Goal: Task Accomplishment & Management: Manage account settings

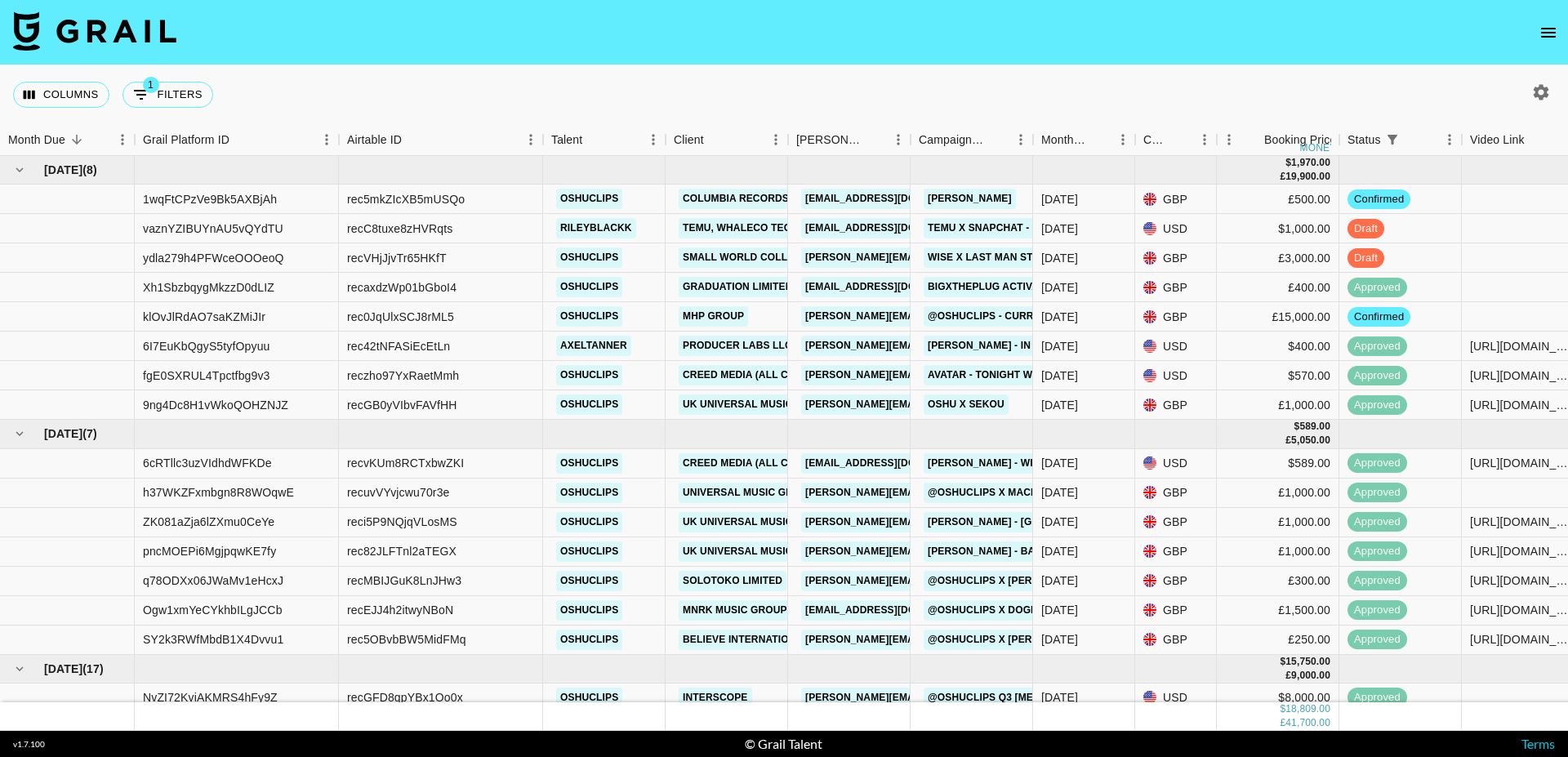
click at [1543, 29] on icon "open drawer" at bounding box center [1547, 33] width 15 height 10
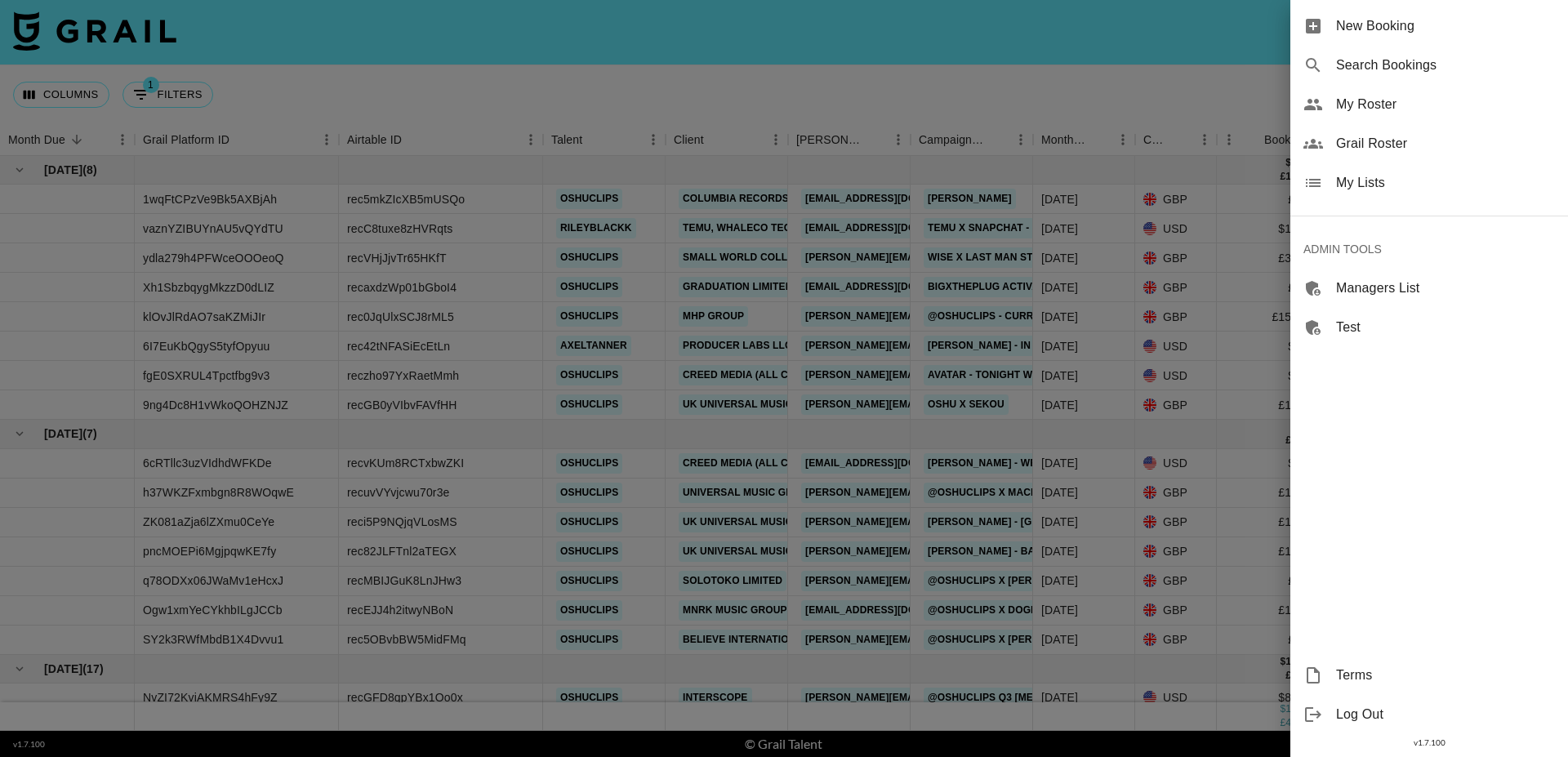
click at [1338, 69] on span "Search Bookings" at bounding box center [1445, 66] width 219 height 20
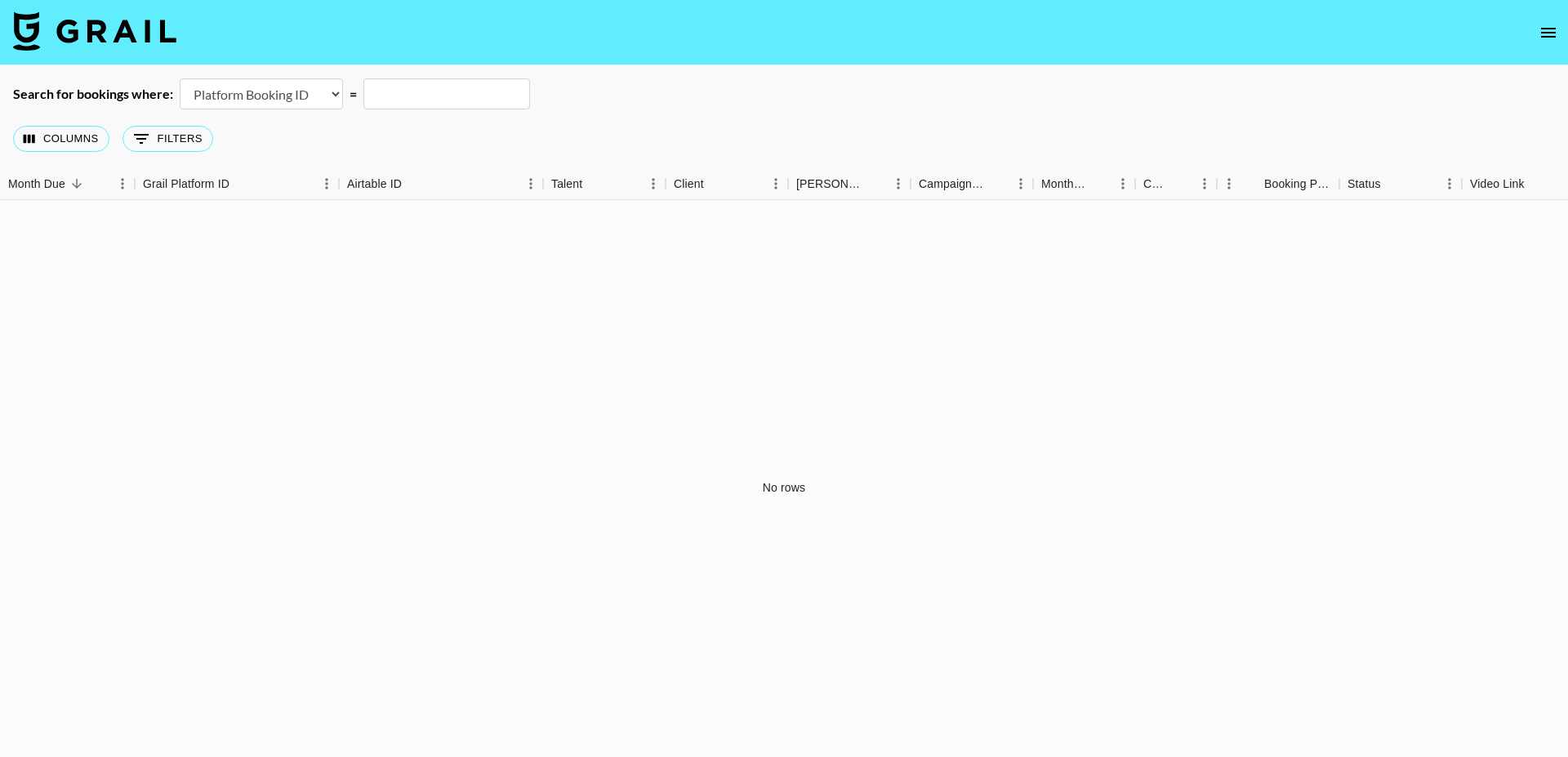
click at [297, 93] on select "Airtable Booking ID Platform Booking ID Platform Campaign ID" at bounding box center [261, 93] width 163 height 31
select select "airtableId"
click at [180, 78] on select "Airtable Booking ID Platform Booking ID Platform Campaign ID" at bounding box center [261, 93] width 163 height 31
click at [392, 93] on input "text" at bounding box center [447, 93] width 167 height 31
paste input "recL54hfyKBlDTwbM"
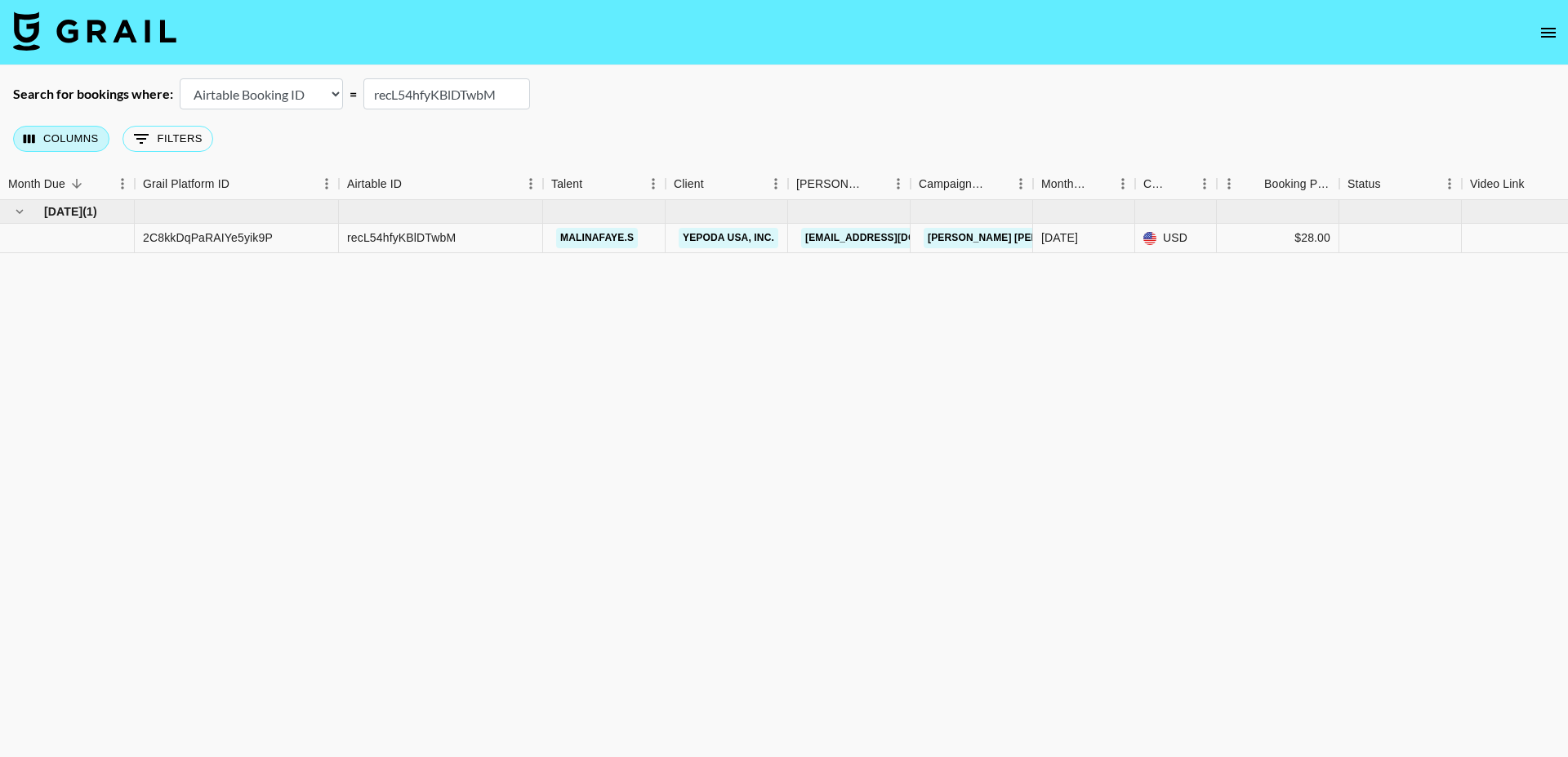
type input "recL54hfyKBlDTwbM"
click at [68, 143] on button "Columns" at bounding box center [61, 139] width 96 height 26
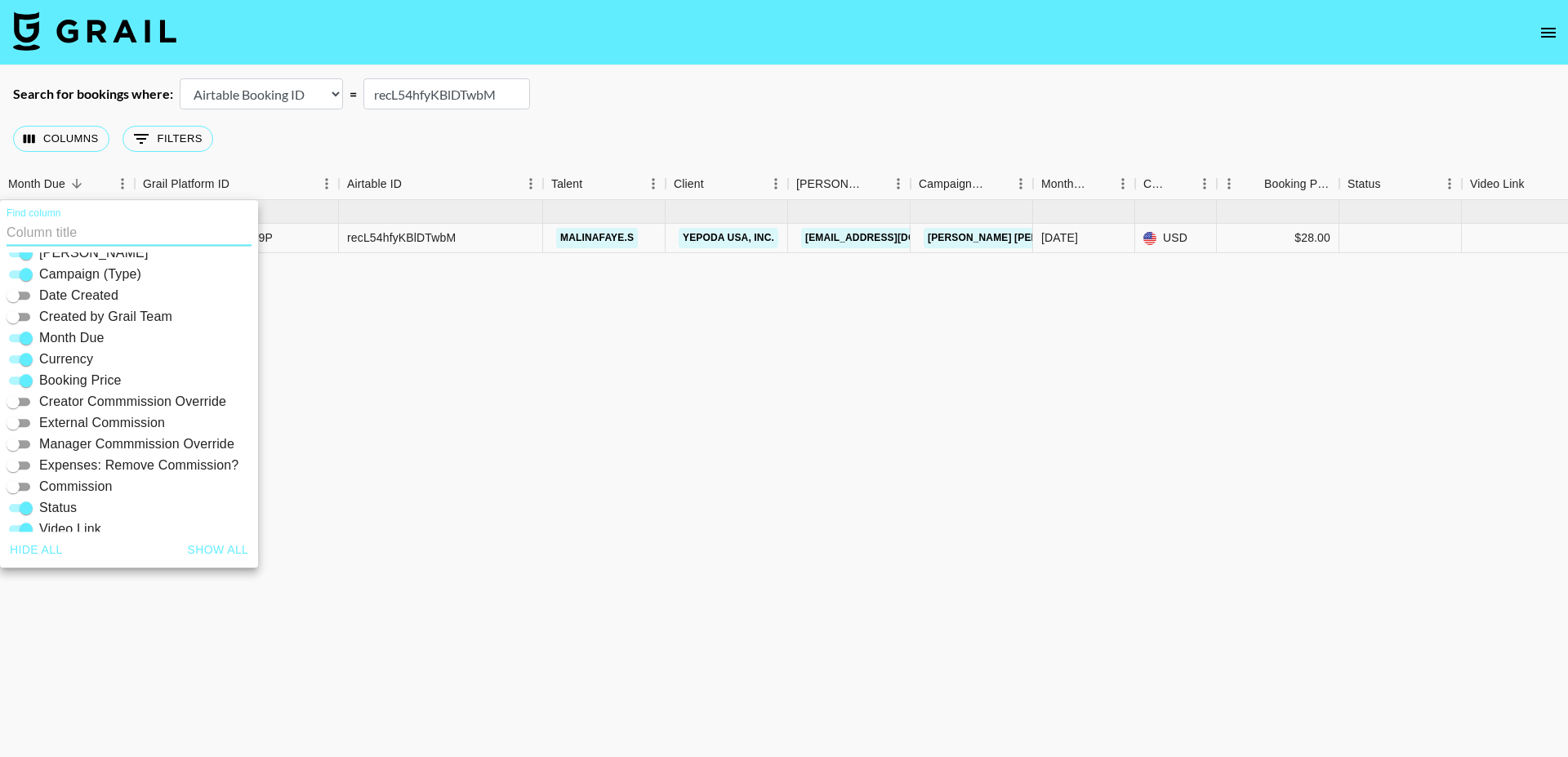
scroll to position [210, 0]
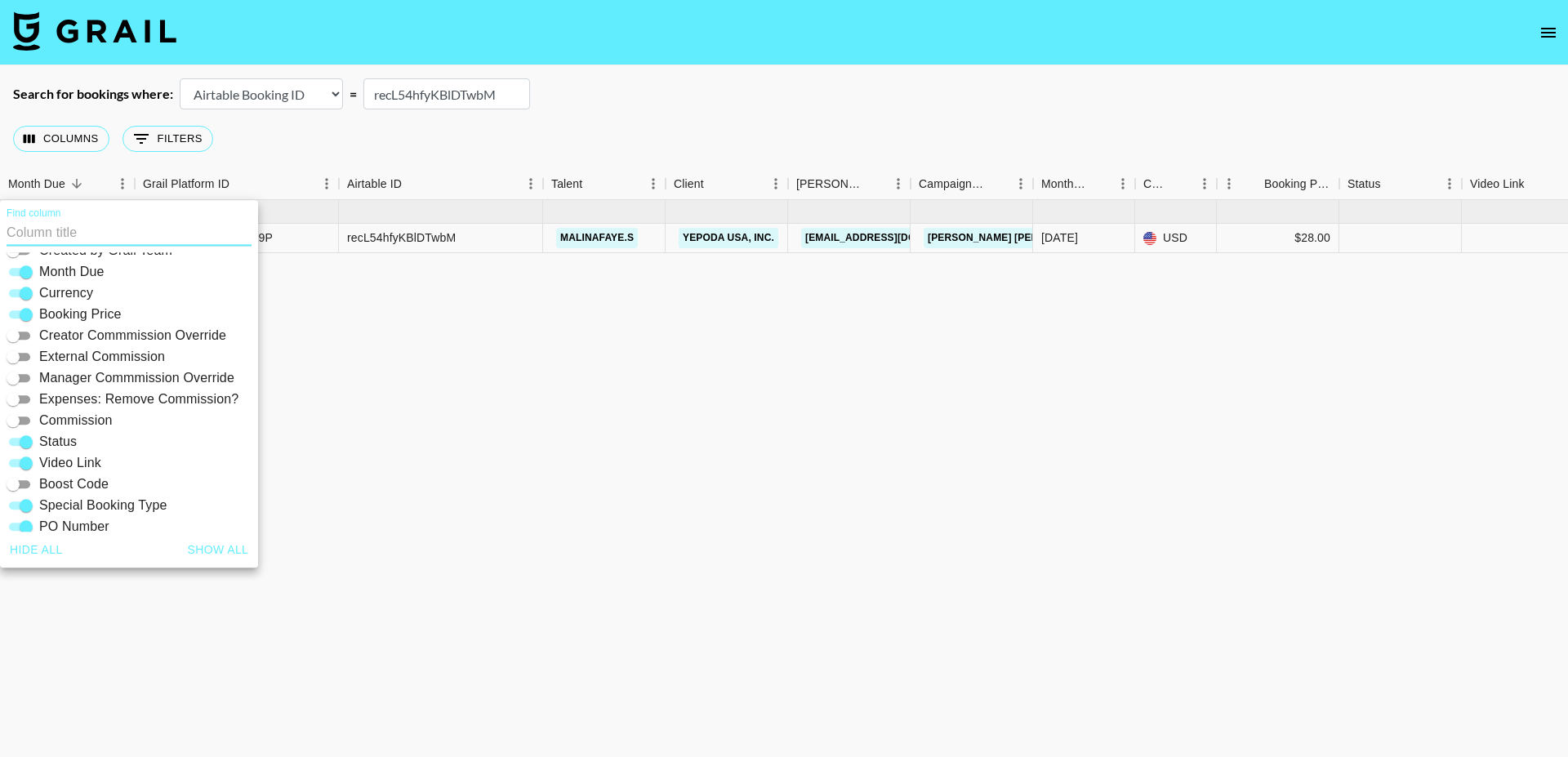
click at [83, 377] on span "Manager Commmission Override" at bounding box center [136, 378] width 195 height 20
click at [43, 377] on input "Manager Commmission Override" at bounding box center [13, 378] width 59 height 20
checkbox input "true"
click at [83, 397] on span "Expenses: Remove Commission?" at bounding box center [138, 399] width 199 height 20
click at [43, 397] on input "Expenses: Remove Commission?" at bounding box center [13, 399] width 59 height 20
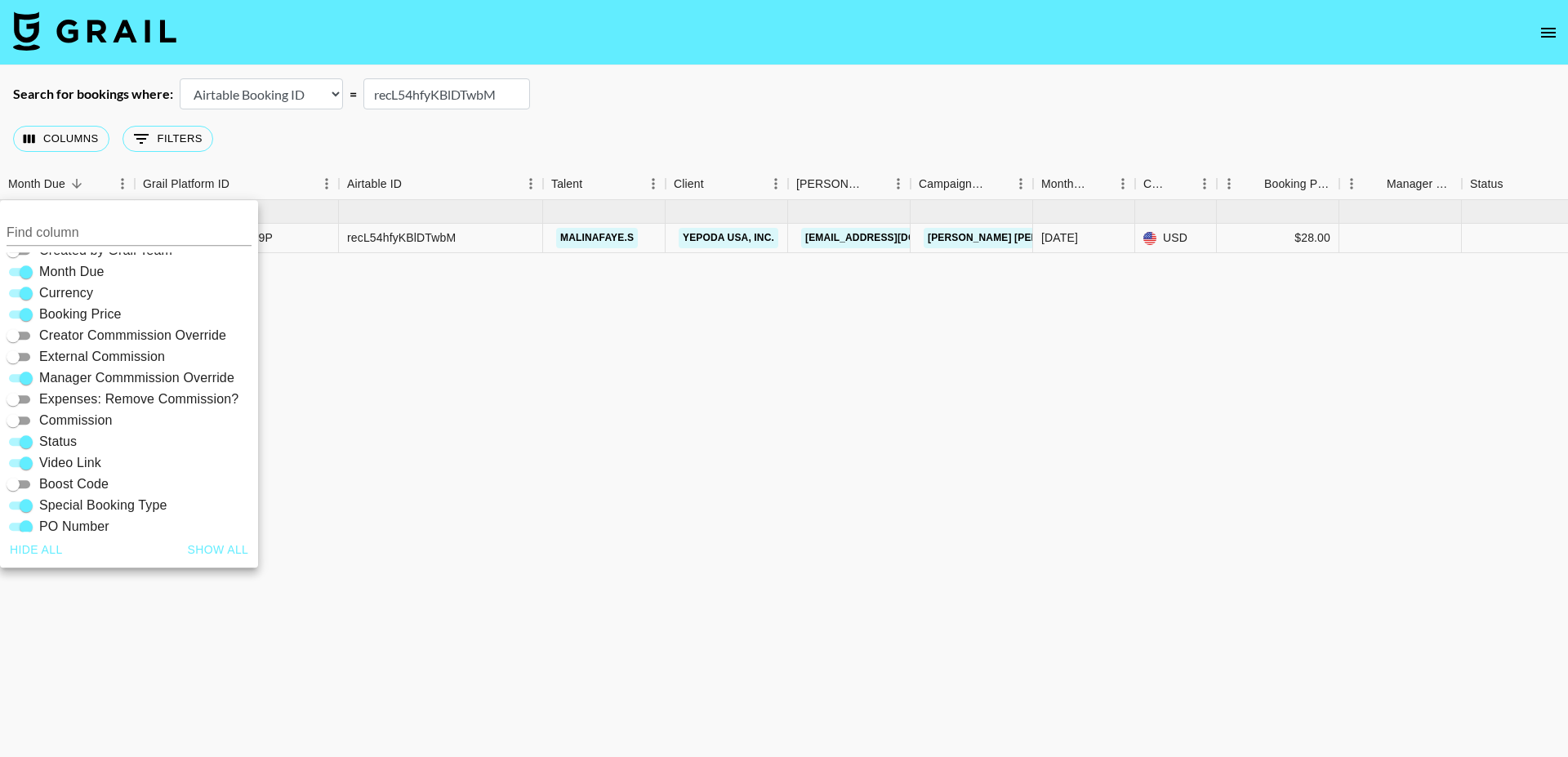
checkbox input "true"
click at [131, 336] on span "Creator Commmission Override" at bounding box center [132, 336] width 187 height 20
click at [43, 336] on input "Creator Commmission Override" at bounding box center [13, 336] width 59 height 20
checkbox input "true"
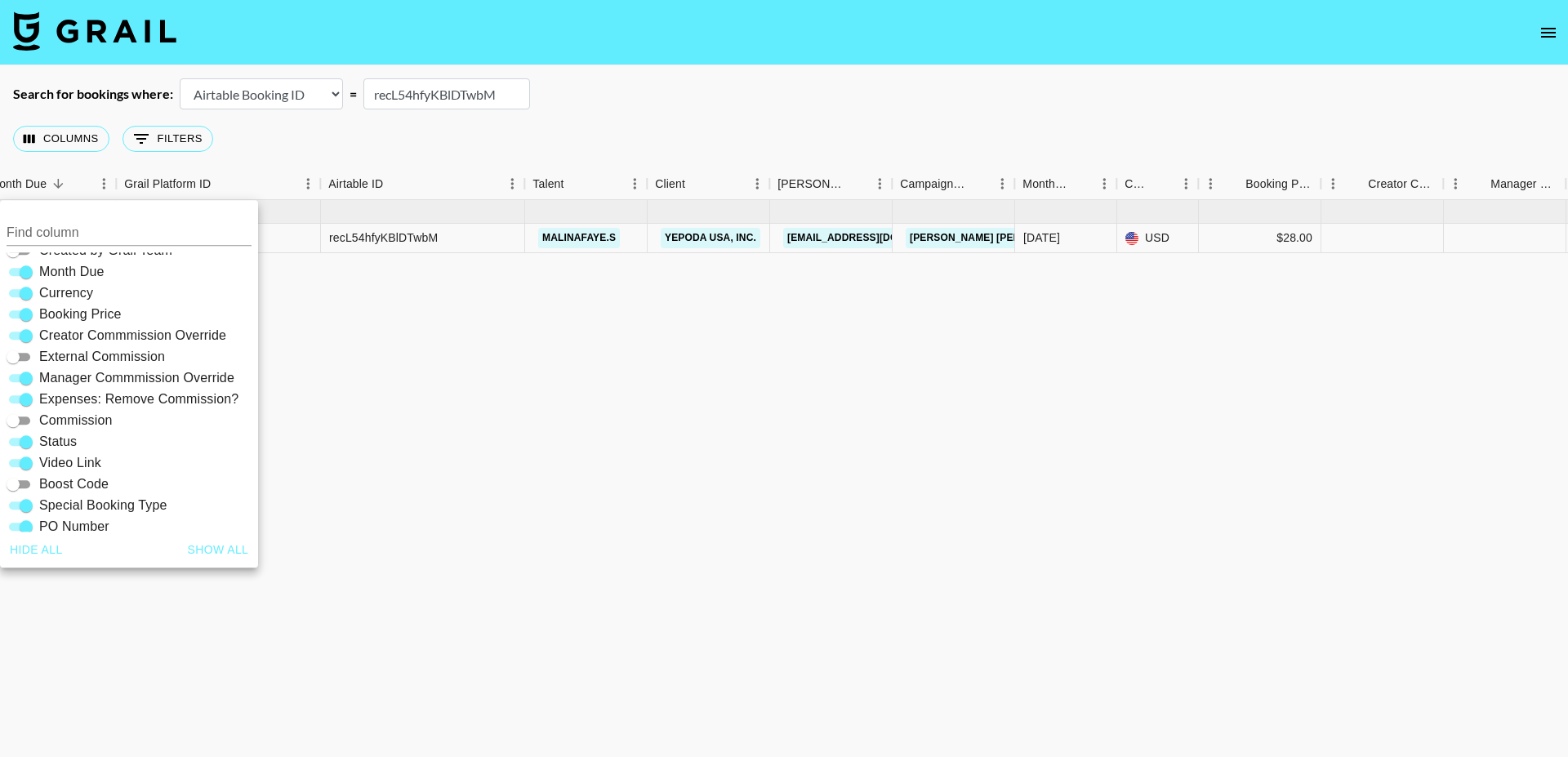
click at [914, 414] on div "Sep '25 ( 1 ) 2C8kkDqPaRAIYe5yik9P recL54hfyKBlDTwbM malinafaye.s Yepoda USA, I…" at bounding box center [1398, 487] width 2833 height 574
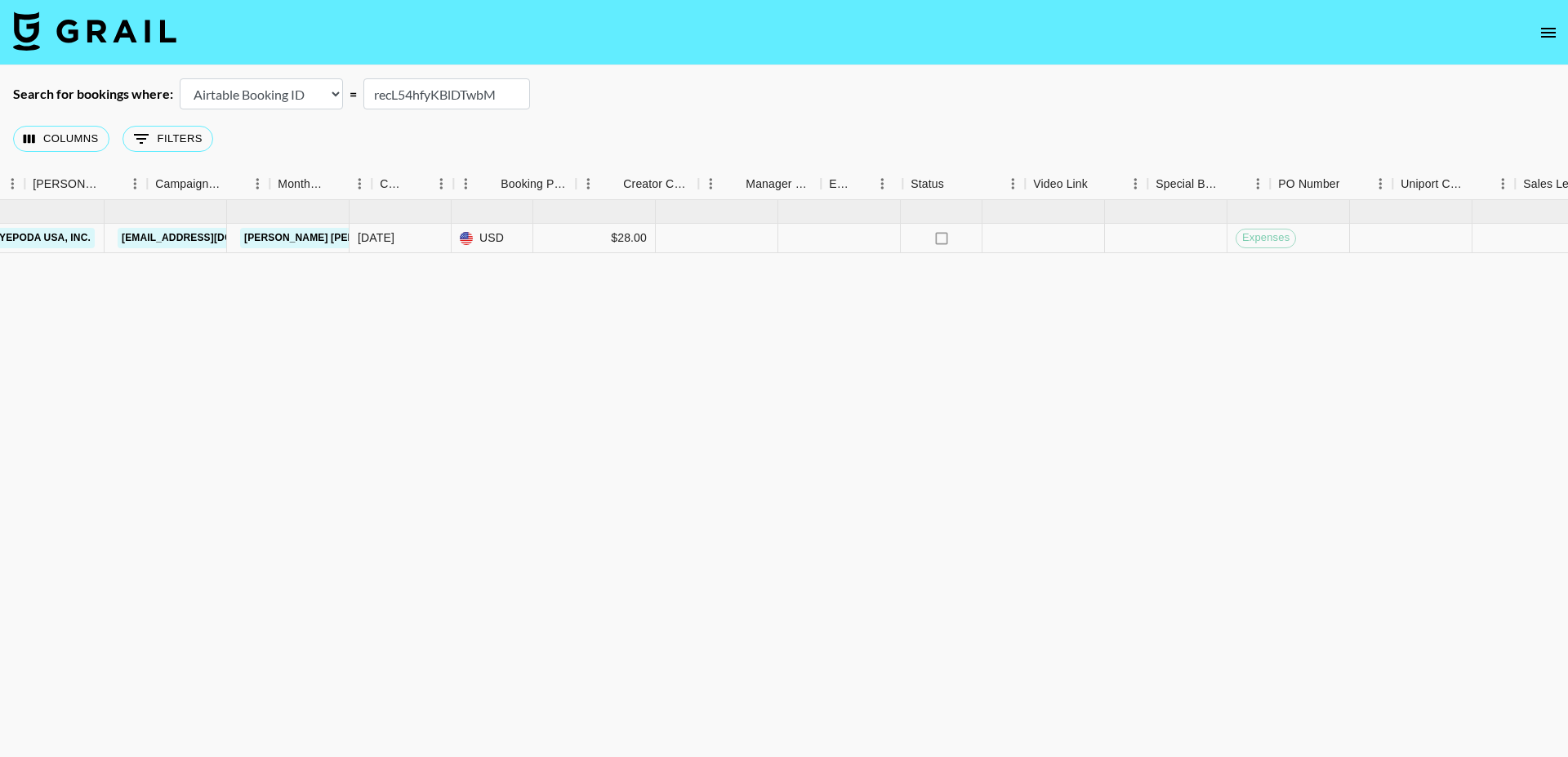
scroll to position [0, 843]
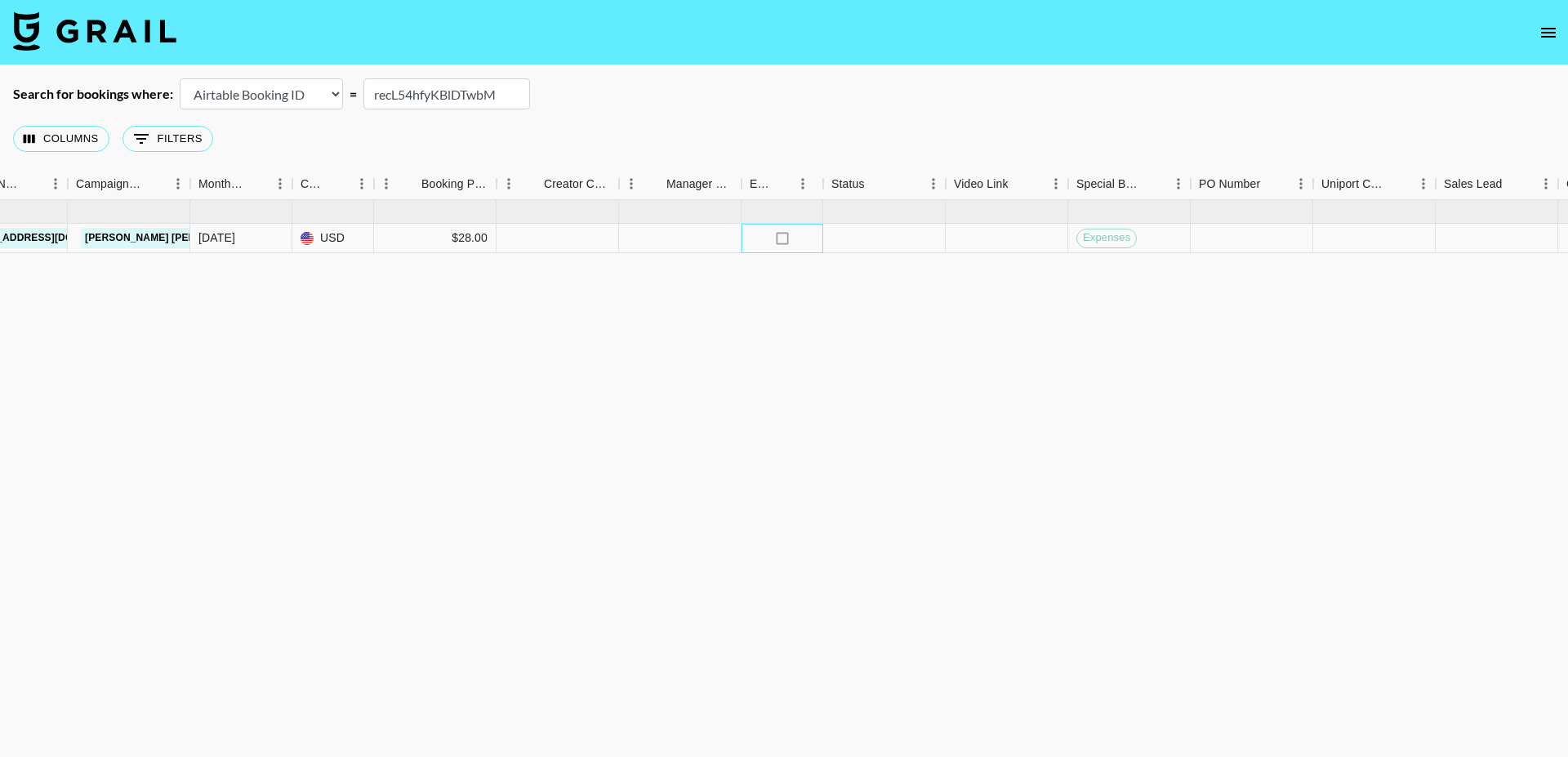
click at [780, 240] on icon "no" at bounding box center [782, 238] width 16 height 16
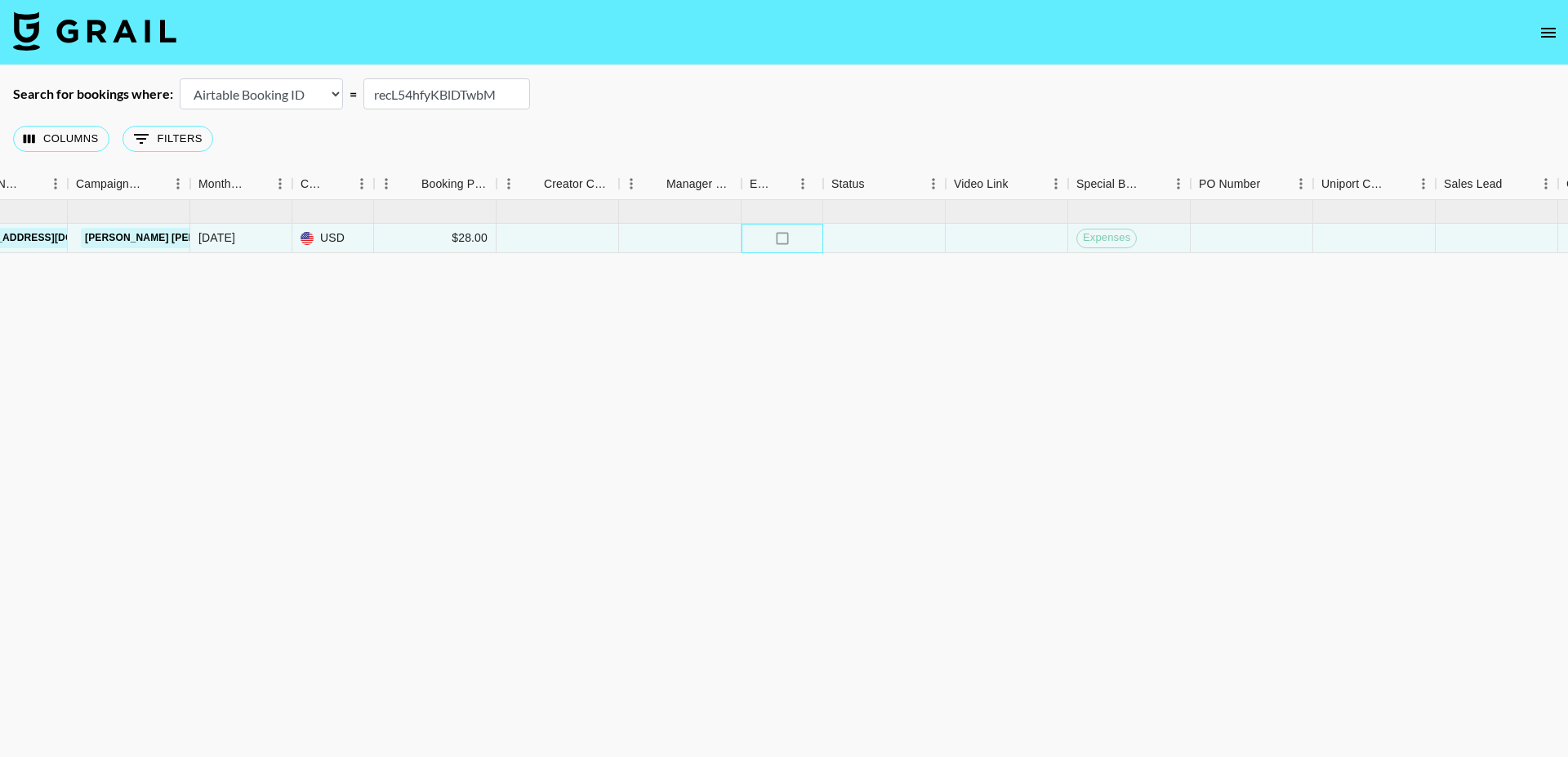
click at [780, 239] on icon "no" at bounding box center [782, 238] width 16 height 16
click at [778, 235] on icon "no" at bounding box center [782, 238] width 16 height 16
click at [780, 240] on icon "no" at bounding box center [782, 238] width 16 height 16
click at [780, 236] on input "checkbox" at bounding box center [782, 237] width 31 height 31
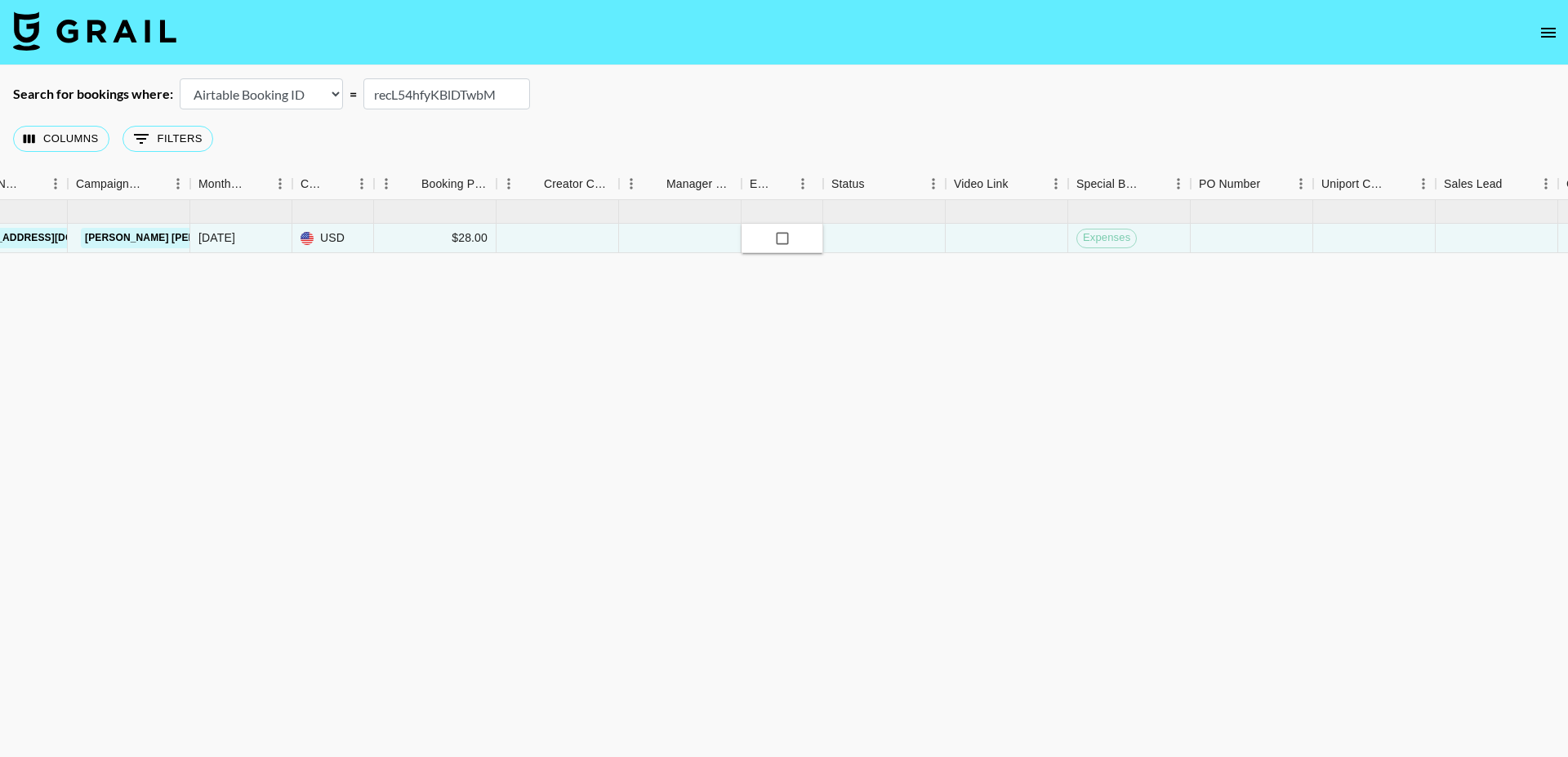
checkbox input "true"
click at [717, 317] on div "Sep '25 ( 1 ) 2C8kkDqPaRAIYe5yik9P recL54hfyKBlDTwbM malinafaye.s Yepoda USA, I…" at bounding box center [573, 487] width 2833 height 574
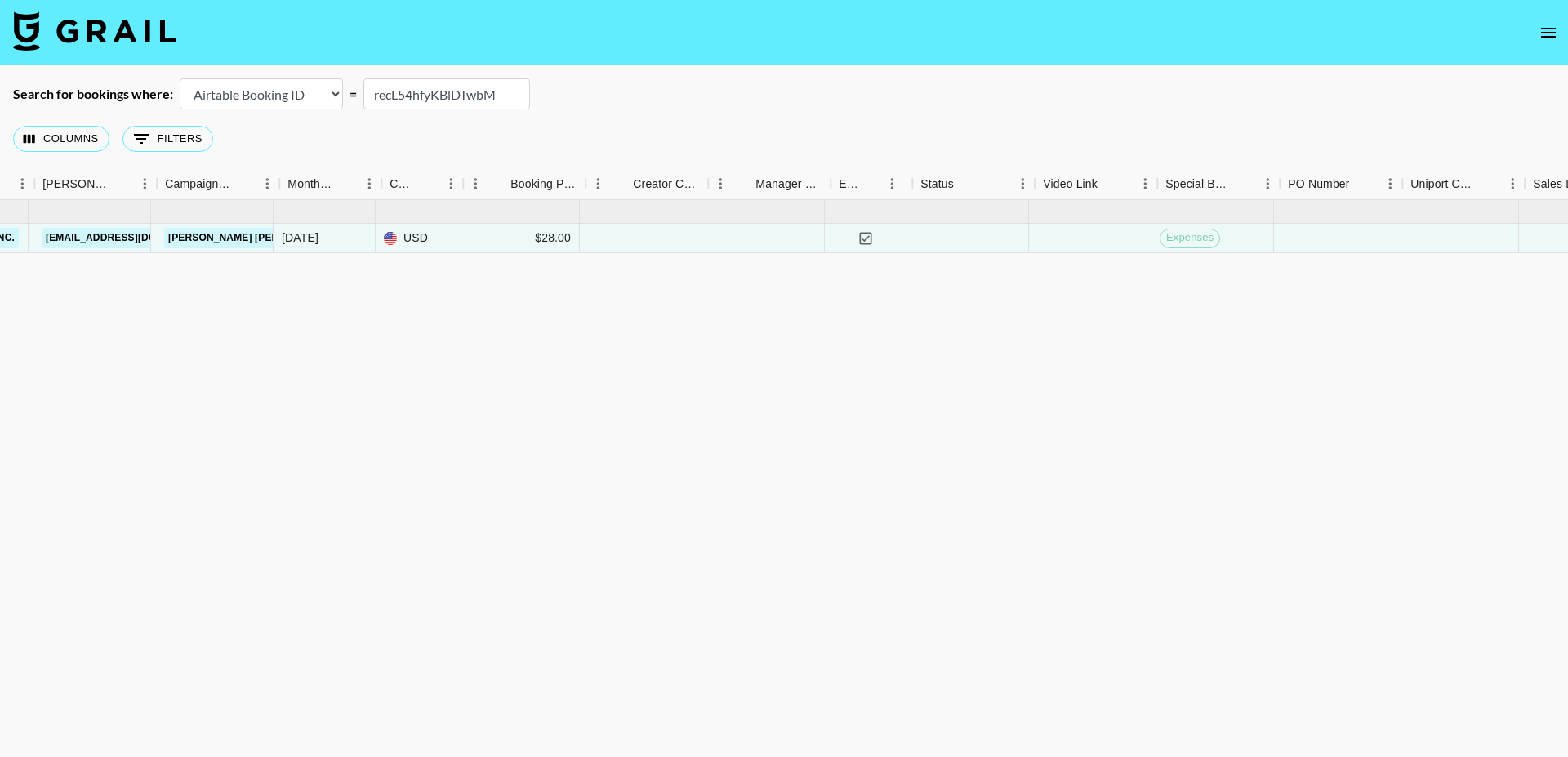
scroll to position [0, 734]
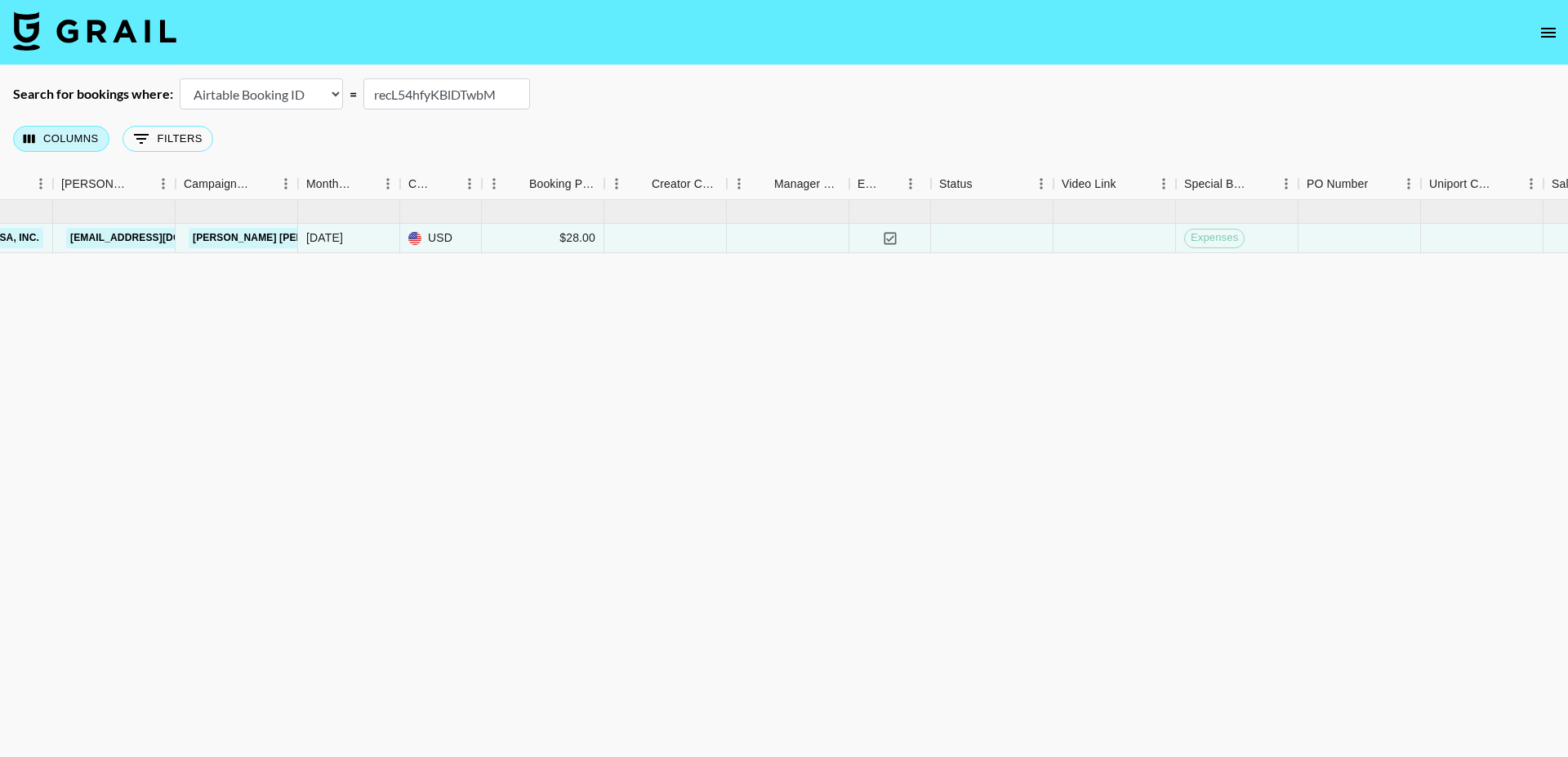
click at [67, 139] on button "Columns" at bounding box center [61, 139] width 96 height 26
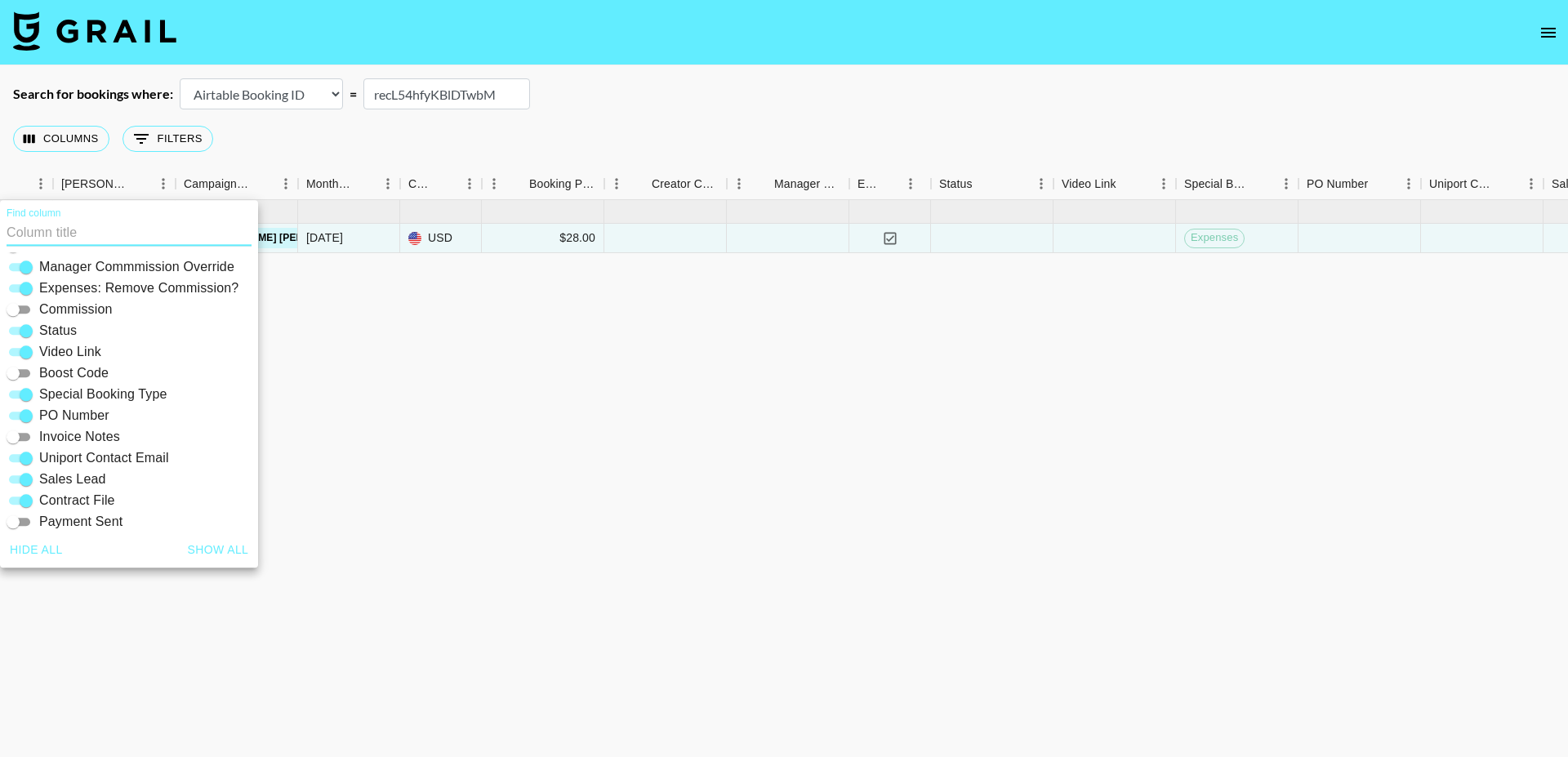
scroll to position [289, 0]
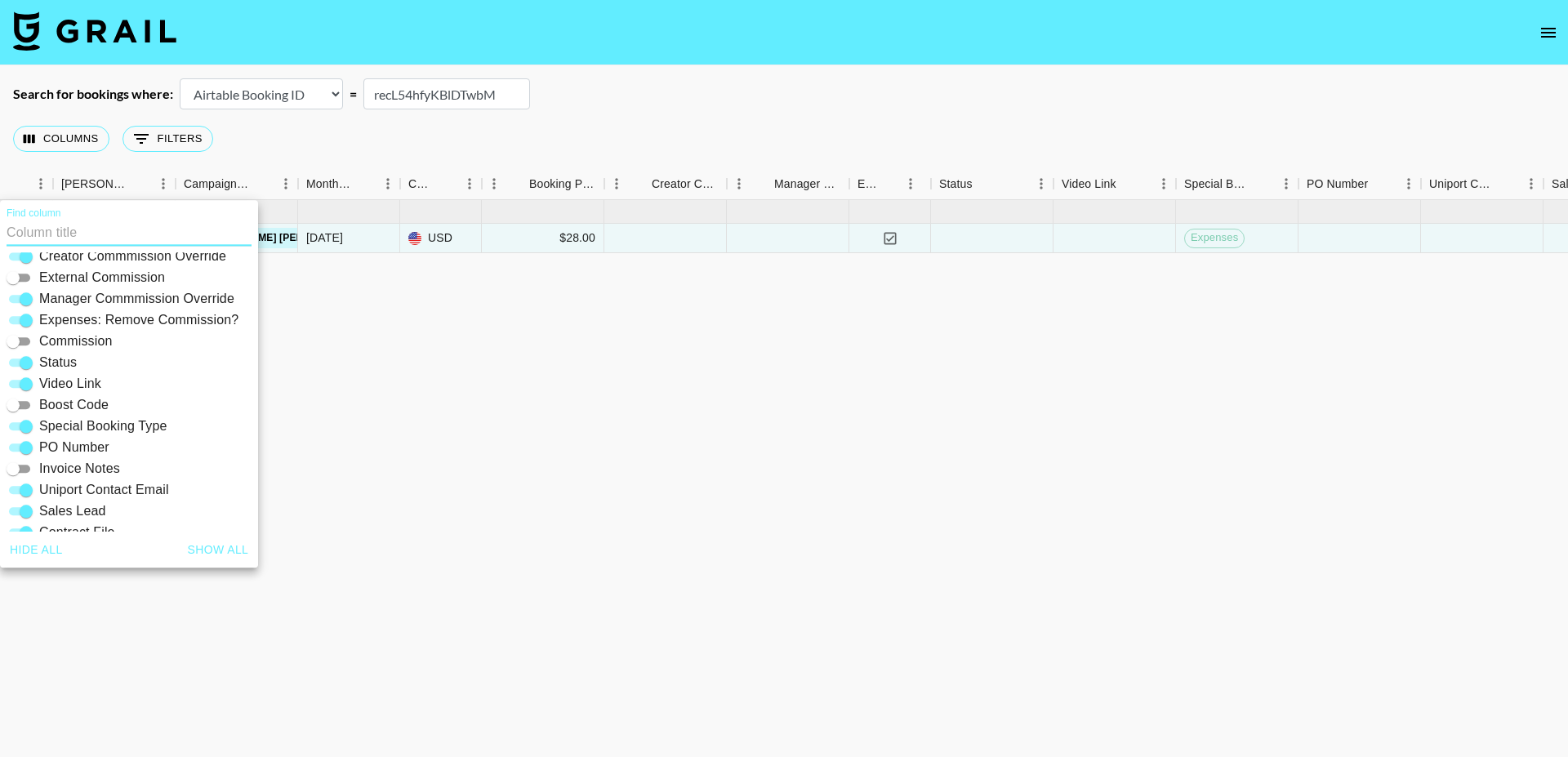
click at [66, 342] on span "Commission" at bounding box center [76, 342] width 74 height 20
click at [43, 342] on input "Commission" at bounding box center [13, 342] width 59 height 20
checkbox input "true"
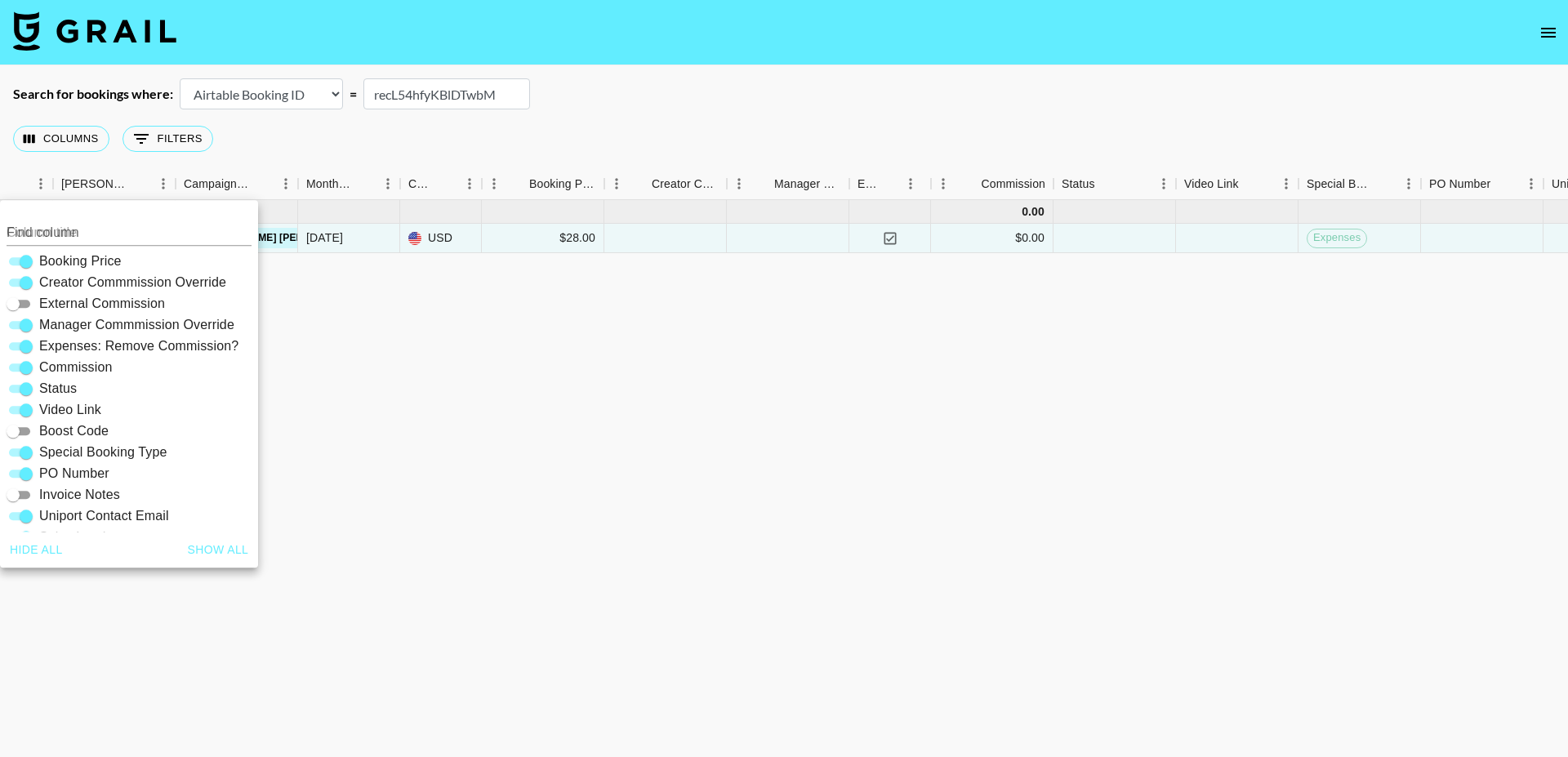
scroll to position [262, 0]
click at [675, 240] on div at bounding box center [665, 238] width 122 height 30
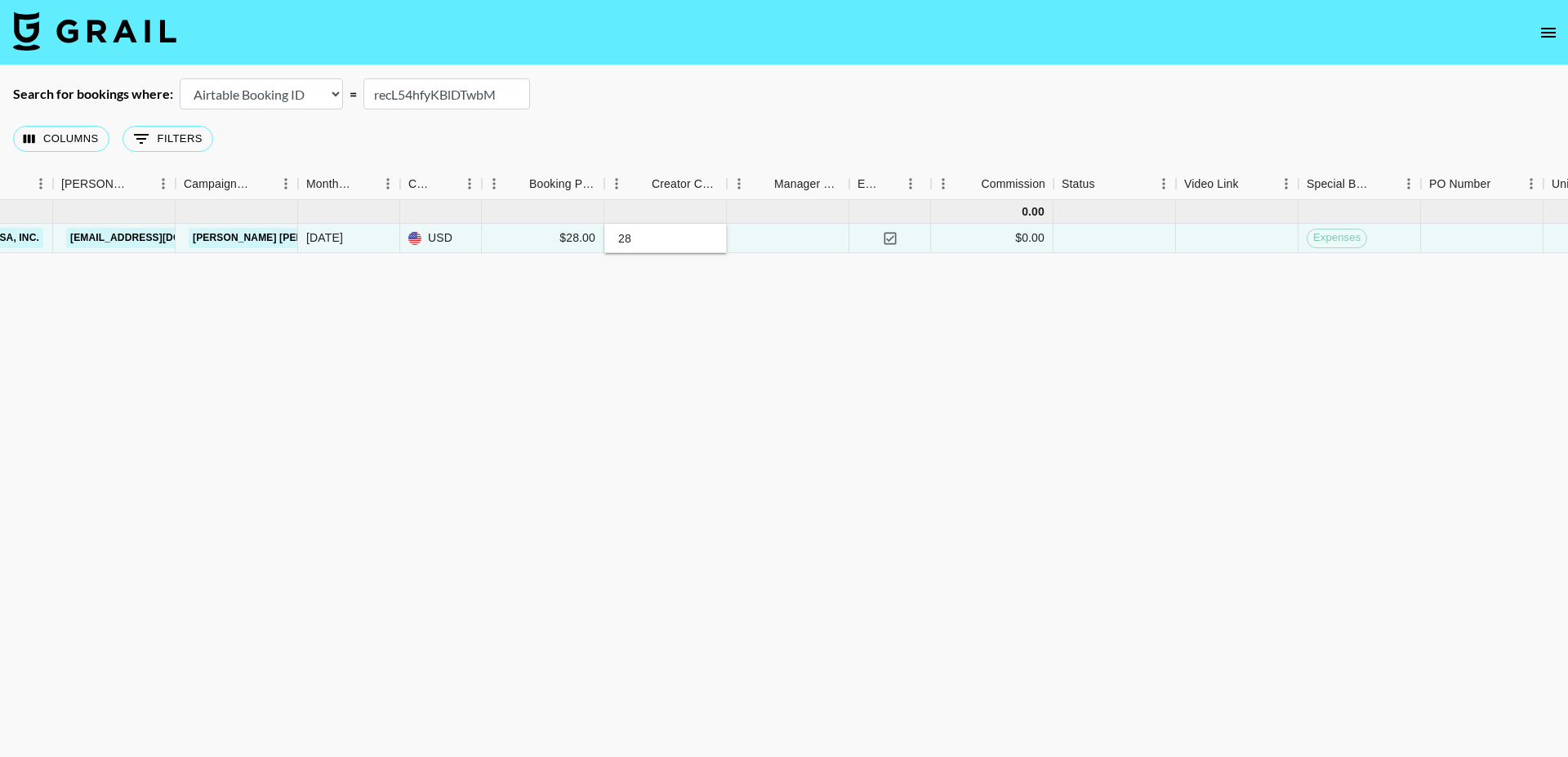
type input "28"
click at [670, 330] on div "Sep '25 ( 1 ) 0.00 2C8kkDqPaRAIYe5yik9P recL54hfyKBlDTwbM malinafaye.s Yepoda U…" at bounding box center [743, 487] width 2955 height 574
click at [798, 240] on div at bounding box center [787, 238] width 122 height 30
type input "0"
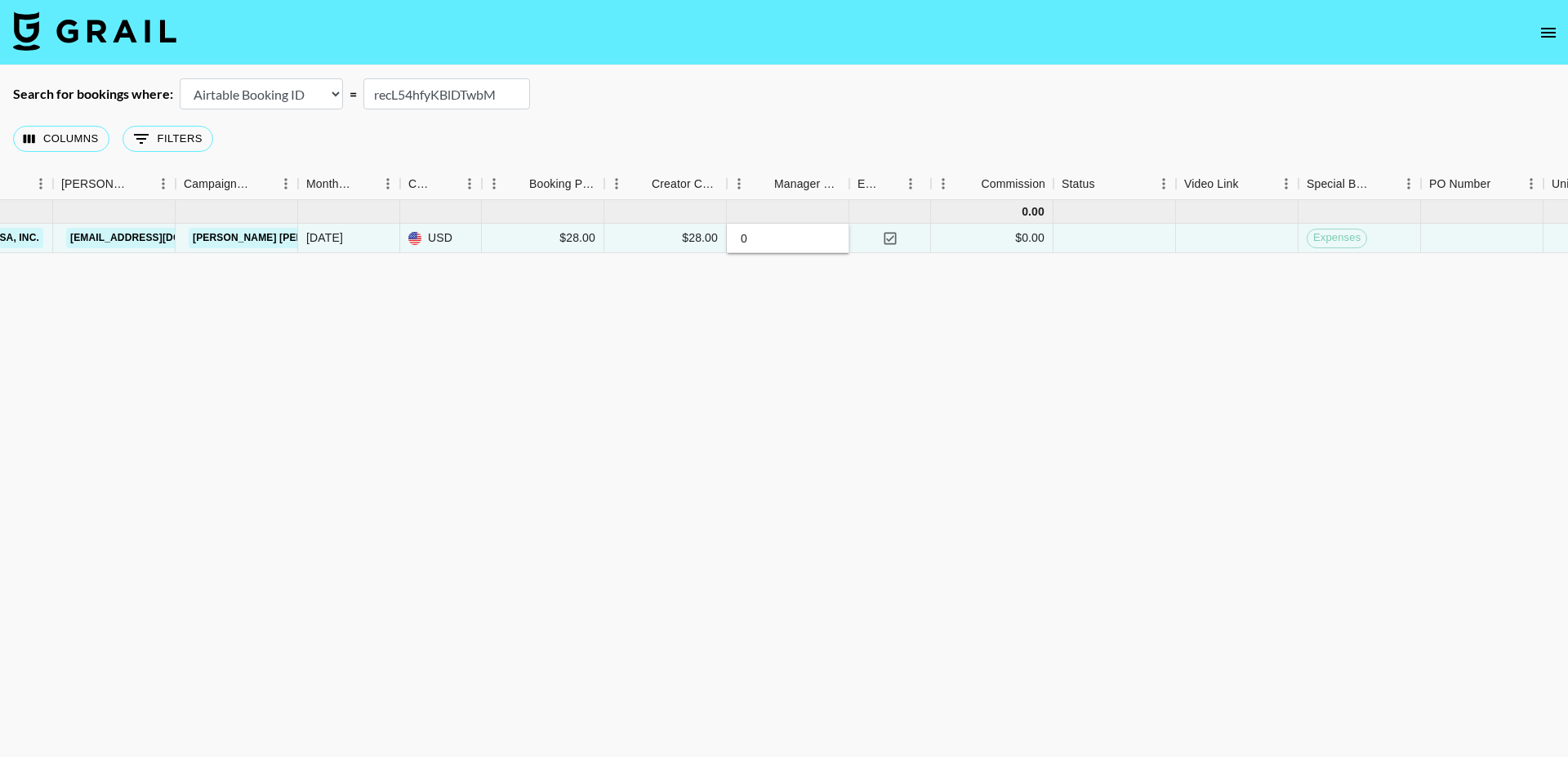
click at [744, 336] on div "Sep '25 ( 1 ) 0.00 2C8kkDqPaRAIYe5yik9P recL54hfyKBlDTwbM malinafaye.s Yepoda U…" at bounding box center [743, 487] width 2955 height 574
click at [645, 341] on div "Sep '25 ( 1 ) 0.00 2C8kkDqPaRAIYe5yik9P recL54hfyKBlDTwbM malinafaye.s Yepoda U…" at bounding box center [743, 487] width 2955 height 574
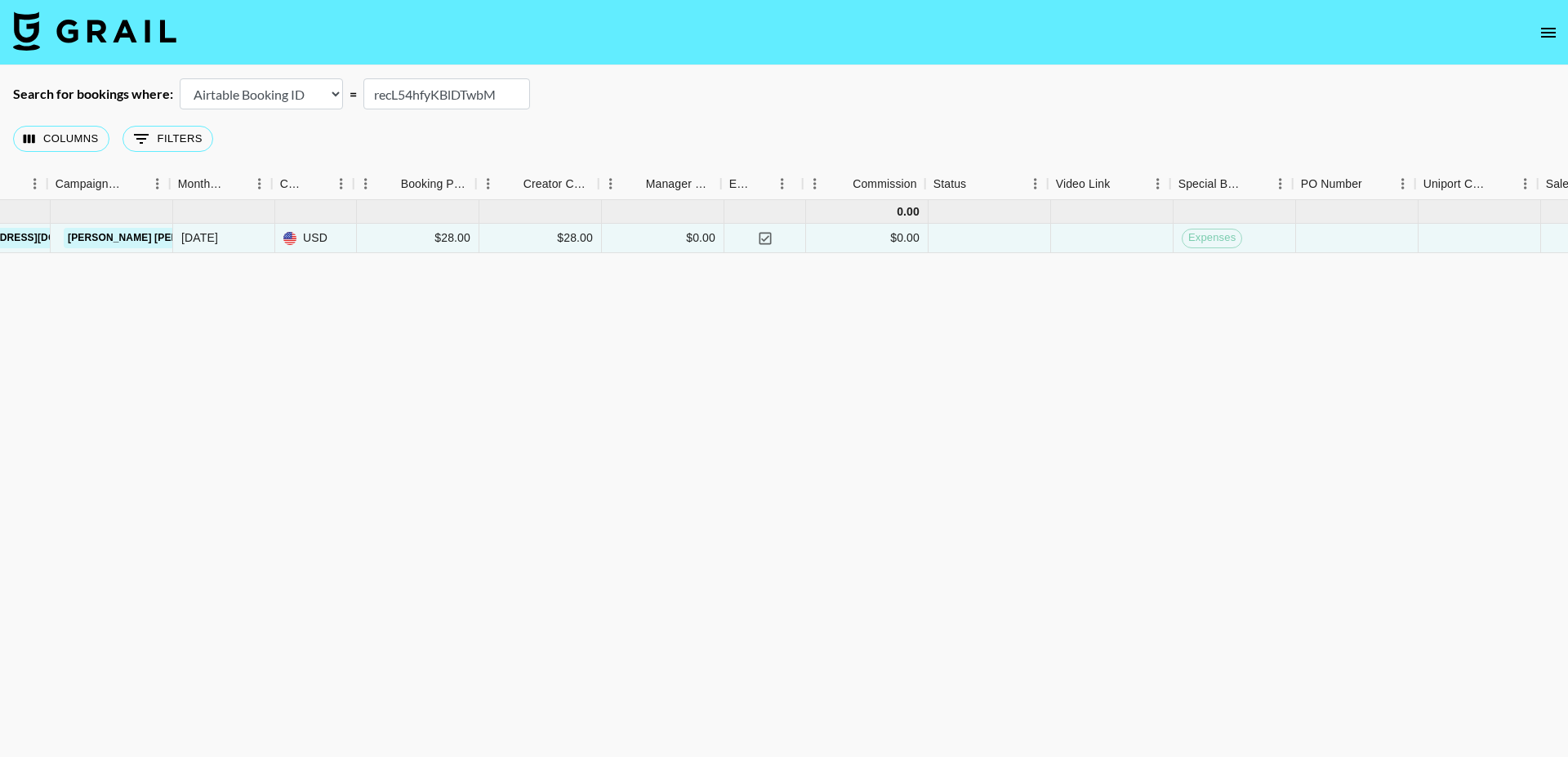
scroll to position [0, 870]
click at [604, 351] on div "Sep '25 ( 1 ) 0.00 2C8kkDqPaRAIYe5yik9P recL54hfyKBlDTwbM malinafaye.s Yepoda U…" at bounding box center [605, 487] width 2955 height 574
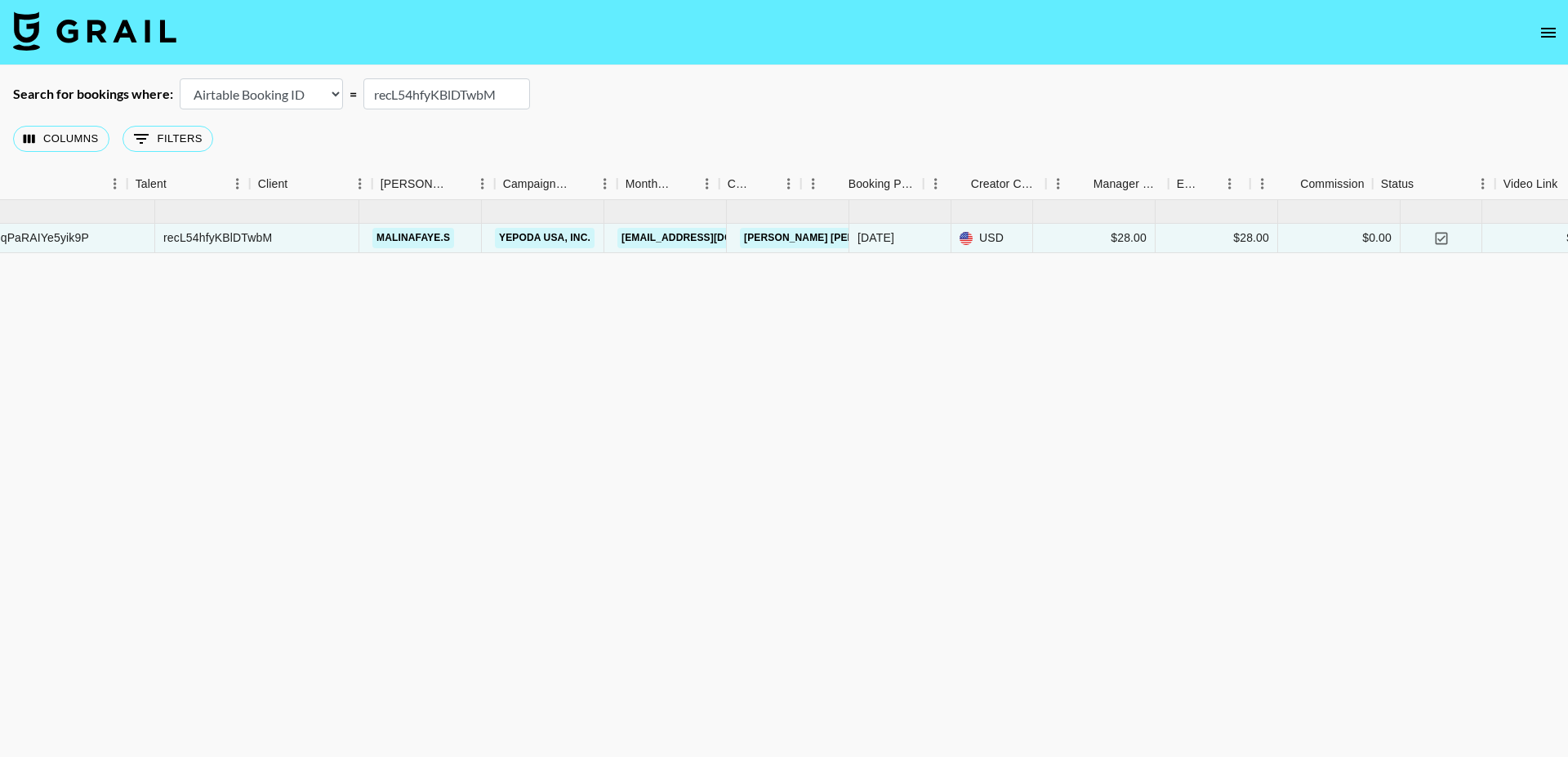
scroll to position [0, 0]
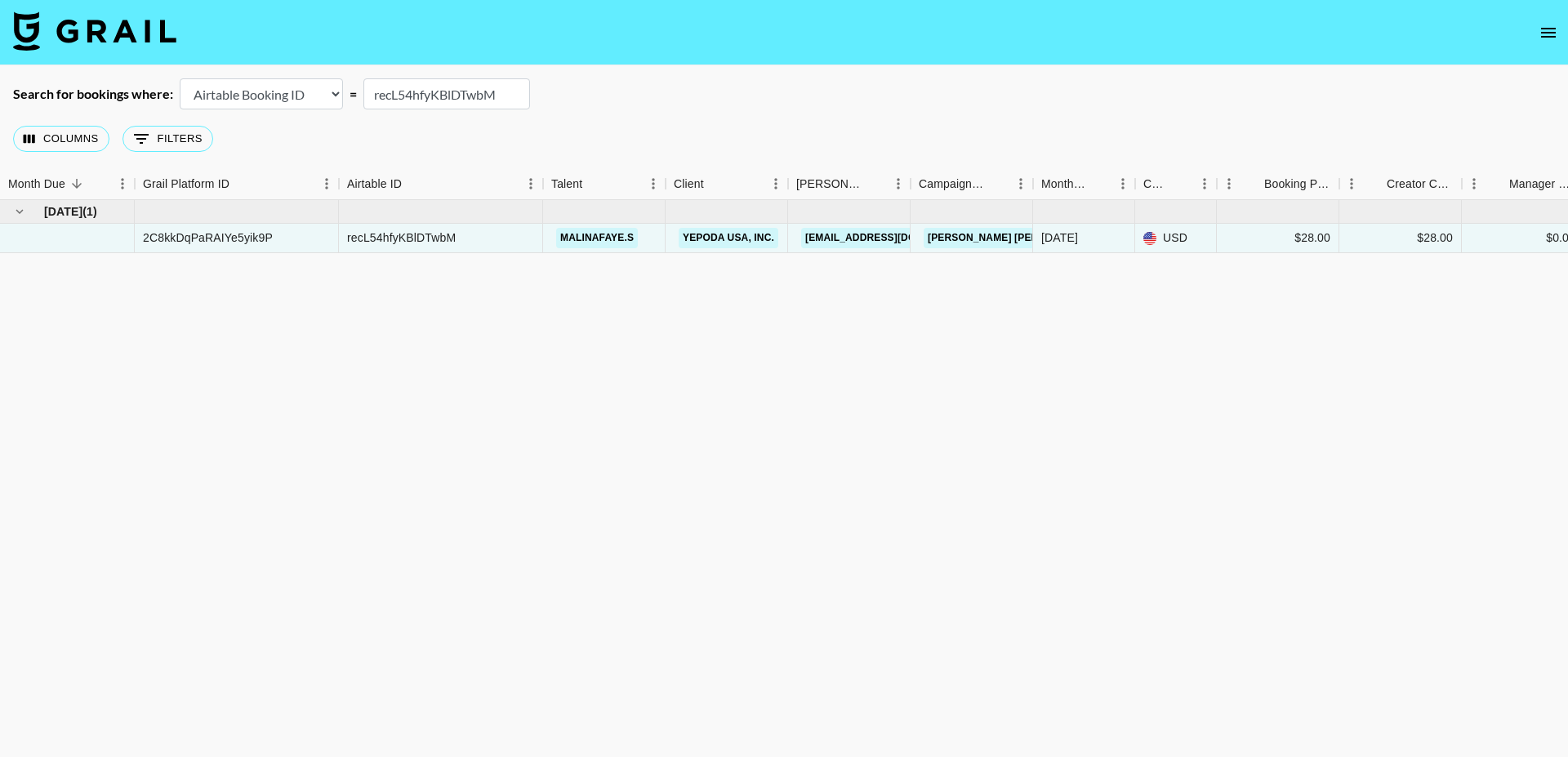
click at [427, 94] on input "recL54hfyKBlDTwbM" at bounding box center [447, 93] width 167 height 31
click at [52, 138] on button "Columns" at bounding box center [61, 139] width 96 height 26
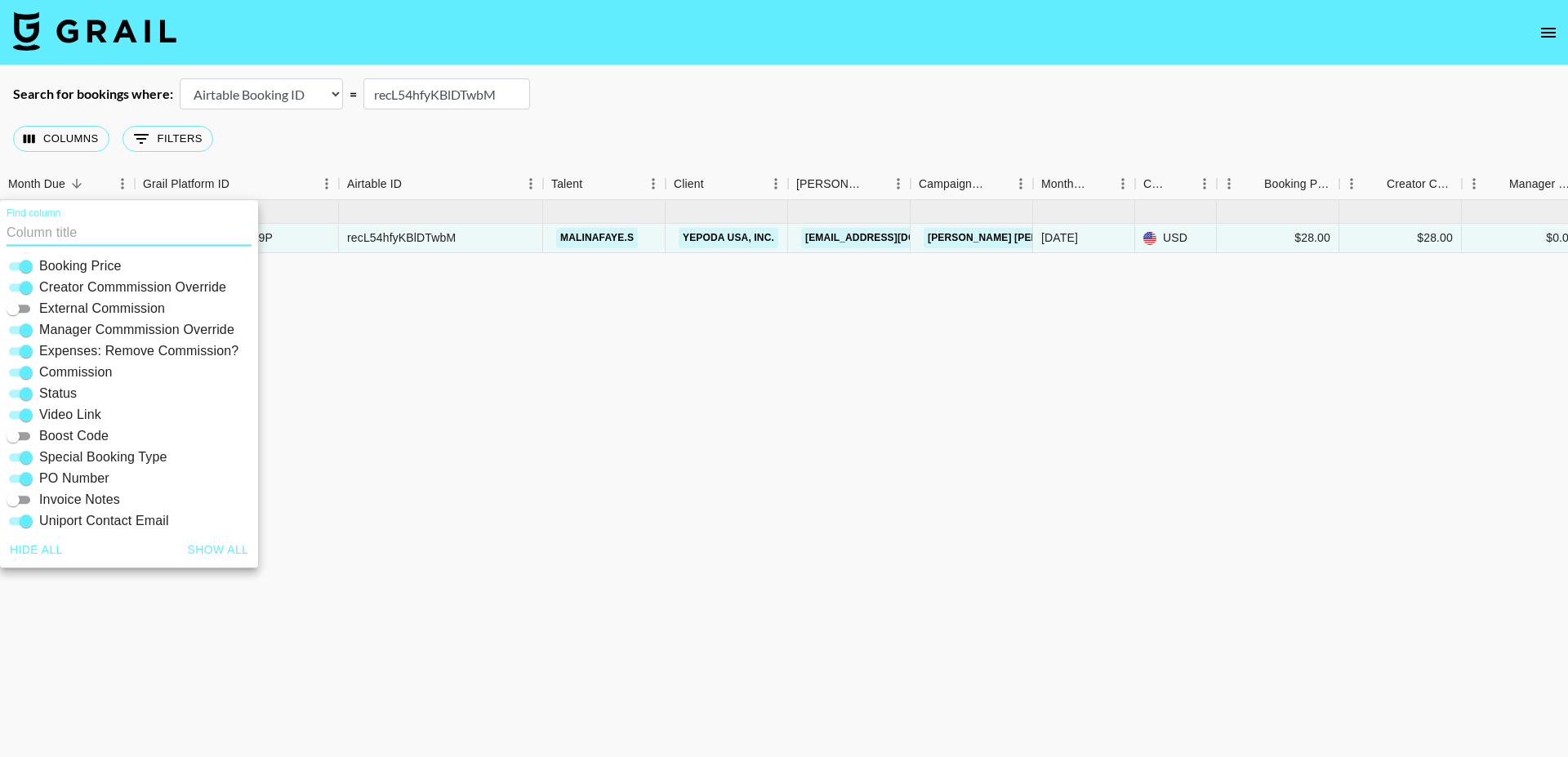
scroll to position [255, 0]
click at [91, 350] on span "Expenses: Remove Commission?" at bounding box center [138, 354] width 199 height 20
click at [56, 350] on input "Expenses: Remove Commission?" at bounding box center [26, 354] width 59 height 20
checkbox input "false"
click at [89, 330] on span "Manager Commmission Override" at bounding box center [136, 333] width 195 height 20
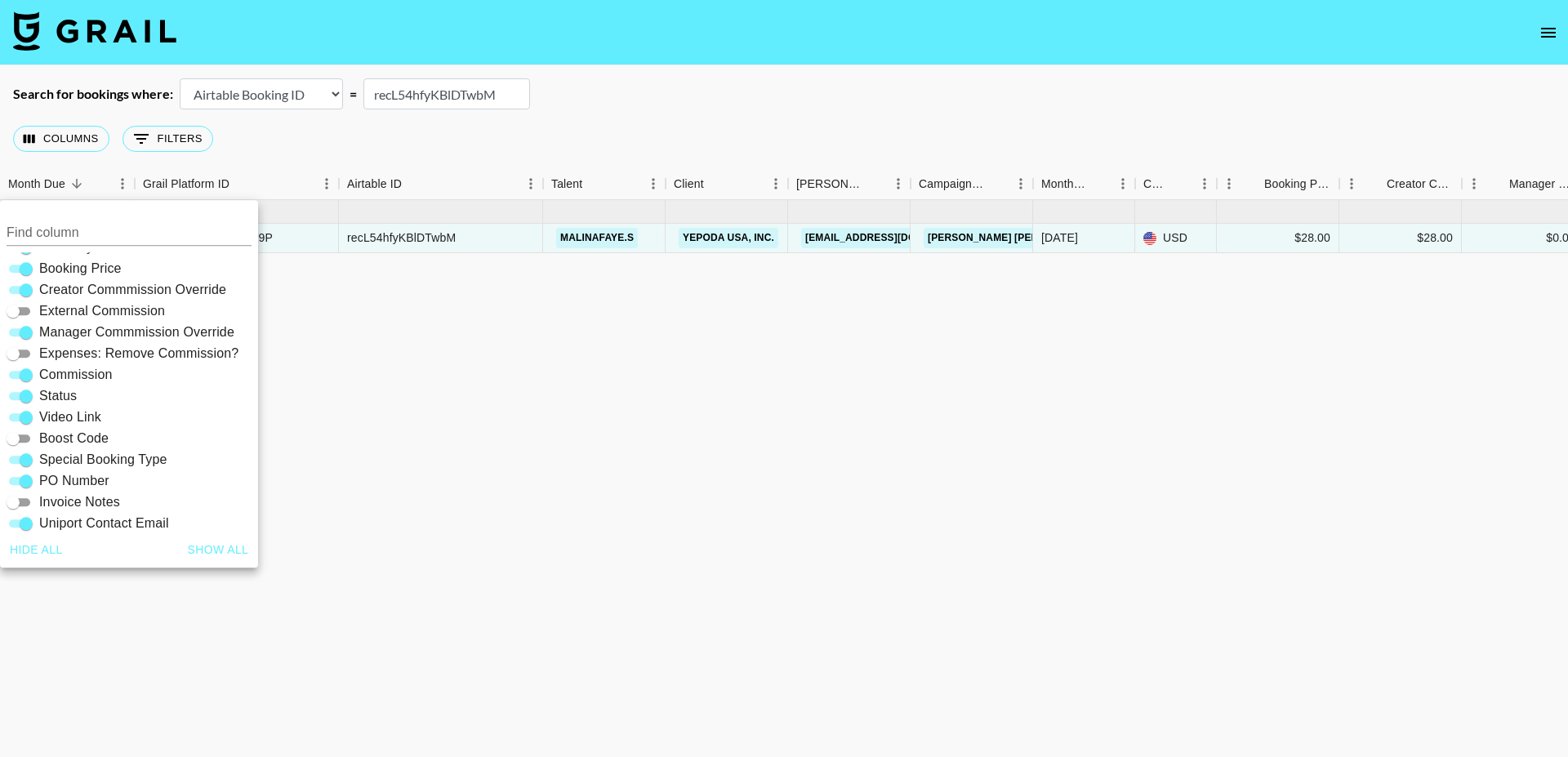
click at [56, 330] on input "Manager Commmission Override" at bounding box center [26, 333] width 59 height 20
checkbox input "false"
click at [74, 375] on span "Commission" at bounding box center [76, 375] width 74 height 20
click at [56, 375] on input "Commission" at bounding box center [26, 375] width 59 height 20
checkbox input "false"
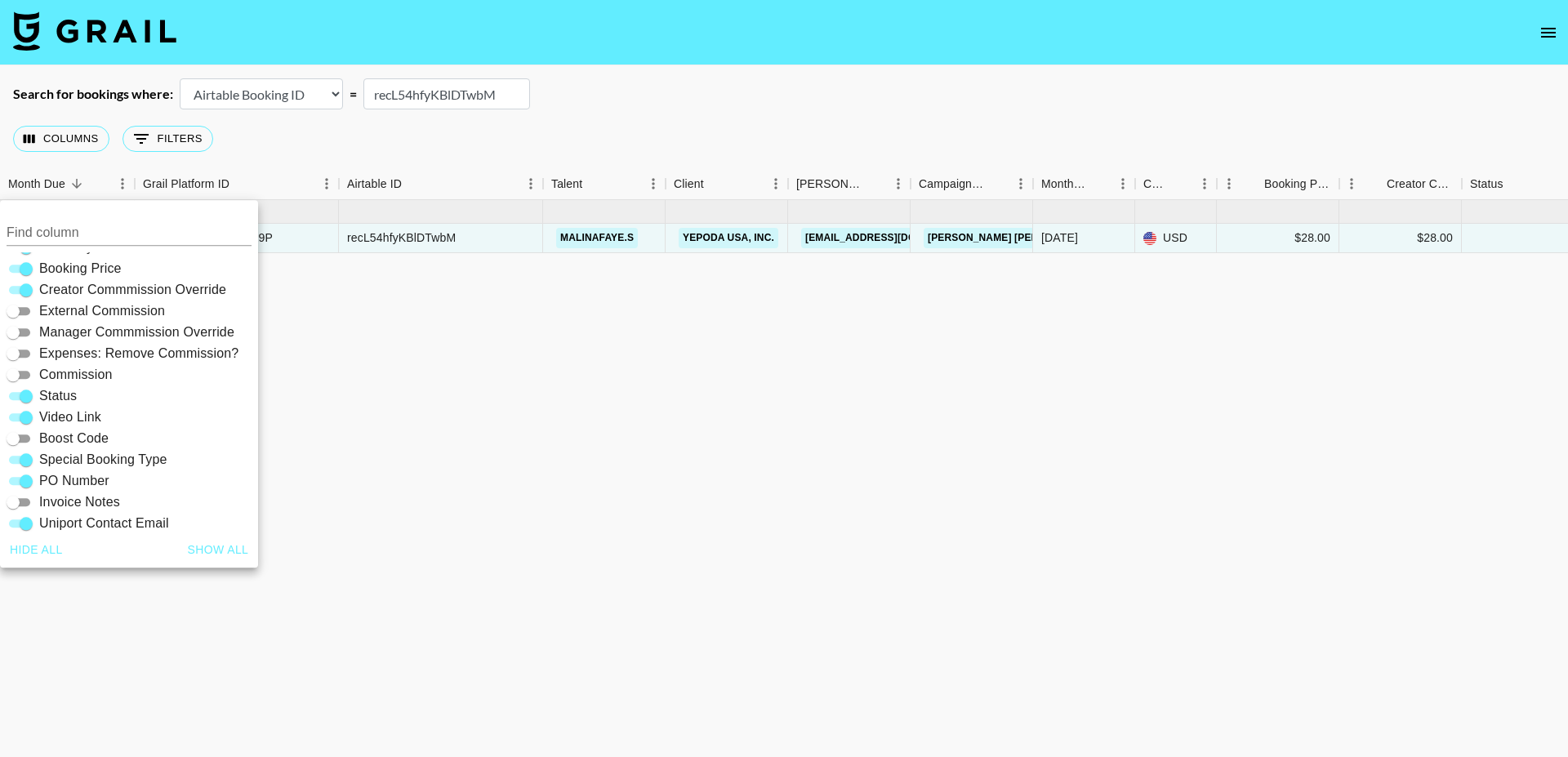
click at [92, 290] on span "Creator Commmission Override" at bounding box center [132, 290] width 187 height 20
click at [56, 290] on input "Creator Commmission Override" at bounding box center [26, 290] width 59 height 20
checkbox input "false"
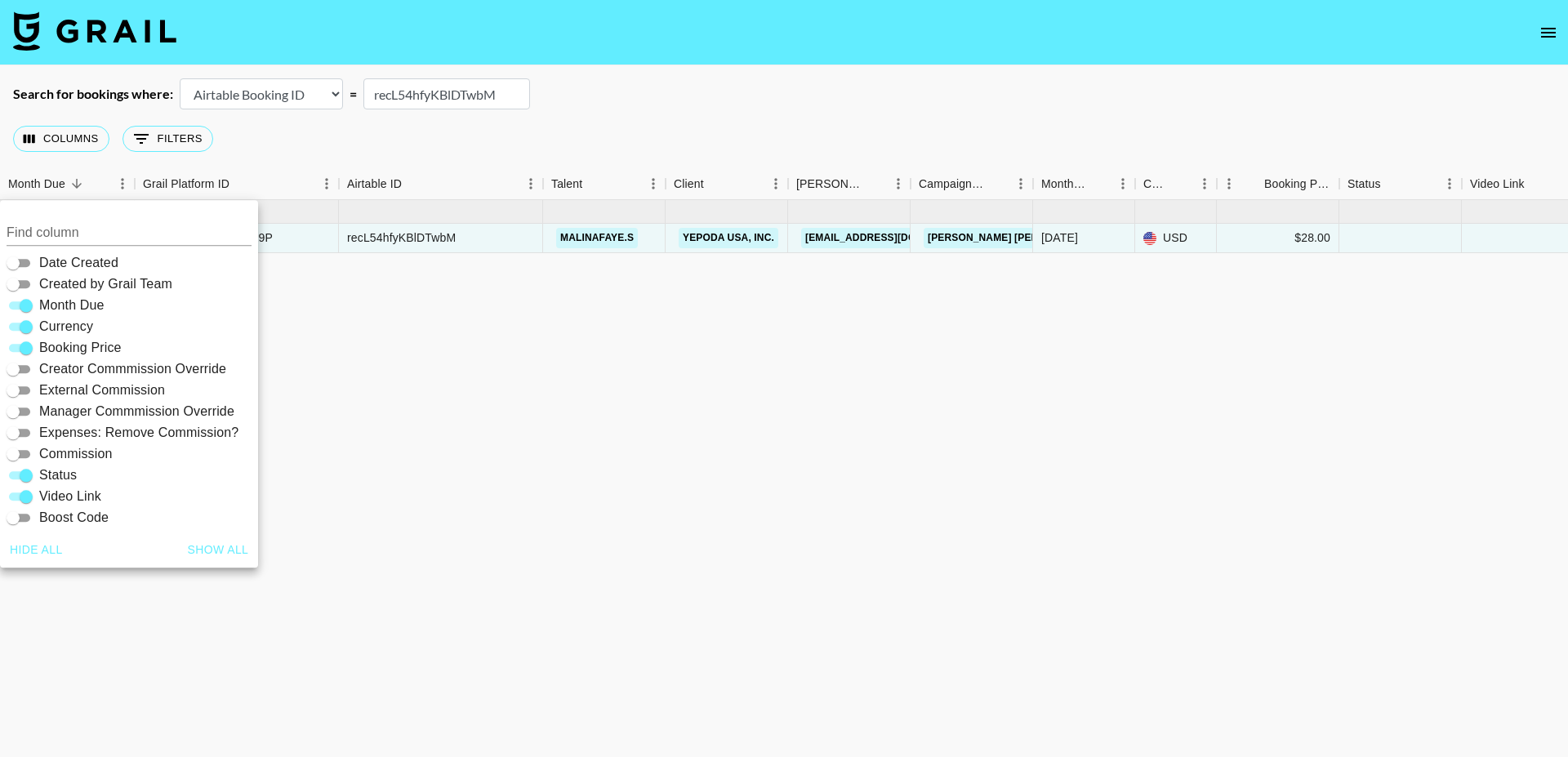
scroll to position [171, 0]
click at [420, 84] on input "recL54hfyKBlDTwbM" at bounding box center [447, 93] width 167 height 31
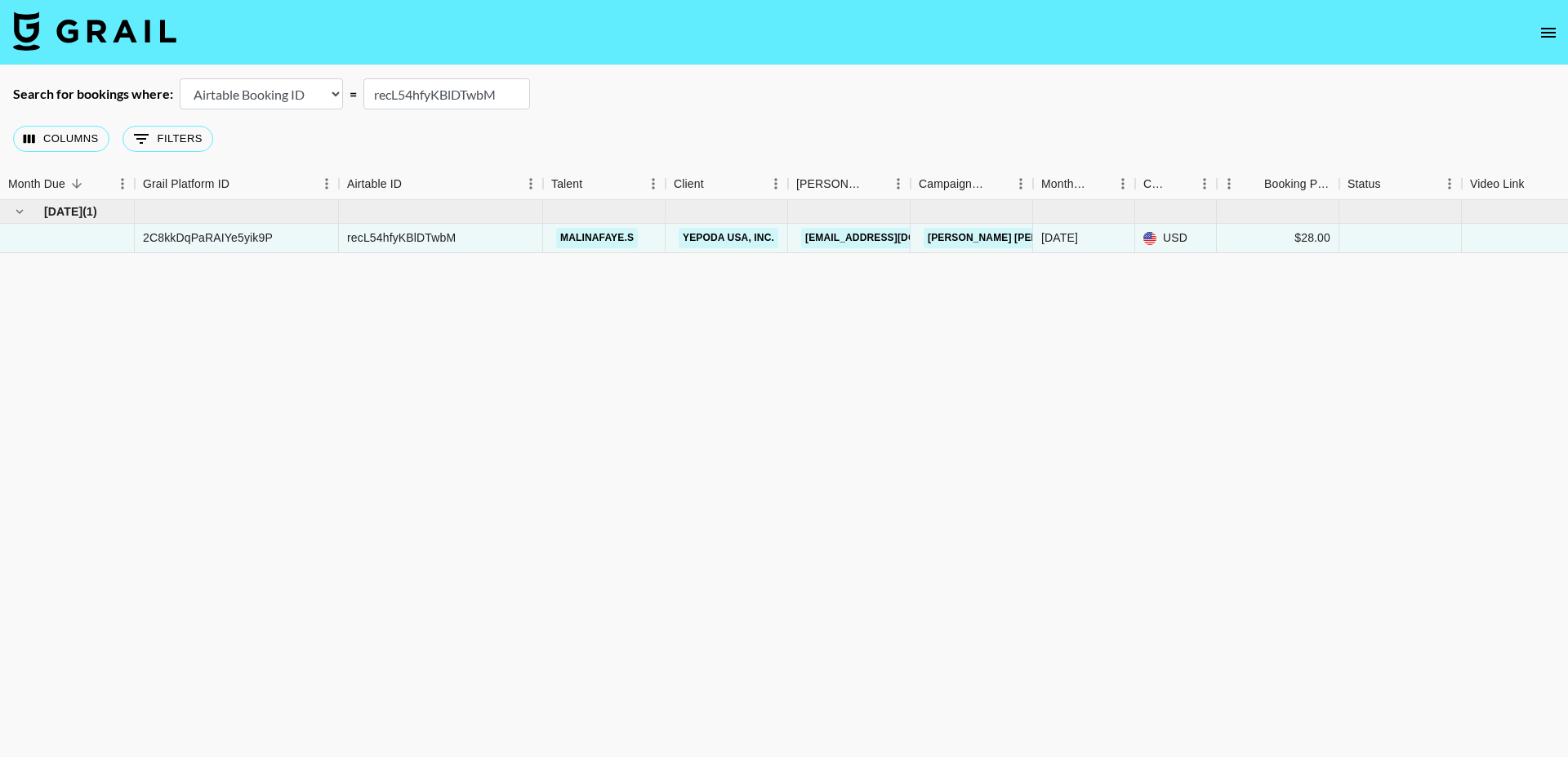
click at [420, 84] on input "recL54hfyKBlDTwbM" at bounding box center [447, 93] width 167 height 31
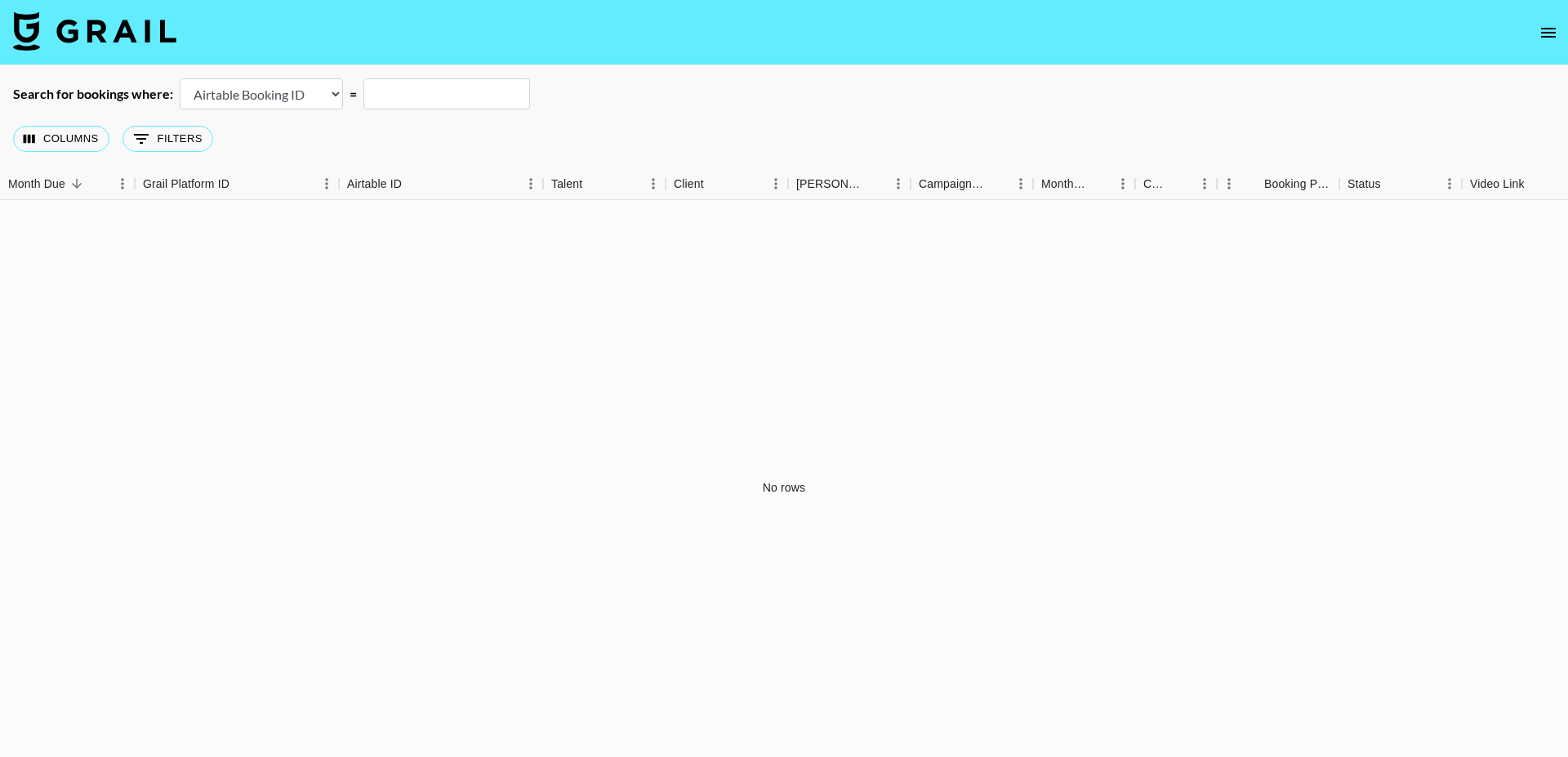
paste input "recJyN0k2uh5oEcDJ"
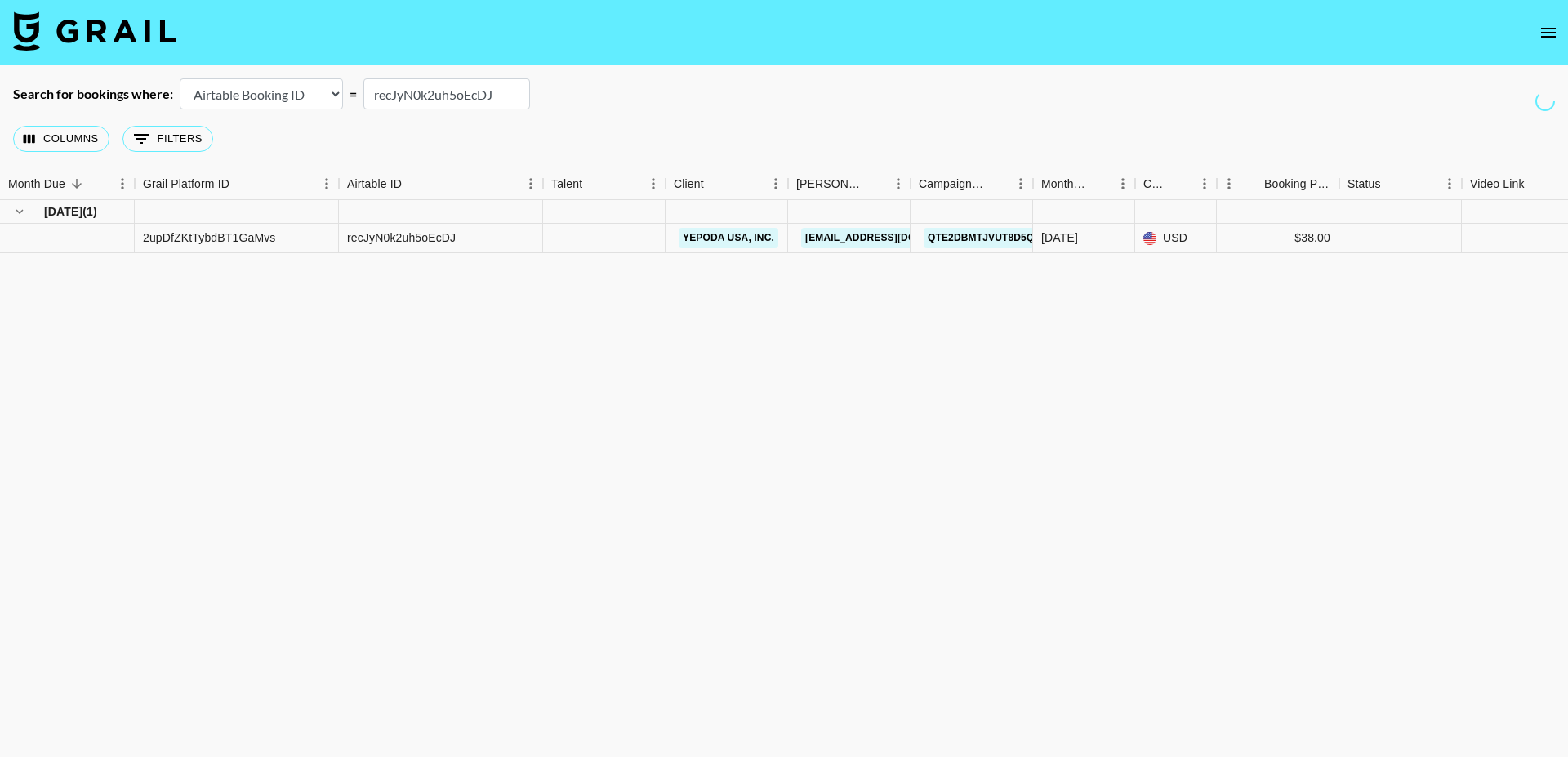
type input "recJyN0k2uh5oEcDJ"
click at [379, 318] on div "Sep '25 ( 1 ) 2upDfZKtTybdBT1GaMvs recJyN0k2uh5oEcDJ Yepoda USA, Inc. collabora…" at bounding box center [1253, 487] width 2506 height 574
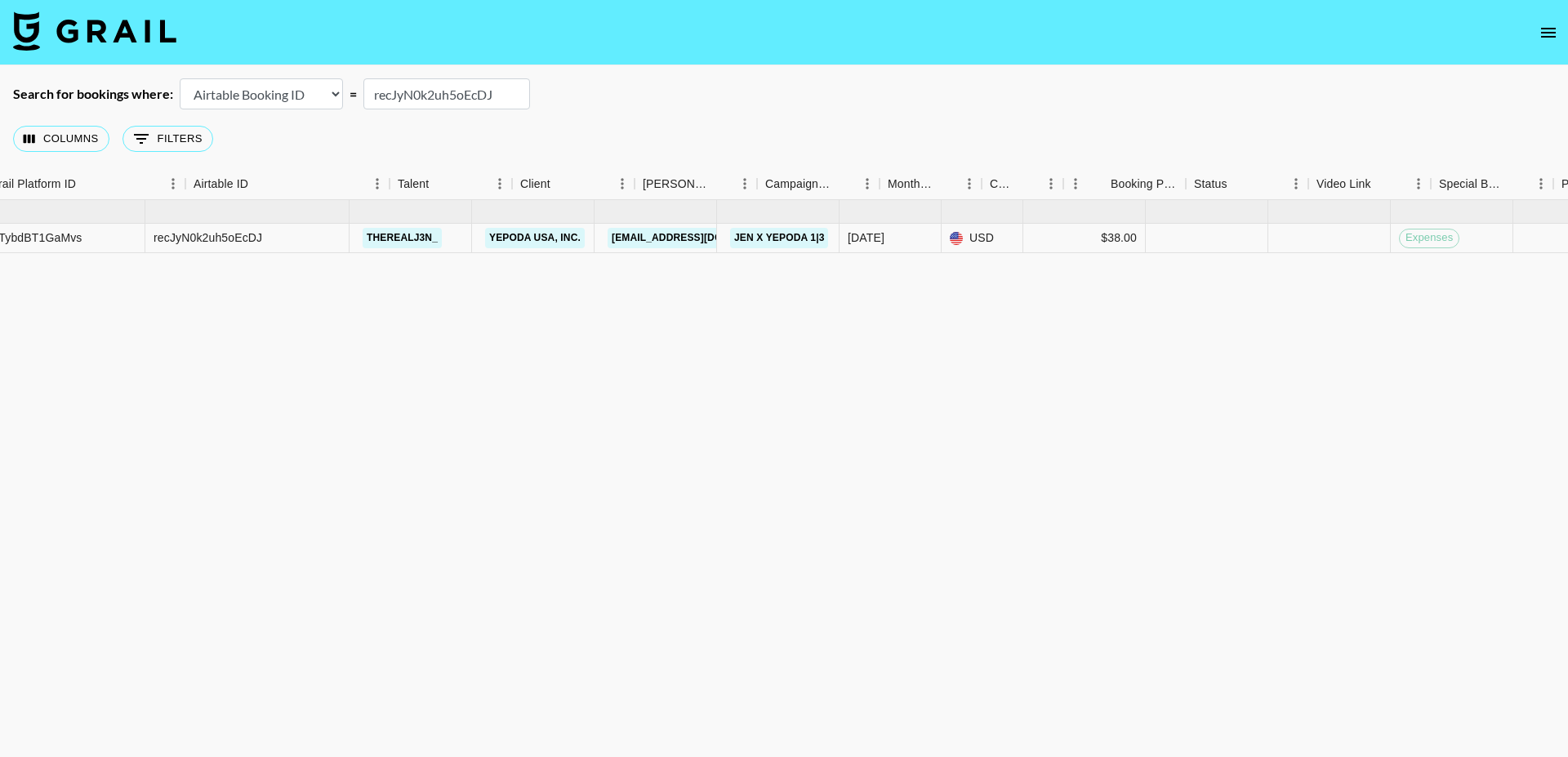
scroll to position [0, 233]
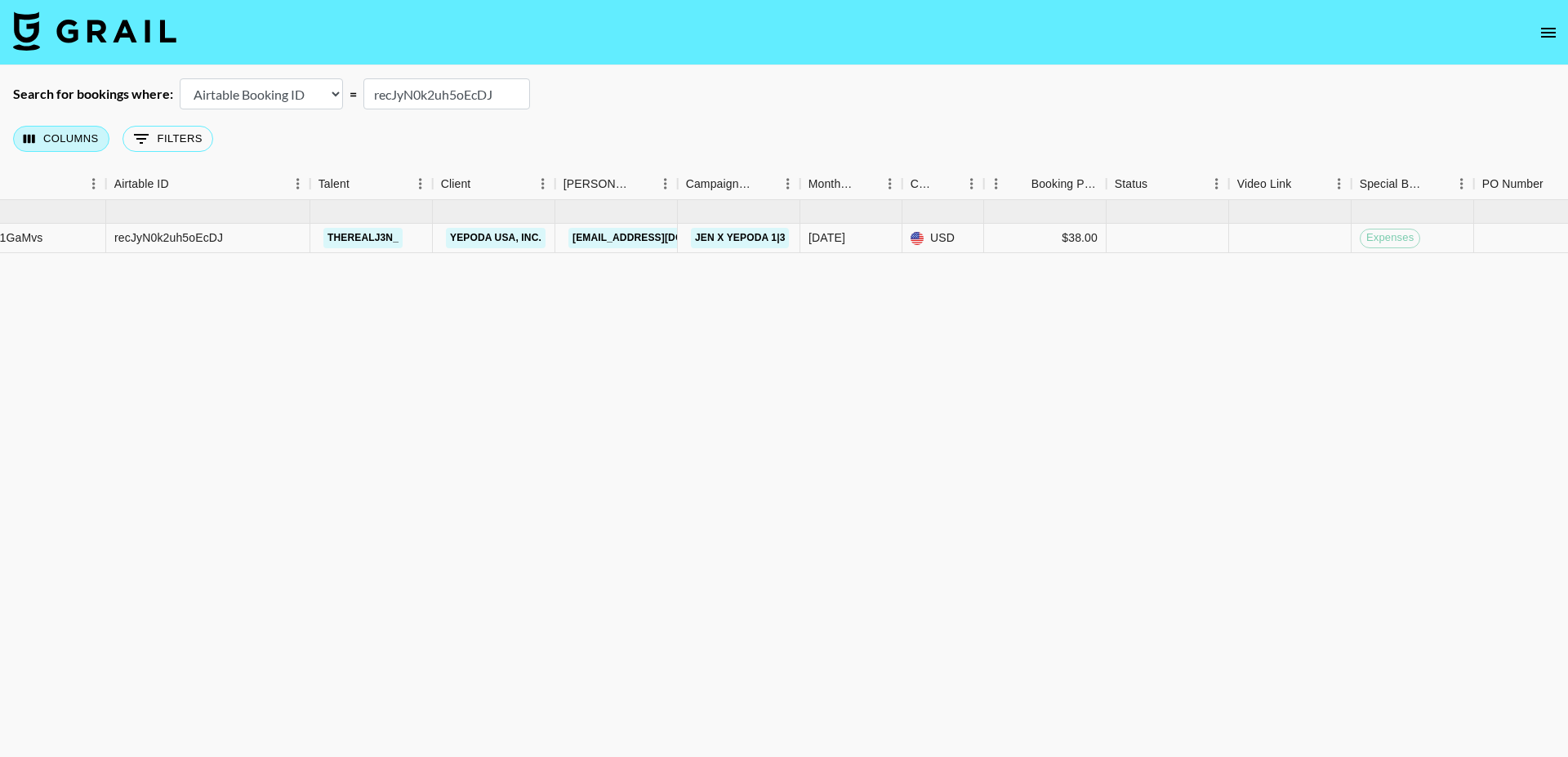
click at [71, 148] on button "Columns" at bounding box center [61, 139] width 96 height 26
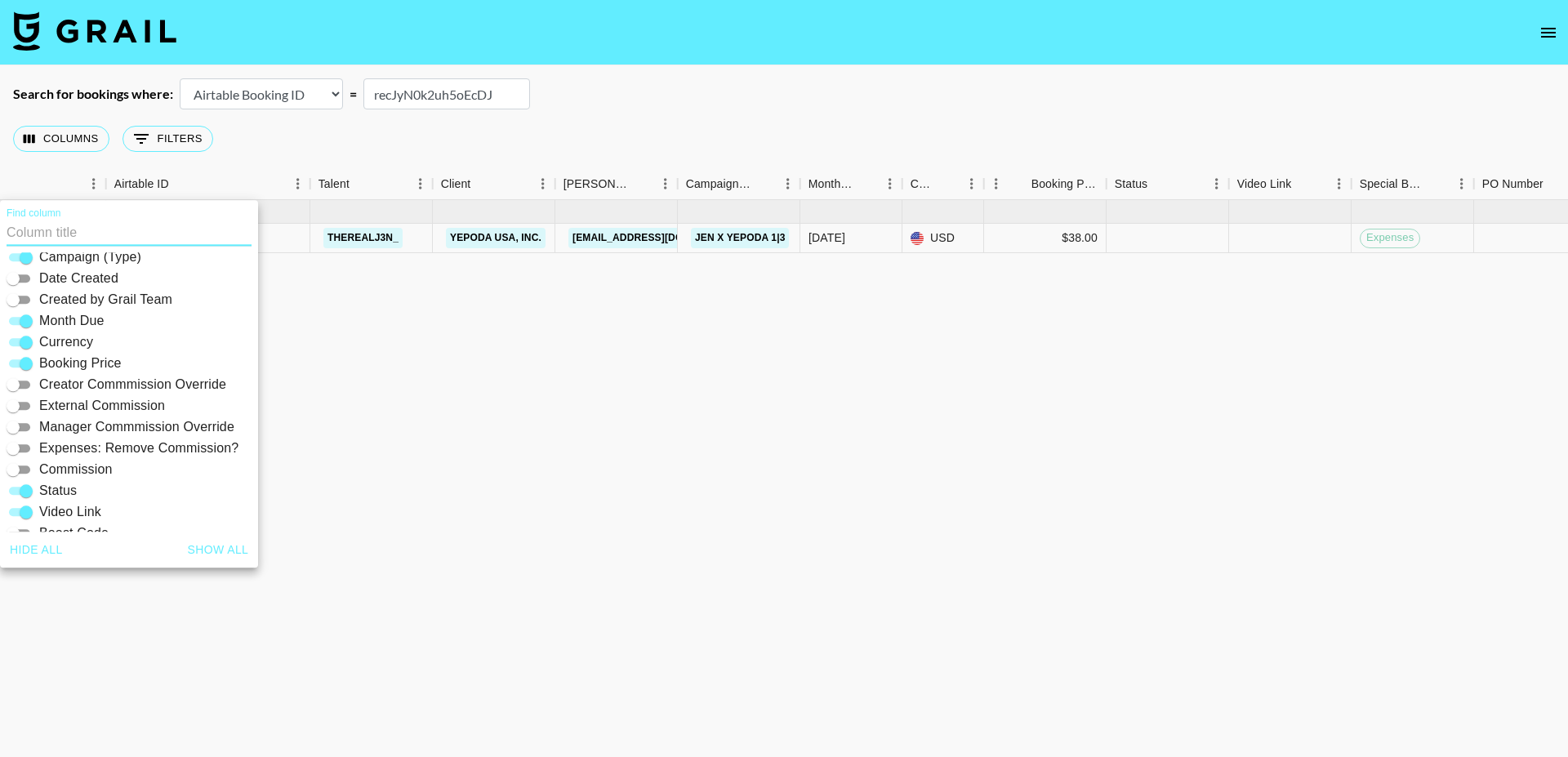
scroll to position [194, 0]
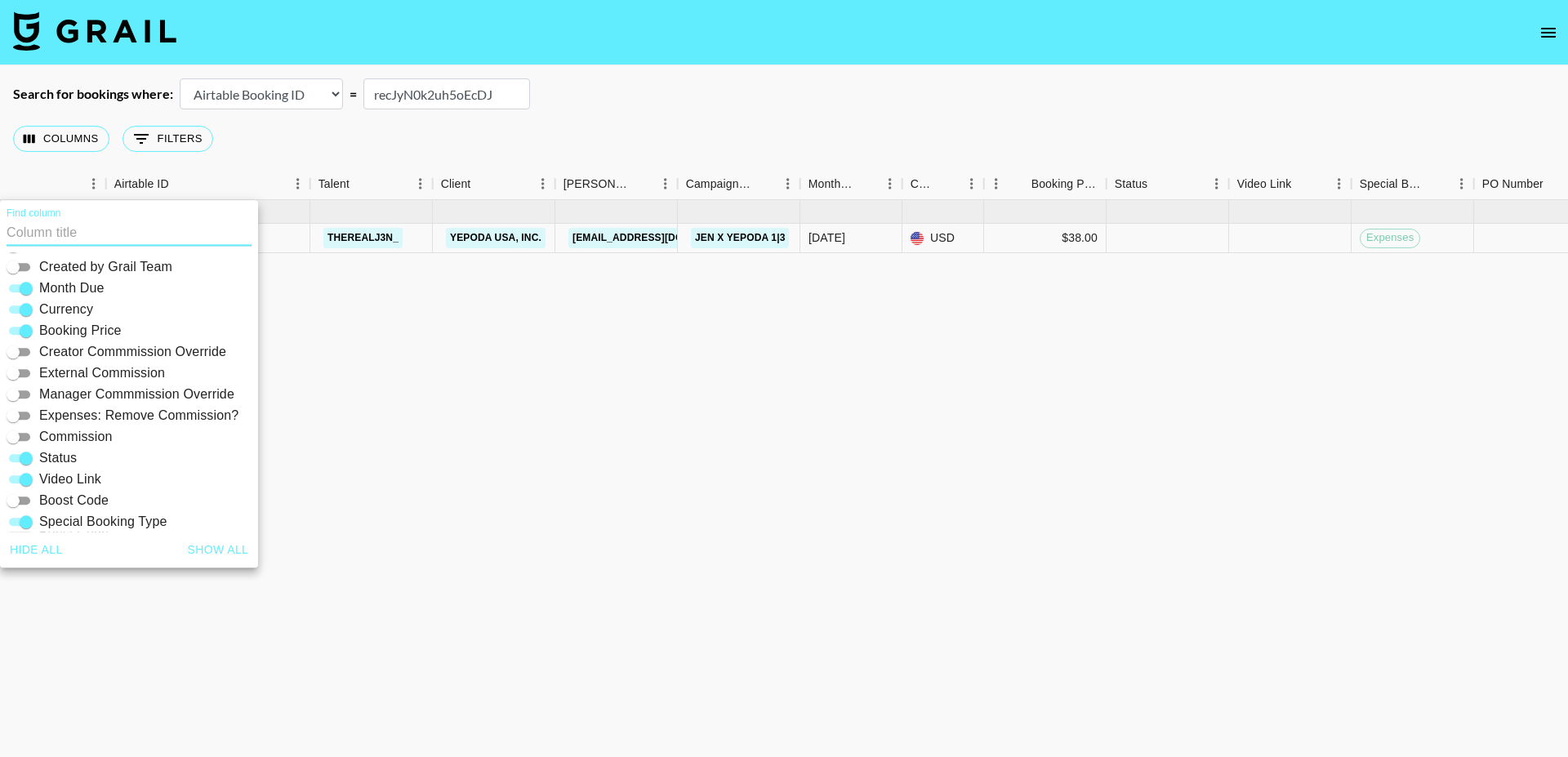
click at [90, 361] on span "Creator Commmission Override" at bounding box center [132, 352] width 187 height 20
click at [43, 361] on input "Creator Commmission Override" at bounding box center [13, 352] width 59 height 20
checkbox input "true"
click at [90, 376] on span "External Commission" at bounding box center [101, 374] width 126 height 20
click at [43, 376] on input "External Commission" at bounding box center [13, 374] width 59 height 20
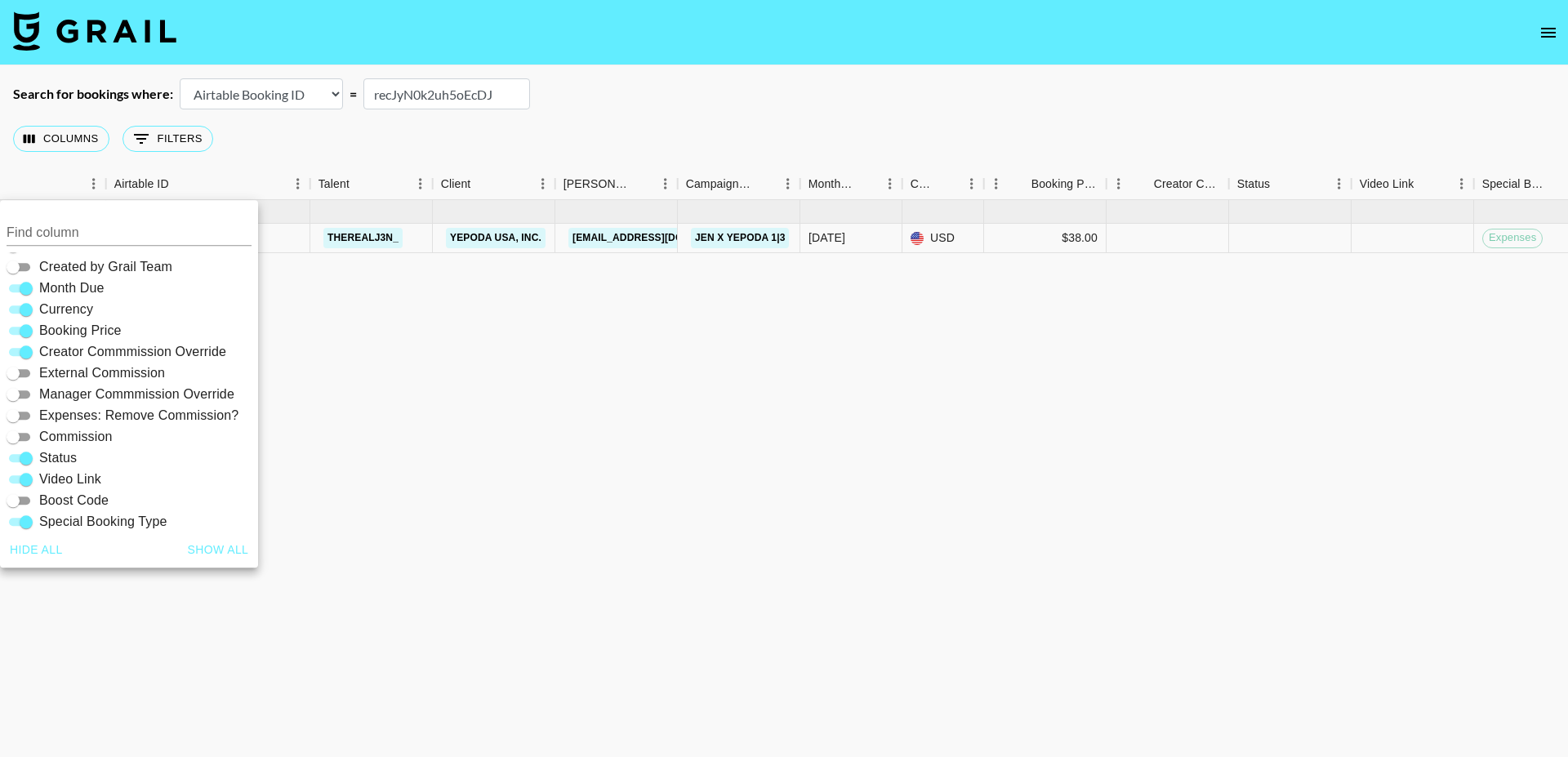
checkbox input "true"
click at [90, 396] on span "Manager Commmission Override" at bounding box center [136, 394] width 195 height 20
click at [43, 396] on input "Manager Commmission Override" at bounding box center [13, 394] width 59 height 20
checkbox input "true"
click at [90, 416] on span "Expenses: Remove Commission?" at bounding box center [138, 415] width 199 height 20
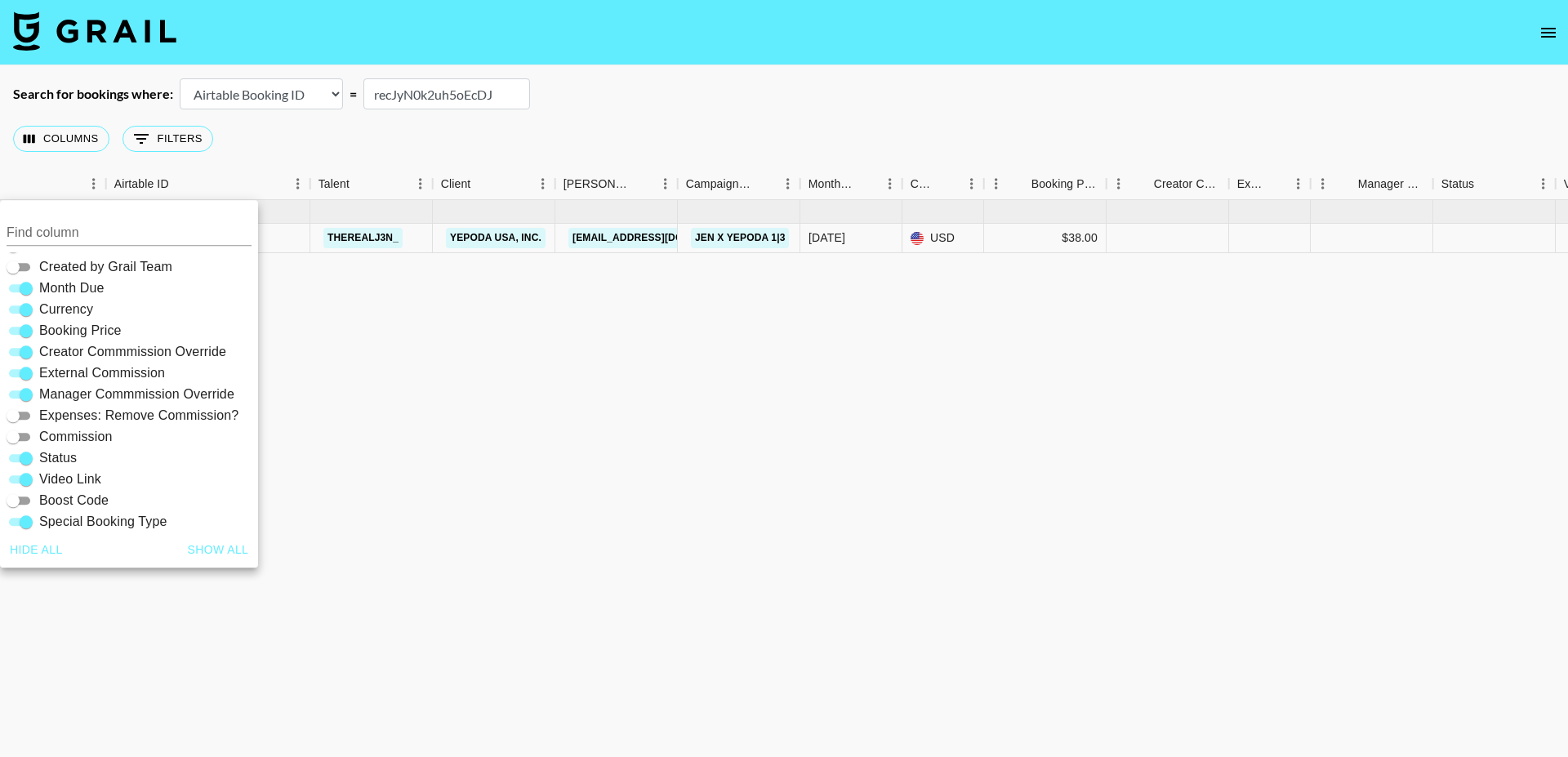
click at [43, 416] on input "Expenses: Remove Commission?" at bounding box center [13, 415] width 59 height 20
checkbox input "true"
click at [407, 463] on div "Sep '25 ( 1 ) 2upDfZKtTybdBT1GaMvs recJyN0k2uh5oEcDJ therealj3n_ Yepoda USA, In…" at bounding box center [1224, 487] width 2914 height 574
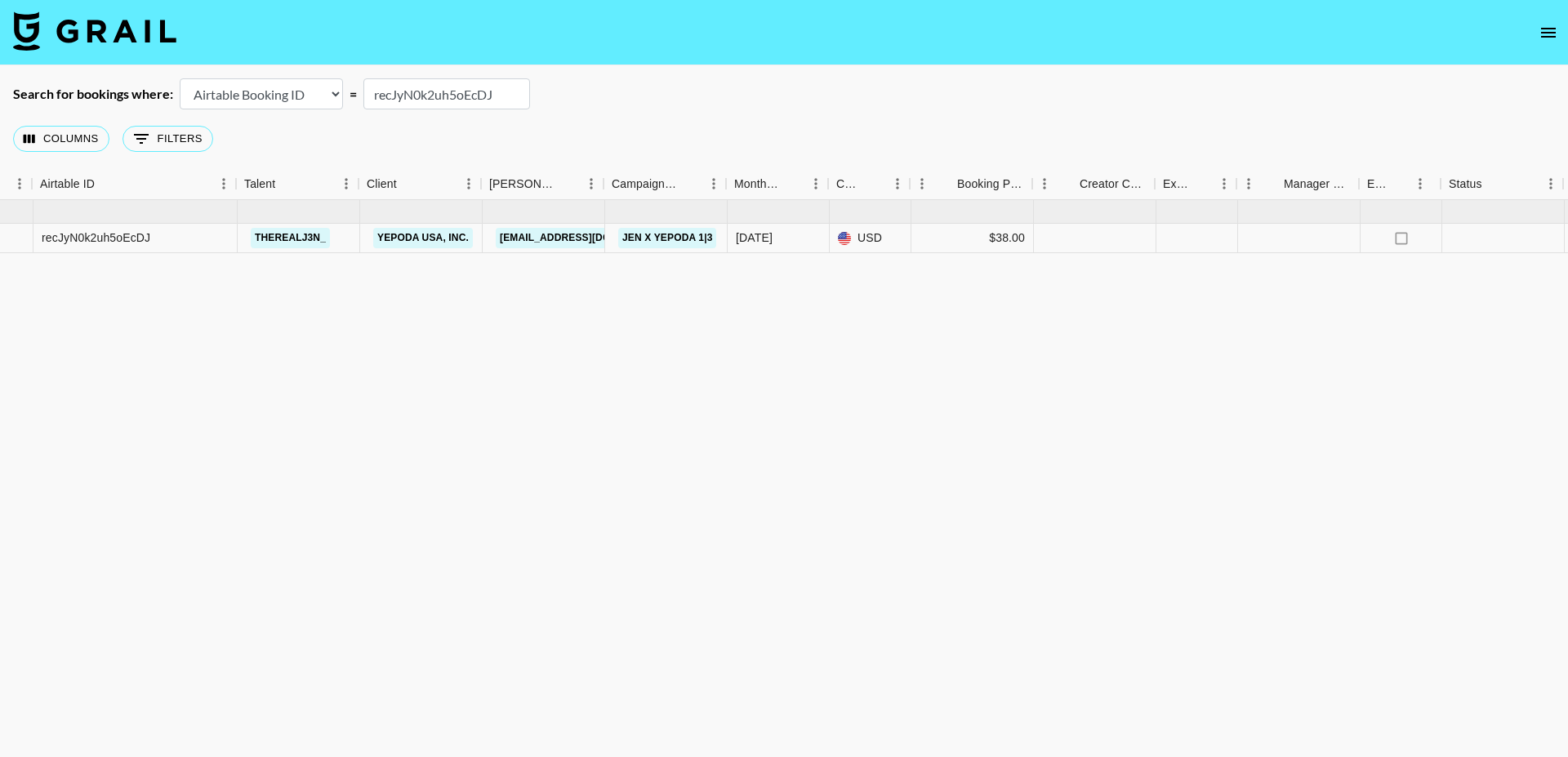
scroll to position [0, 455]
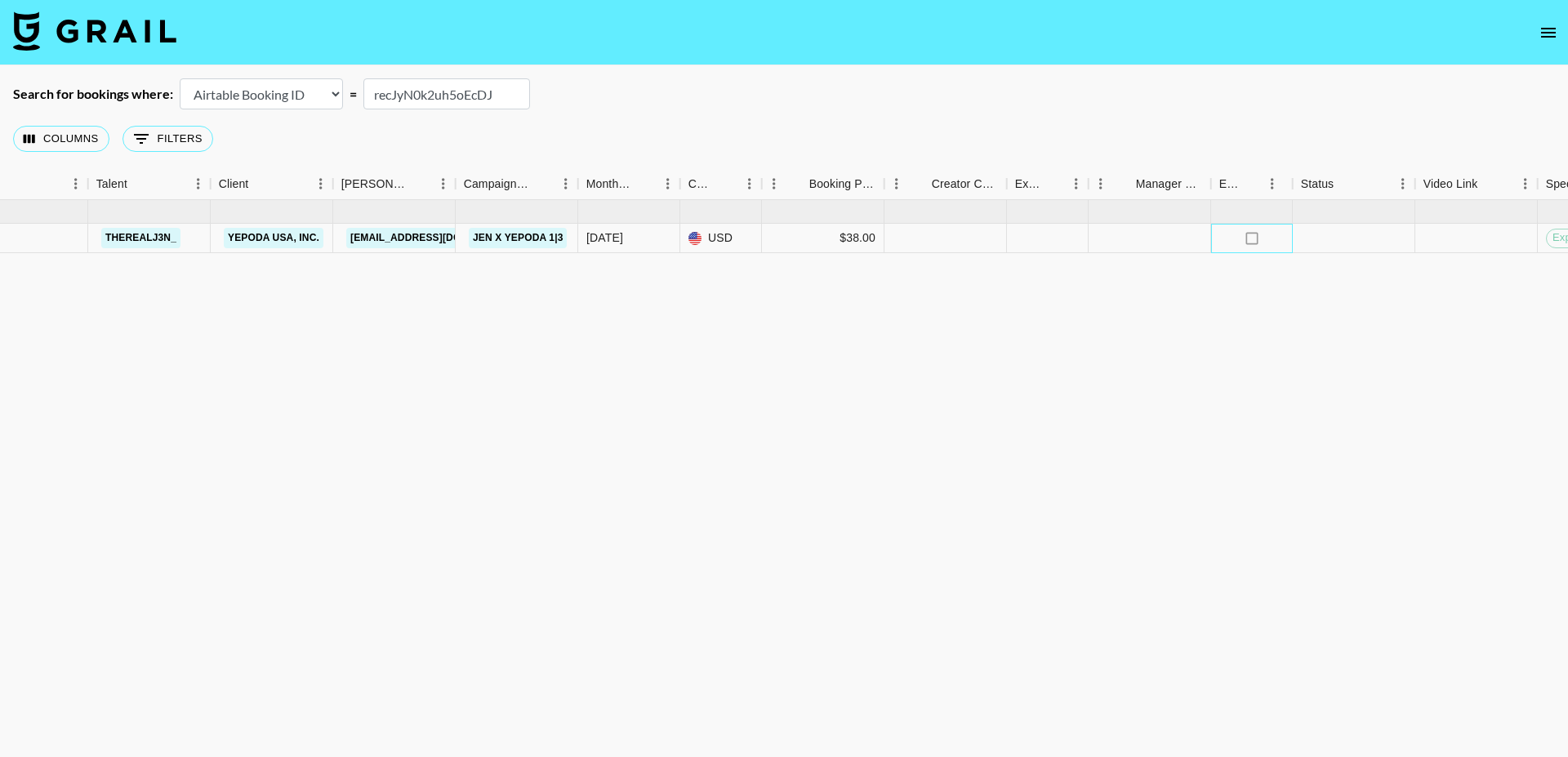
click at [1259, 232] on div "no" at bounding box center [1251, 238] width 81 height 30
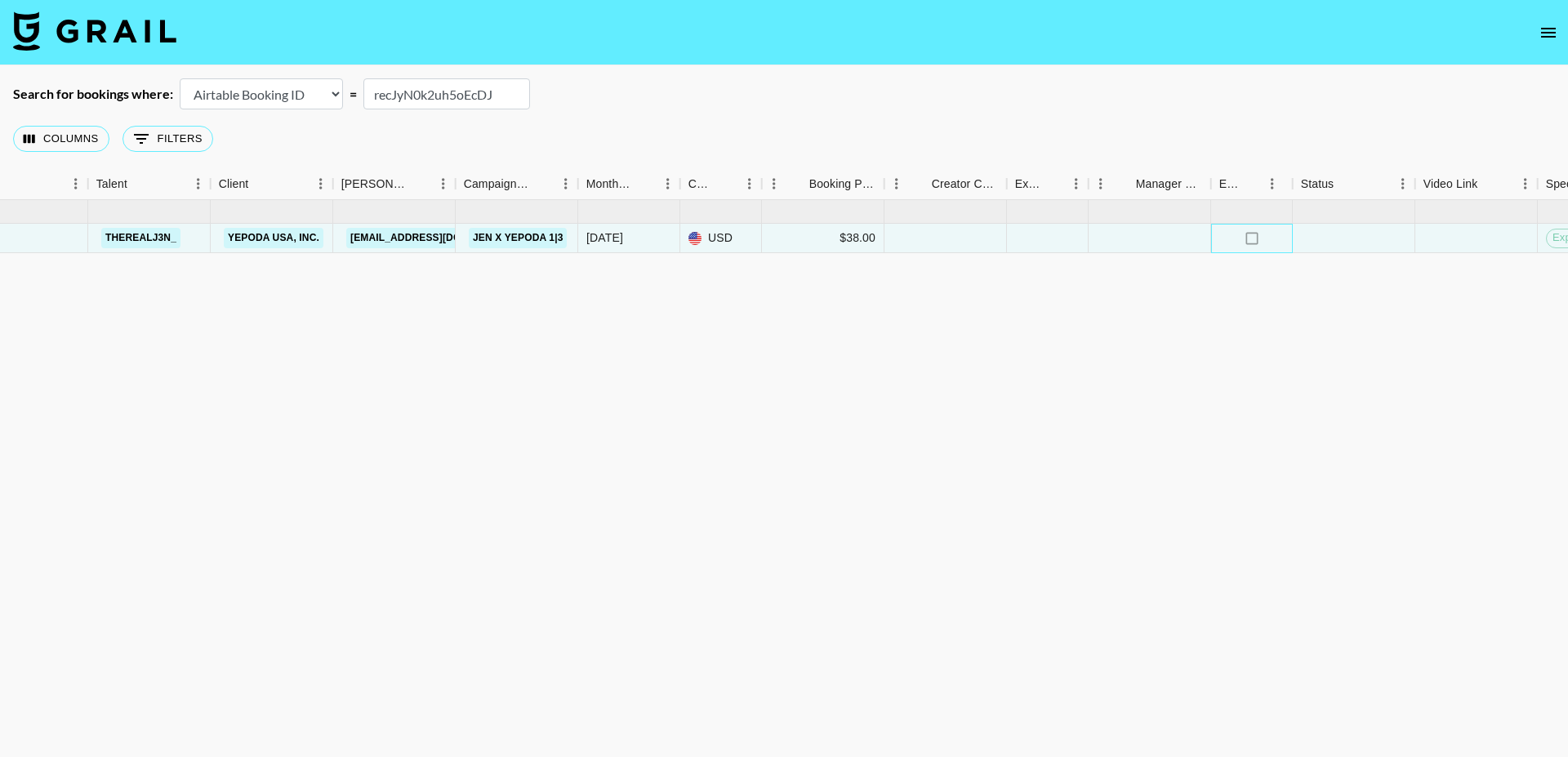
click at [1259, 232] on div "no" at bounding box center [1251, 238] width 81 height 30
click at [1251, 235] on input "checkbox" at bounding box center [1251, 237] width 31 height 31
checkbox input "true"
click at [959, 231] on div at bounding box center [945, 238] width 122 height 30
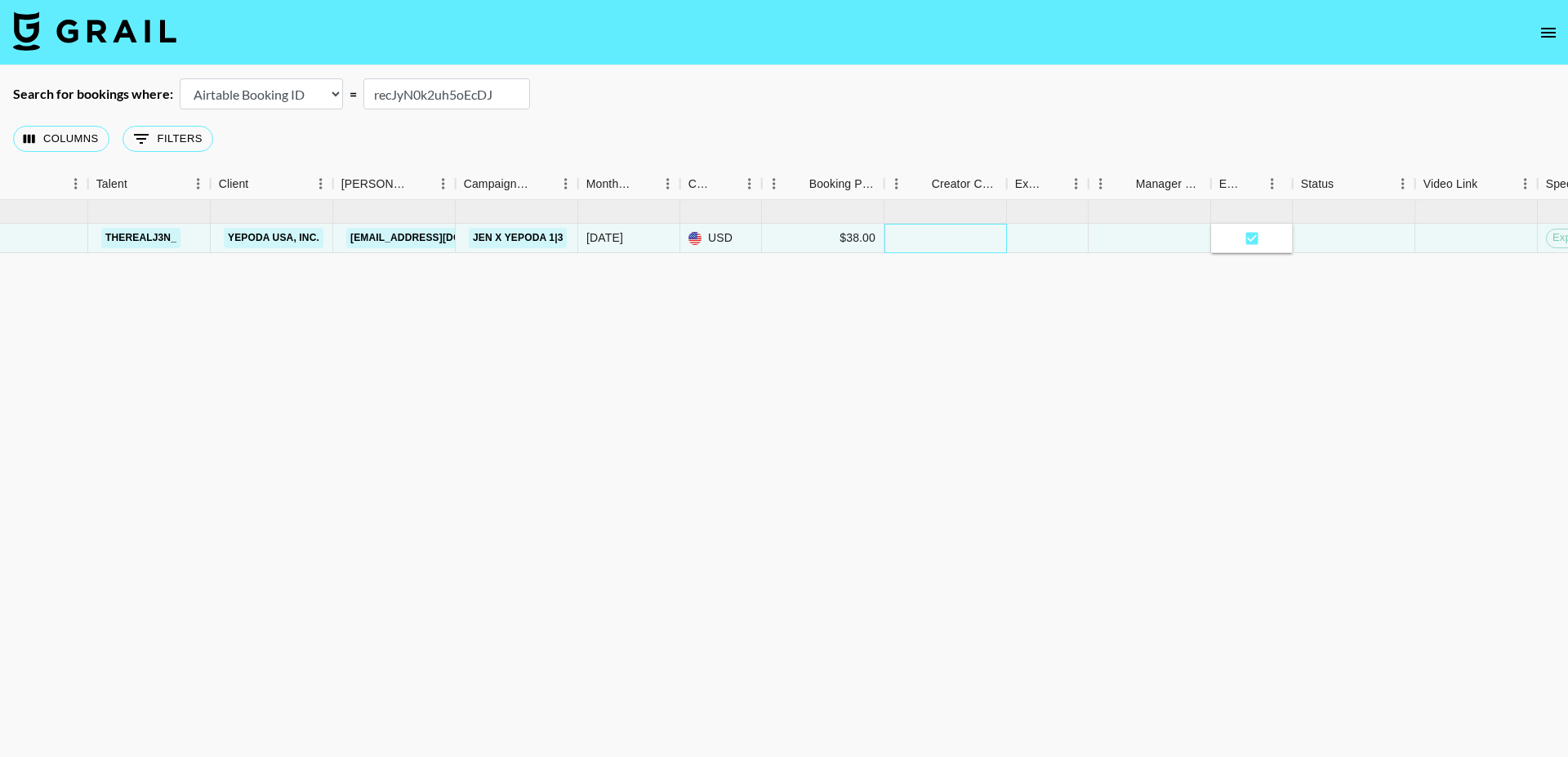
click at [959, 231] on div at bounding box center [945, 238] width 122 height 30
type input "38"
click at [947, 340] on div "Sep '25 ( 1 ) 2upDfZKtTybdBT1GaMvs recJyN0k2uh5oEcDJ therealj3n_ Yepoda USA, In…" at bounding box center [1002, 487] width 2914 height 574
click at [1121, 240] on div at bounding box center [1149, 238] width 122 height 30
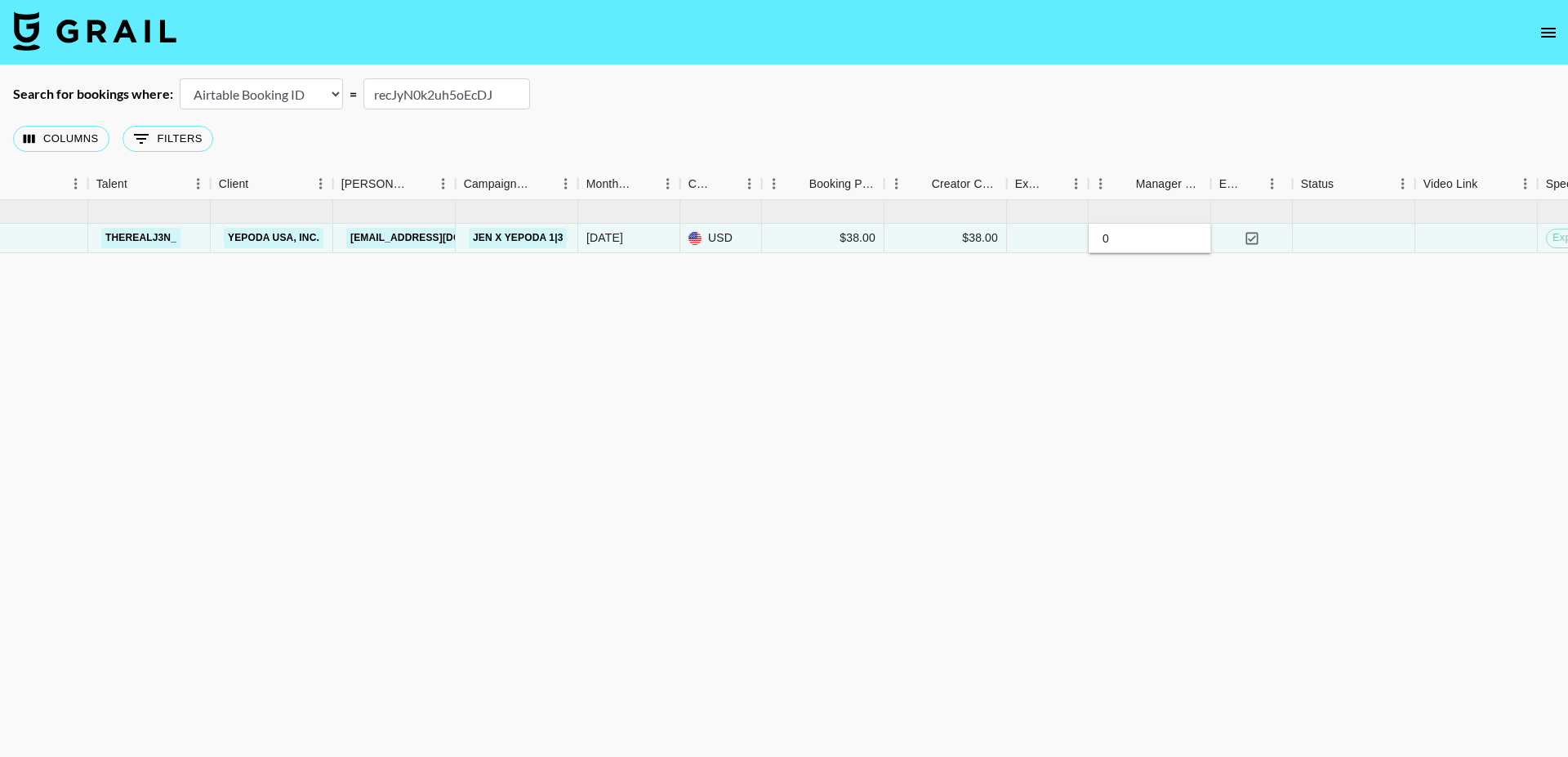
type input "0"
click at [1066, 332] on div "Sep '25 ( 1 ) 2upDfZKtTybdBT1GaMvs recJyN0k2uh5oEcDJ therealj3n_ Yepoda USA, In…" at bounding box center [1002, 487] width 2914 height 574
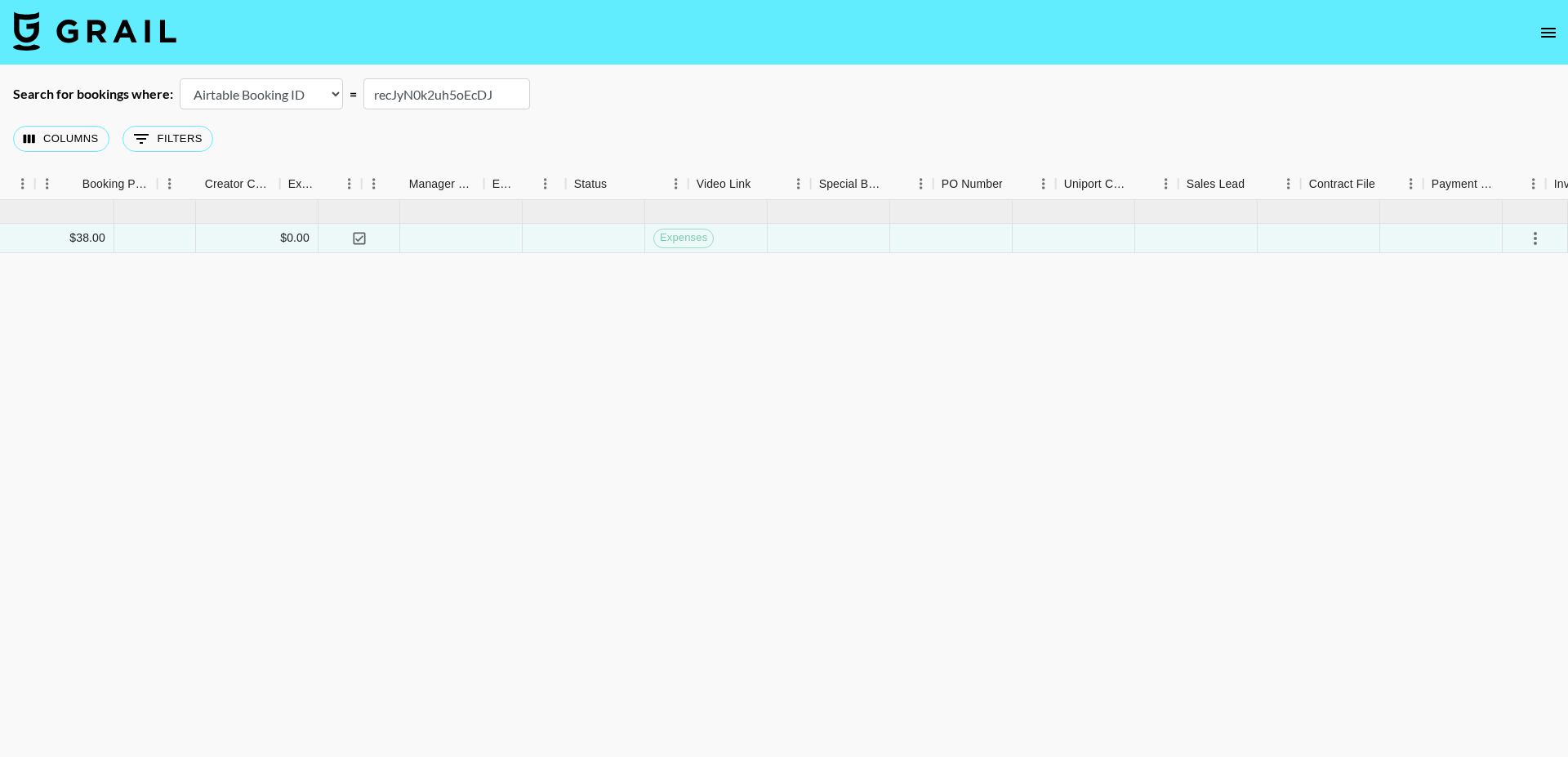
scroll to position [0, 0]
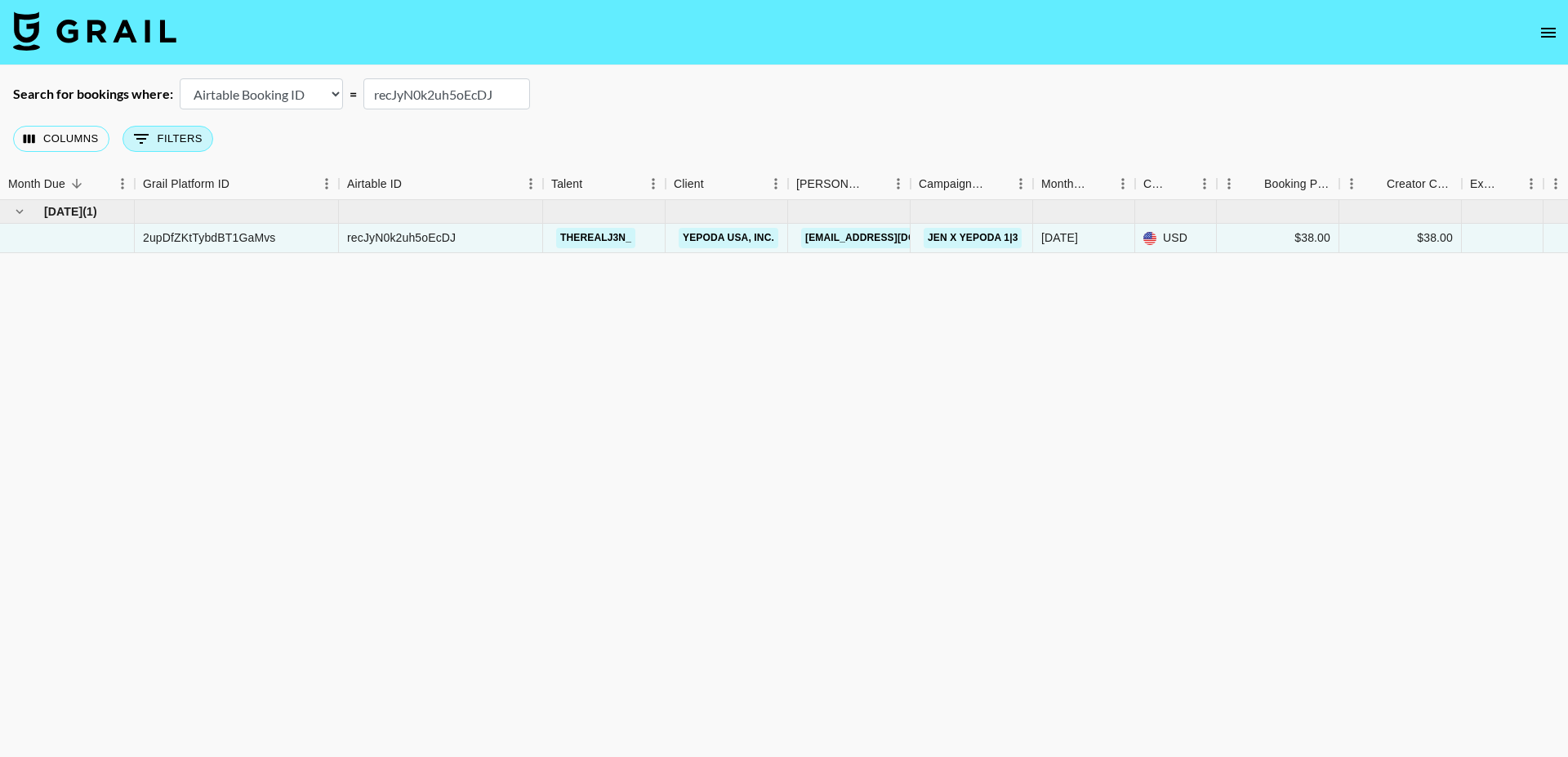
click at [171, 140] on button "0 Filters" at bounding box center [167, 139] width 90 height 26
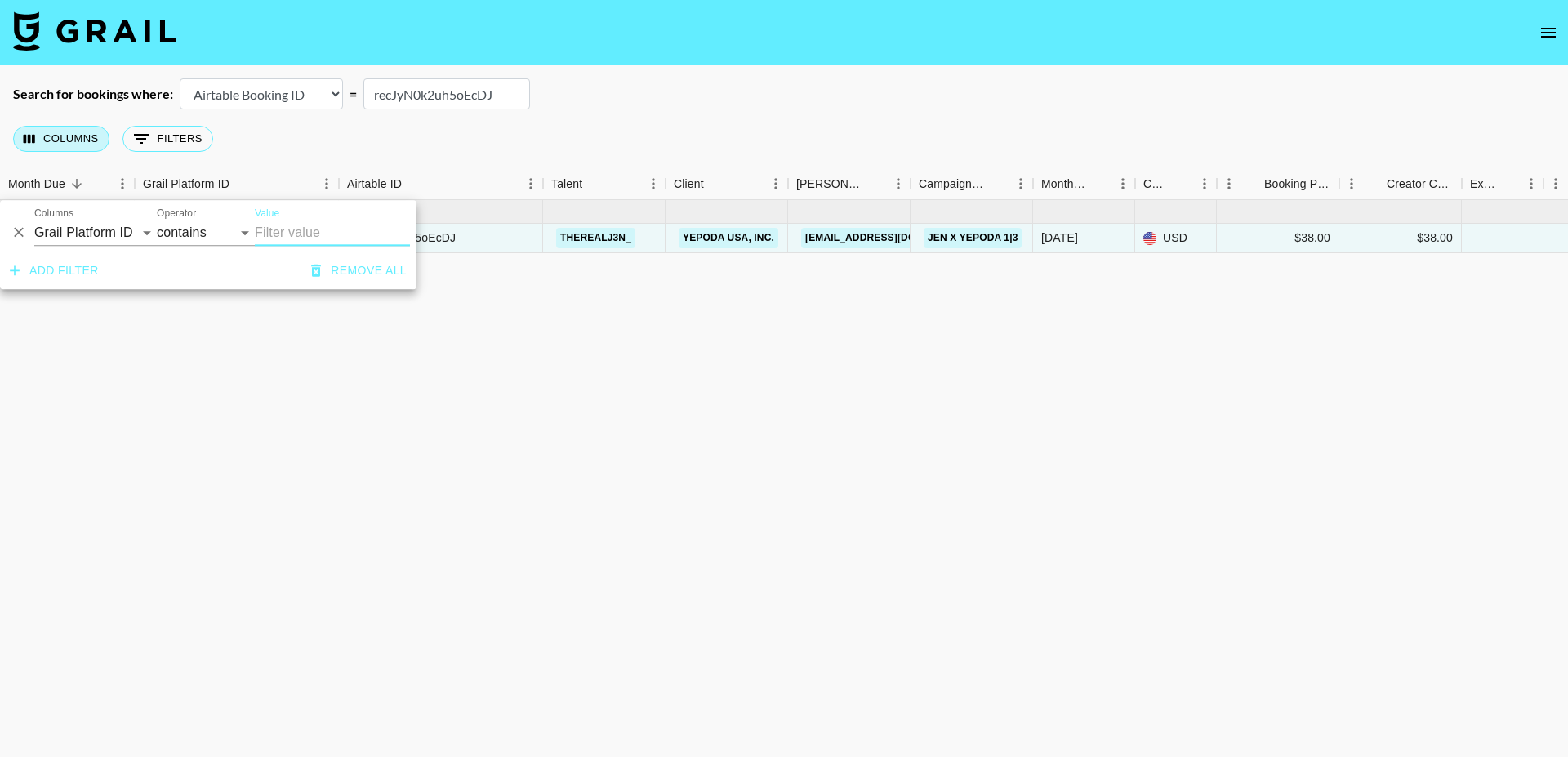
click at [50, 150] on button "Columns" at bounding box center [61, 139] width 96 height 26
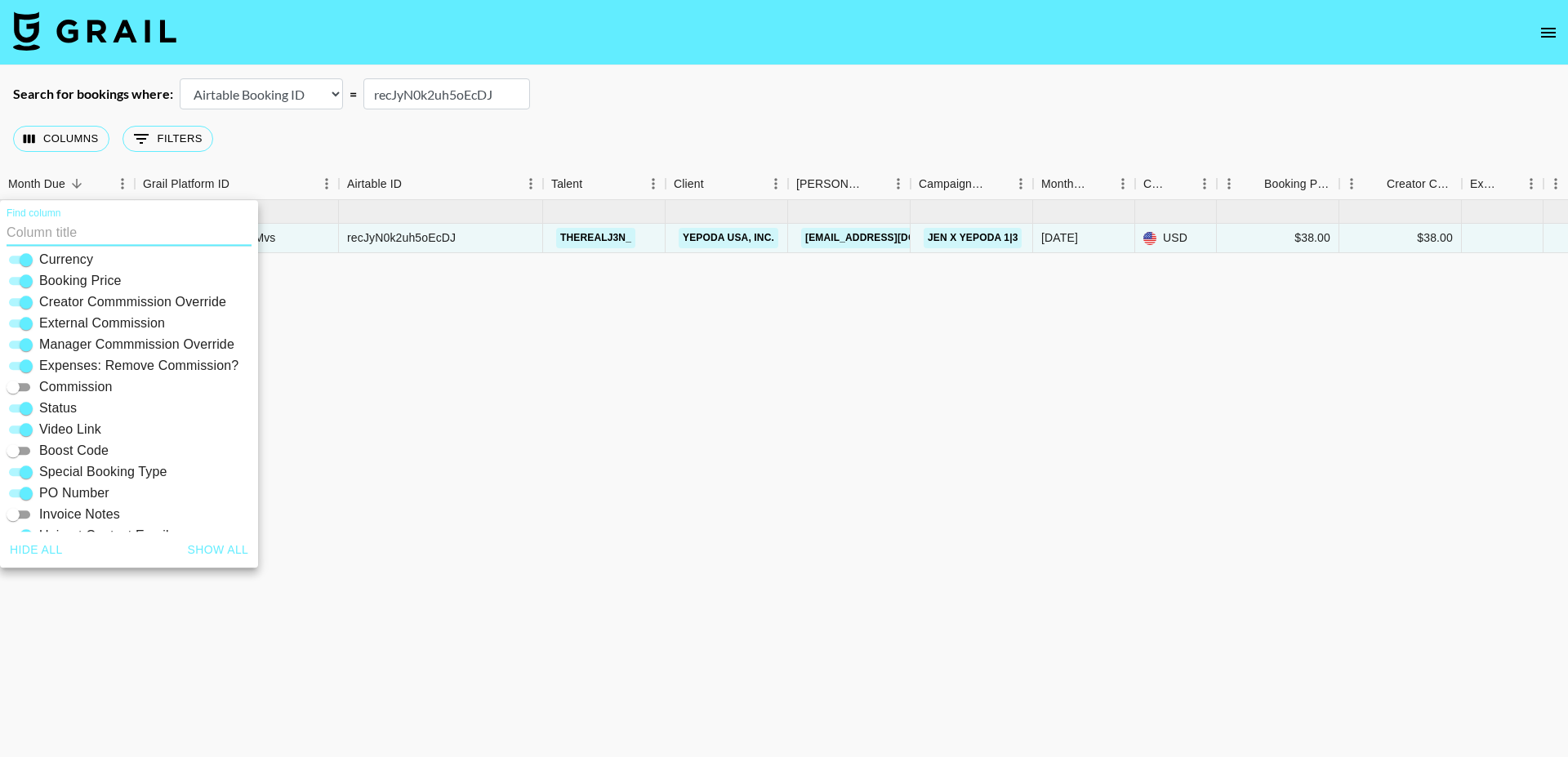
scroll to position [192, 0]
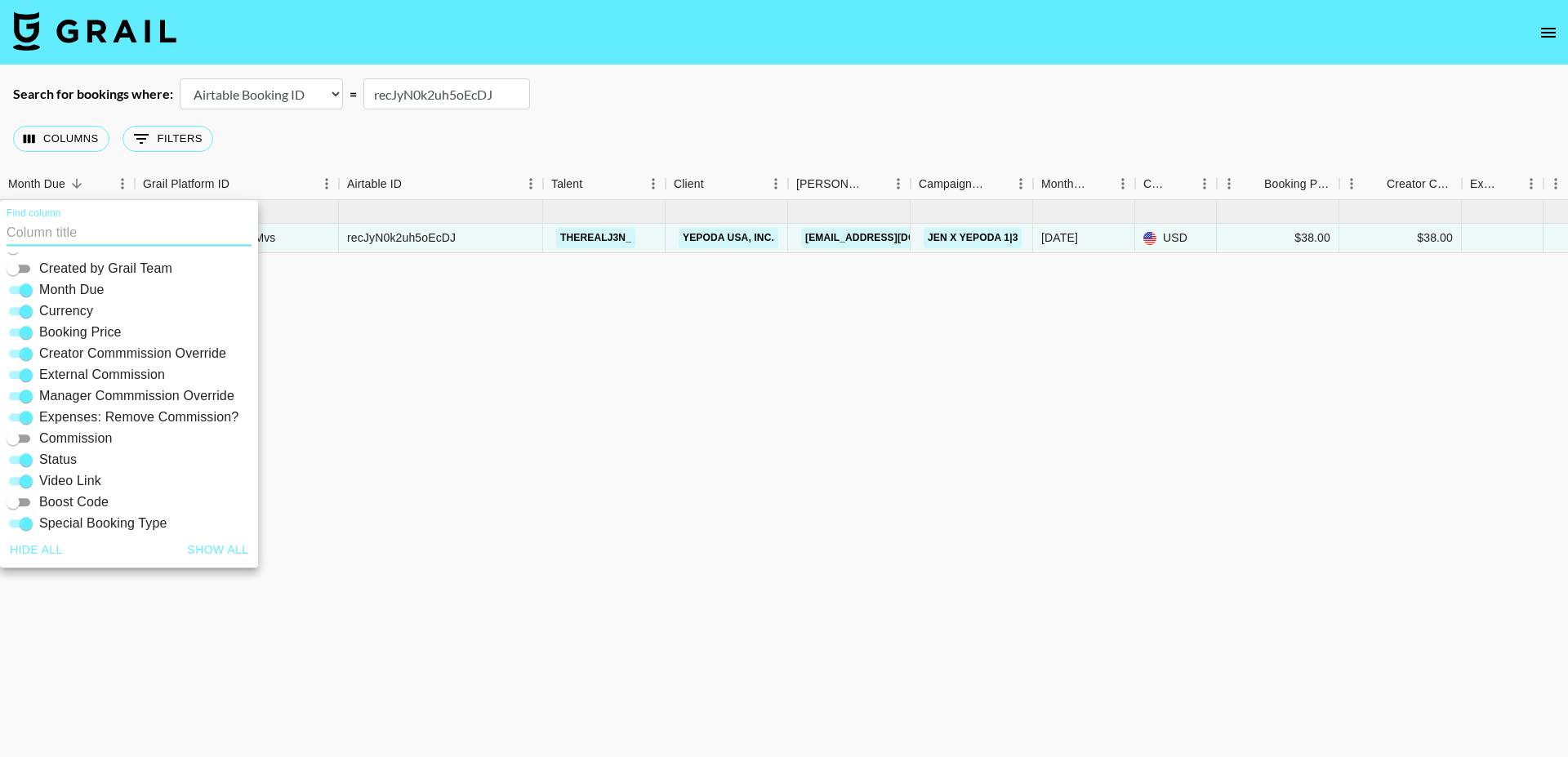
click at [25, 416] on input "Expenses: Remove Commission?" at bounding box center [26, 417] width 59 height 20
checkbox input "false"
click at [25, 382] on input "External Commission" at bounding box center [26, 375] width 59 height 20
checkbox input "false"
click at [25, 389] on input "Manager Commmission Override" at bounding box center [26, 396] width 59 height 20
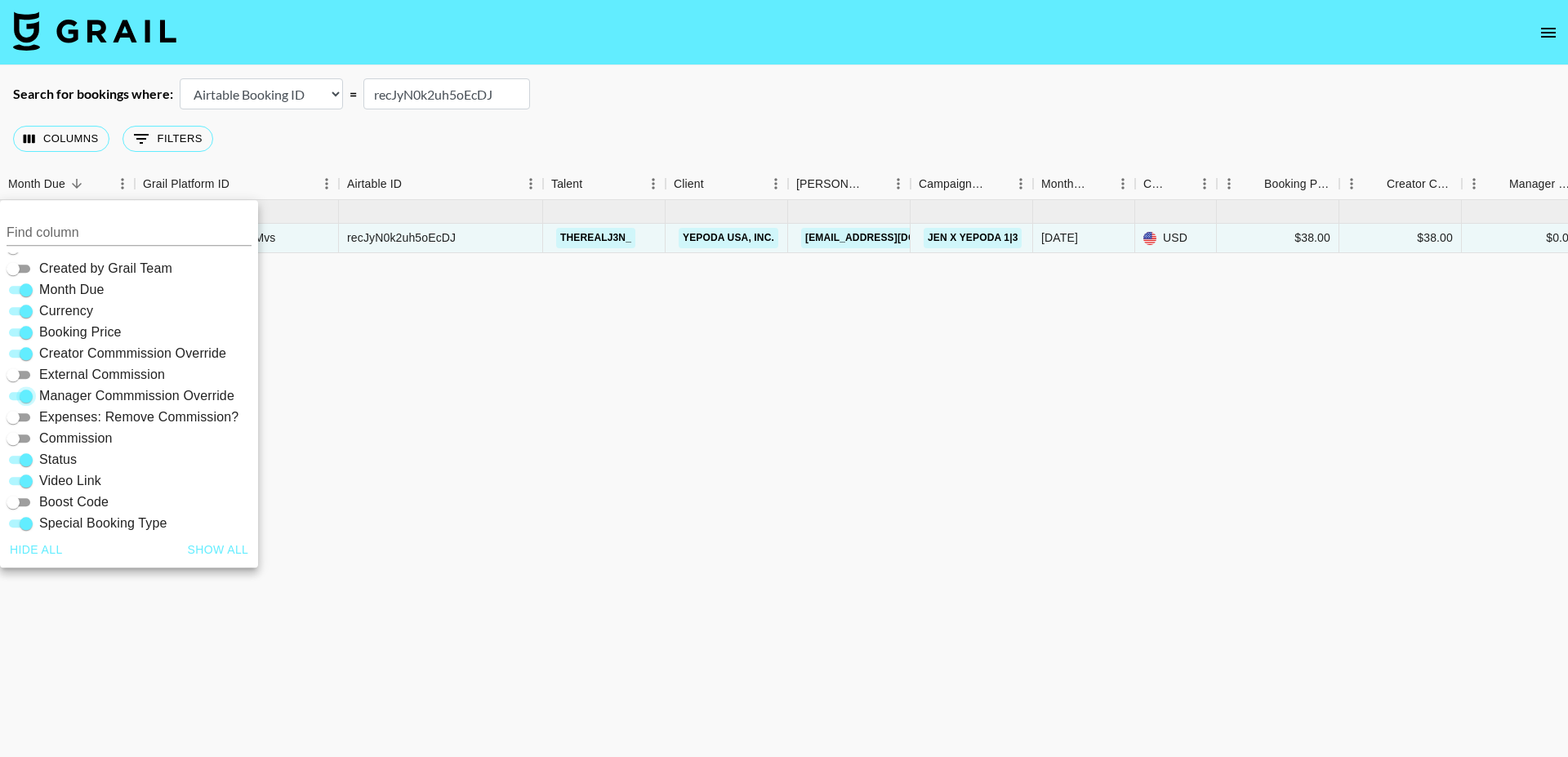
checkbox input "false"
click at [21, 351] on input "Creator Commmission Override" at bounding box center [26, 354] width 59 height 20
checkbox input "false"
click at [410, 414] on div "Sep '25 ( 1 ) 2upDfZKtTybdBT1GaMvs recJyN0k2uh5oEcDJ therealj3n_ Yepoda USA, In…" at bounding box center [1253, 487] width 2506 height 574
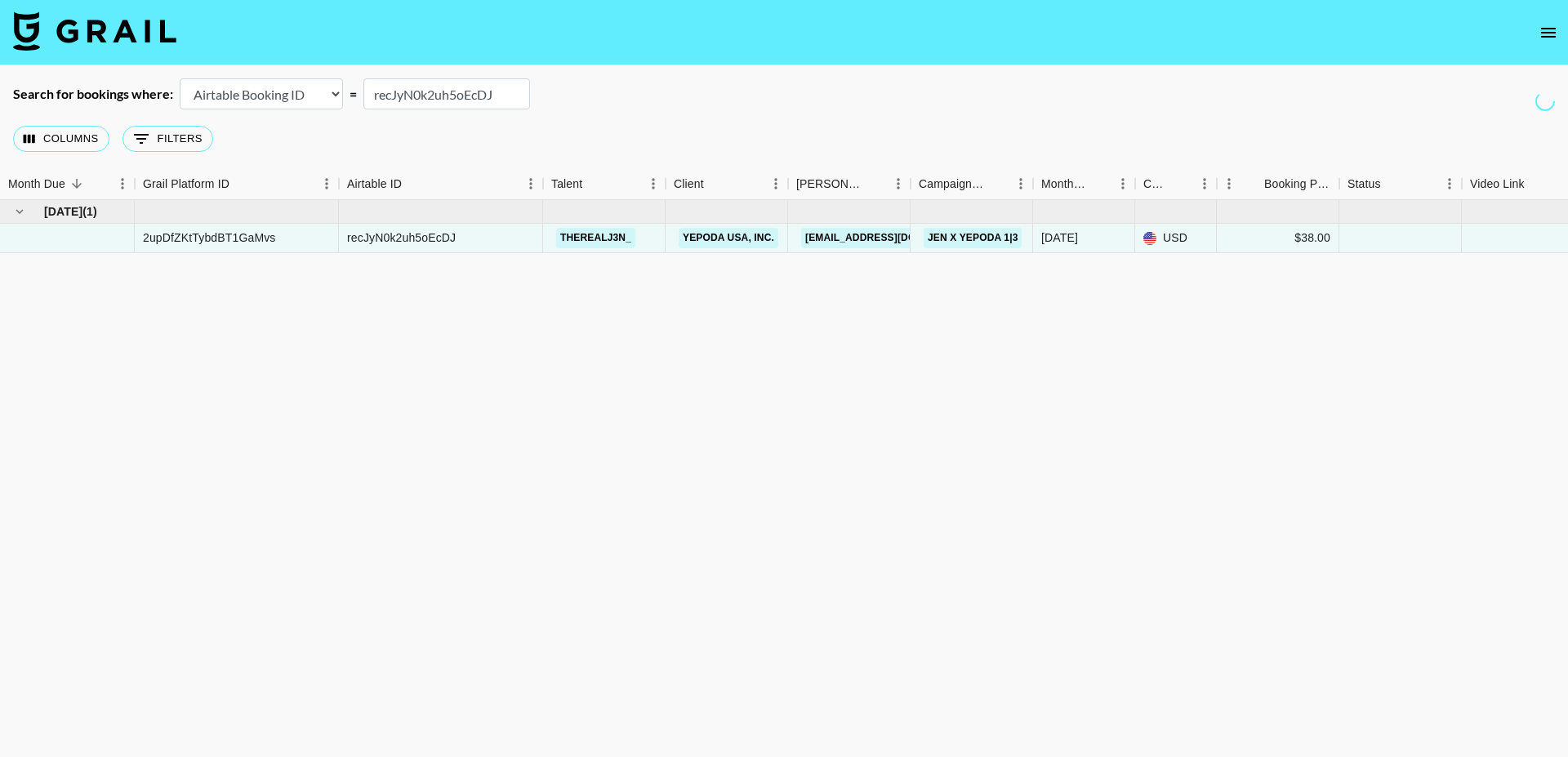
click at [1558, 33] on button "open drawer" at bounding box center [1547, 32] width 33 height 33
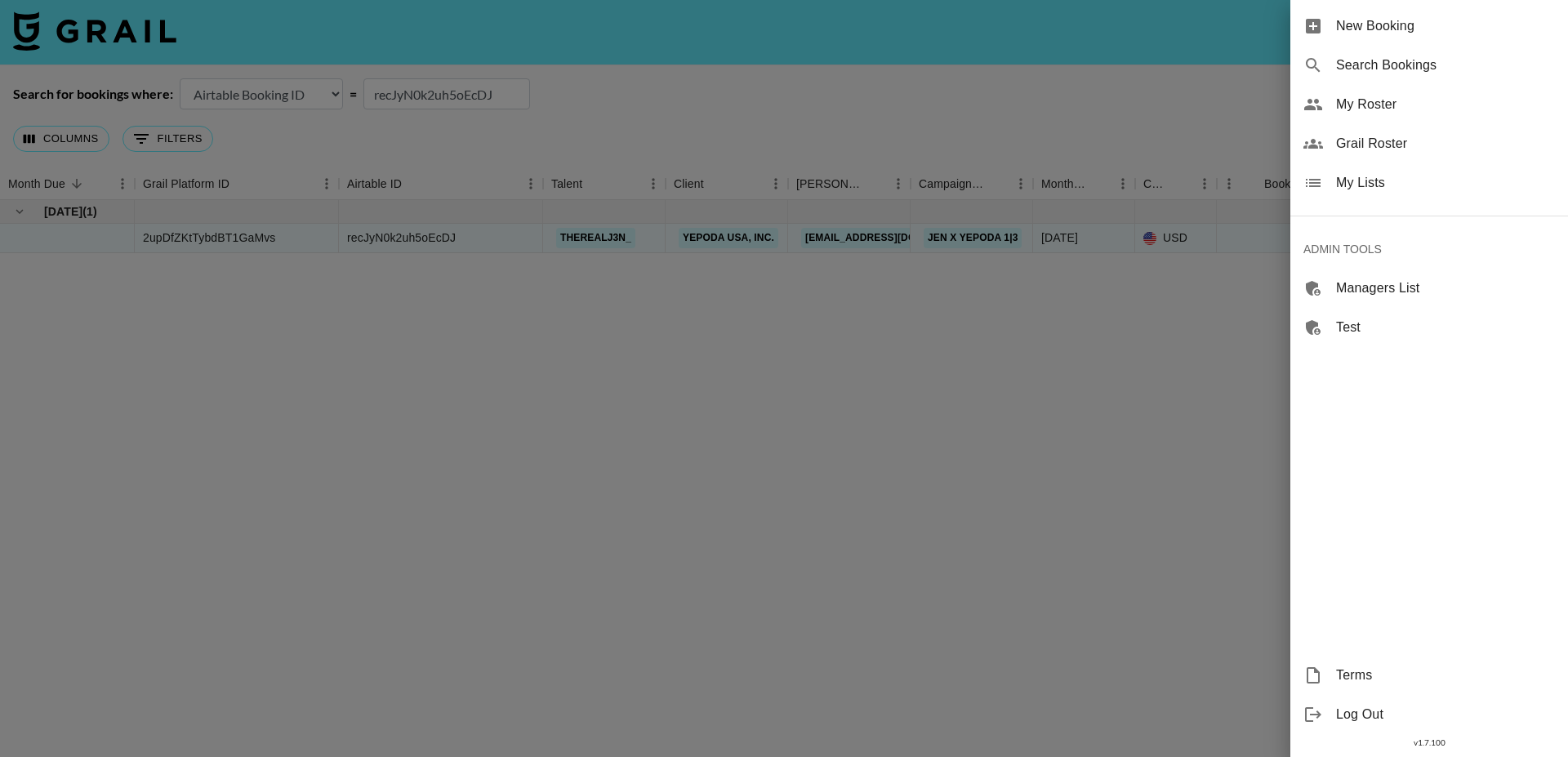
click at [1365, 186] on span "My Lists" at bounding box center [1445, 183] width 219 height 20
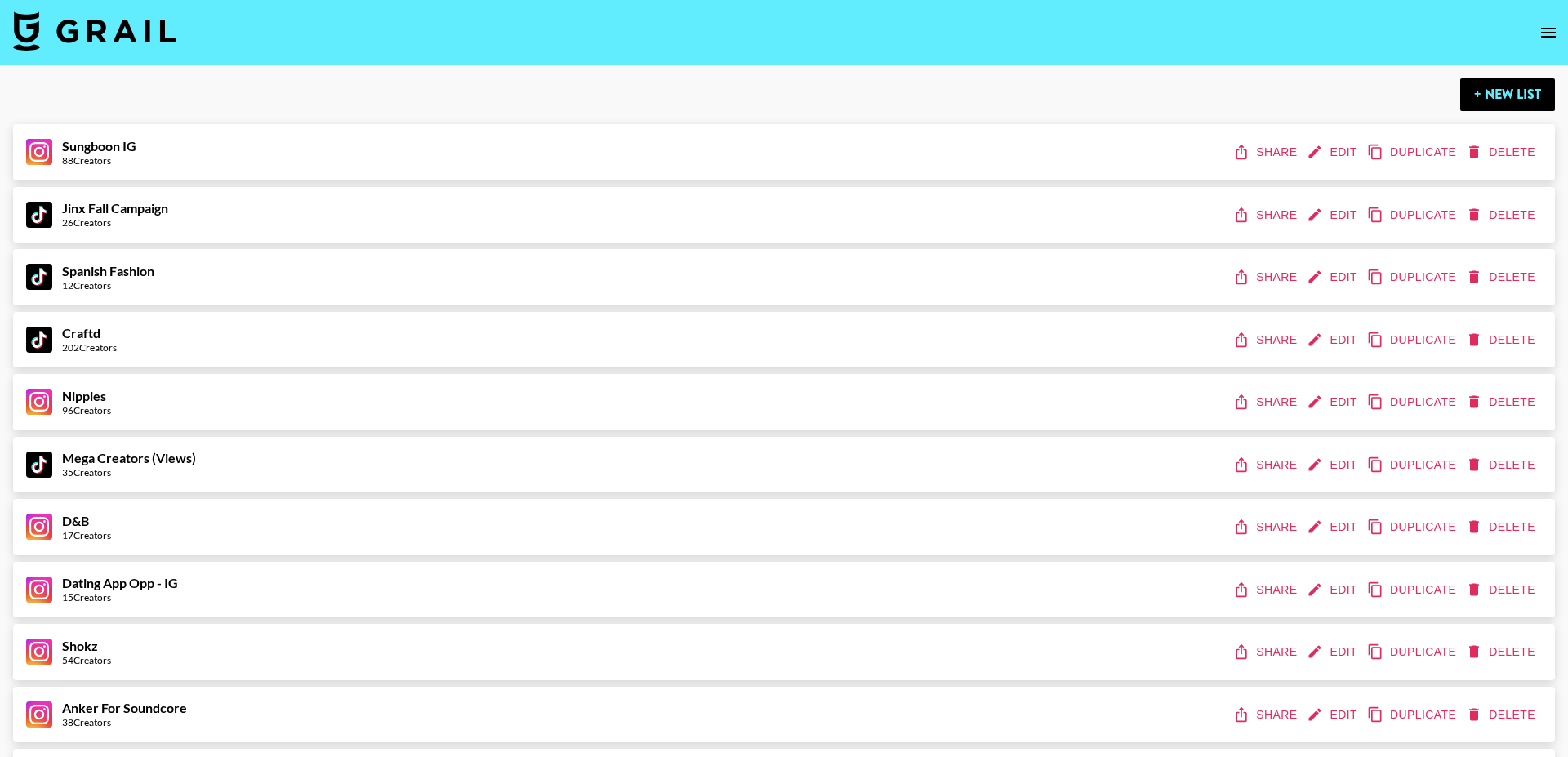
click at [1540, 35] on icon "open drawer" at bounding box center [1548, 33] width 20 height 20
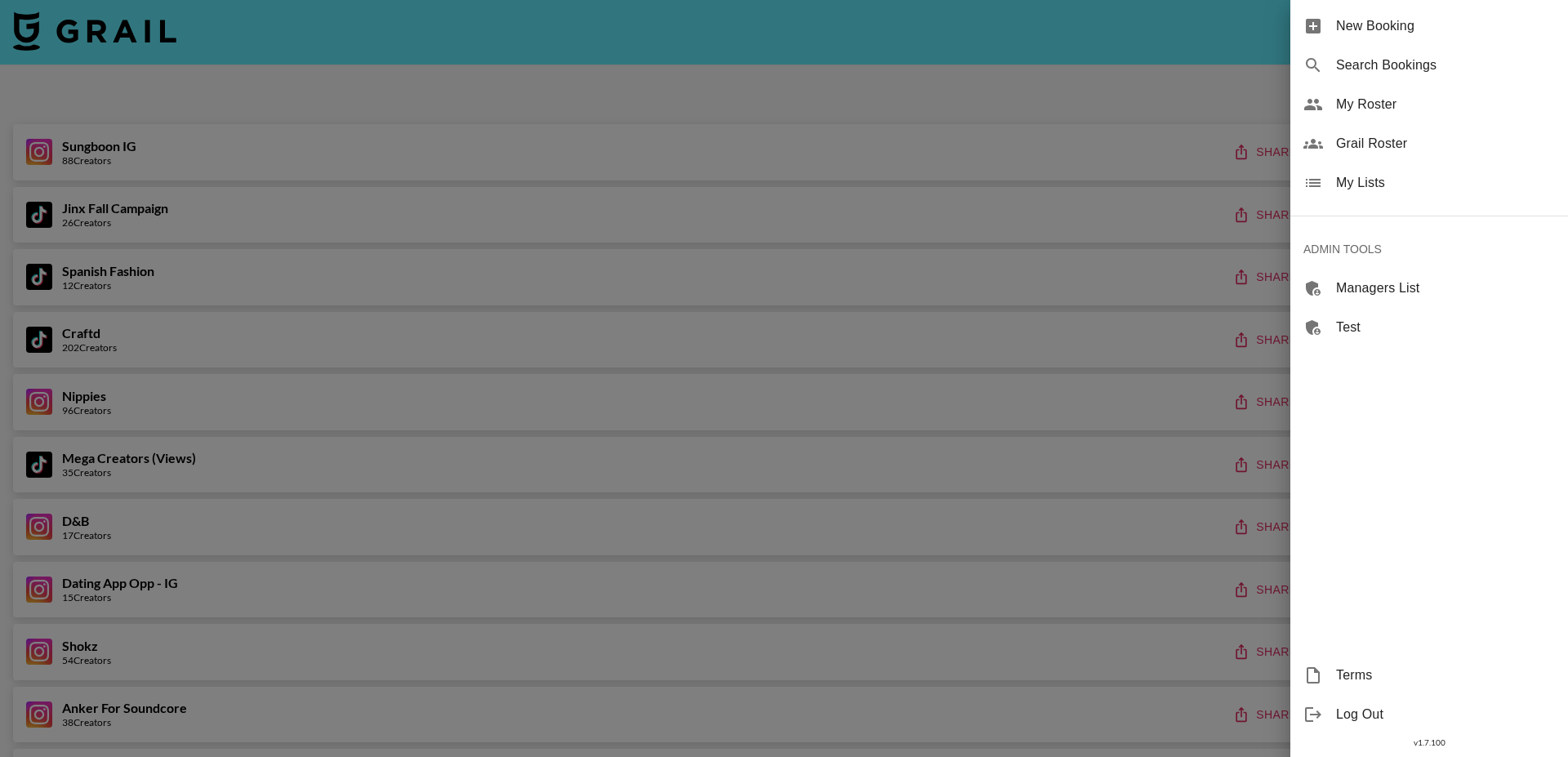
click at [1363, 106] on span "My Roster" at bounding box center [1445, 104] width 219 height 20
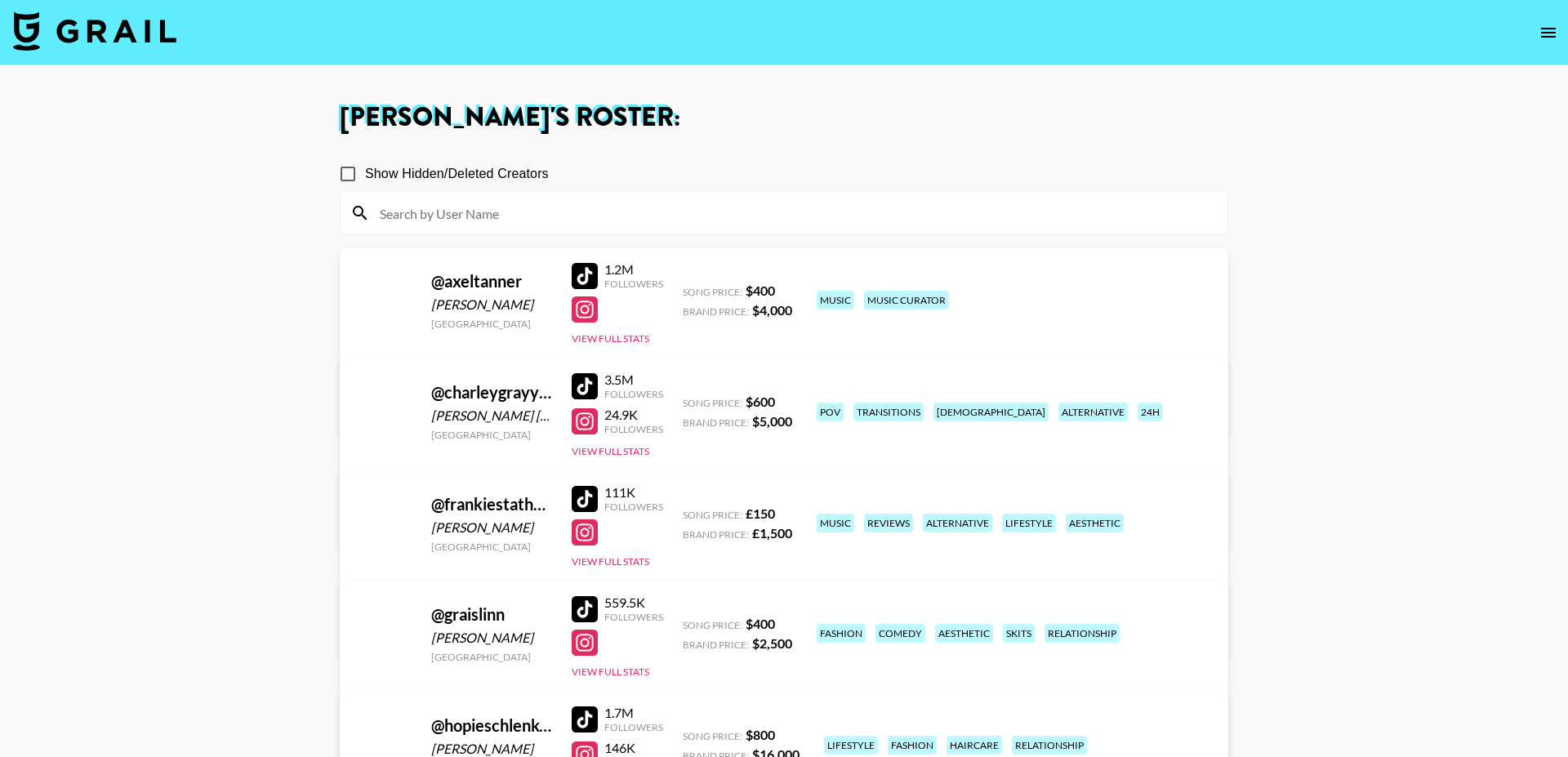
scroll to position [38, 0]
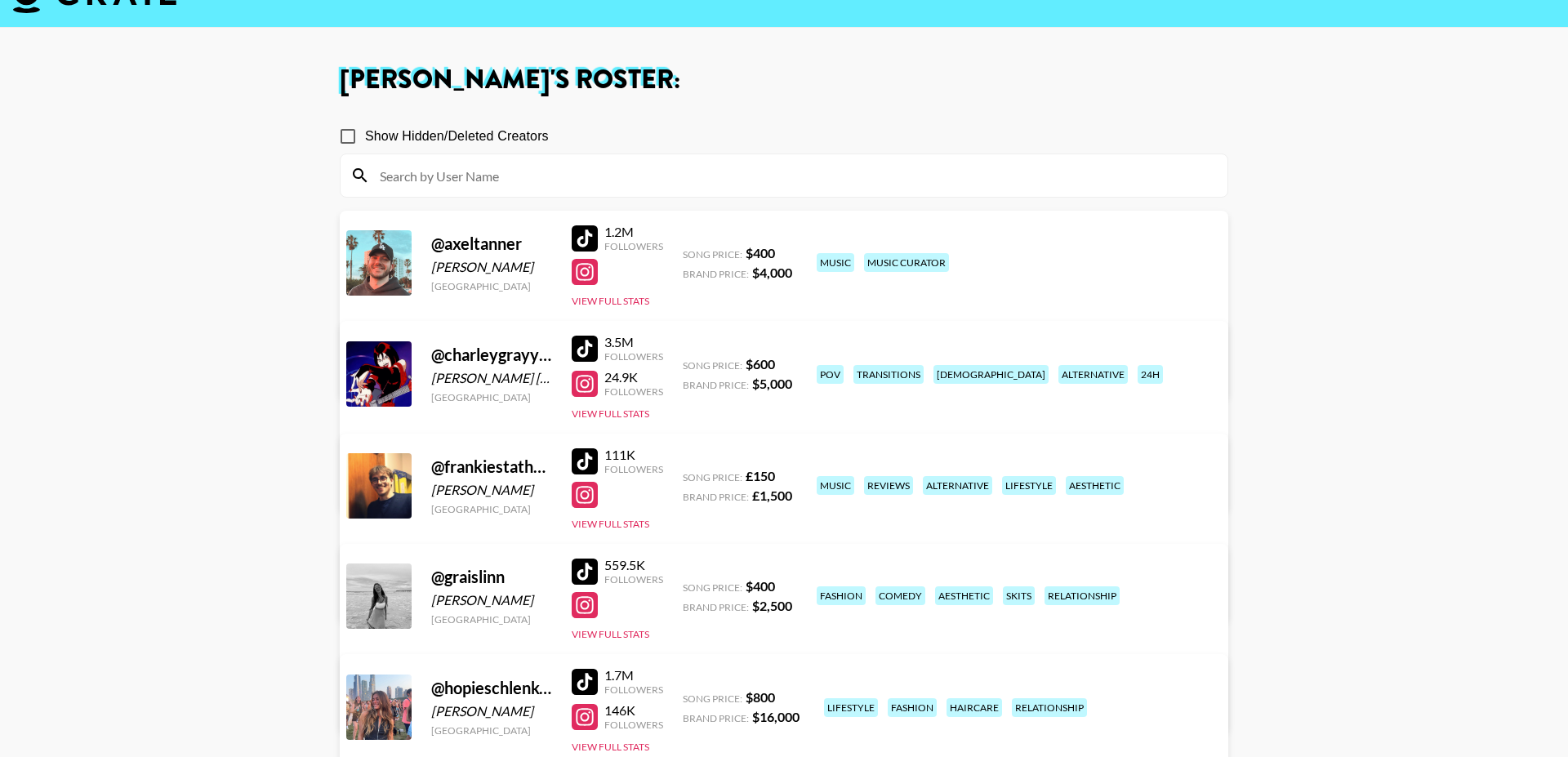
click at [688, 363] on link "View/Edit Details" at bounding box center [528, 371] width 318 height 16
click at [620, 302] on button "View Full Stats" at bounding box center [610, 301] width 78 height 12
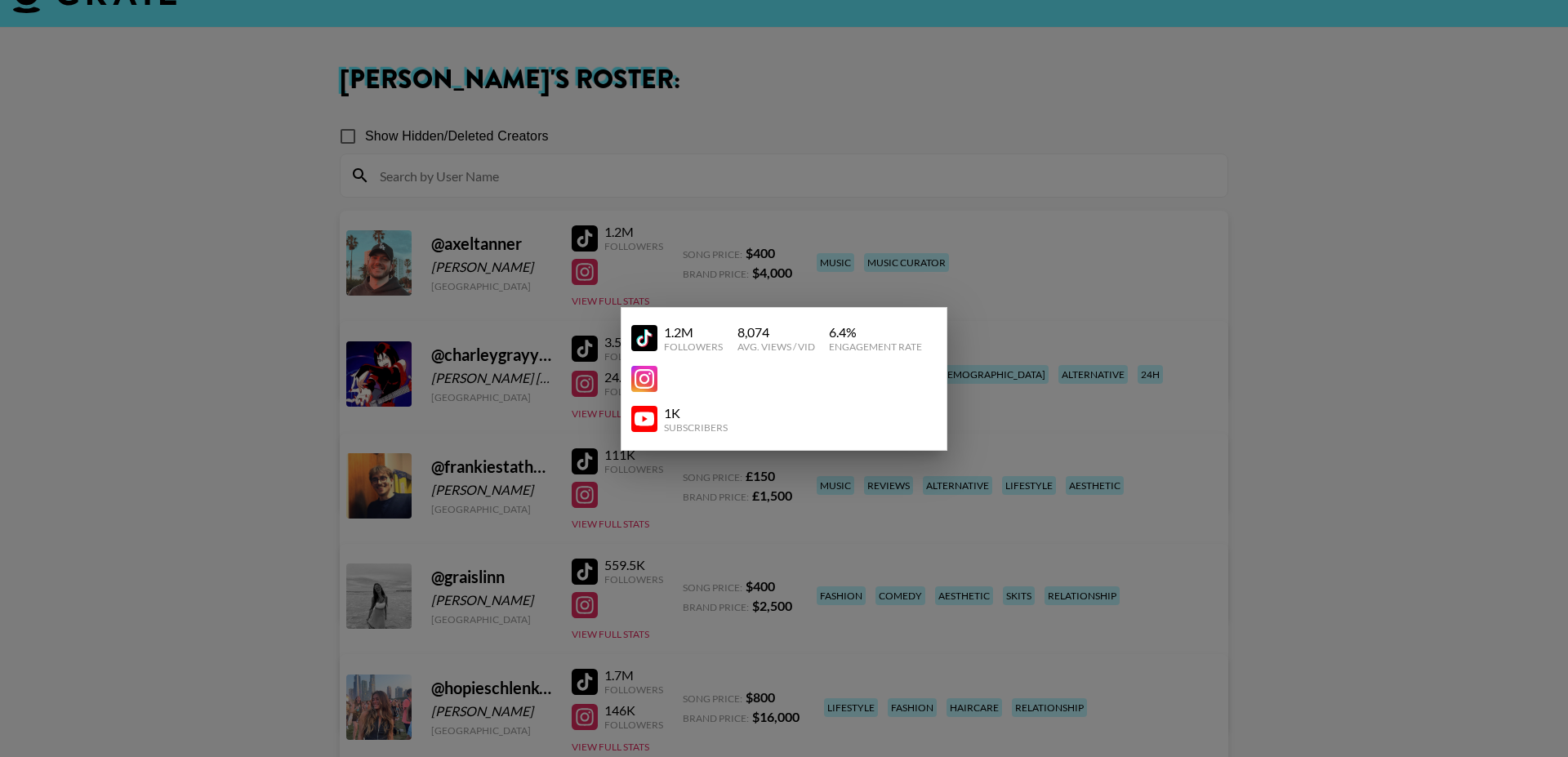
click at [940, 256] on div at bounding box center [784, 378] width 1568 height 757
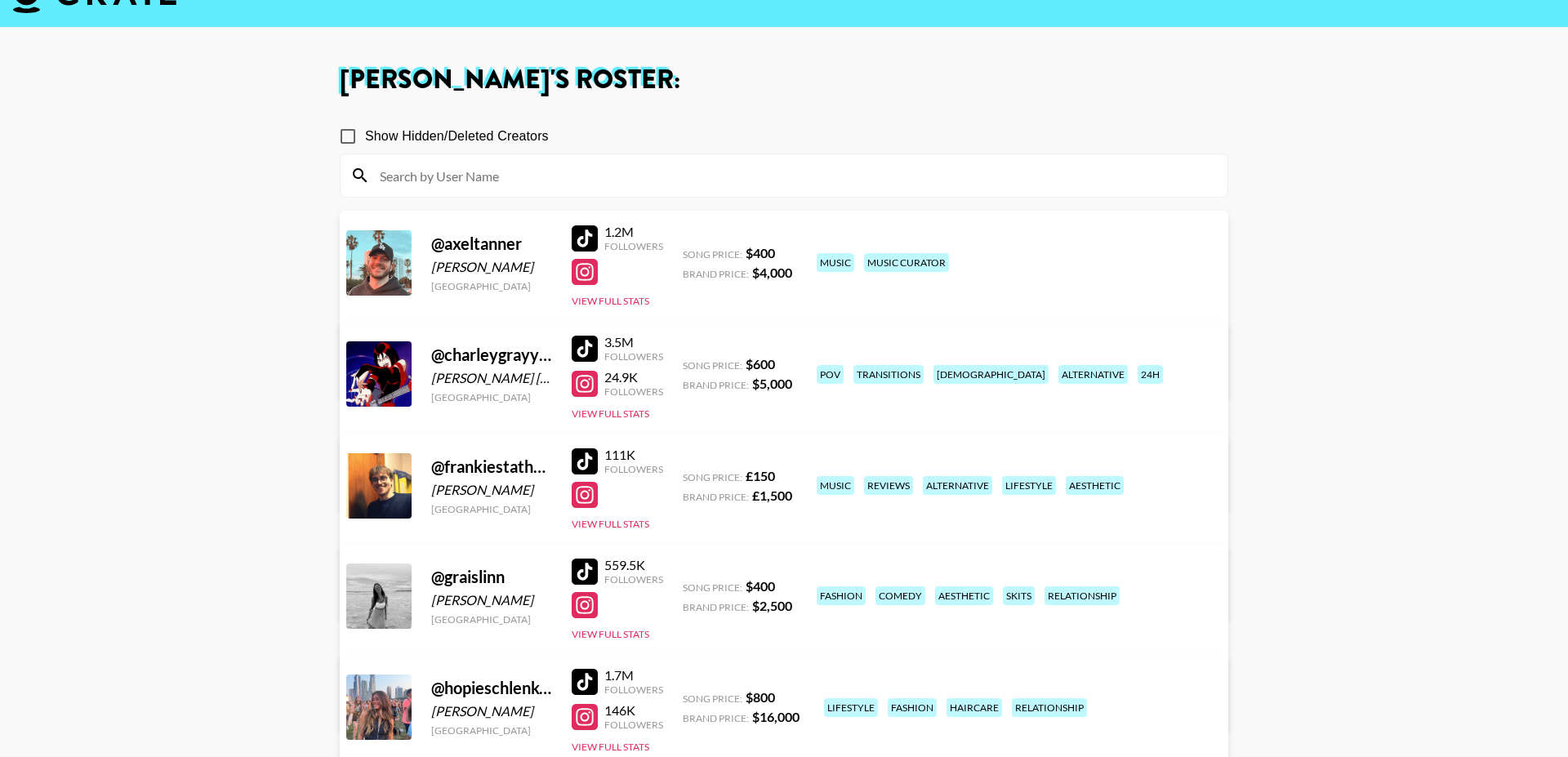
click at [688, 363] on link "View/Edit Details" at bounding box center [528, 371] width 318 height 16
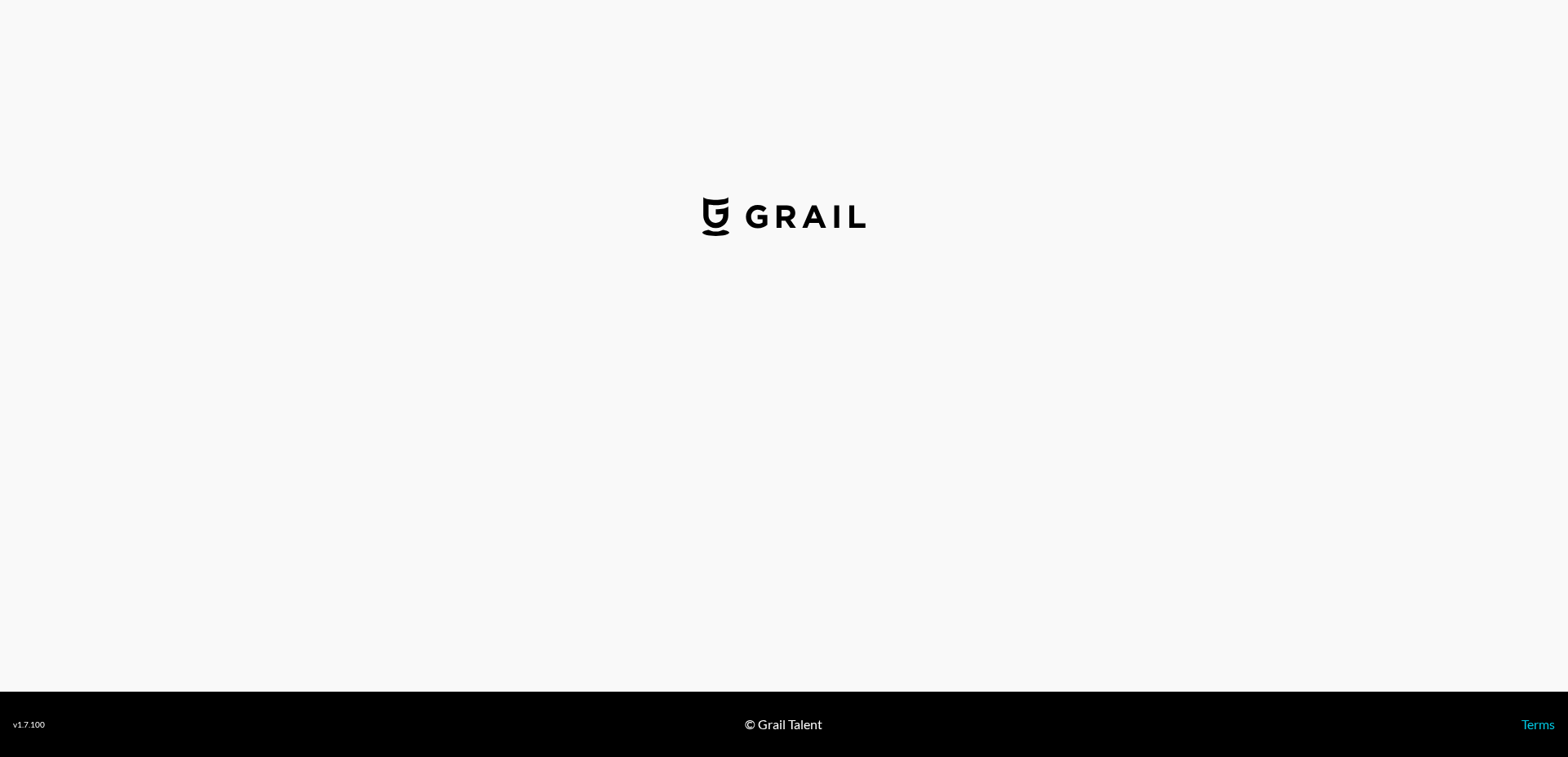
select select "USD"
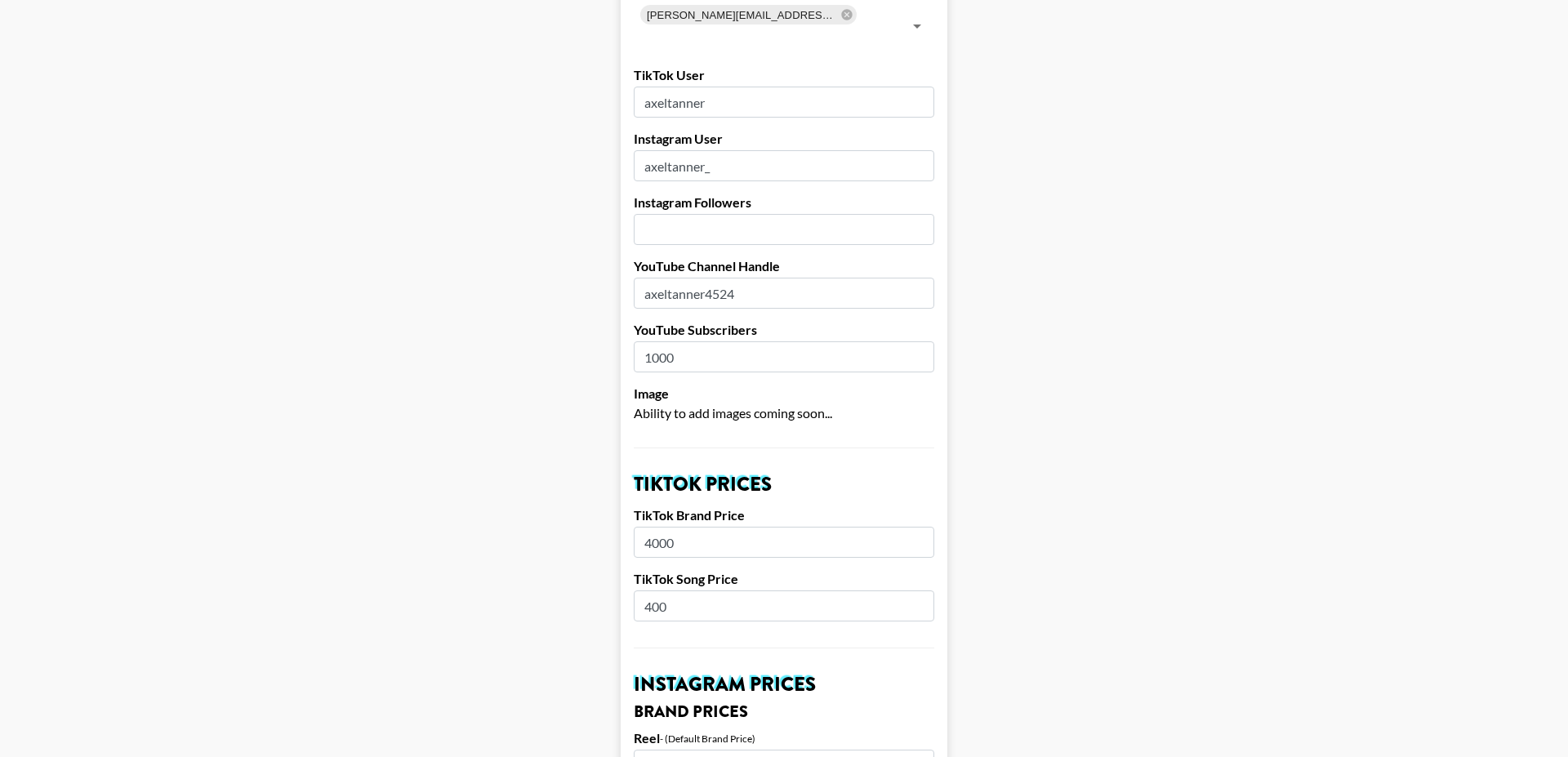
scroll to position [171, 0]
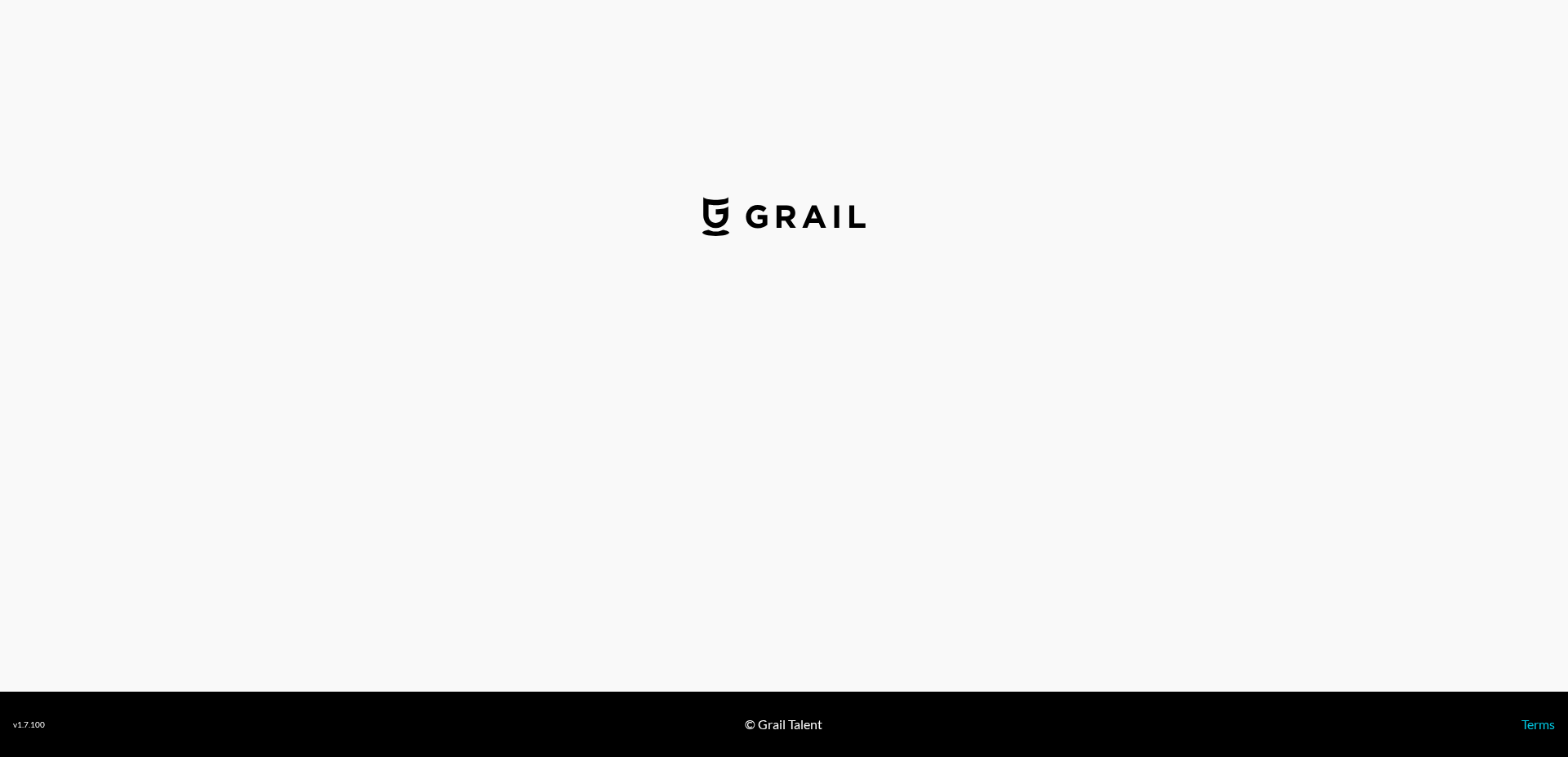
select select "USD"
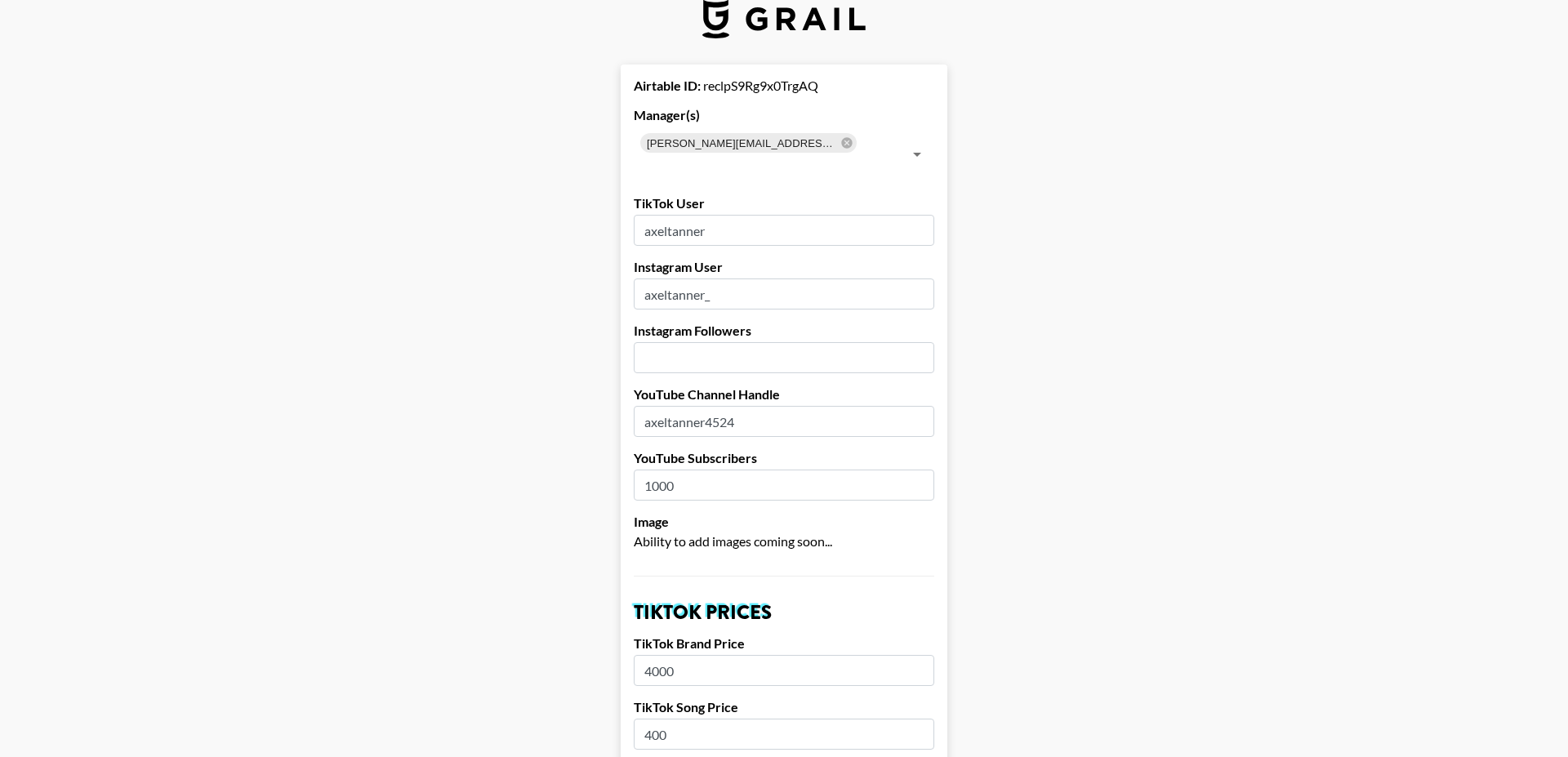
scroll to position [25, 0]
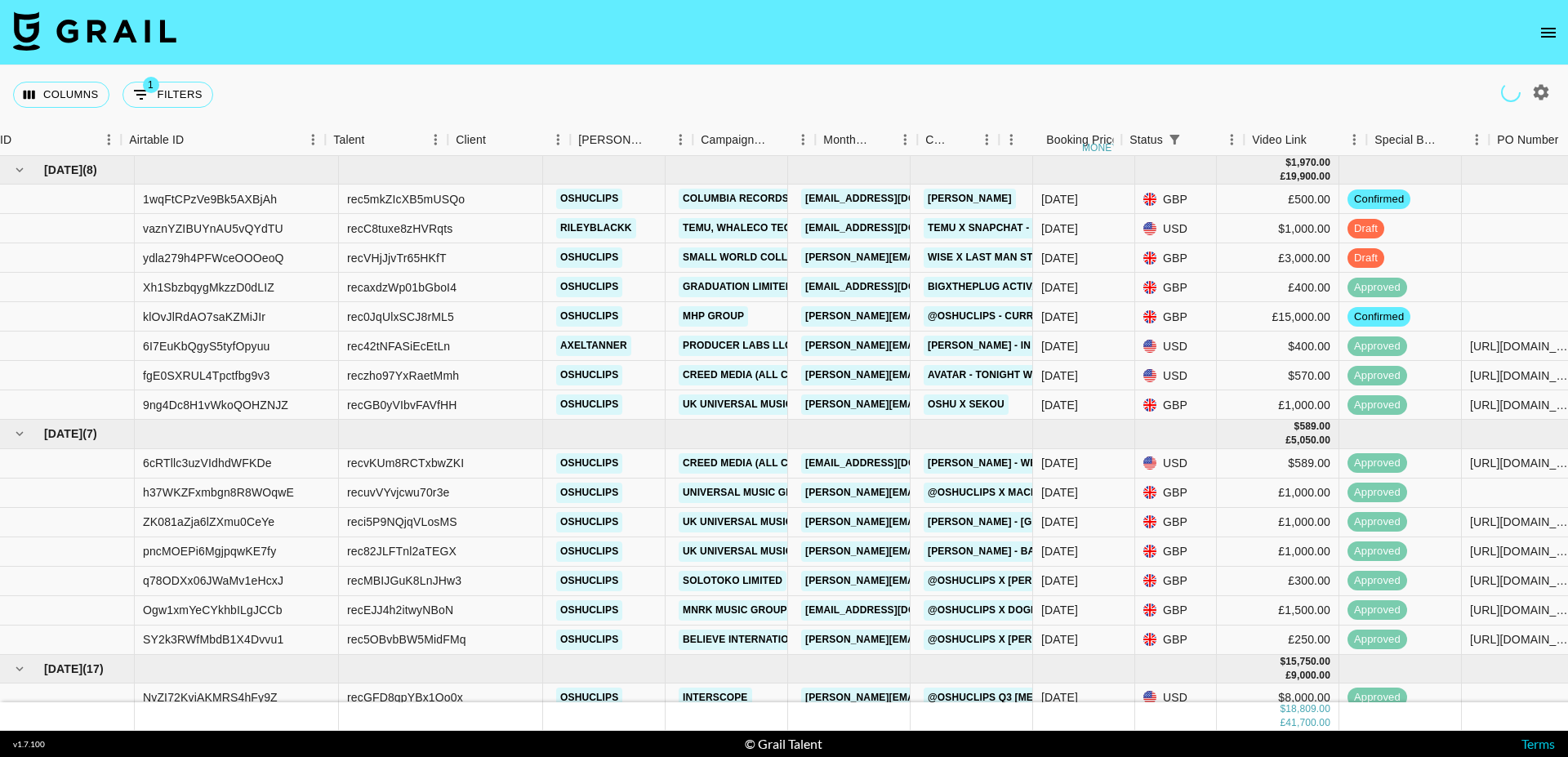
click at [1541, 30] on icon "open drawer" at bounding box center [1548, 33] width 20 height 20
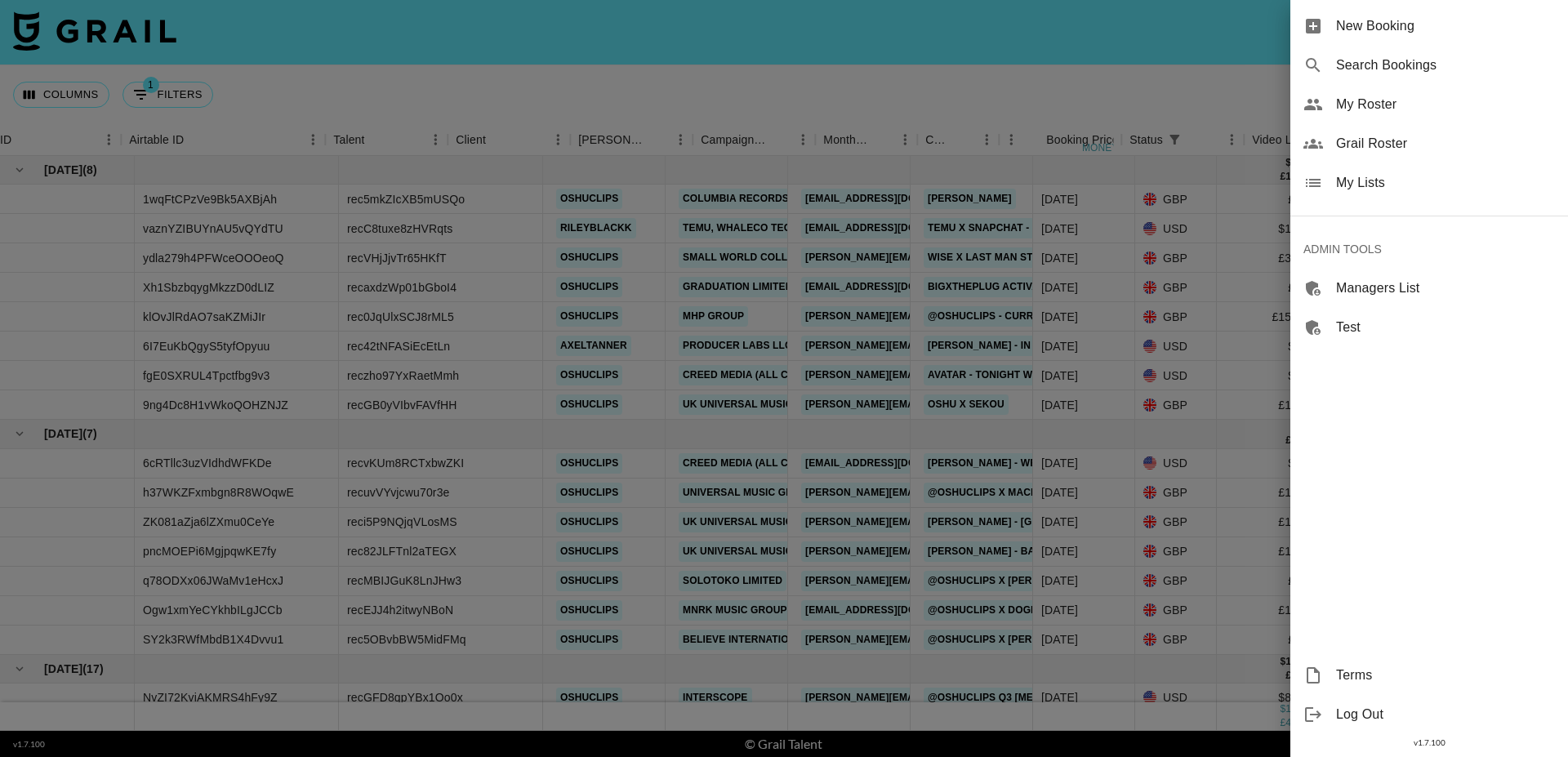
scroll to position [0, 218]
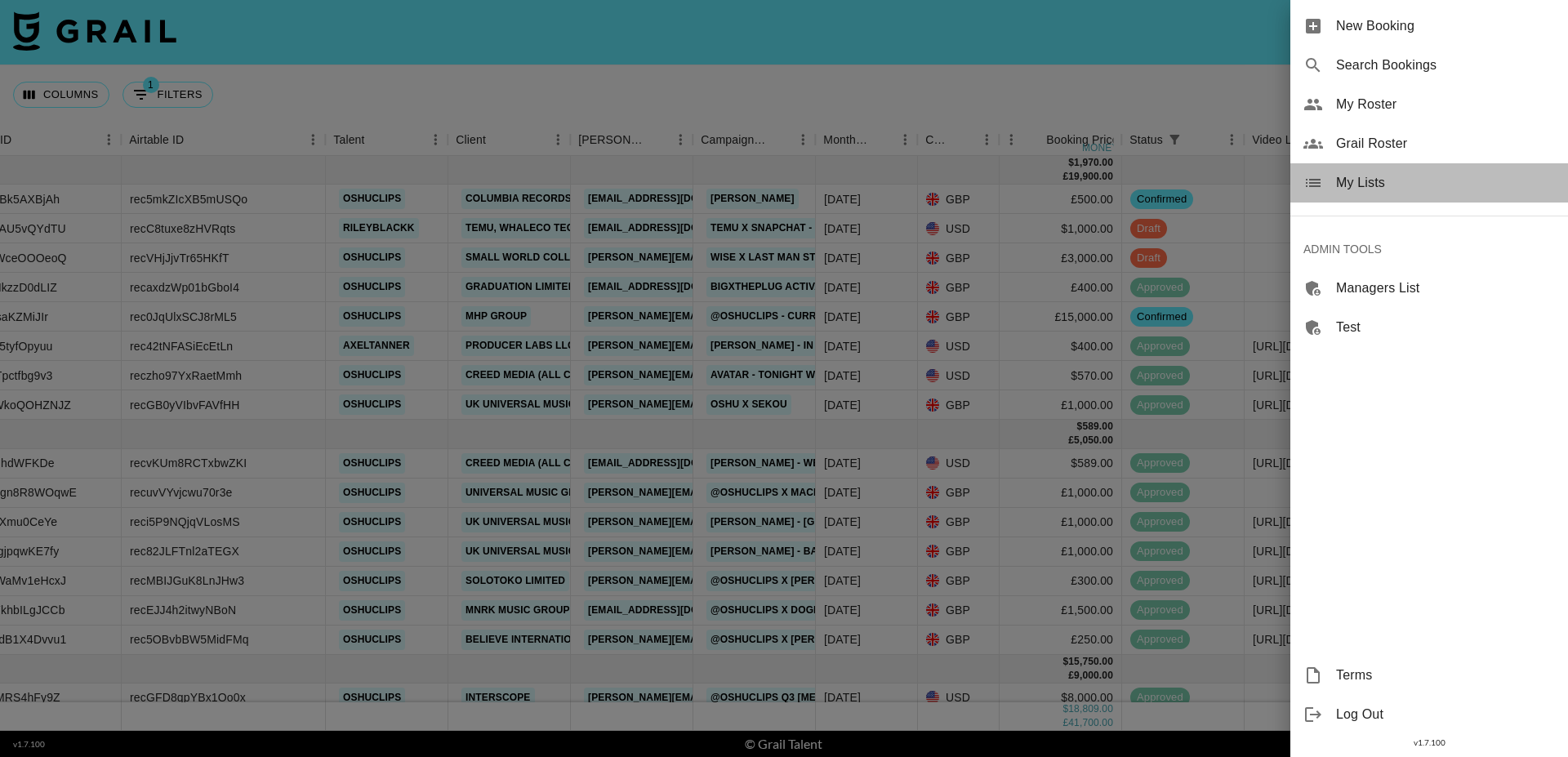
click at [1371, 195] on div "My Lists" at bounding box center [1428, 182] width 277 height 39
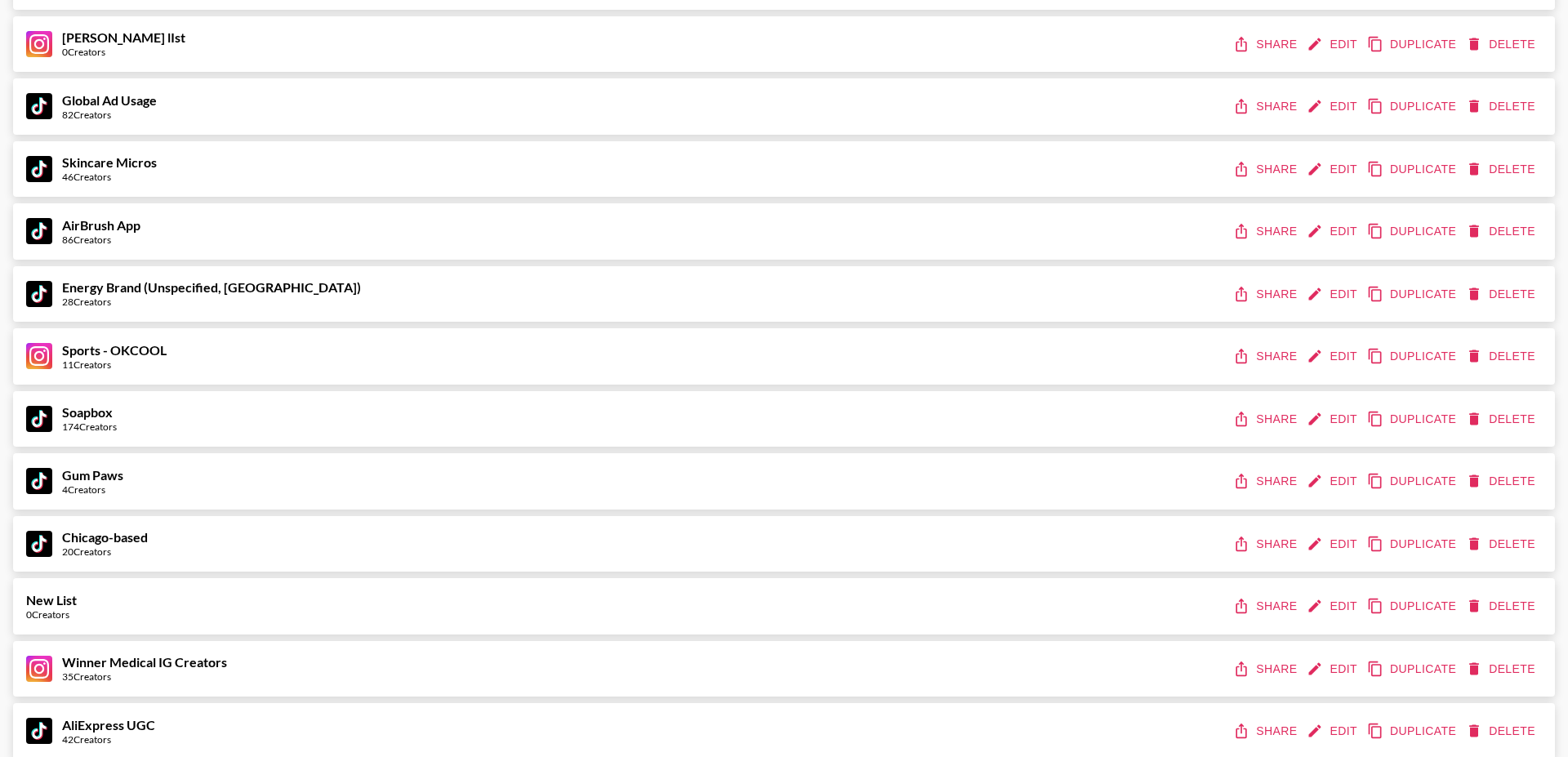
scroll to position [8321, 0]
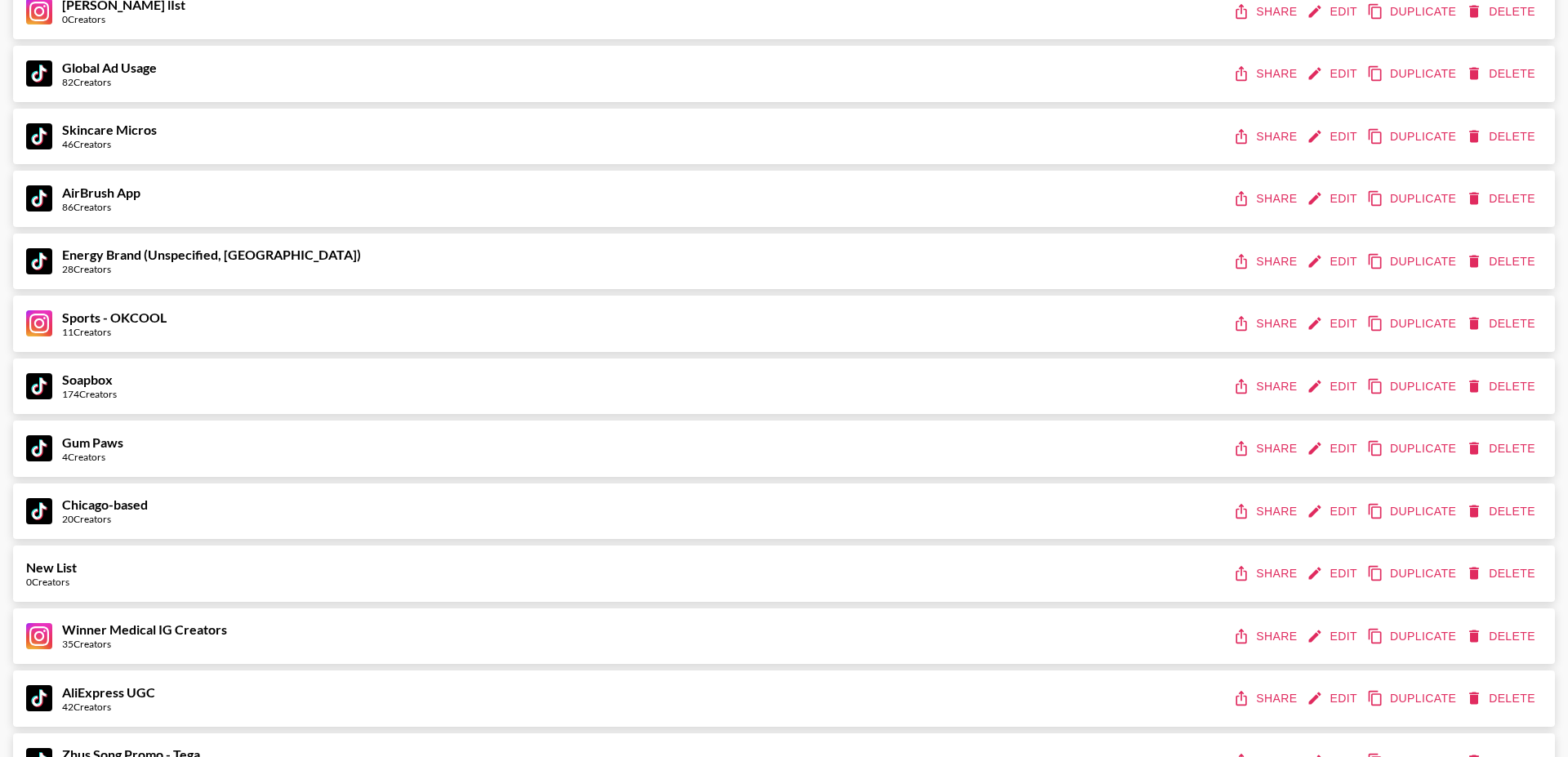
click at [1326, 387] on button "Edit" at bounding box center [1333, 386] width 61 height 30
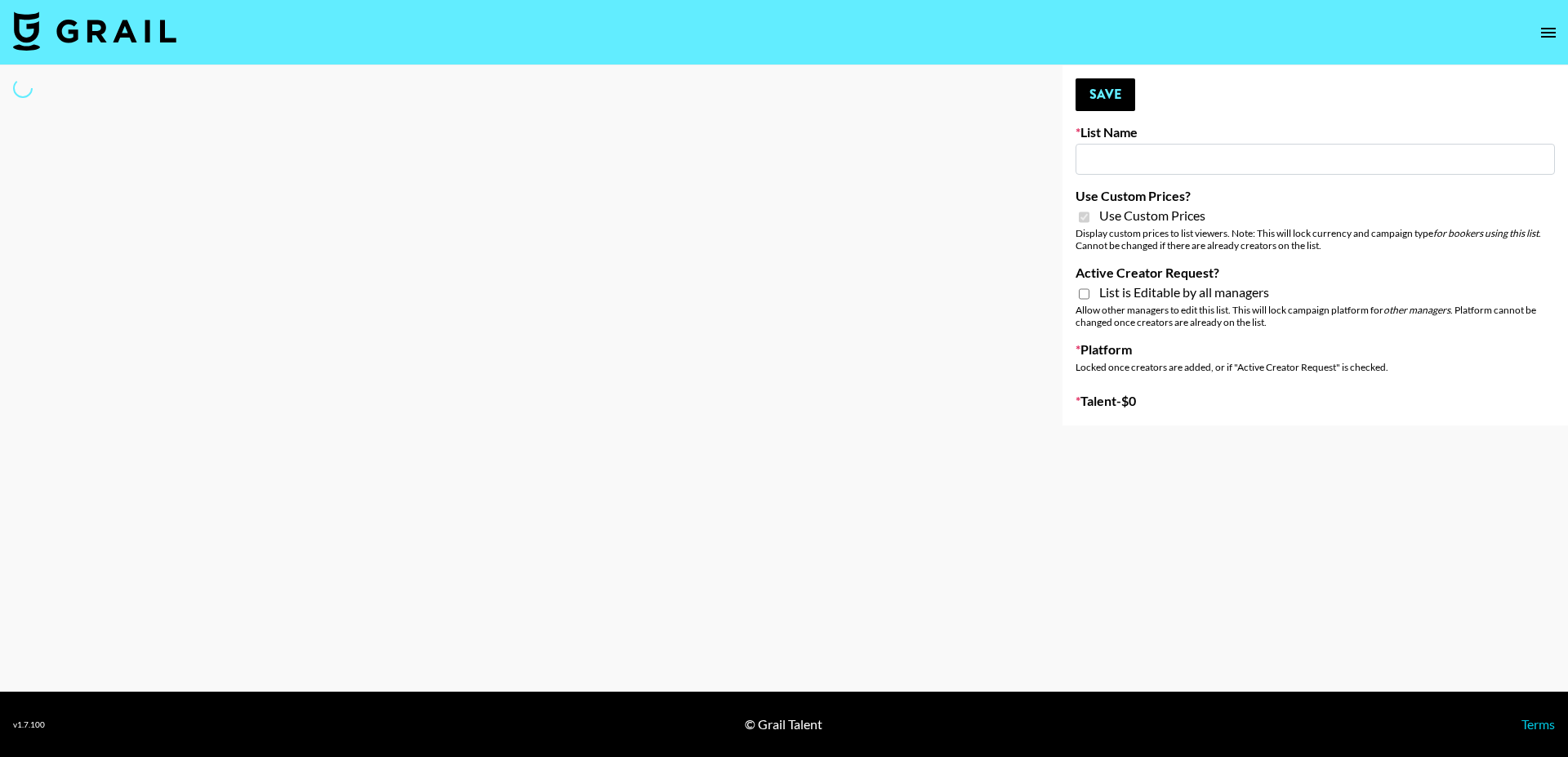
type input "Soapbox"
checkbox input "true"
select select "Brand"
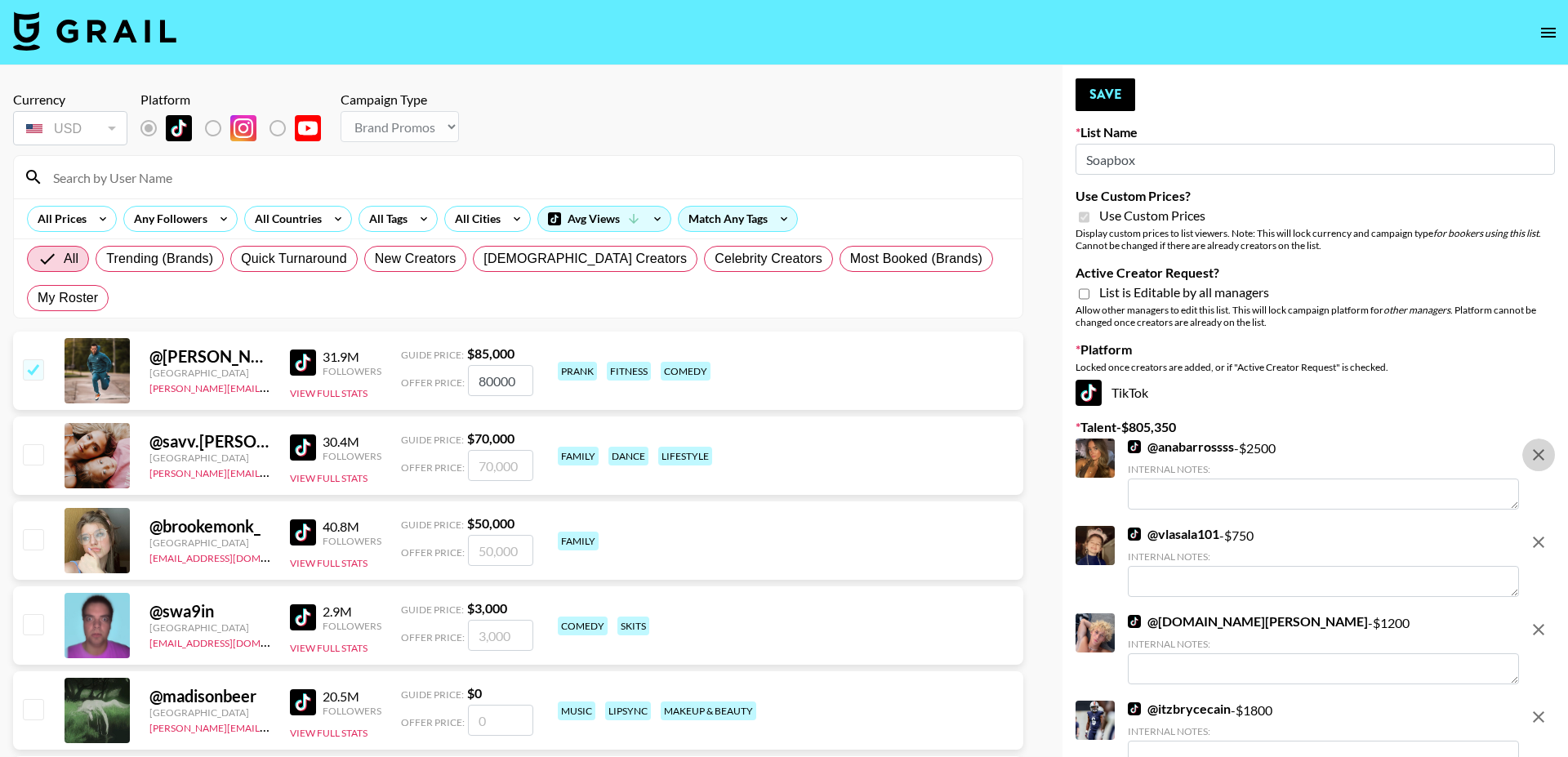
click at [1531, 442] on button "remove" at bounding box center [1538, 454] width 33 height 33
click at [1531, 526] on button "remove" at bounding box center [1538, 541] width 33 height 33
click at [1531, 613] on button "remove" at bounding box center [1538, 629] width 33 height 33
click at [1531, 700] on button "remove" at bounding box center [1538, 716] width 33 height 33
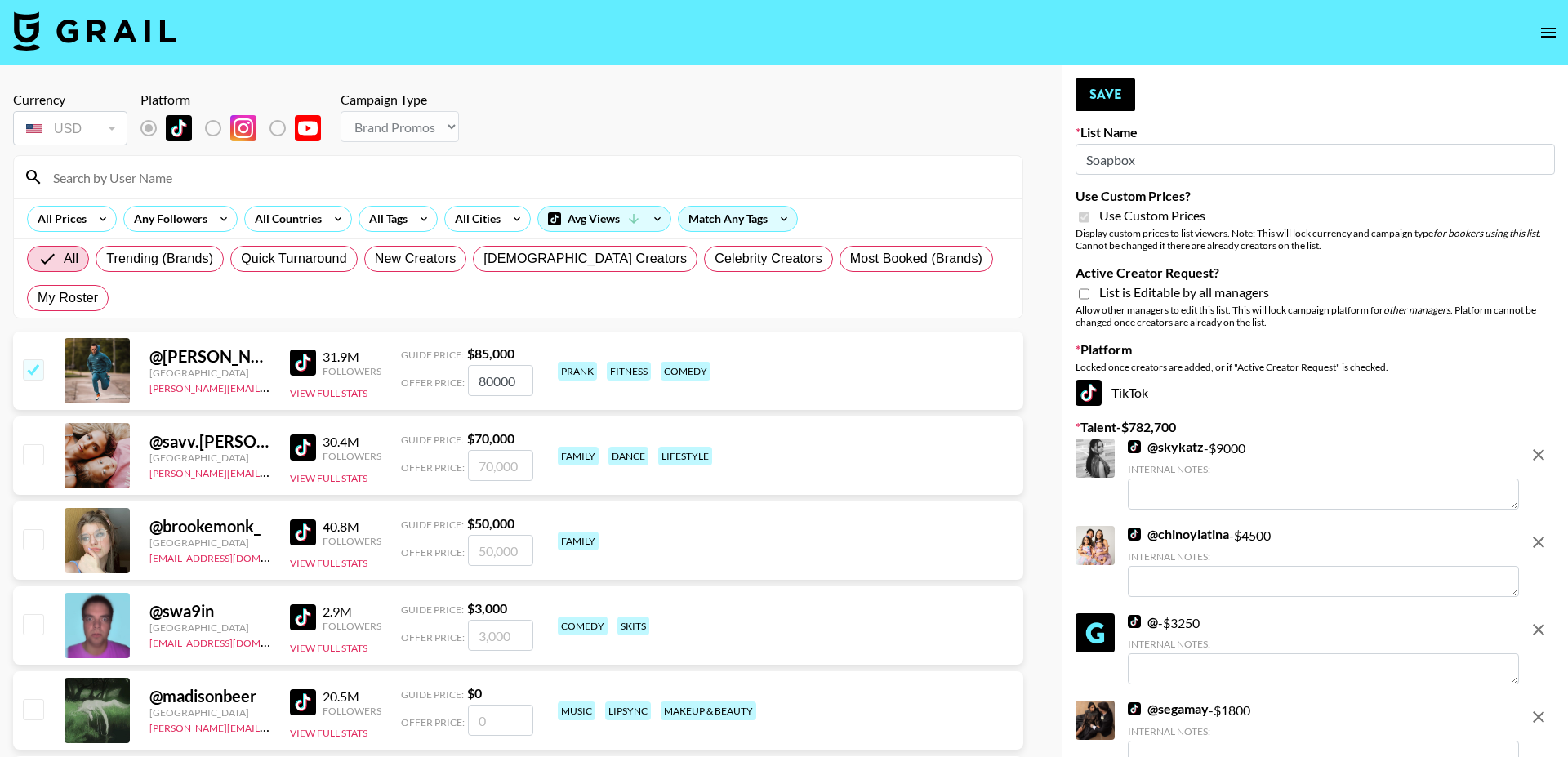
click at [1531, 442] on button "remove" at bounding box center [1538, 454] width 33 height 33
click at [1531, 526] on button "remove" at bounding box center [1538, 541] width 33 height 33
click at [1531, 620] on icon "remove" at bounding box center [1538, 630] width 20 height 20
click at [1531, 707] on icon "remove" at bounding box center [1538, 717] width 20 height 20
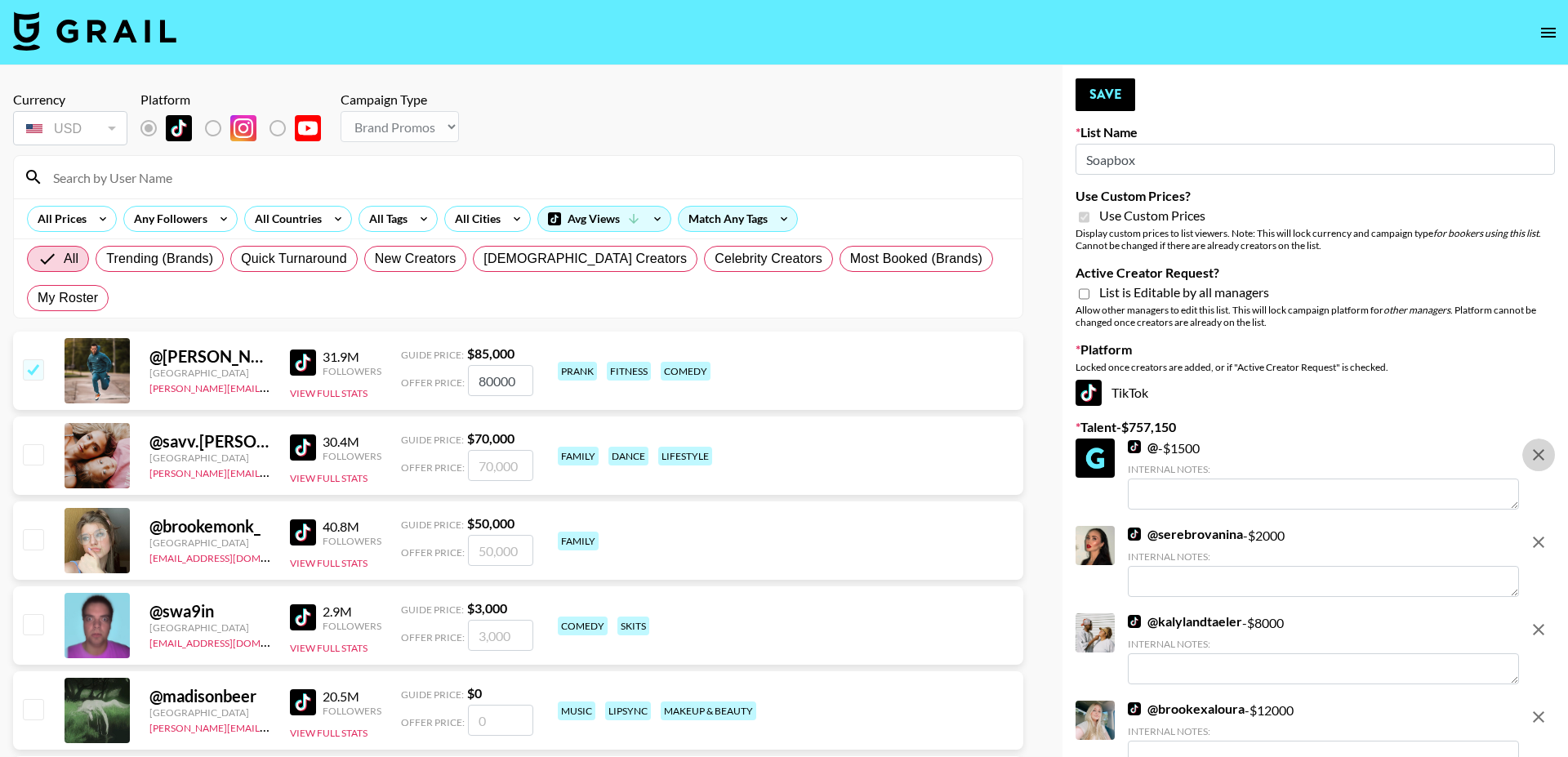
click at [1549, 462] on button "remove" at bounding box center [1538, 454] width 33 height 33
click at [1549, 526] on button "remove" at bounding box center [1538, 541] width 33 height 33
click at [1549, 613] on button "remove" at bounding box center [1538, 629] width 33 height 33
click at [1549, 700] on button "remove" at bounding box center [1538, 716] width 33 height 33
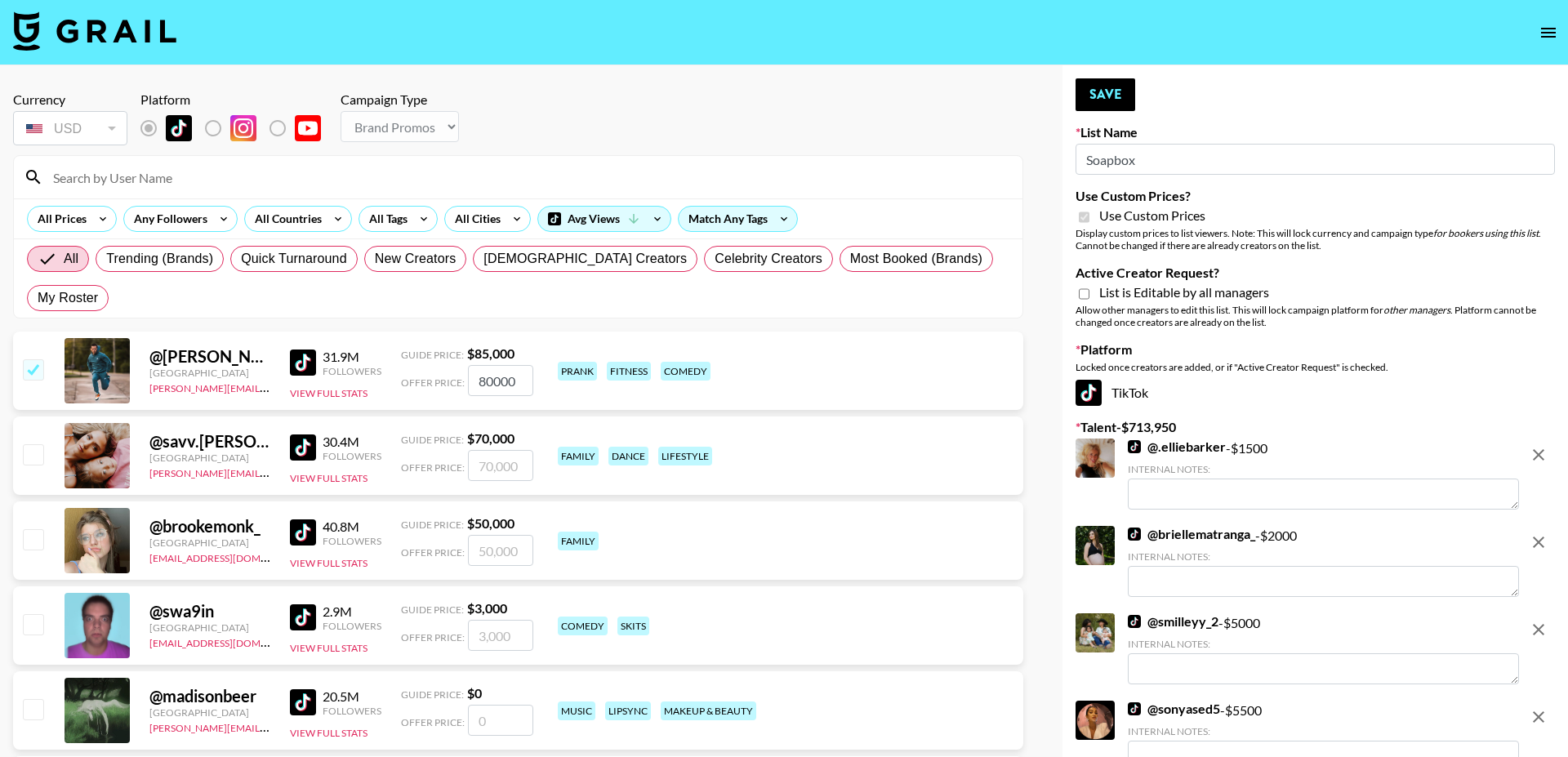
click at [1549, 462] on button "remove" at bounding box center [1538, 454] width 33 height 33
click at [1549, 526] on button "remove" at bounding box center [1538, 541] width 33 height 33
click at [1549, 613] on button "remove" at bounding box center [1538, 629] width 33 height 33
click at [1549, 700] on button "remove" at bounding box center [1538, 716] width 33 height 33
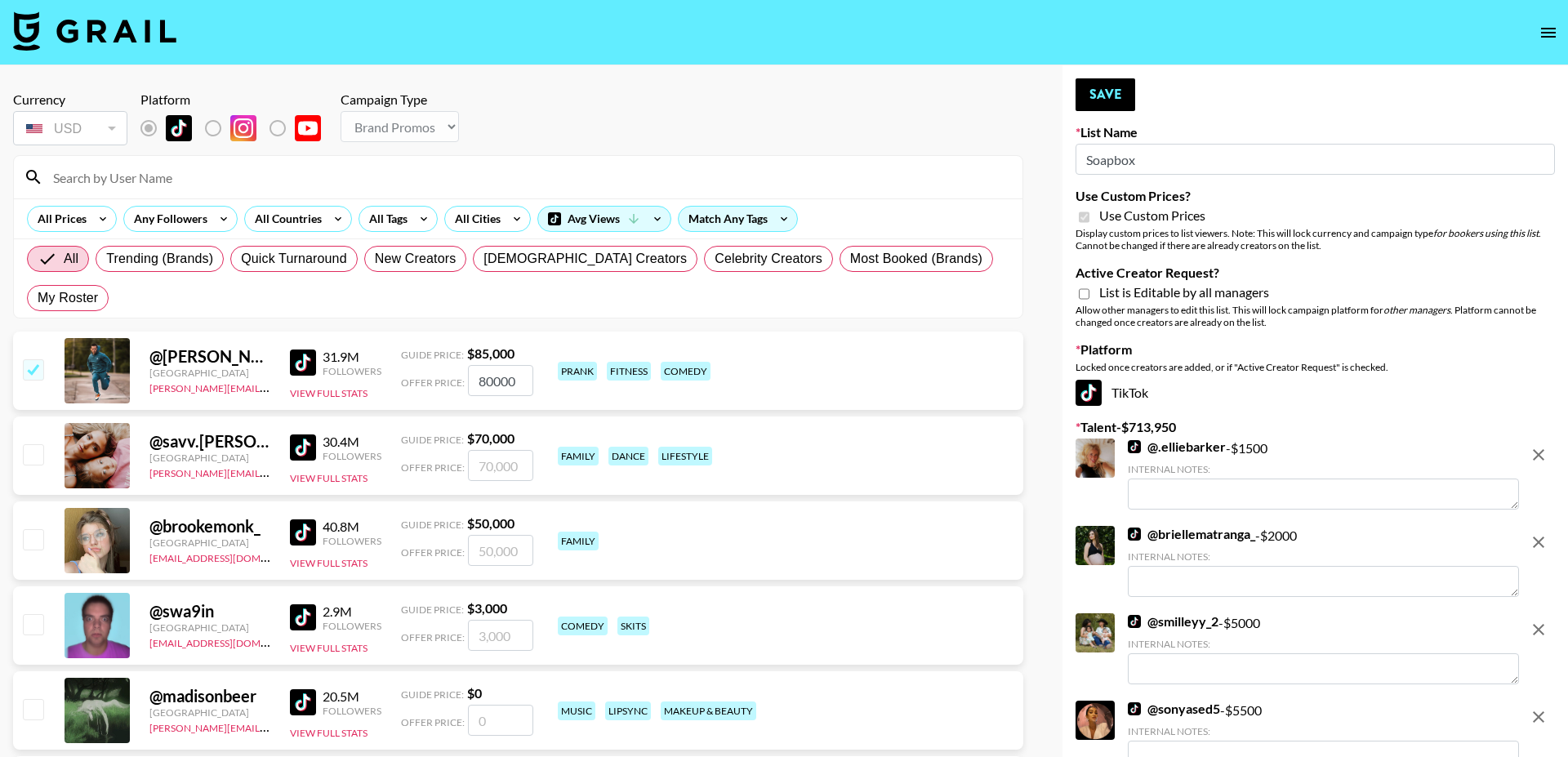
click at [1549, 462] on button "remove" at bounding box center [1538, 454] width 33 height 33
click at [1549, 526] on button "remove" at bounding box center [1538, 541] width 33 height 33
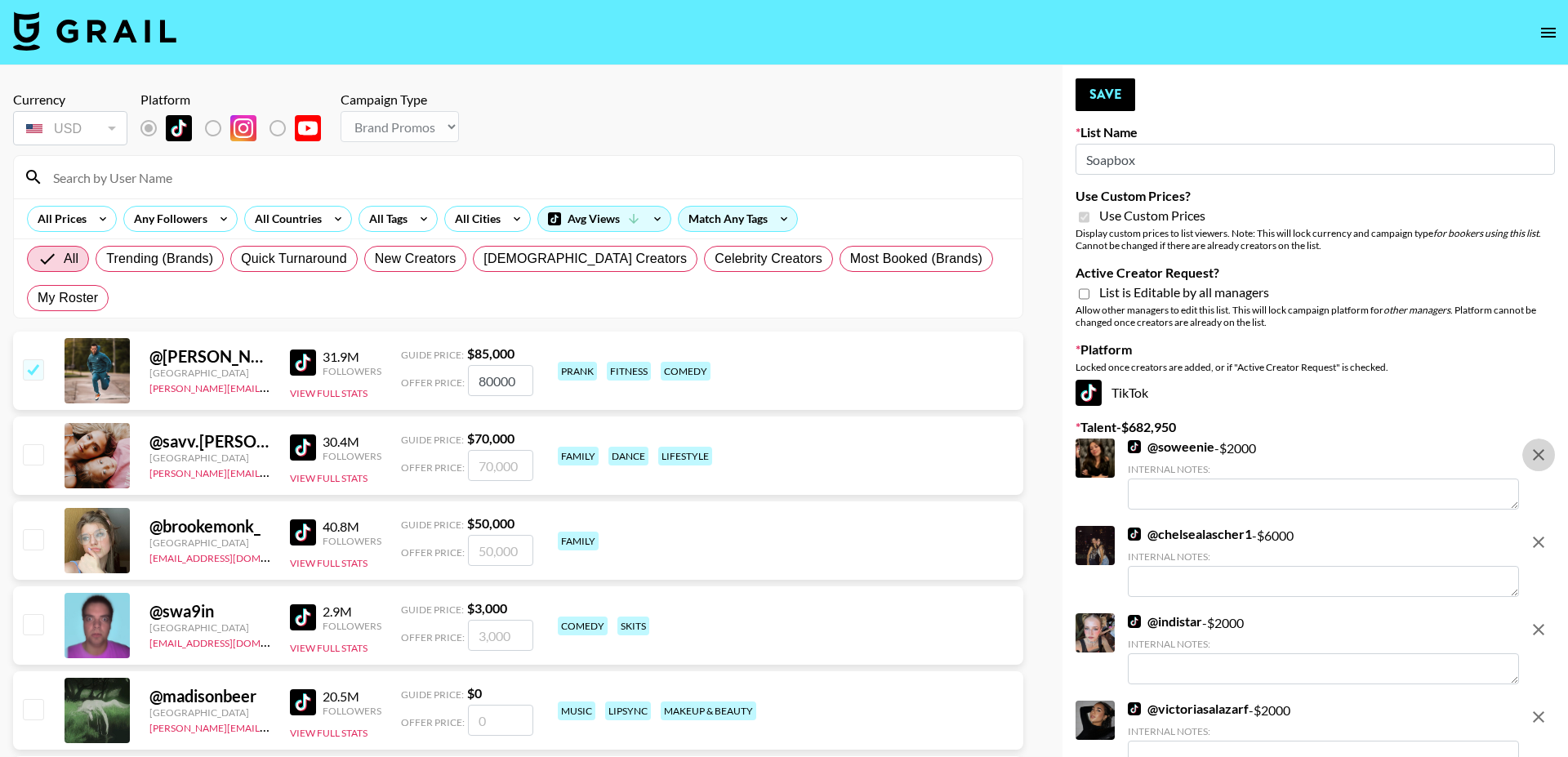
click at [1549, 613] on button "remove" at bounding box center [1538, 629] width 33 height 33
click at [1549, 700] on button "remove" at bounding box center [1538, 716] width 33 height 33
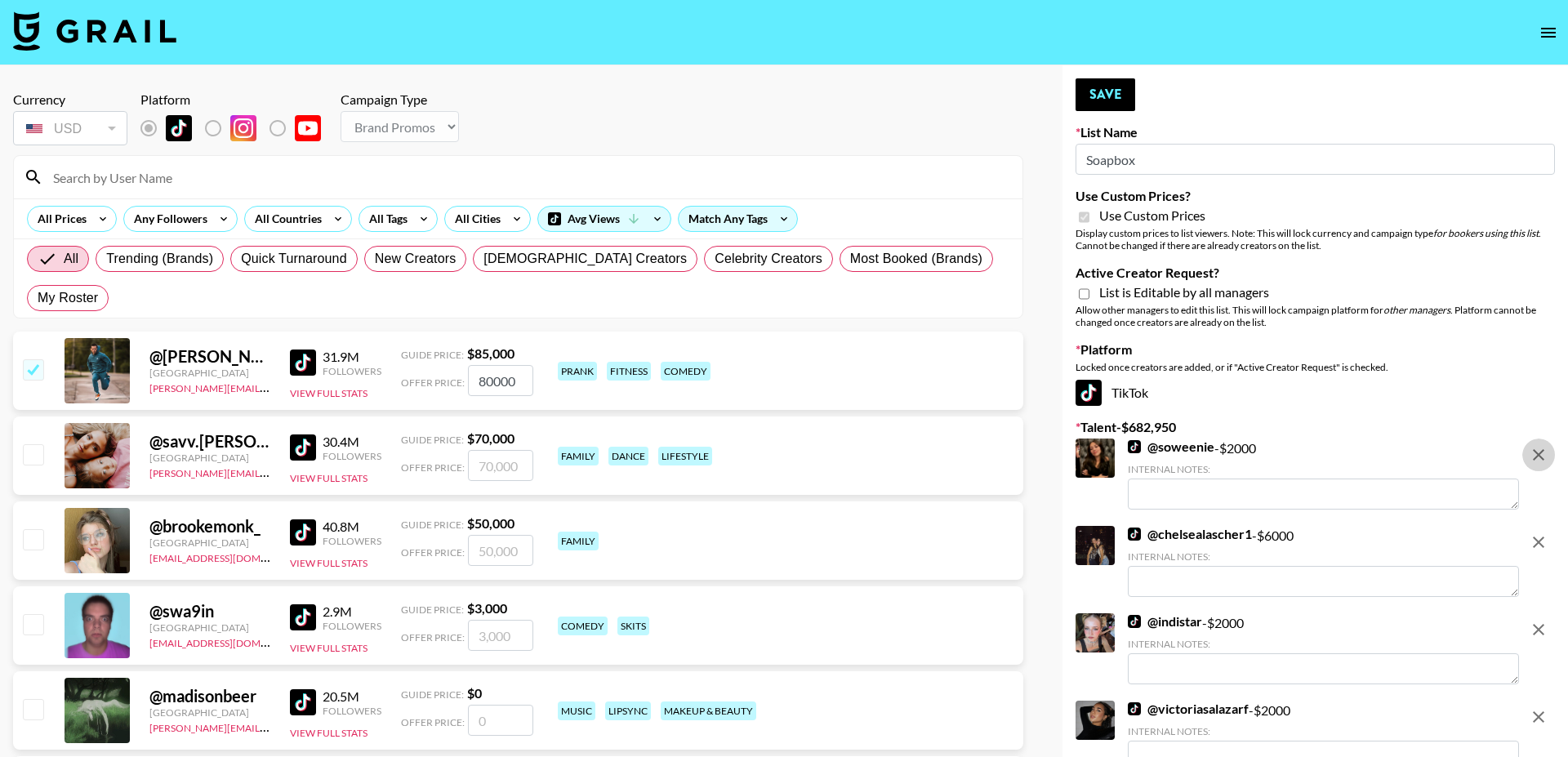
click at [1549, 462] on button "remove" at bounding box center [1538, 454] width 33 height 33
click at [1549, 526] on button "remove" at bounding box center [1538, 541] width 33 height 33
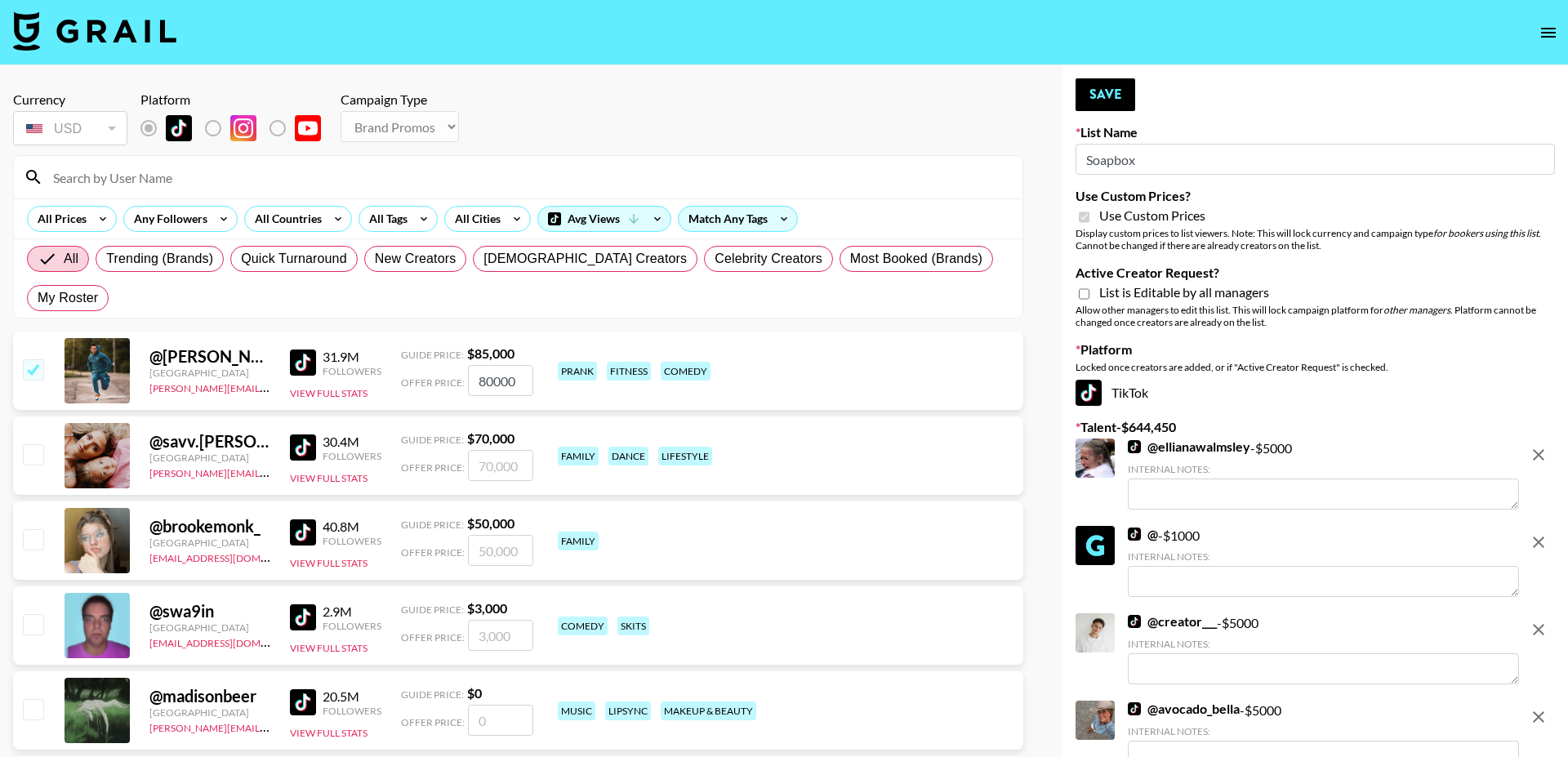
click at [1549, 613] on button "remove" at bounding box center [1538, 629] width 33 height 33
click at [1549, 700] on button "remove" at bounding box center [1538, 716] width 33 height 33
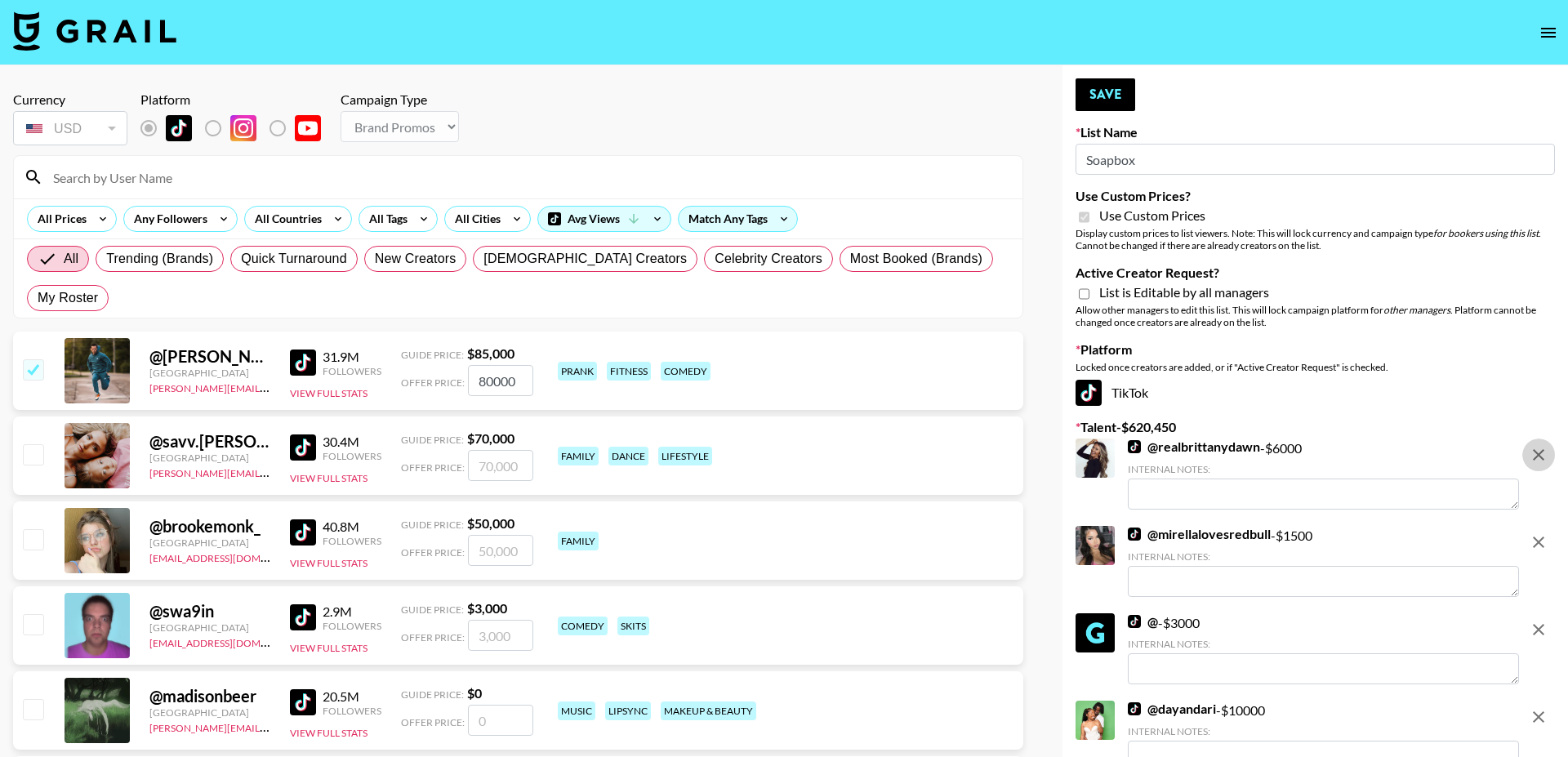
click at [1549, 462] on button "remove" at bounding box center [1538, 454] width 33 height 33
click at [1549, 526] on button "remove" at bounding box center [1538, 541] width 33 height 33
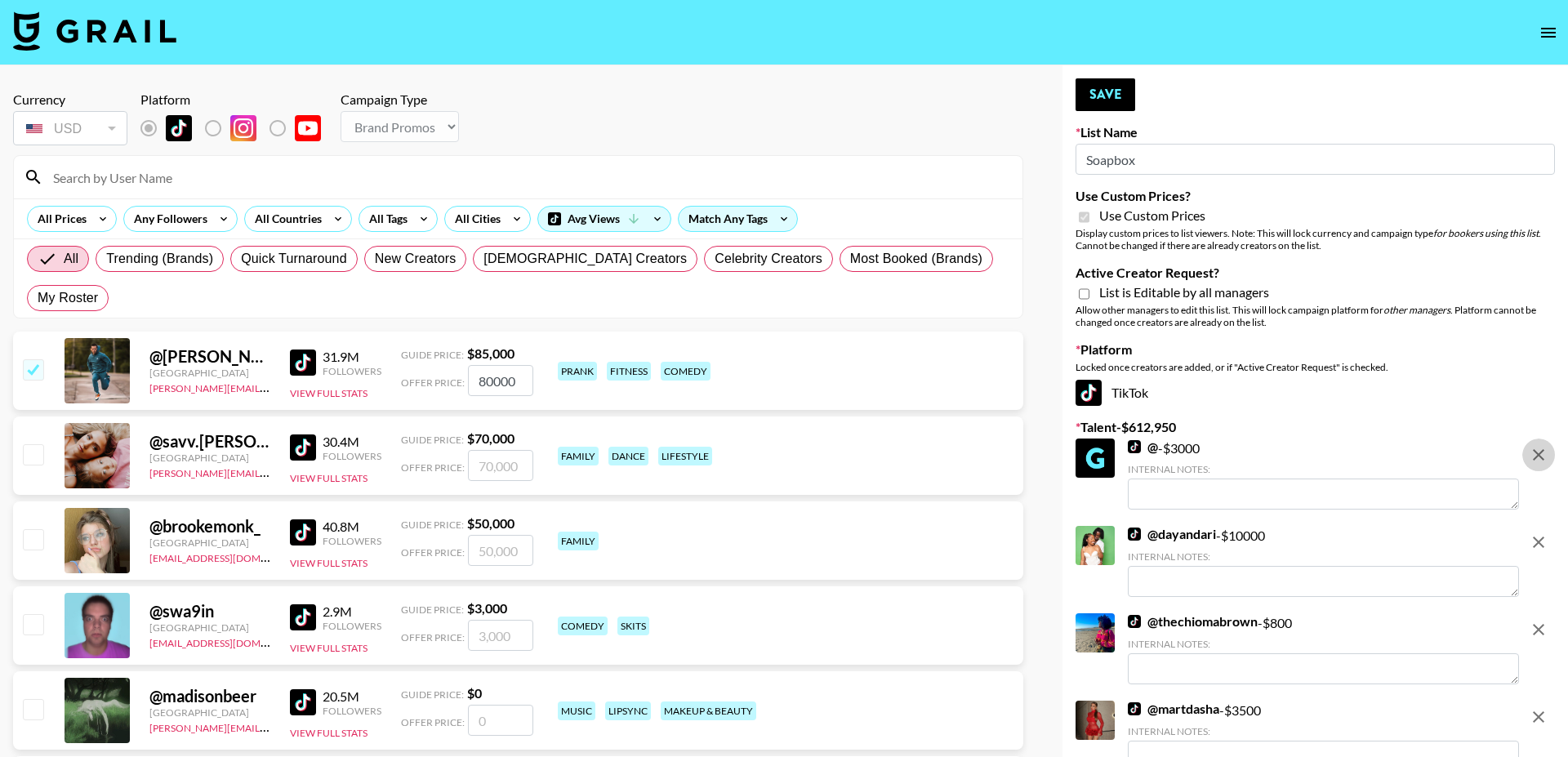
click at [1549, 462] on button "remove" at bounding box center [1538, 454] width 33 height 33
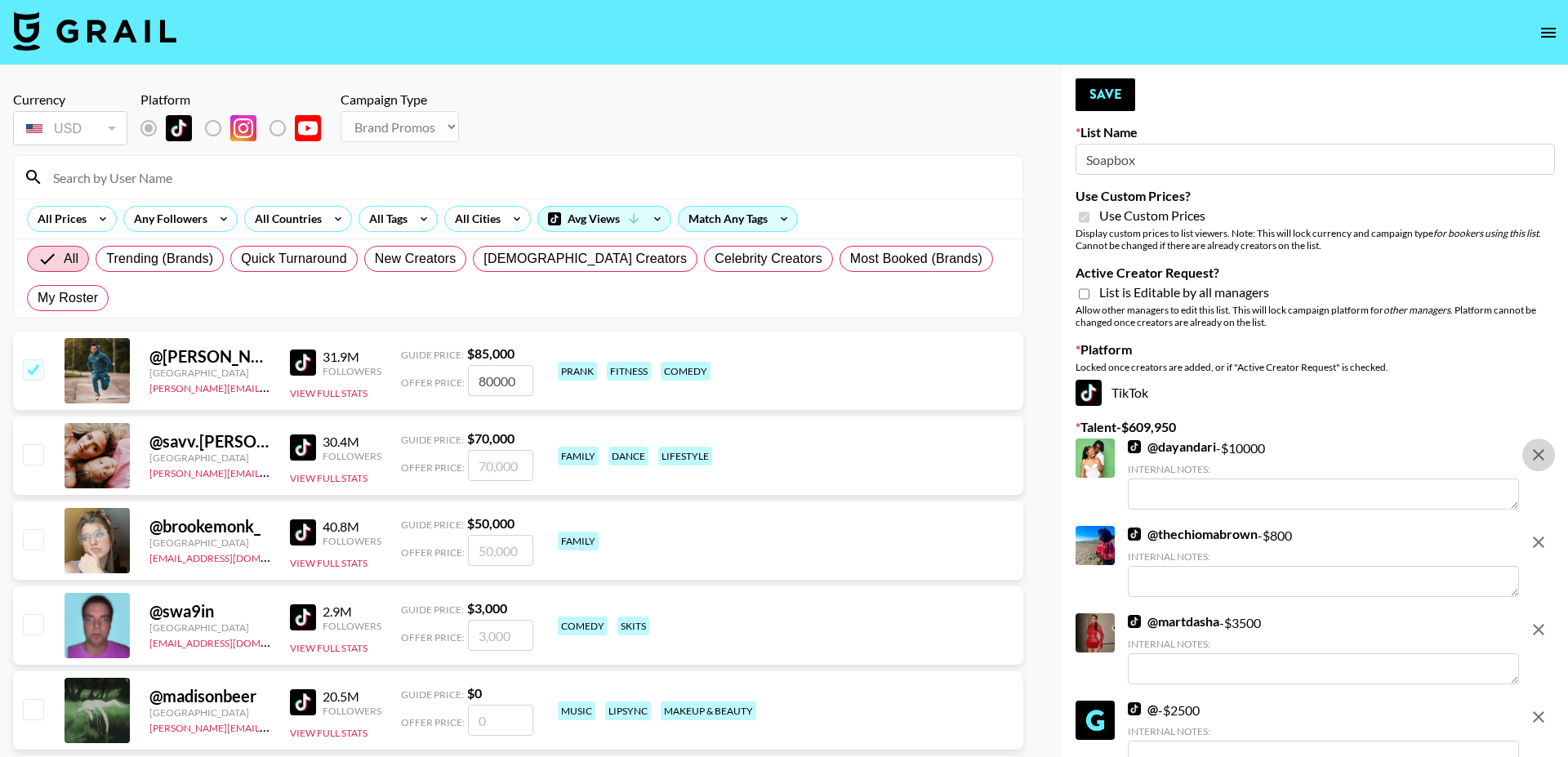
click at [1549, 462] on button "remove" at bounding box center [1538, 454] width 33 height 33
click at [1549, 526] on button "remove" at bounding box center [1538, 541] width 33 height 33
click at [1549, 462] on button "remove" at bounding box center [1538, 454] width 33 height 33
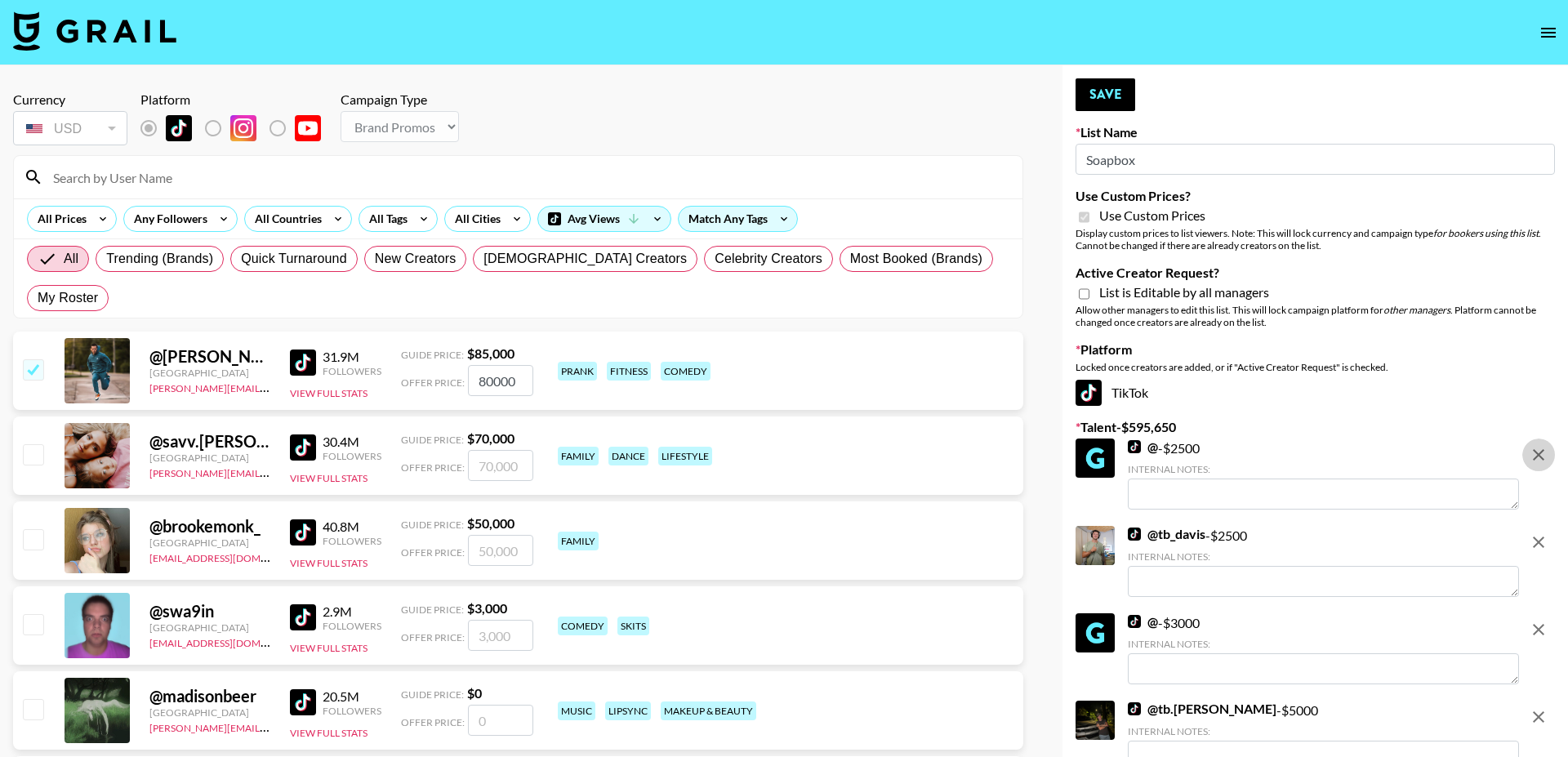
click at [1549, 462] on button "remove" at bounding box center [1538, 454] width 33 height 33
click at [1549, 526] on button "remove" at bounding box center [1538, 541] width 33 height 33
click at [1549, 613] on button "remove" at bounding box center [1538, 629] width 33 height 33
click at [1549, 700] on button "remove" at bounding box center [1538, 716] width 33 height 33
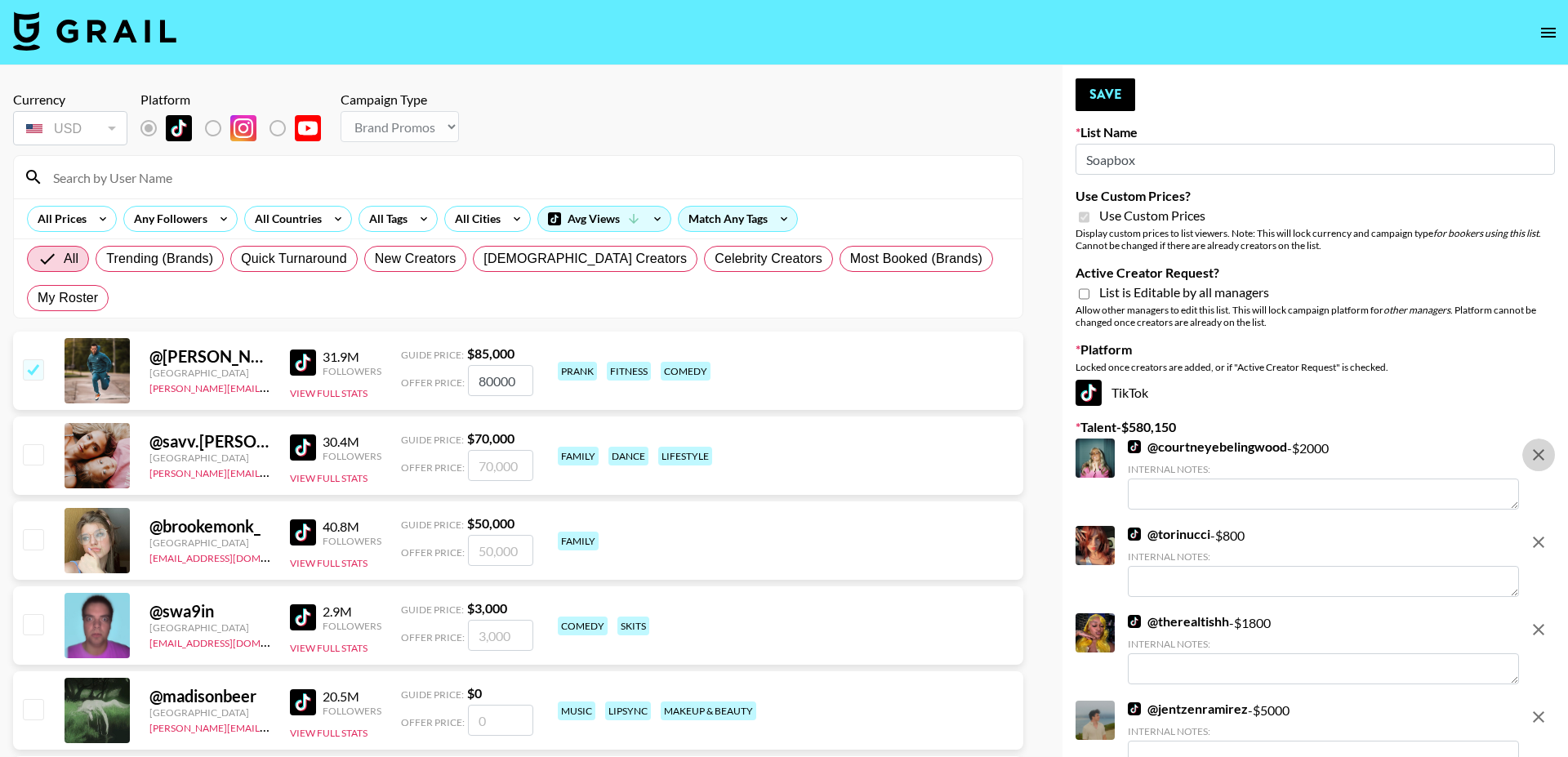
click at [1549, 462] on button "remove" at bounding box center [1538, 454] width 33 height 33
click at [1549, 526] on button "remove" at bounding box center [1538, 541] width 33 height 33
click at [1549, 613] on button "remove" at bounding box center [1538, 629] width 33 height 33
click at [1549, 700] on button "remove" at bounding box center [1538, 716] width 33 height 33
click at [1549, 462] on button "remove" at bounding box center [1538, 454] width 33 height 33
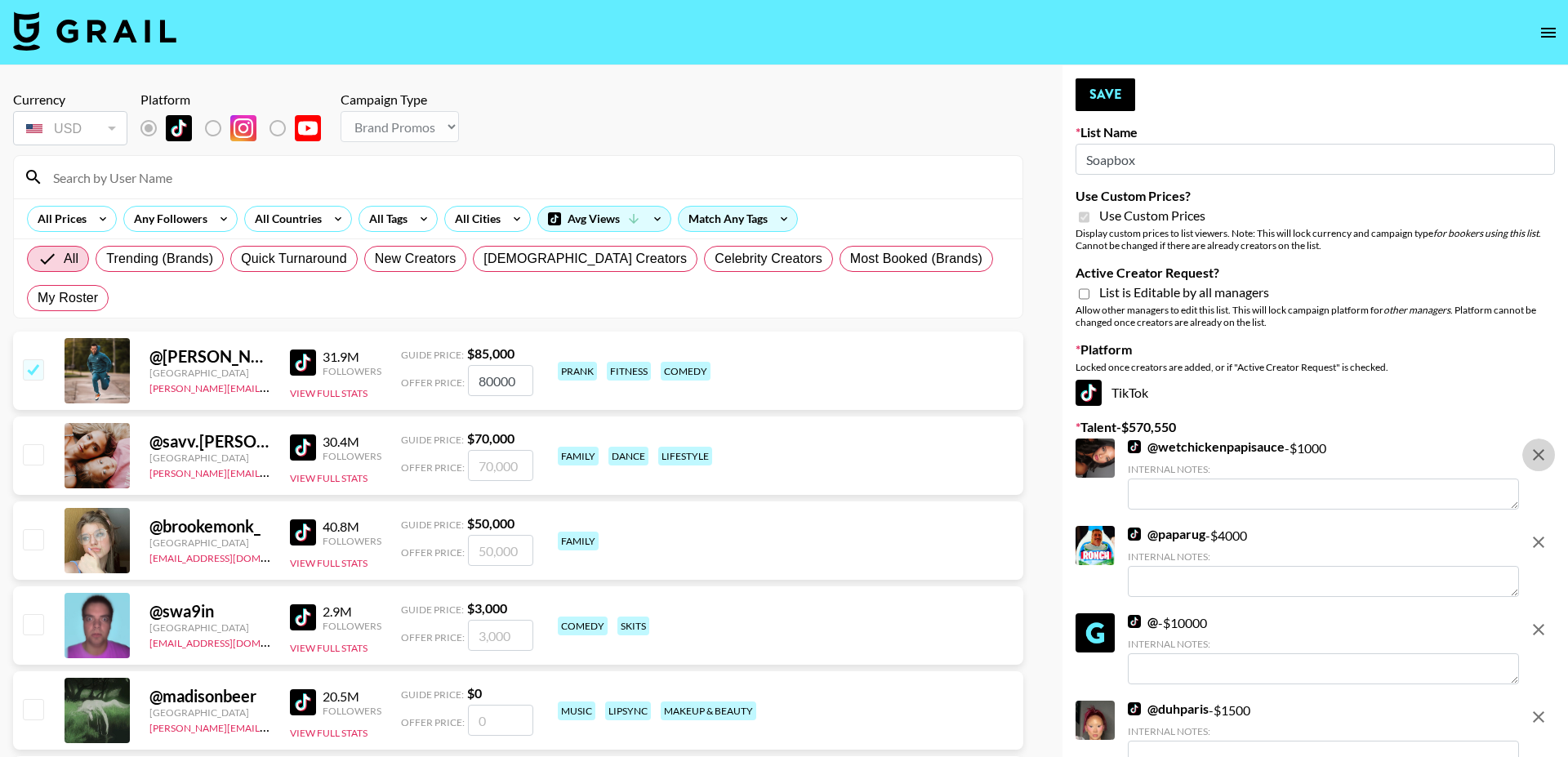
click at [1549, 526] on button "remove" at bounding box center [1538, 541] width 33 height 33
click at [1549, 613] on button "remove" at bounding box center [1538, 629] width 33 height 33
click at [1549, 700] on button "remove" at bounding box center [1538, 716] width 33 height 33
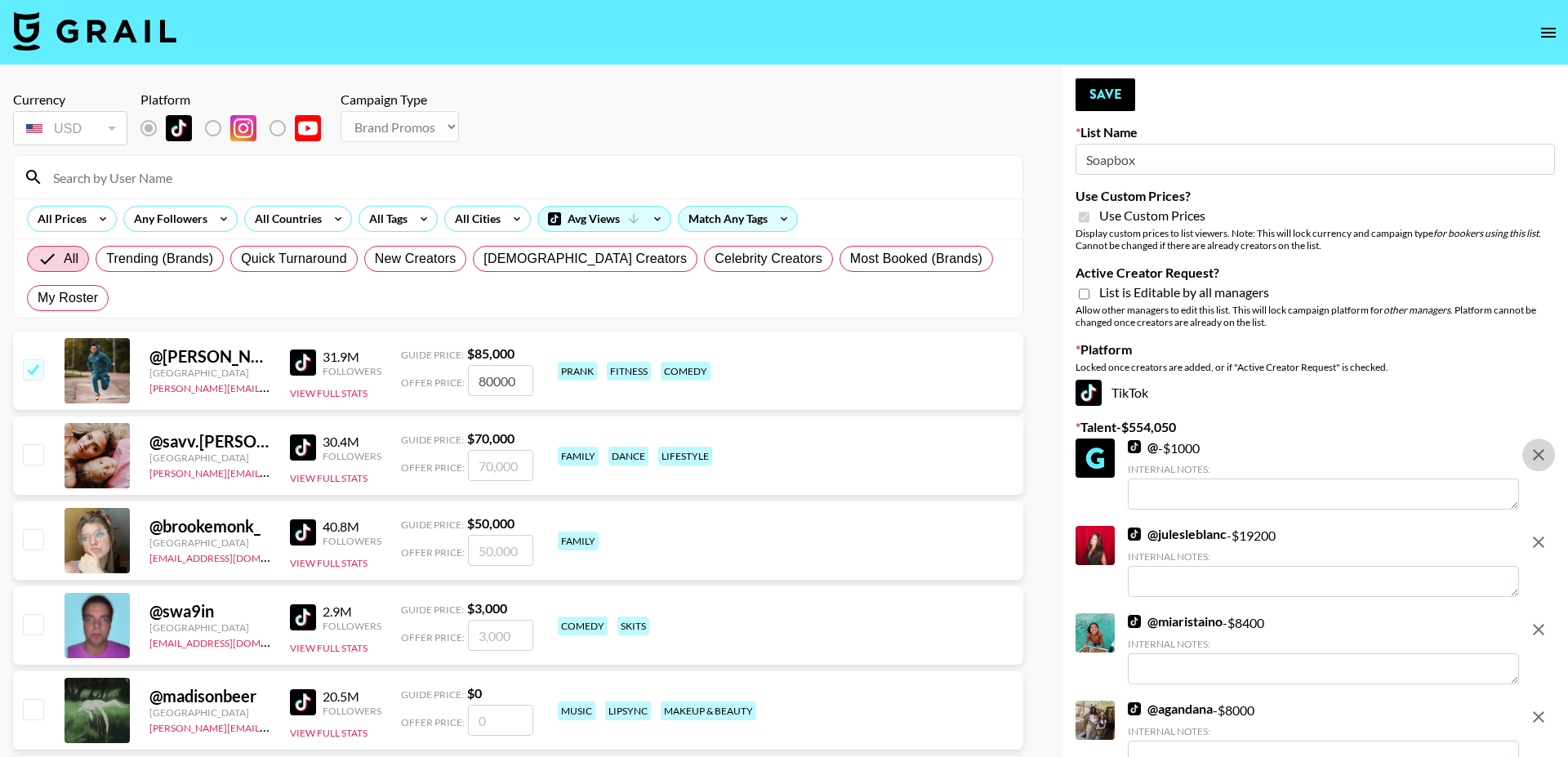
click at [1549, 462] on button "remove" at bounding box center [1538, 454] width 33 height 33
click at [1549, 526] on button "remove" at bounding box center [1538, 541] width 33 height 33
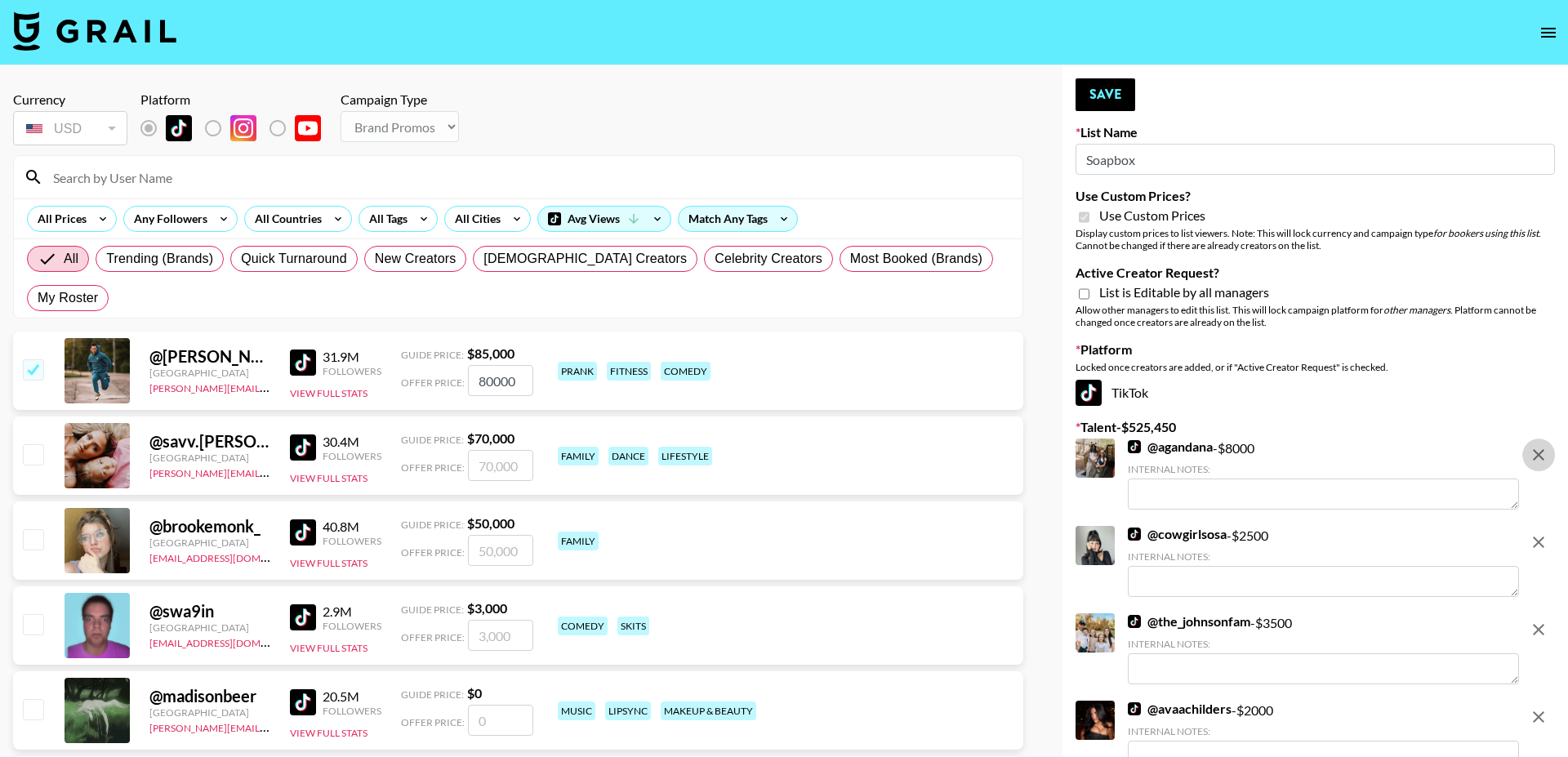
click at [1549, 462] on button "remove" at bounding box center [1538, 454] width 33 height 33
click at [1549, 526] on button "remove" at bounding box center [1538, 541] width 33 height 33
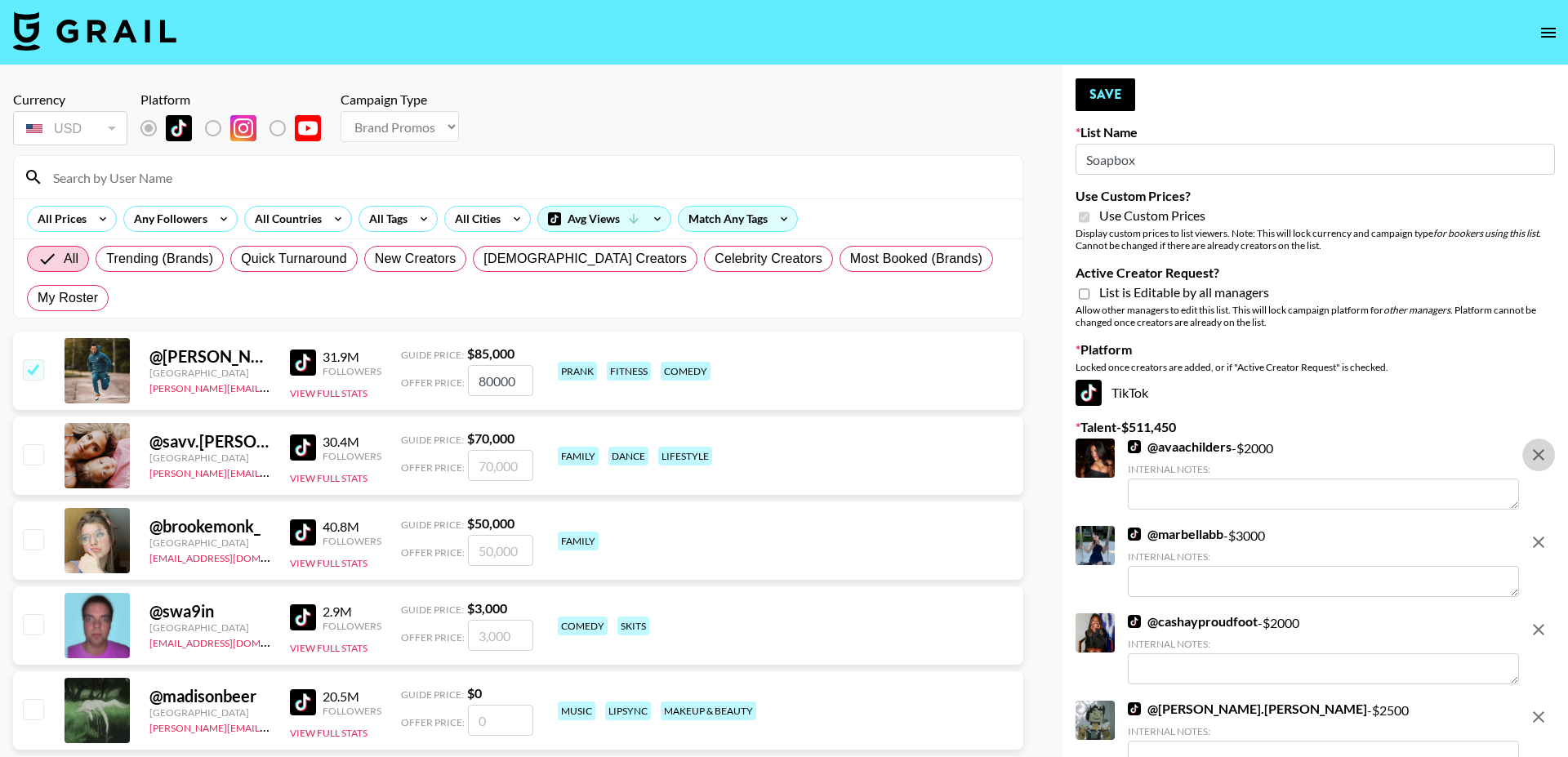
click at [1549, 462] on button "remove" at bounding box center [1538, 454] width 33 height 33
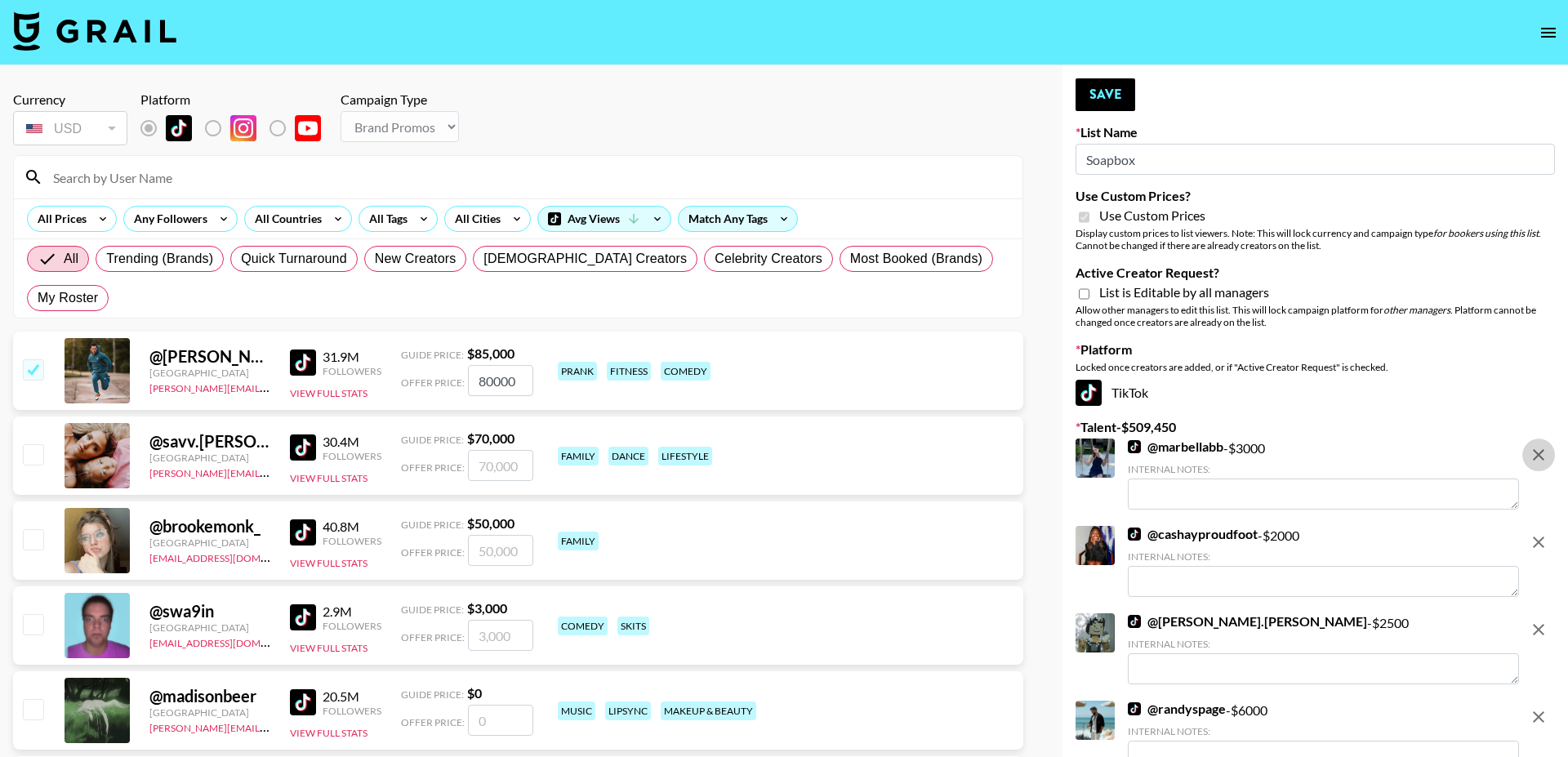
click at [1549, 462] on button "remove" at bounding box center [1538, 454] width 33 height 33
click at [1549, 526] on button "remove" at bounding box center [1538, 541] width 33 height 33
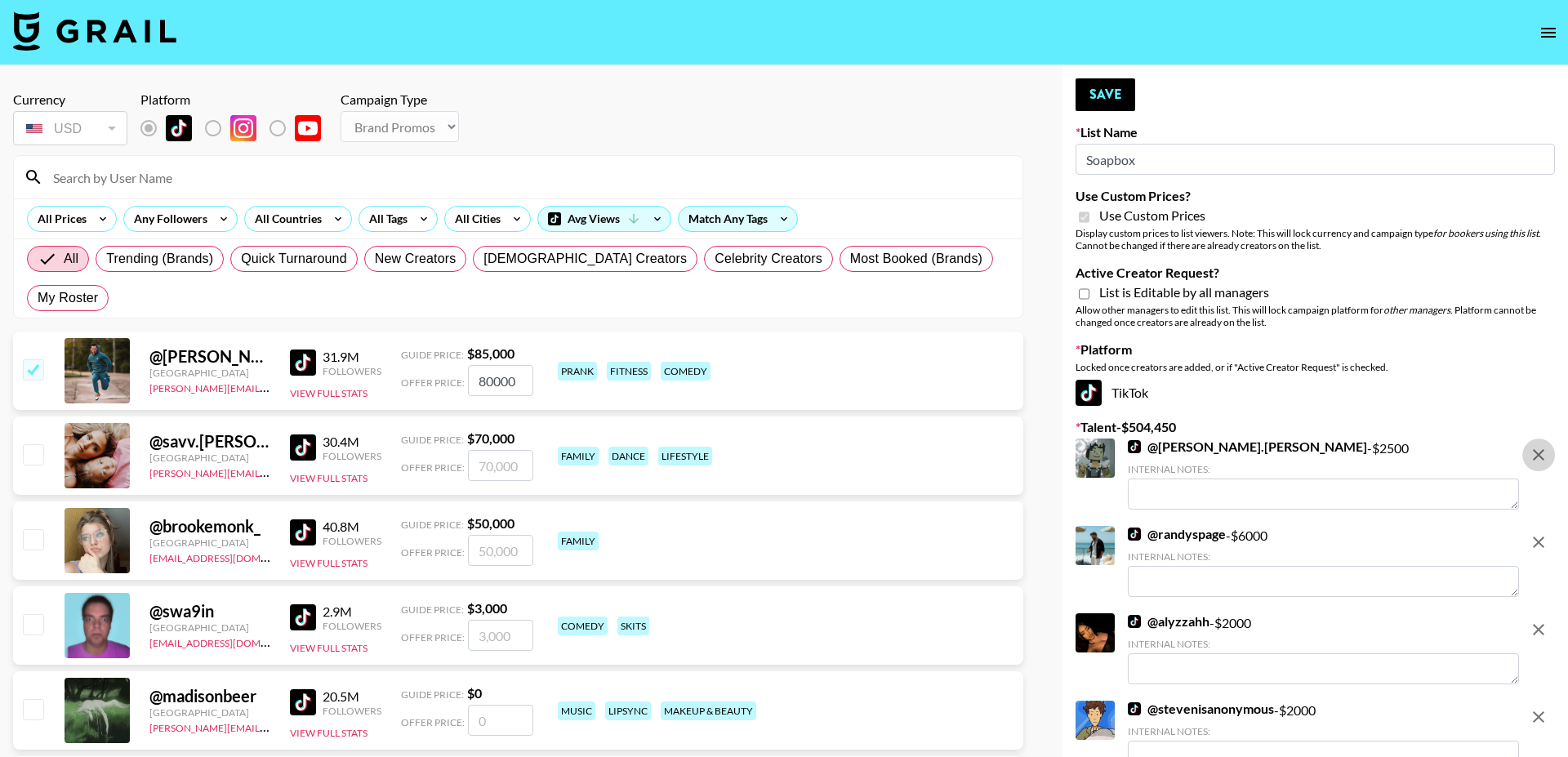
click at [1549, 462] on button "remove" at bounding box center [1538, 454] width 33 height 33
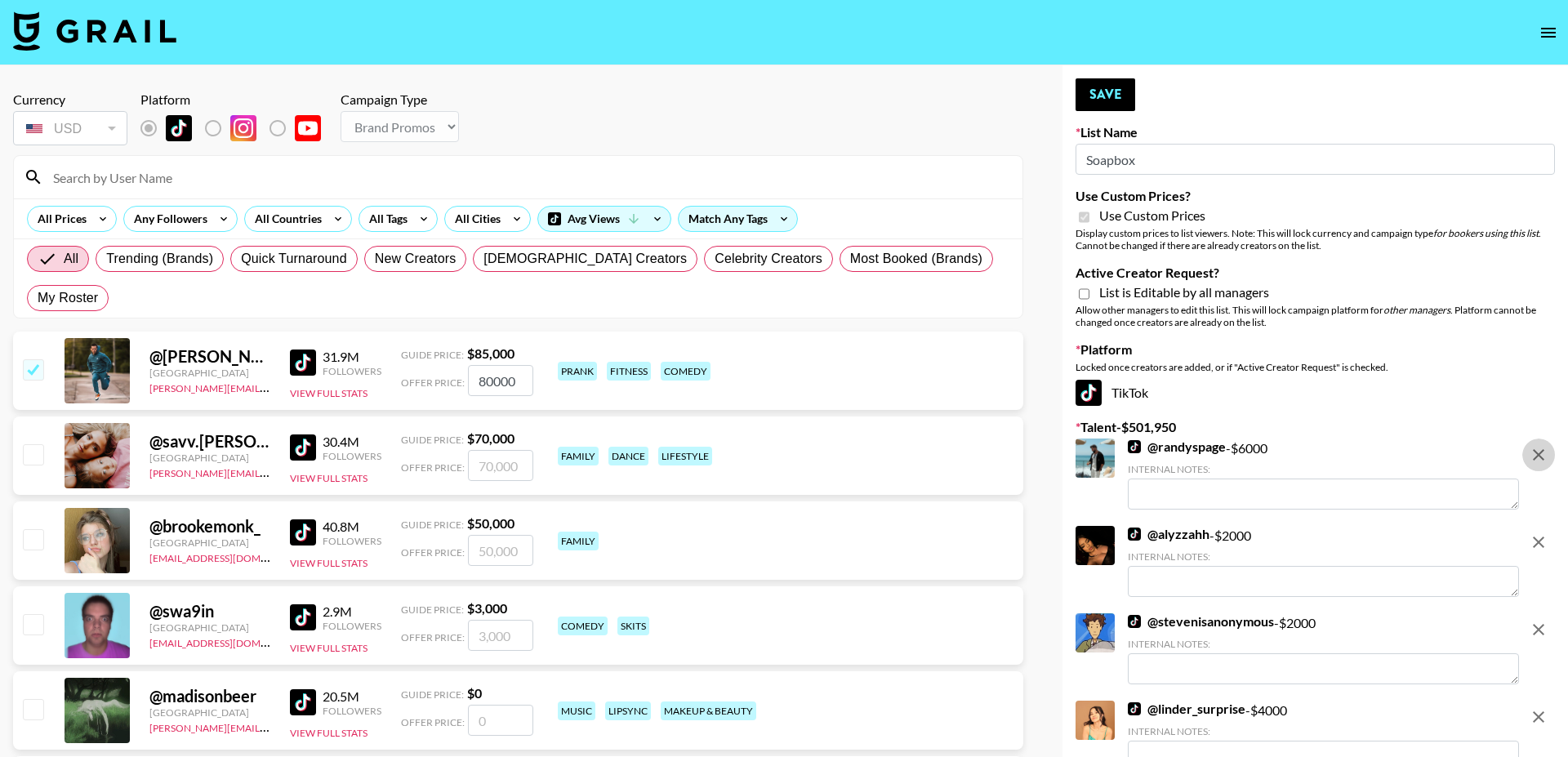
click at [1549, 462] on button "remove" at bounding box center [1538, 454] width 33 height 33
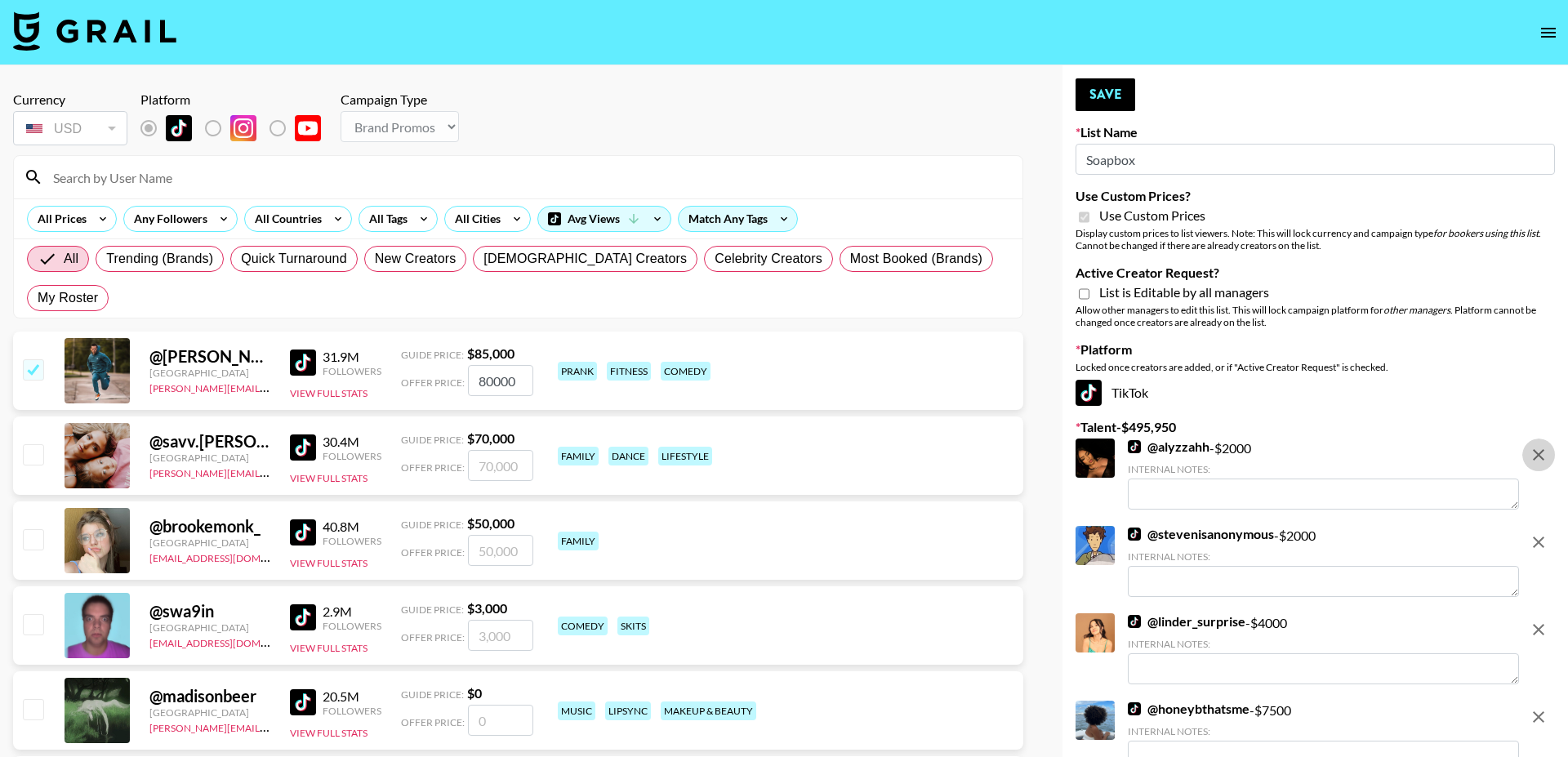
click at [1549, 462] on button "remove" at bounding box center [1538, 454] width 33 height 33
click at [1549, 526] on button "remove" at bounding box center [1538, 541] width 33 height 33
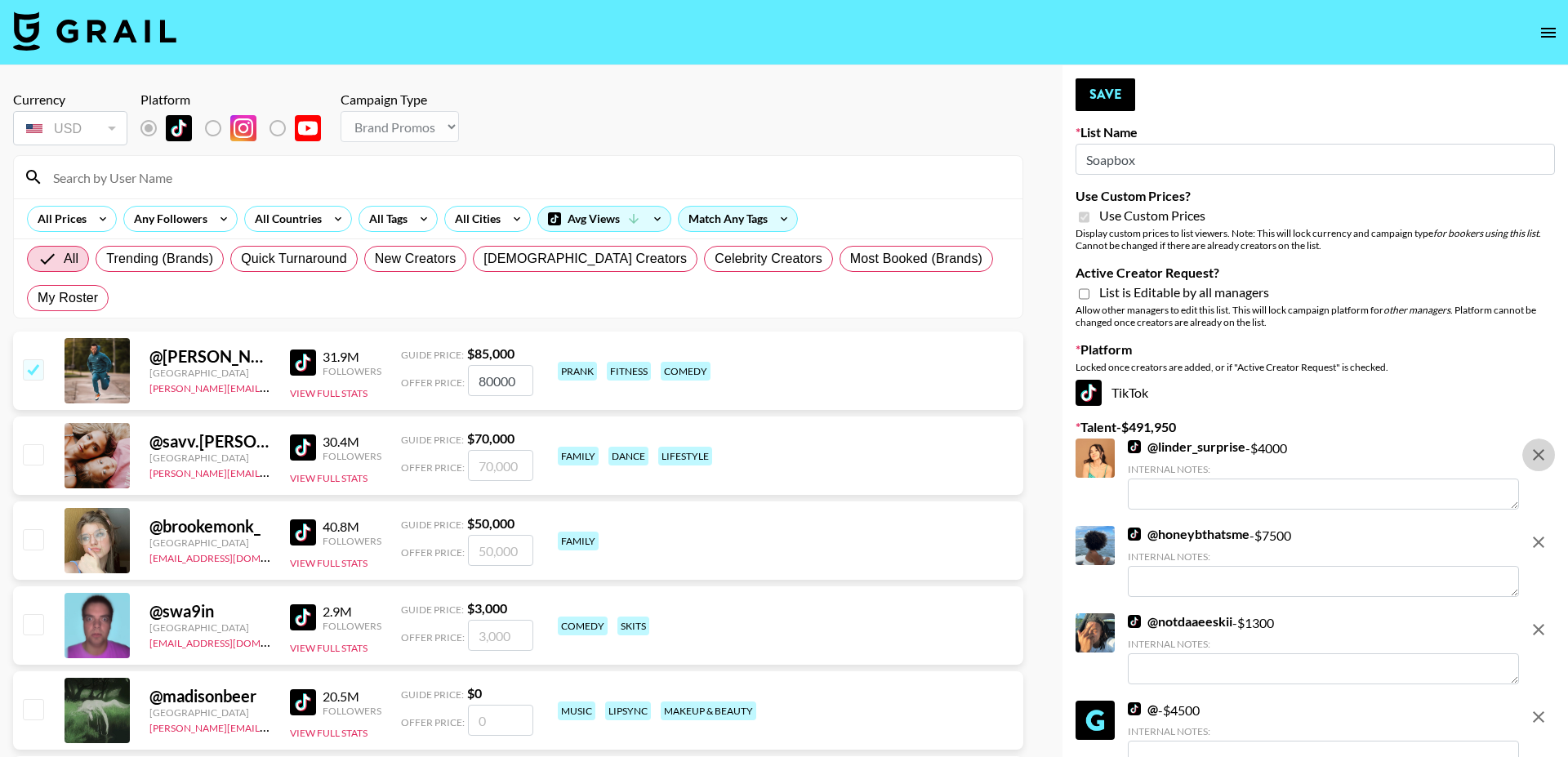
click at [1549, 462] on button "remove" at bounding box center [1538, 454] width 33 height 33
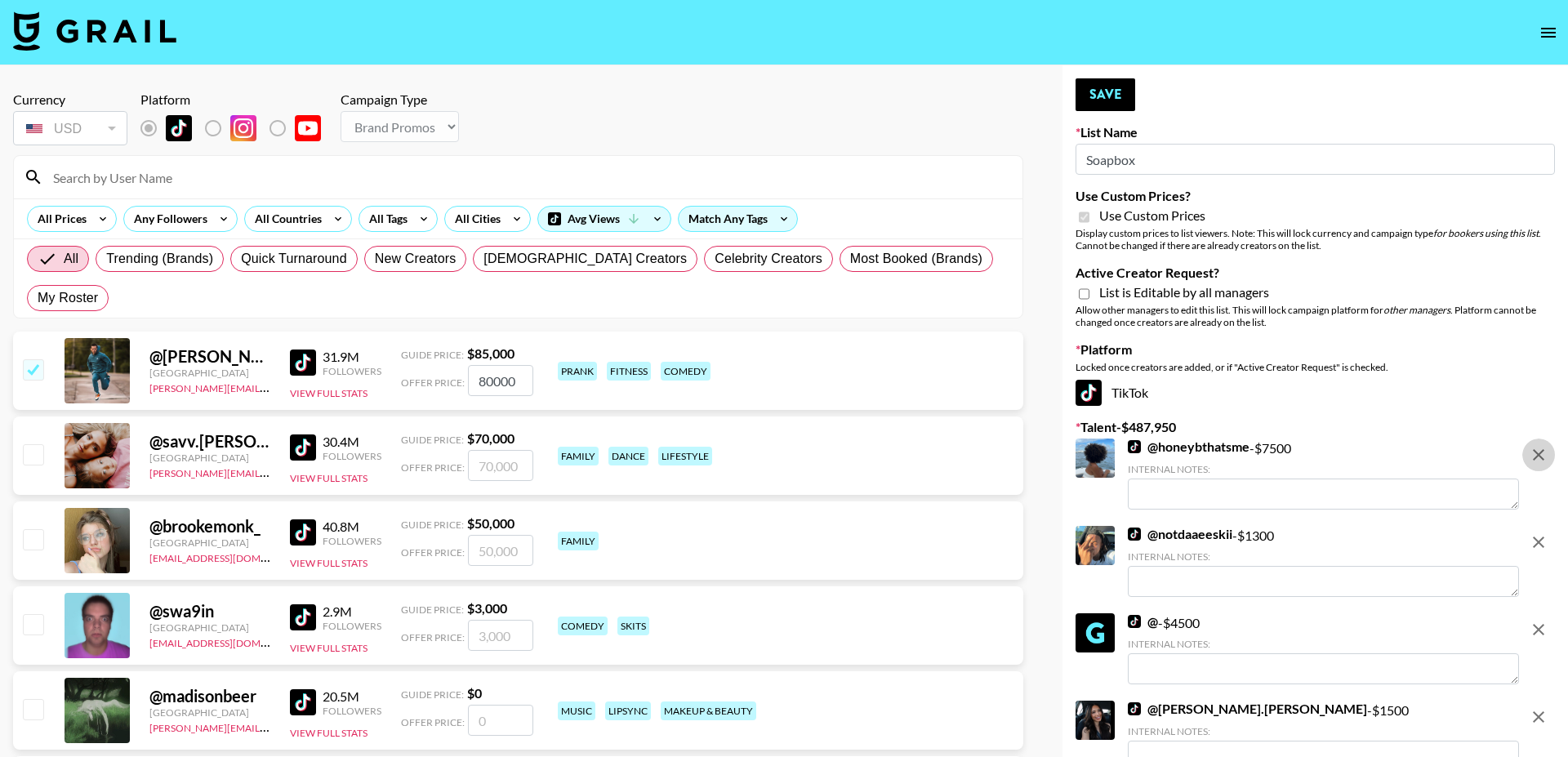
click at [1549, 462] on button "remove" at bounding box center [1538, 454] width 33 height 33
click at [1549, 526] on button "remove" at bounding box center [1538, 541] width 33 height 33
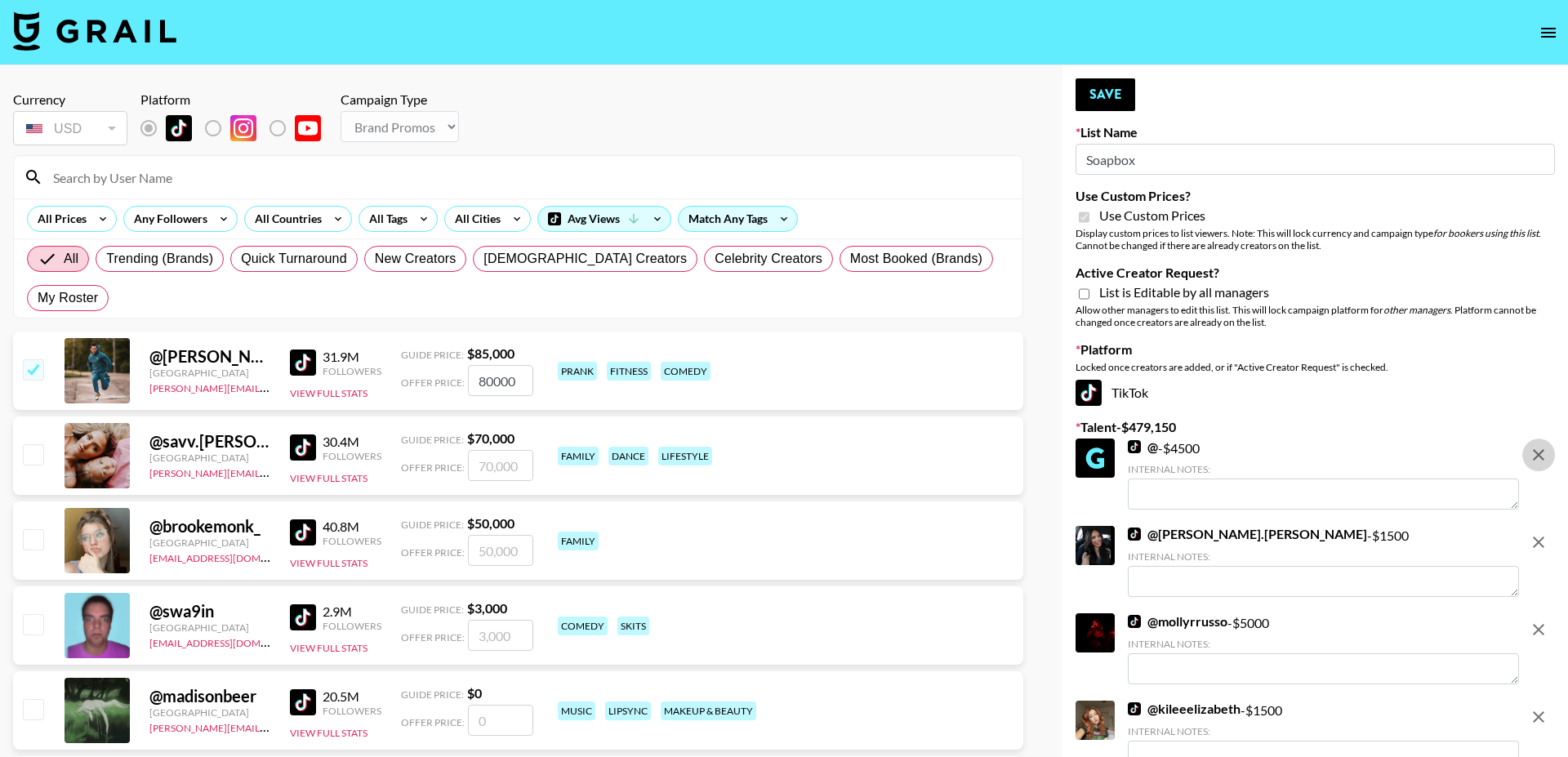
click at [1549, 462] on button "remove" at bounding box center [1538, 454] width 33 height 33
click at [1549, 526] on button "remove" at bounding box center [1538, 541] width 33 height 33
click at [1549, 613] on button "remove" at bounding box center [1538, 629] width 33 height 33
click at [1549, 700] on button "remove" at bounding box center [1538, 716] width 33 height 33
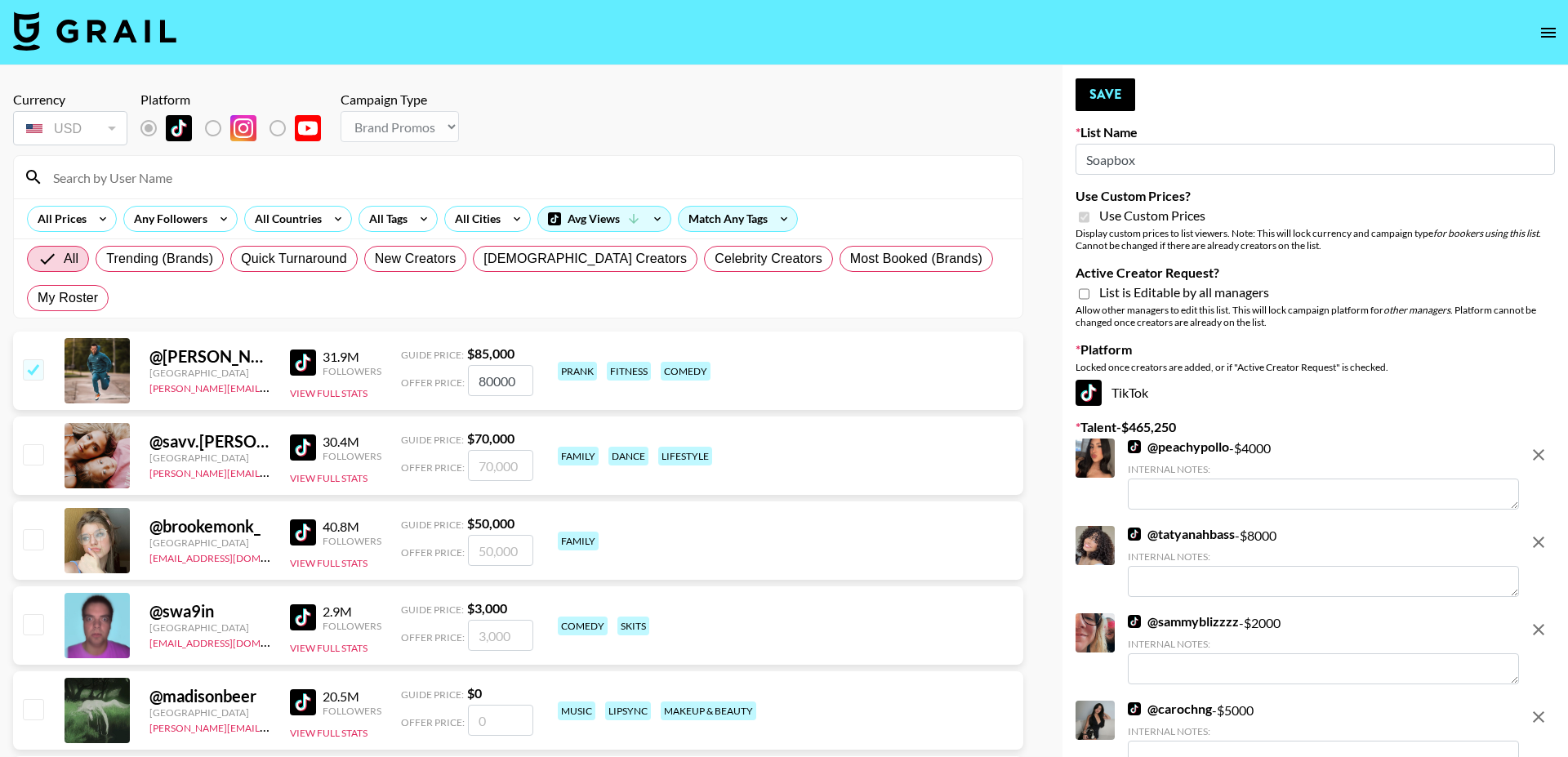
click at [1549, 462] on button "remove" at bounding box center [1538, 454] width 33 height 33
click at [1549, 526] on button "remove" at bounding box center [1538, 541] width 33 height 33
click at [1549, 462] on button "remove" at bounding box center [1538, 454] width 33 height 33
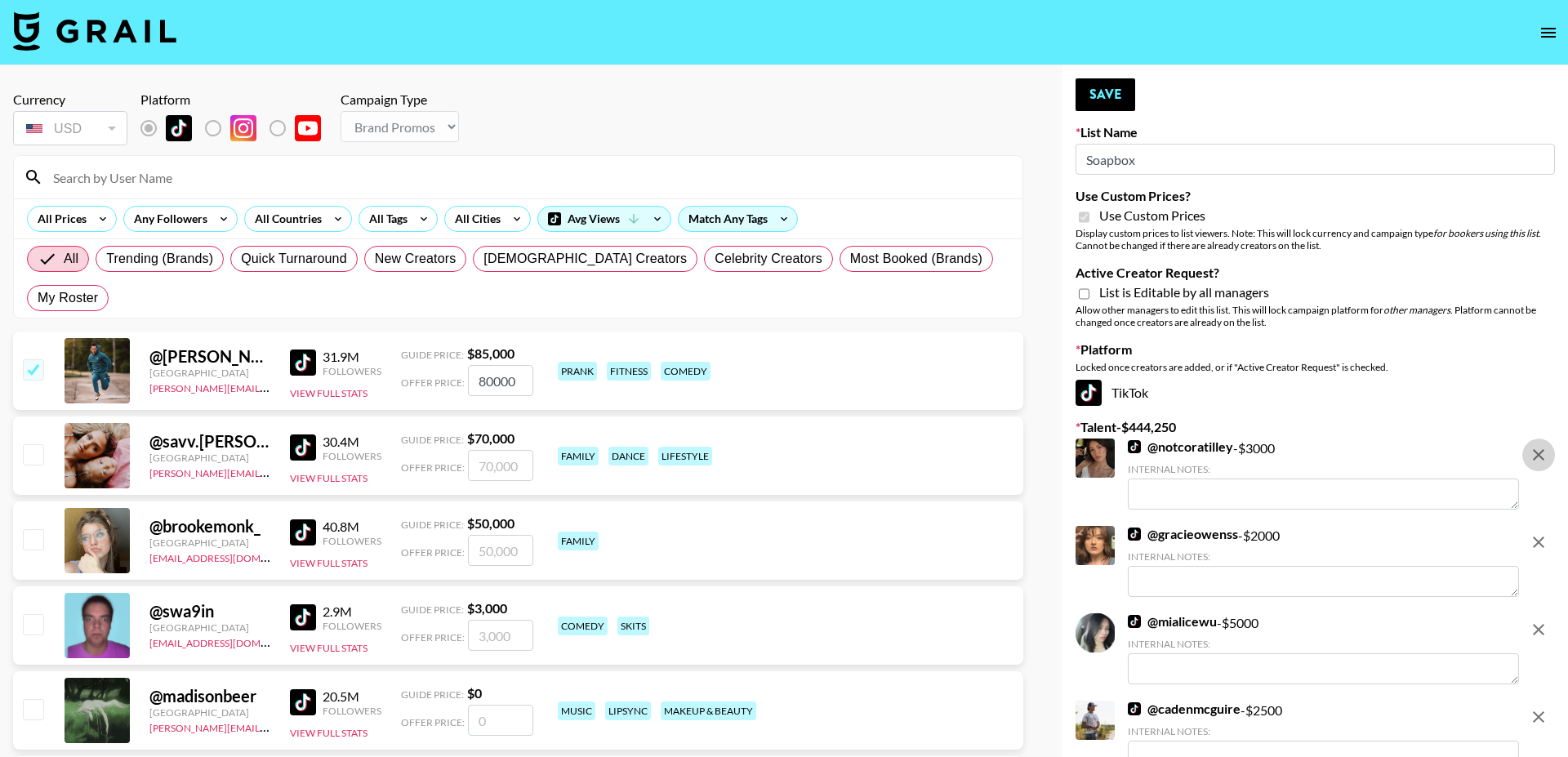
click at [1549, 462] on button "remove" at bounding box center [1538, 454] width 33 height 33
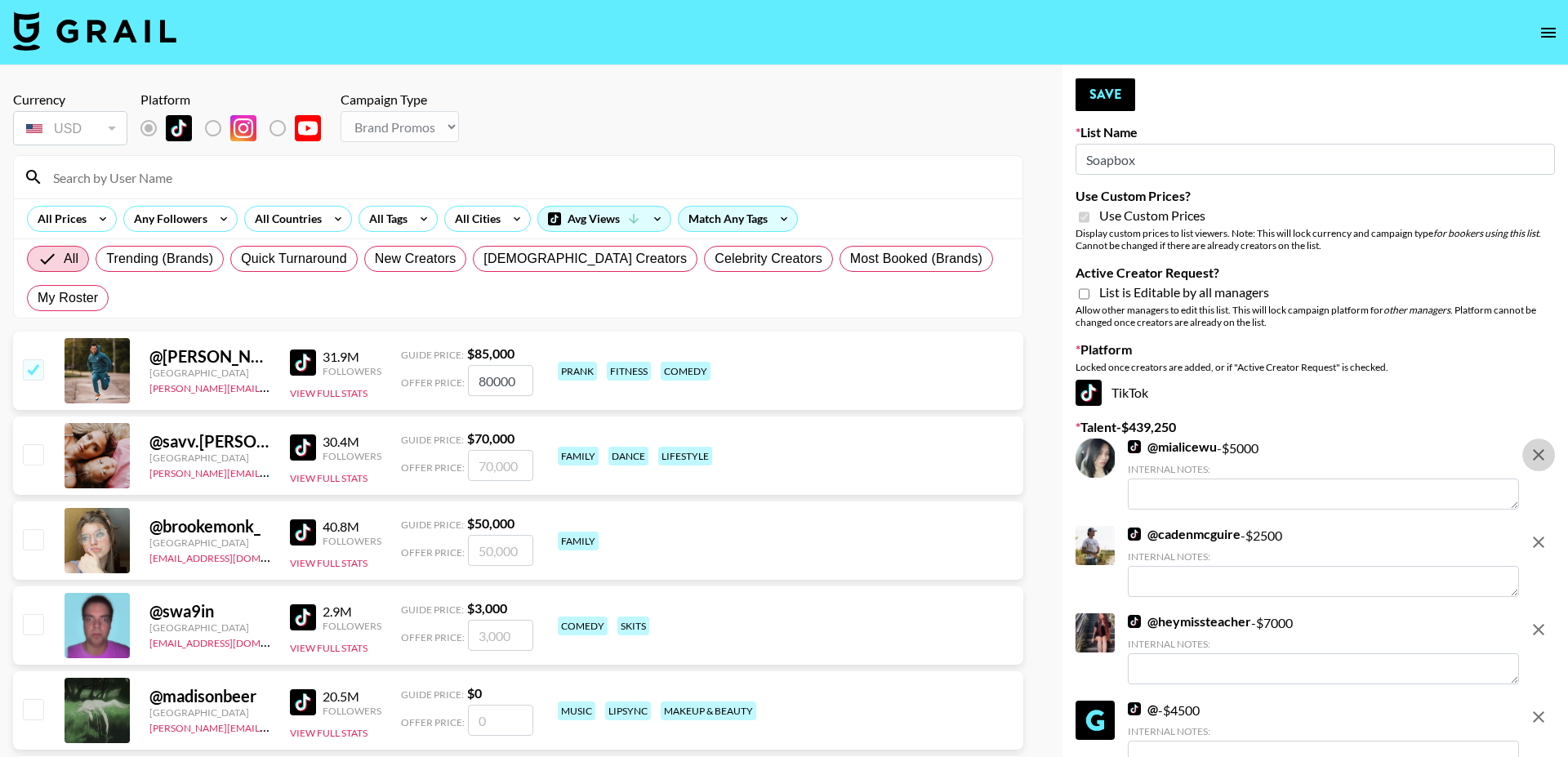
click at [1549, 462] on button "remove" at bounding box center [1538, 454] width 33 height 33
click at [1549, 526] on button "remove" at bounding box center [1538, 541] width 33 height 33
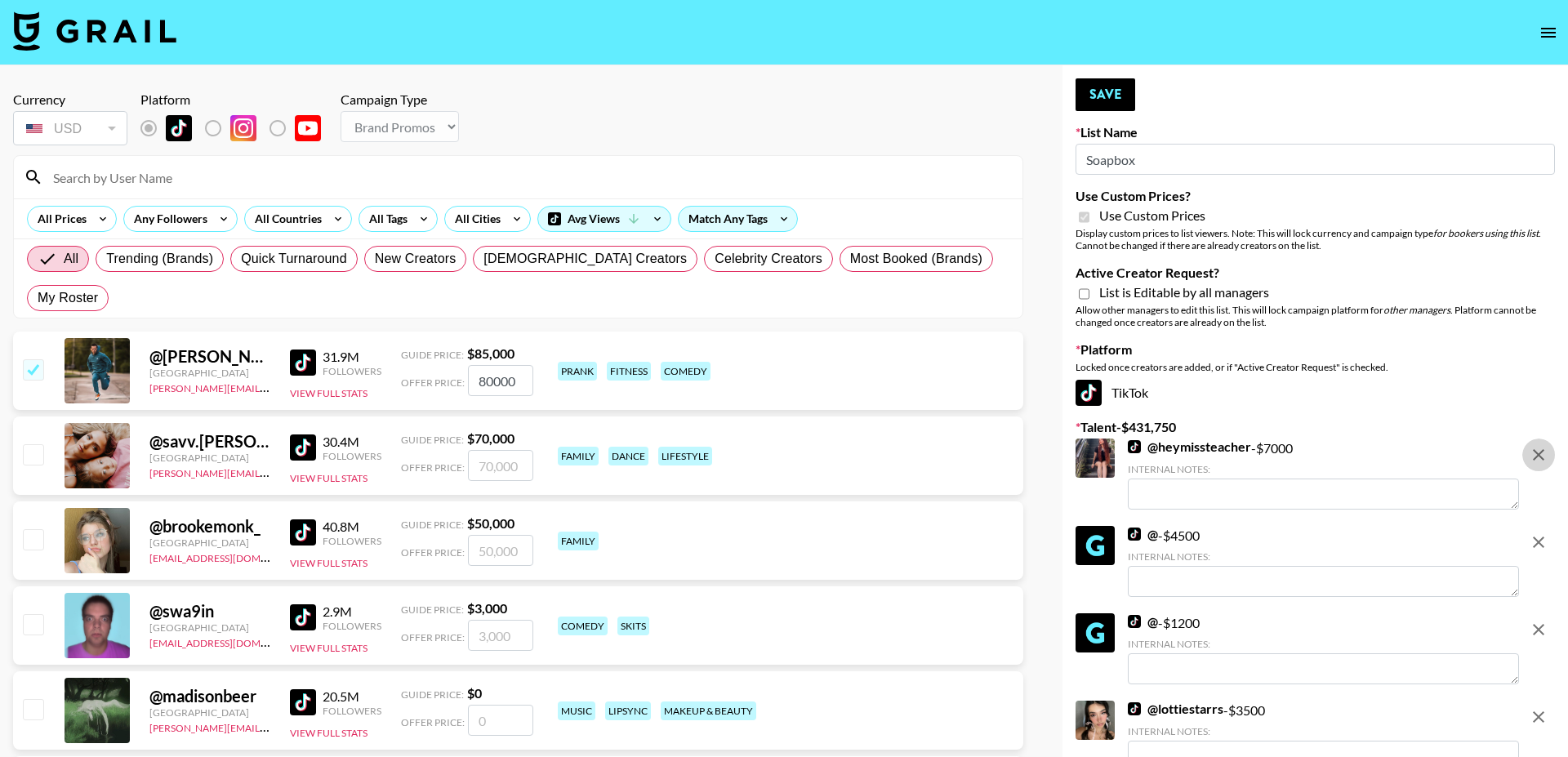
click at [1549, 462] on button "remove" at bounding box center [1538, 454] width 33 height 33
click at [1549, 526] on button "remove" at bounding box center [1538, 541] width 33 height 33
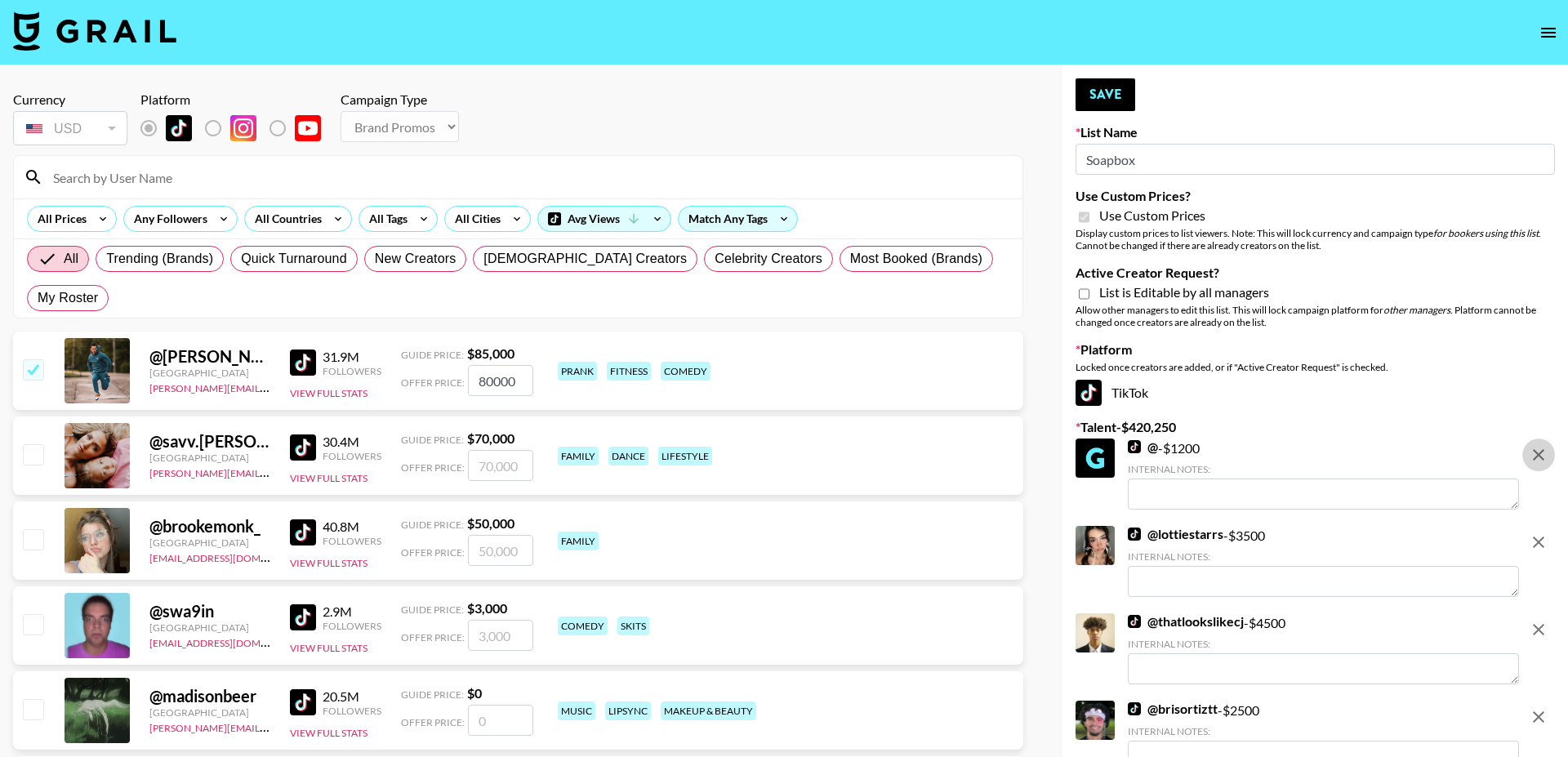
click at [1549, 462] on button "remove" at bounding box center [1538, 454] width 33 height 33
click at [1549, 526] on button "remove" at bounding box center [1538, 541] width 33 height 33
click at [1549, 462] on button "remove" at bounding box center [1538, 454] width 33 height 33
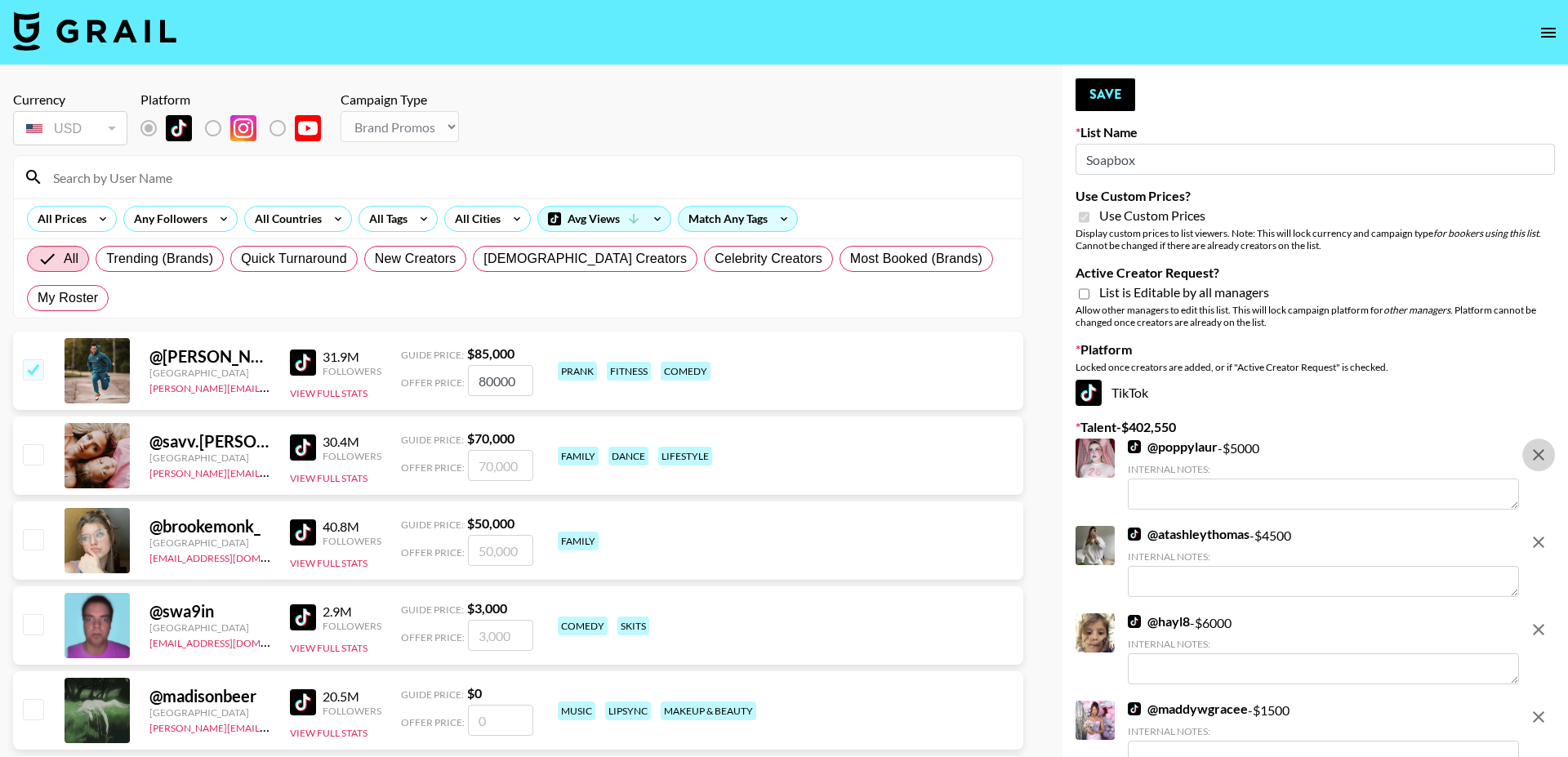
click at [1549, 462] on button "remove" at bounding box center [1538, 454] width 33 height 33
click at [1549, 526] on button "remove" at bounding box center [1538, 541] width 33 height 33
click at [1549, 462] on button "remove" at bounding box center [1538, 454] width 33 height 33
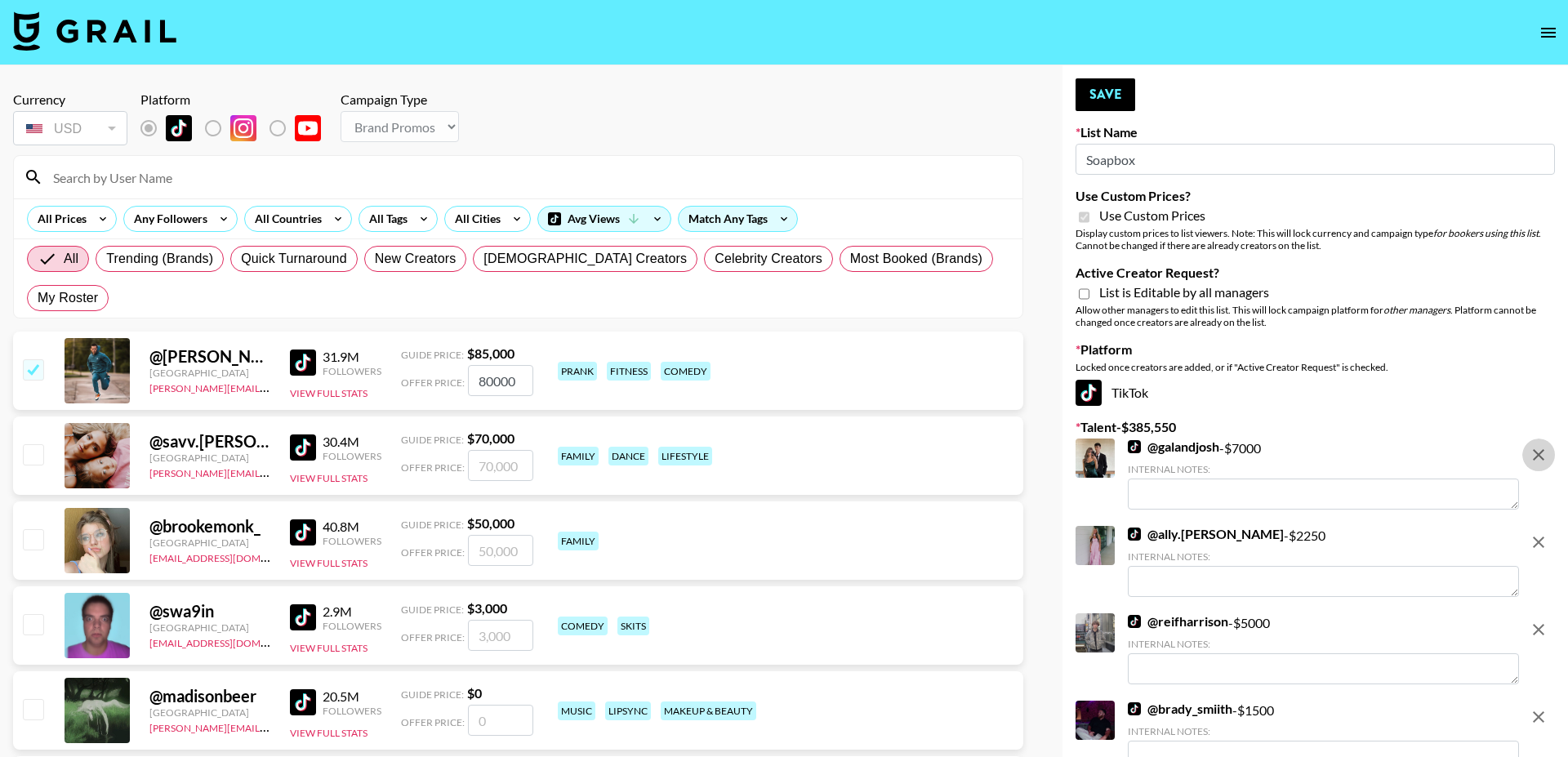
click at [1549, 526] on button "remove" at bounding box center [1538, 541] width 33 height 33
click at [1549, 613] on button "remove" at bounding box center [1538, 629] width 33 height 33
click at [1549, 700] on button "remove" at bounding box center [1538, 716] width 33 height 33
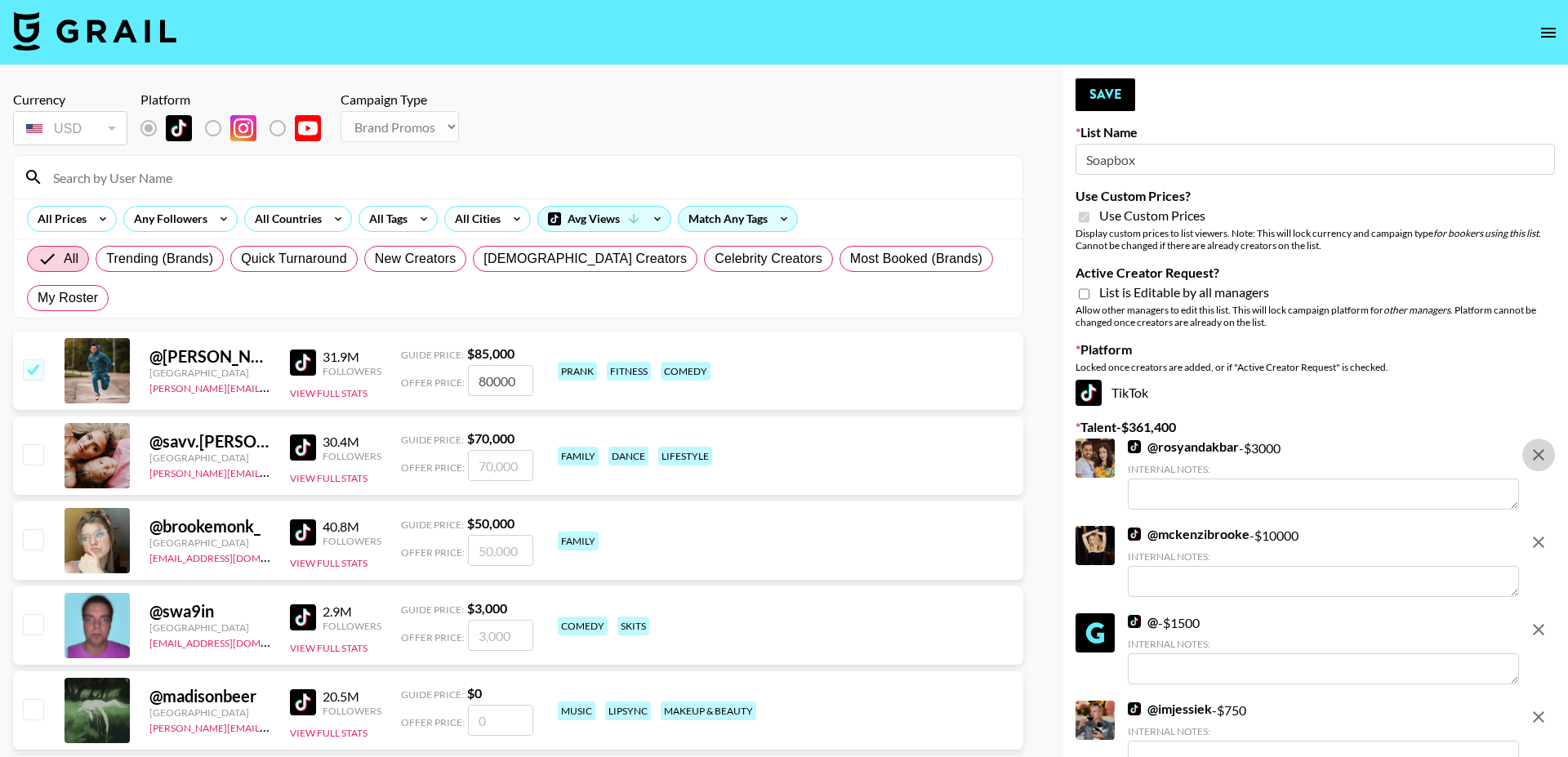
click at [1549, 462] on button "remove" at bounding box center [1538, 454] width 33 height 33
click at [1549, 526] on button "remove" at bounding box center [1538, 541] width 33 height 33
click at [1549, 613] on button "remove" at bounding box center [1538, 629] width 33 height 33
click at [1549, 700] on button "remove" at bounding box center [1538, 716] width 33 height 33
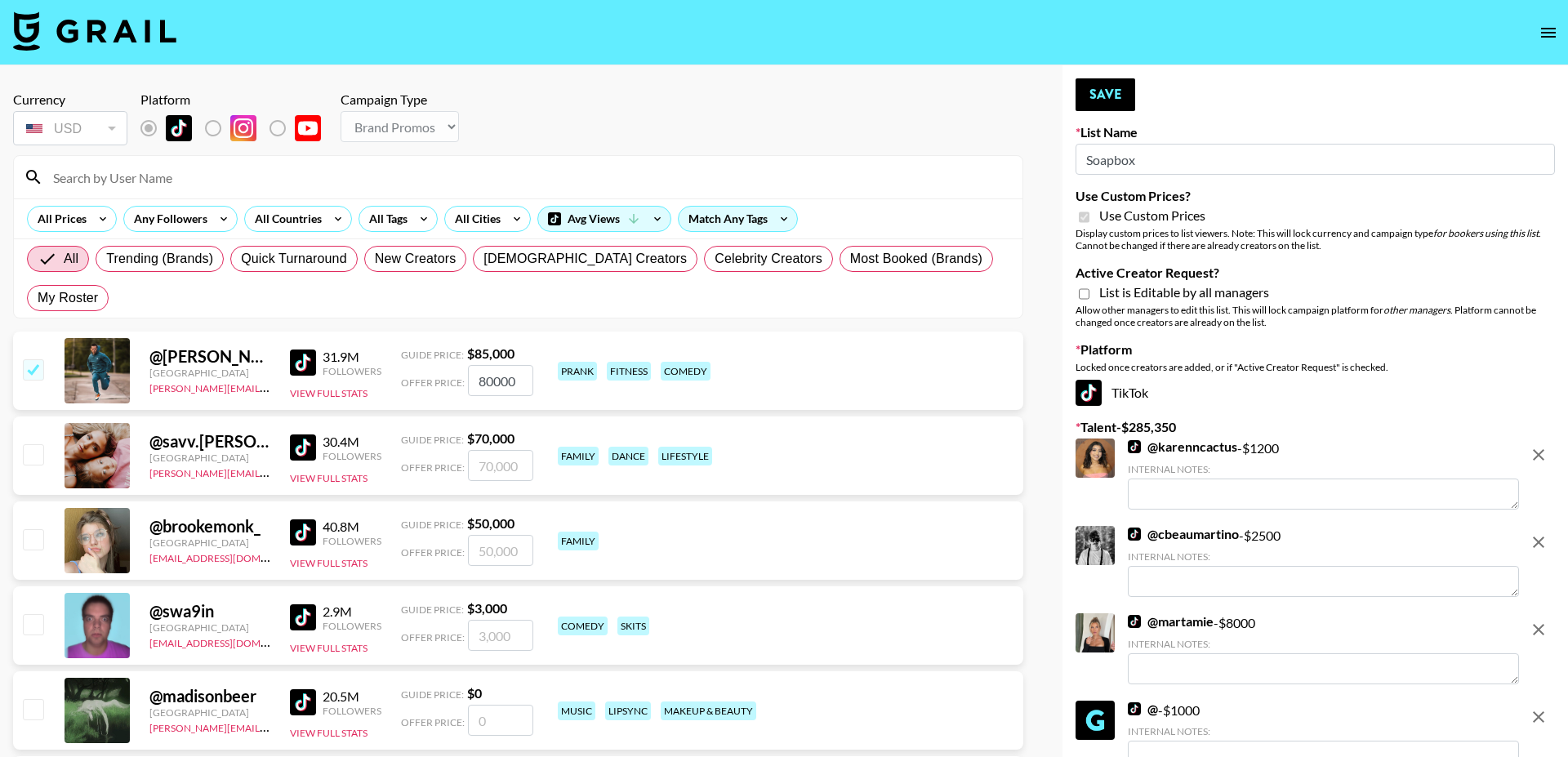
click at [1549, 462] on button "remove" at bounding box center [1538, 454] width 33 height 33
click at [1549, 526] on button "remove" at bounding box center [1538, 541] width 33 height 33
click at [1549, 462] on button "remove" at bounding box center [1538, 454] width 33 height 33
click at [1549, 526] on button "remove" at bounding box center [1538, 541] width 33 height 33
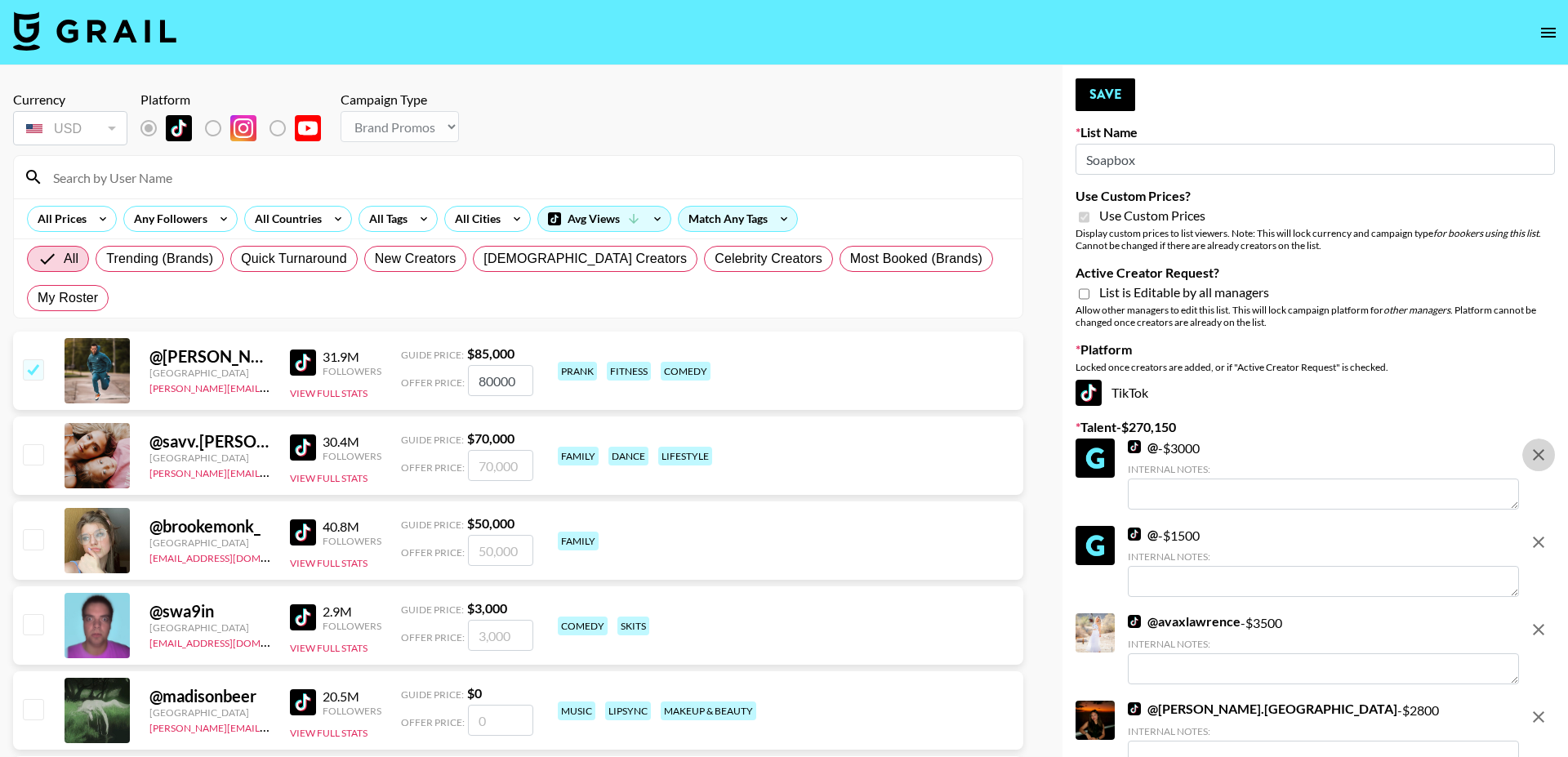
click at [1549, 462] on button "remove" at bounding box center [1538, 454] width 33 height 33
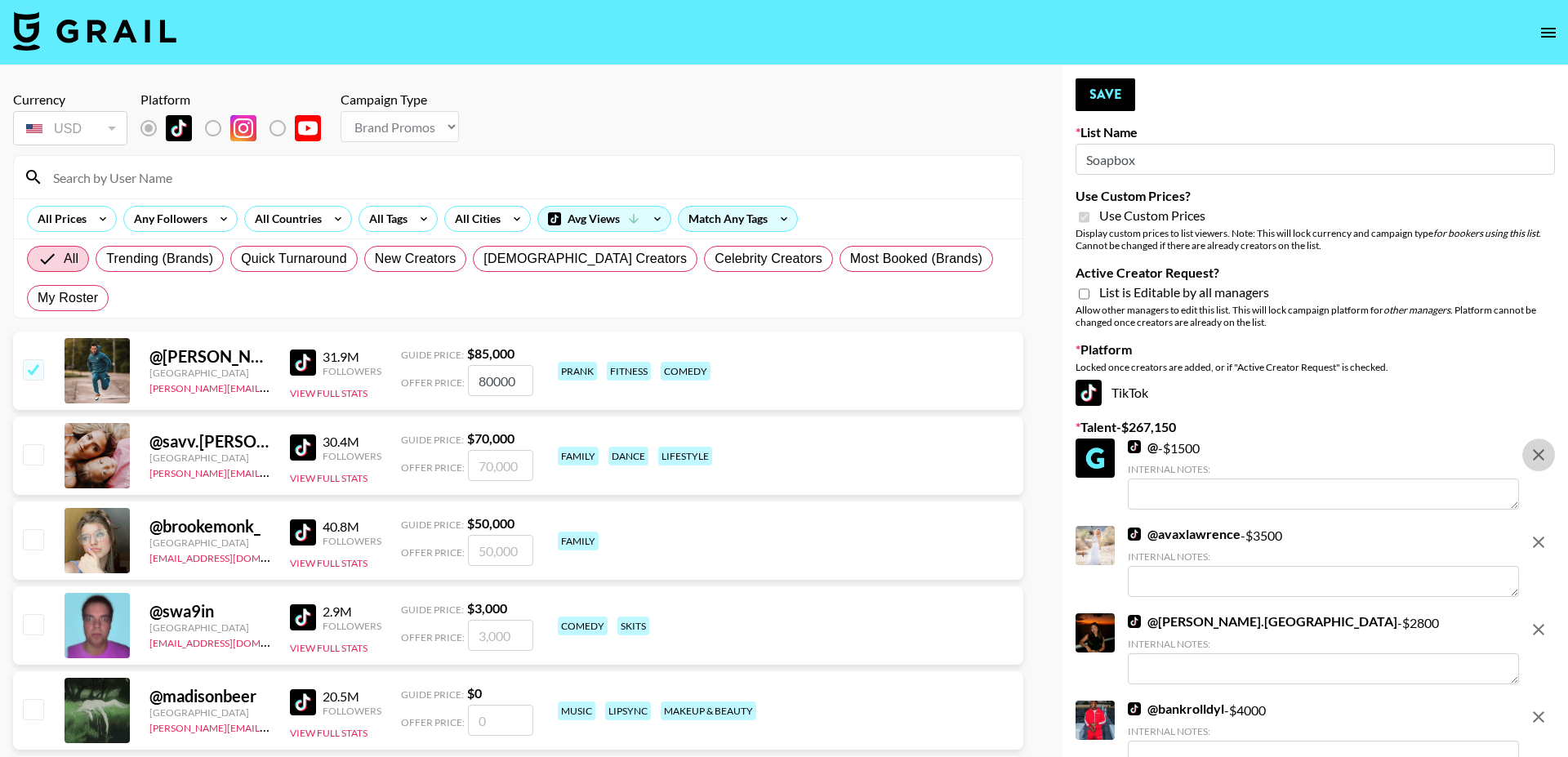
click at [1549, 462] on button "remove" at bounding box center [1538, 454] width 33 height 33
click at [1549, 526] on button "remove" at bounding box center [1538, 541] width 33 height 33
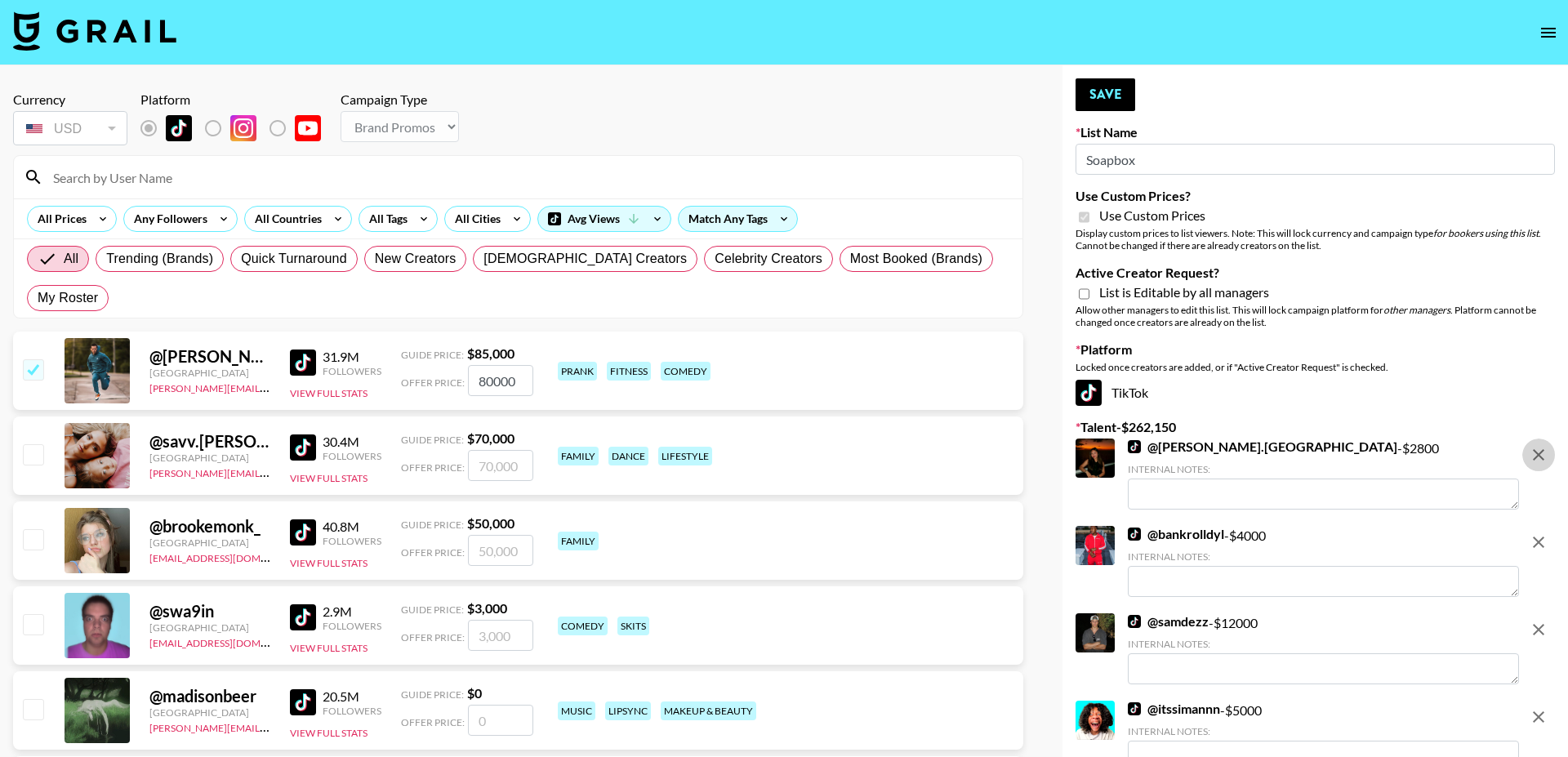
click at [1549, 462] on button "remove" at bounding box center [1538, 454] width 33 height 33
click at [1549, 526] on button "remove" at bounding box center [1538, 541] width 33 height 33
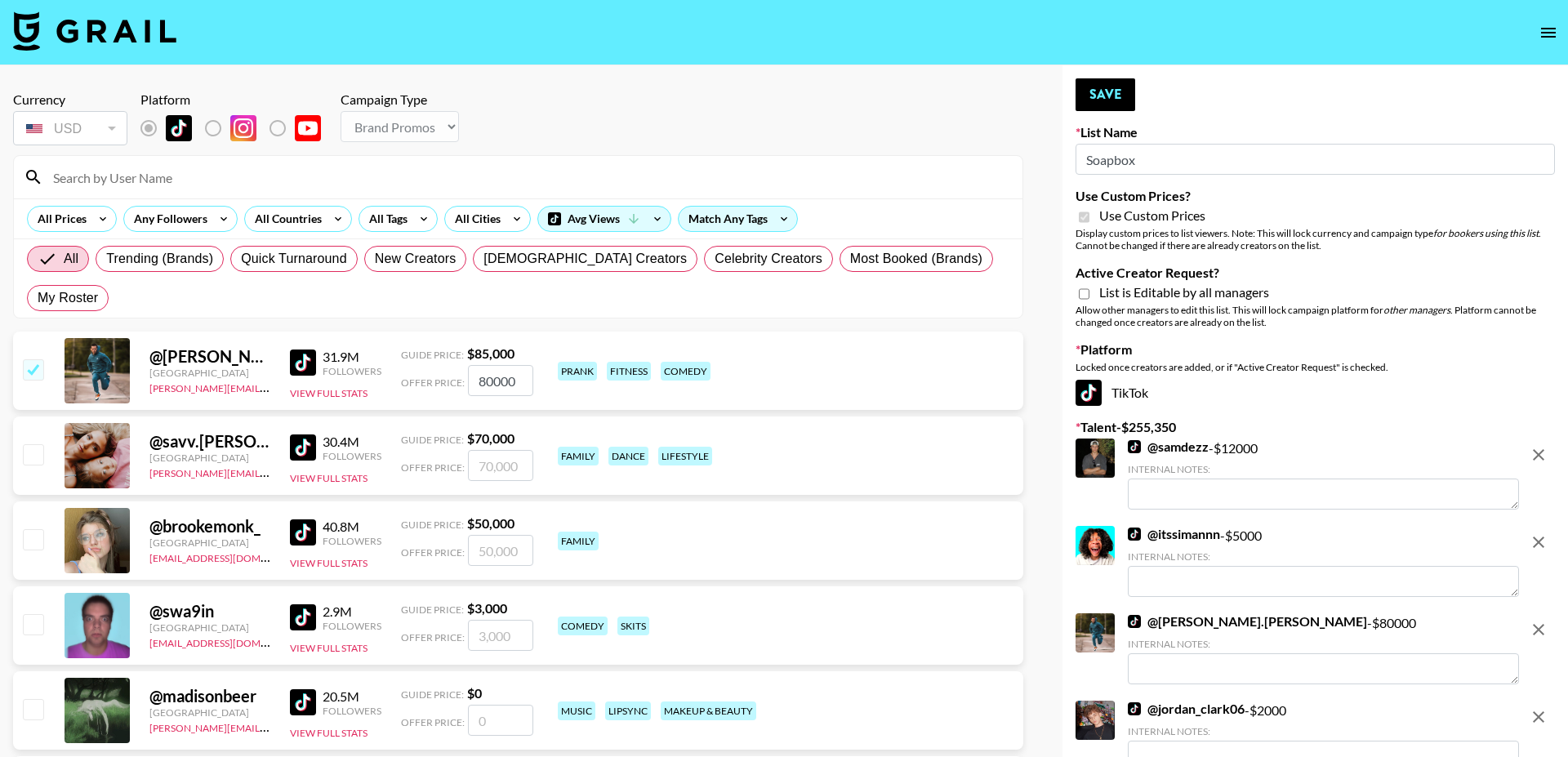
click at [1549, 462] on button "remove" at bounding box center [1538, 454] width 33 height 33
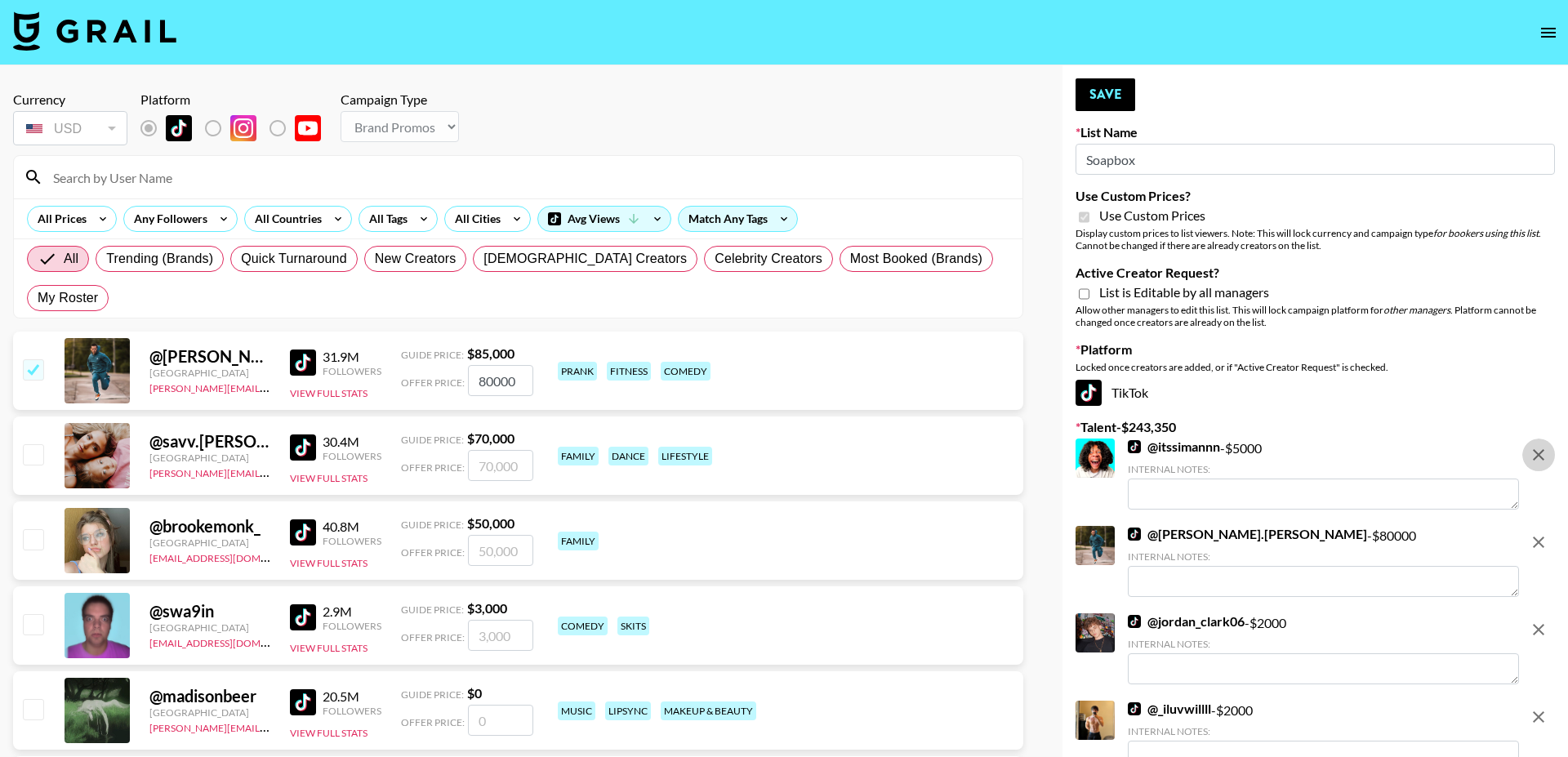
click at [1549, 462] on button "remove" at bounding box center [1538, 454] width 33 height 33
click at [1549, 526] on button "remove" at bounding box center [1538, 541] width 33 height 33
checkbox input "false"
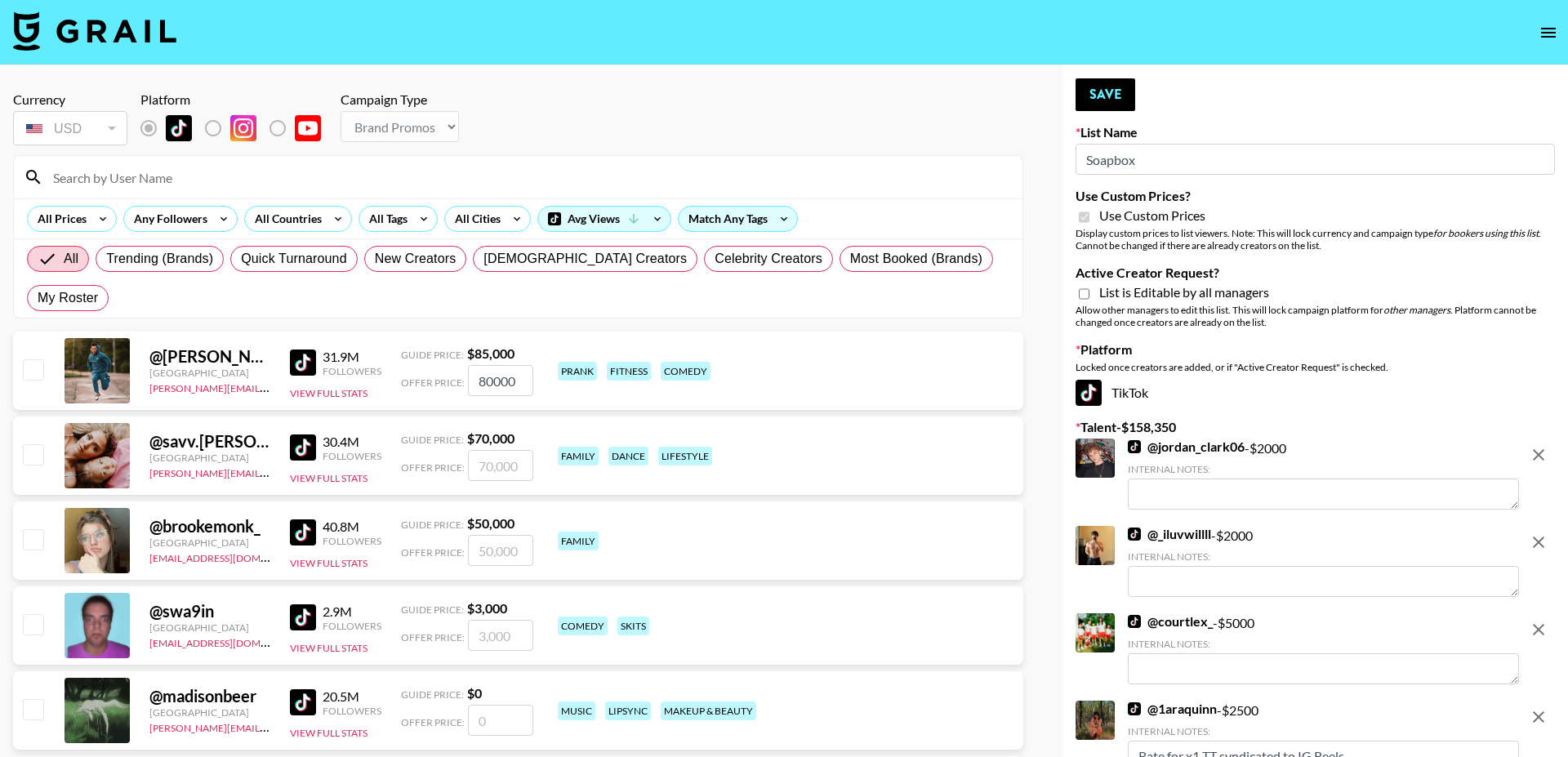
click at [1549, 462] on button "remove" at bounding box center [1538, 454] width 33 height 33
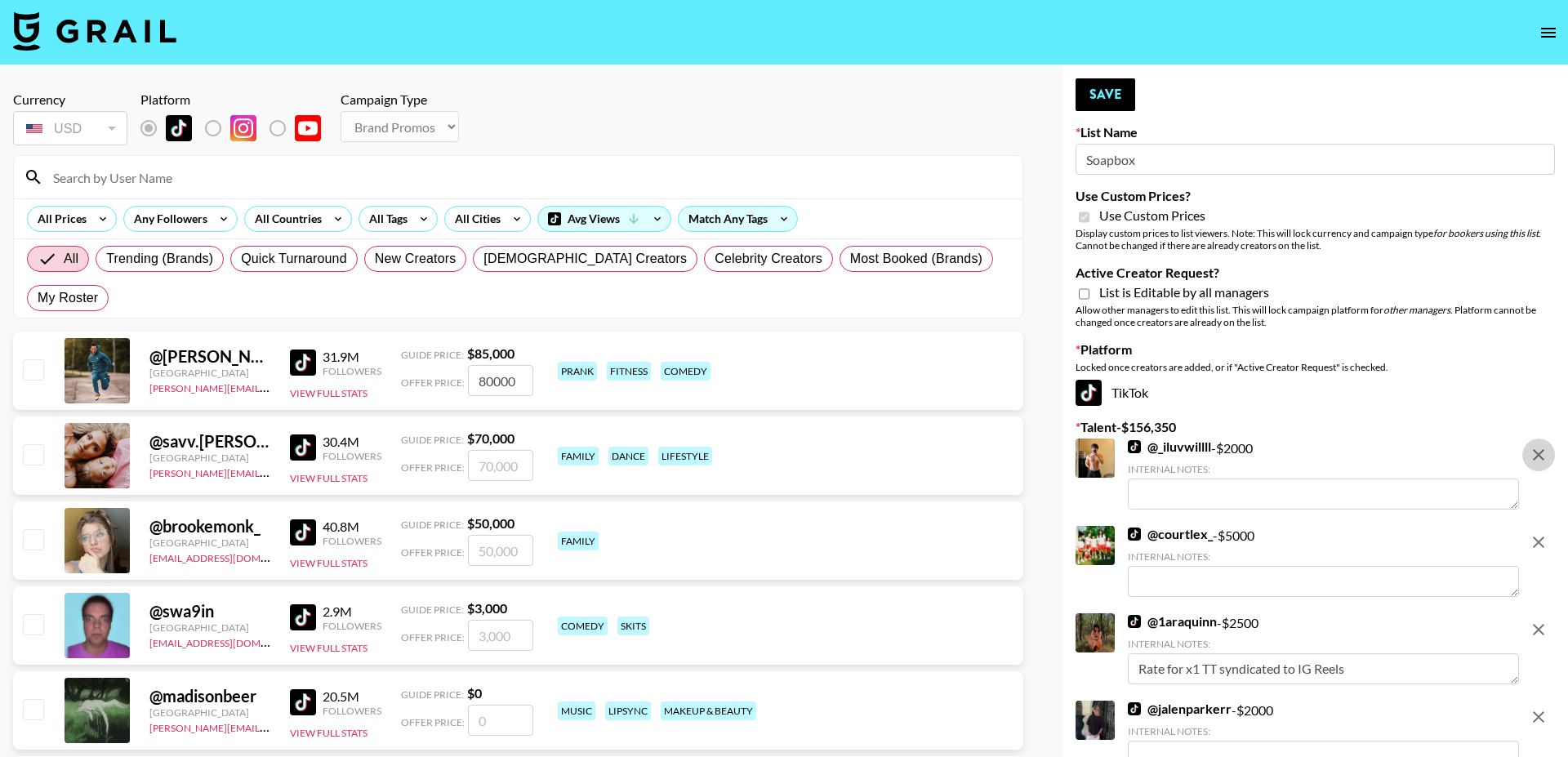
click at [1549, 462] on button "remove" at bounding box center [1538, 454] width 33 height 33
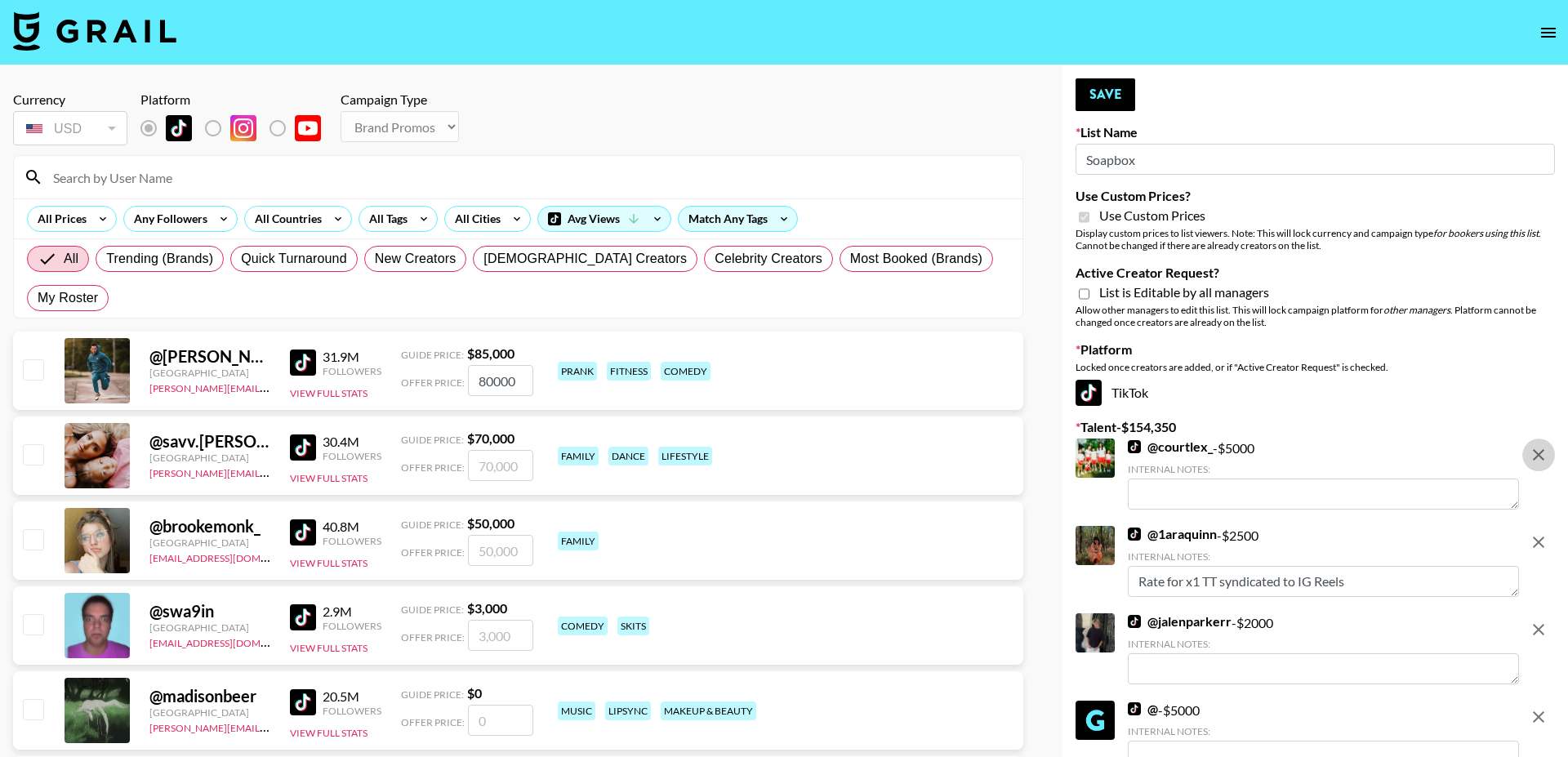
click at [1549, 462] on button "remove" at bounding box center [1538, 454] width 33 height 33
click at [1549, 526] on button "remove" at bounding box center [1538, 541] width 33 height 33
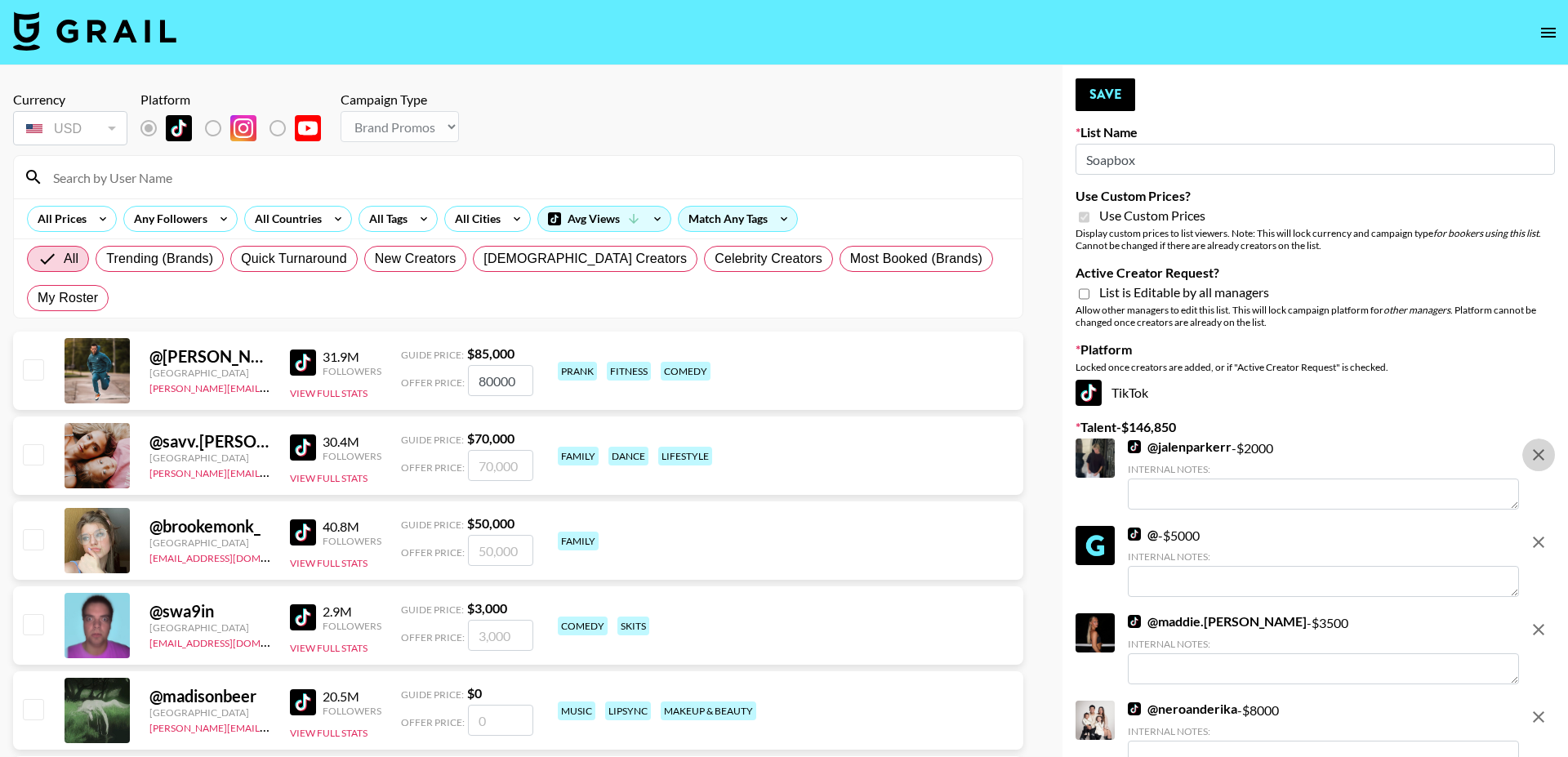
click at [1549, 462] on button "remove" at bounding box center [1538, 454] width 33 height 33
click at [1549, 526] on button "remove" at bounding box center [1538, 541] width 33 height 33
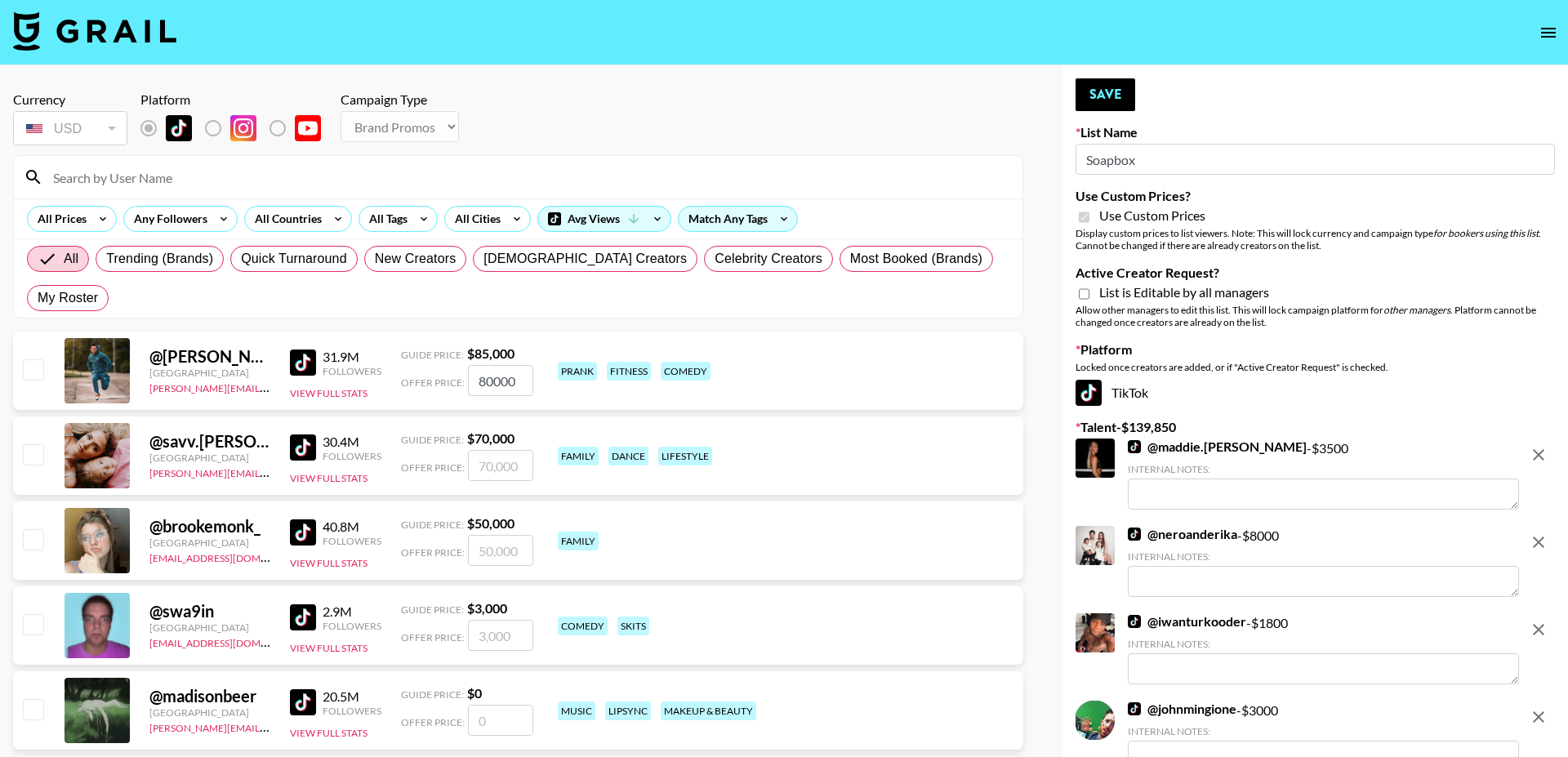
click at [1549, 462] on button "remove" at bounding box center [1538, 454] width 33 height 33
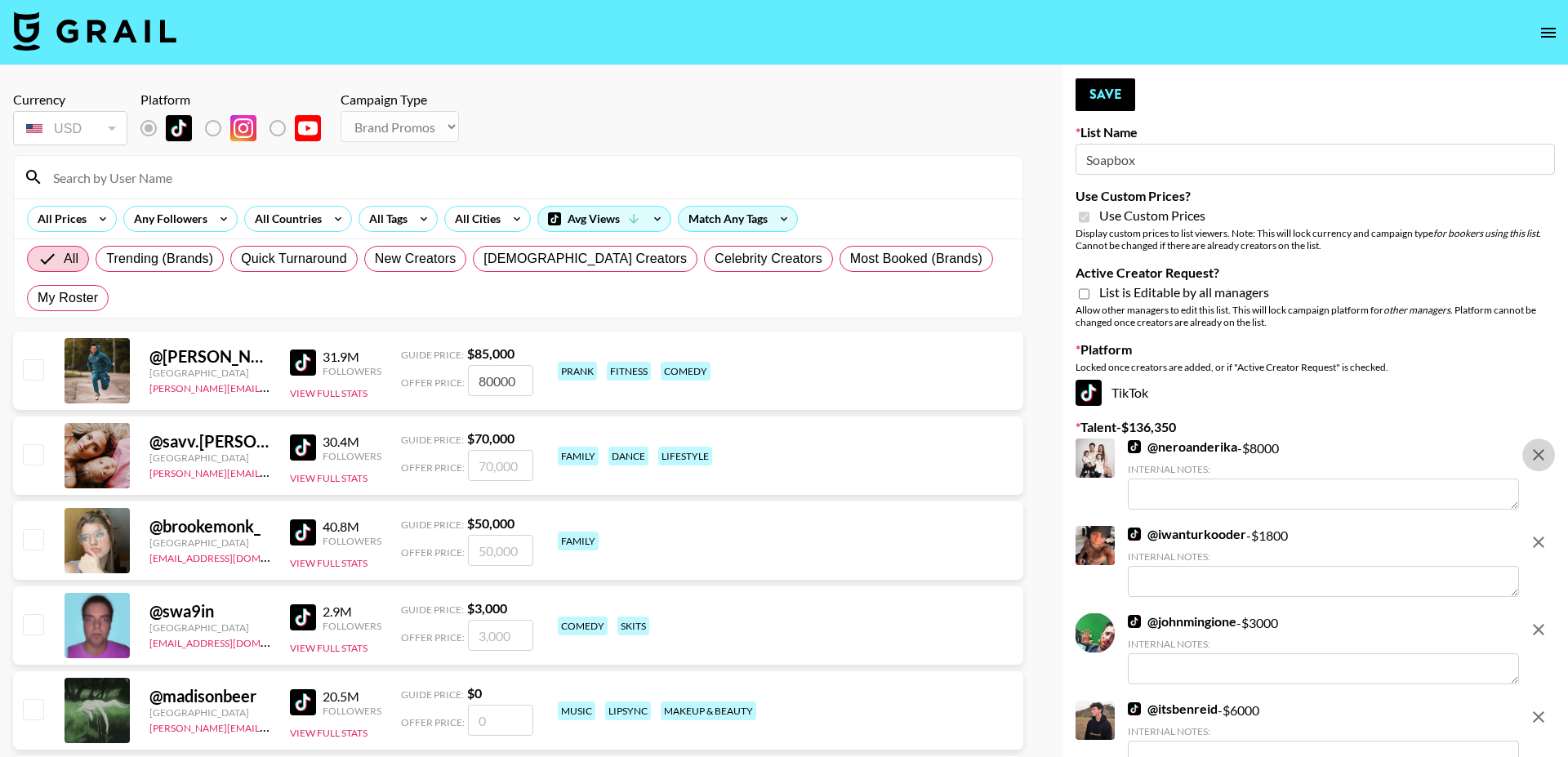
click at [1549, 462] on button "remove" at bounding box center [1538, 454] width 33 height 33
click at [1549, 526] on button "remove" at bounding box center [1538, 541] width 33 height 33
click at [1549, 462] on button "remove" at bounding box center [1538, 454] width 33 height 33
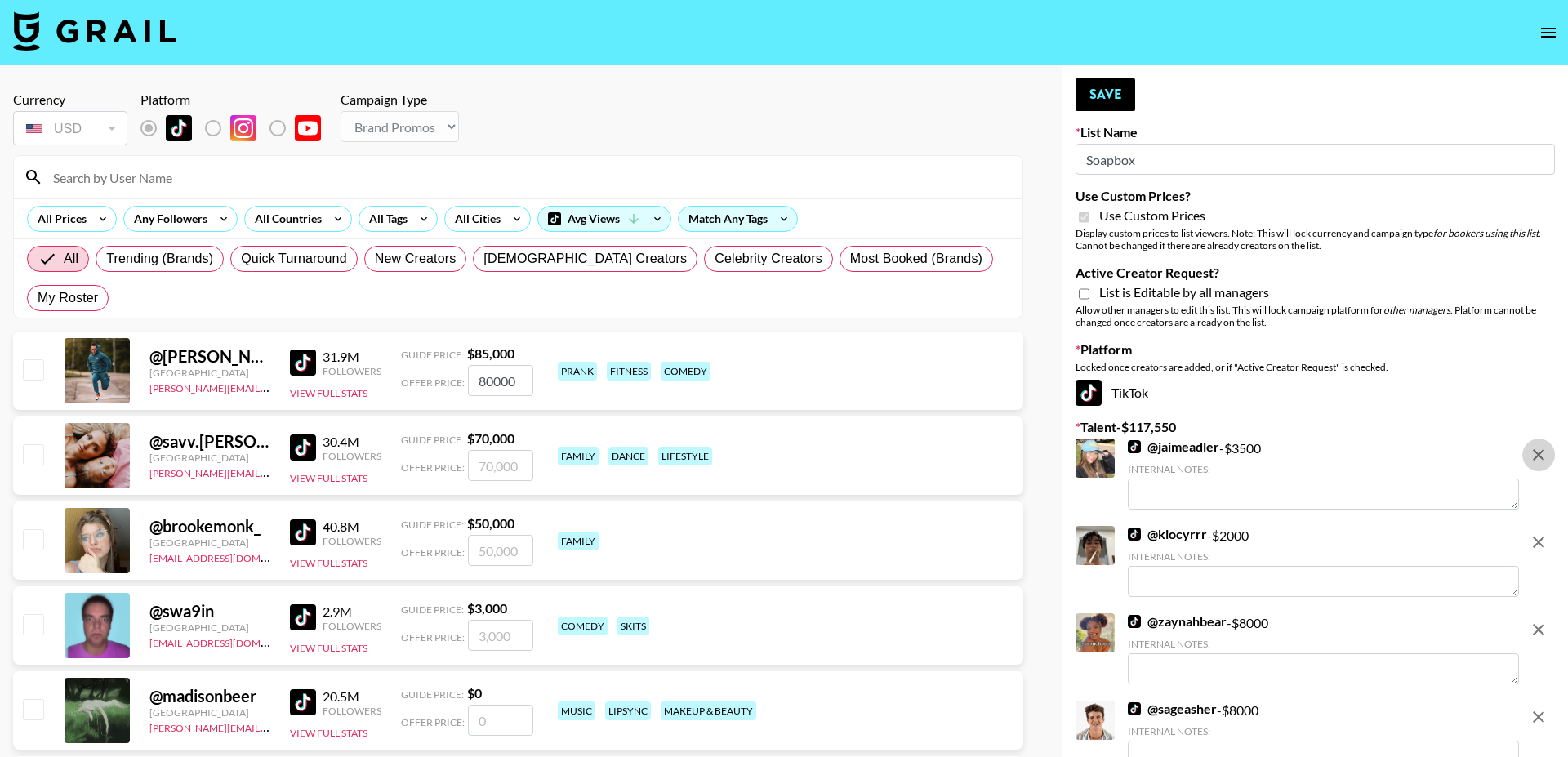
click at [1549, 526] on button "remove" at bounding box center [1538, 541] width 33 height 33
click at [1549, 462] on button "remove" at bounding box center [1538, 454] width 33 height 33
click at [1549, 526] on button "remove" at bounding box center [1538, 541] width 33 height 33
click at [1549, 462] on button "remove" at bounding box center [1538, 454] width 33 height 33
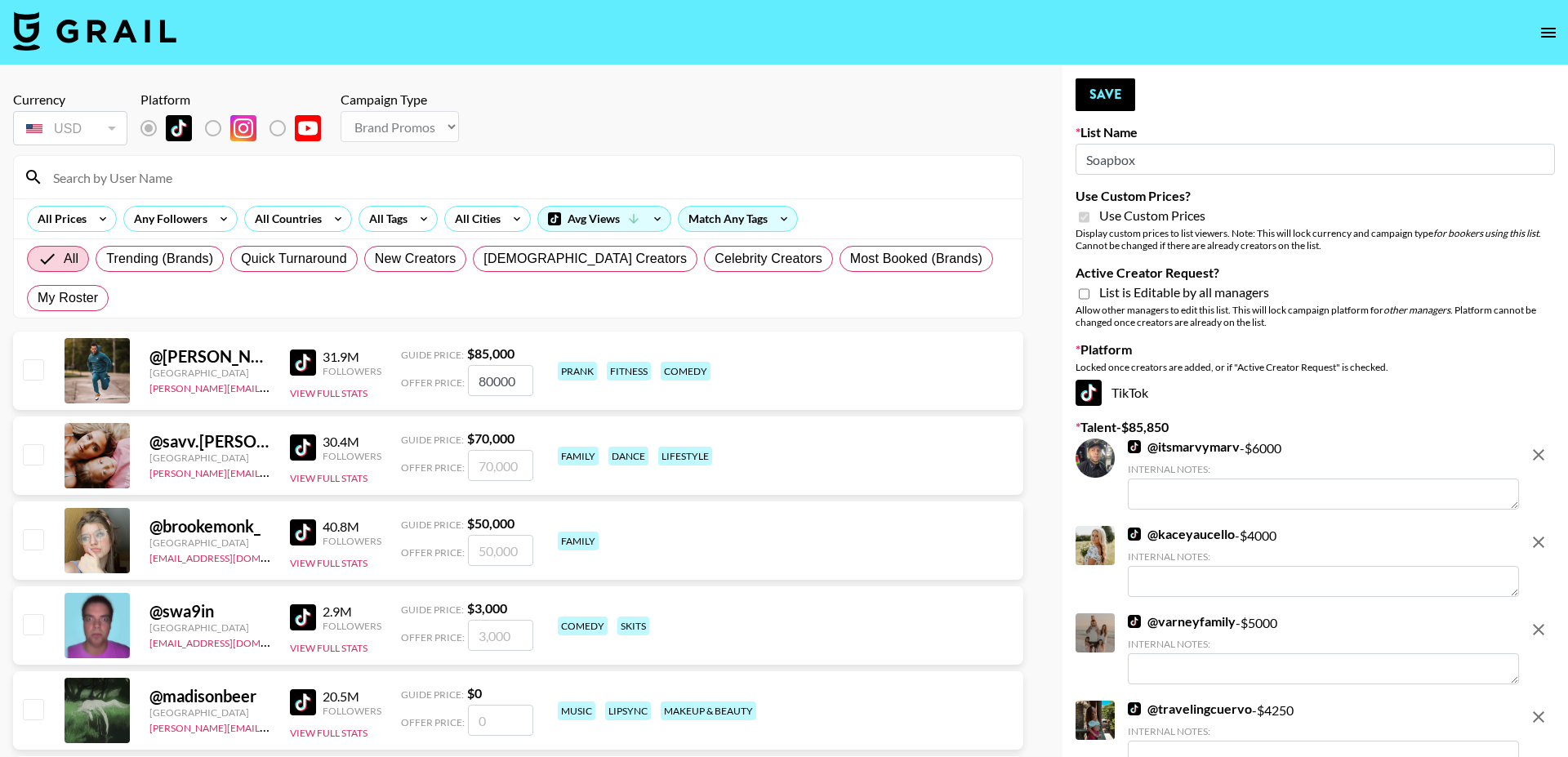
click at [1549, 462] on button "remove" at bounding box center [1538, 454] width 33 height 33
click at [1549, 526] on button "remove" at bounding box center [1538, 541] width 33 height 33
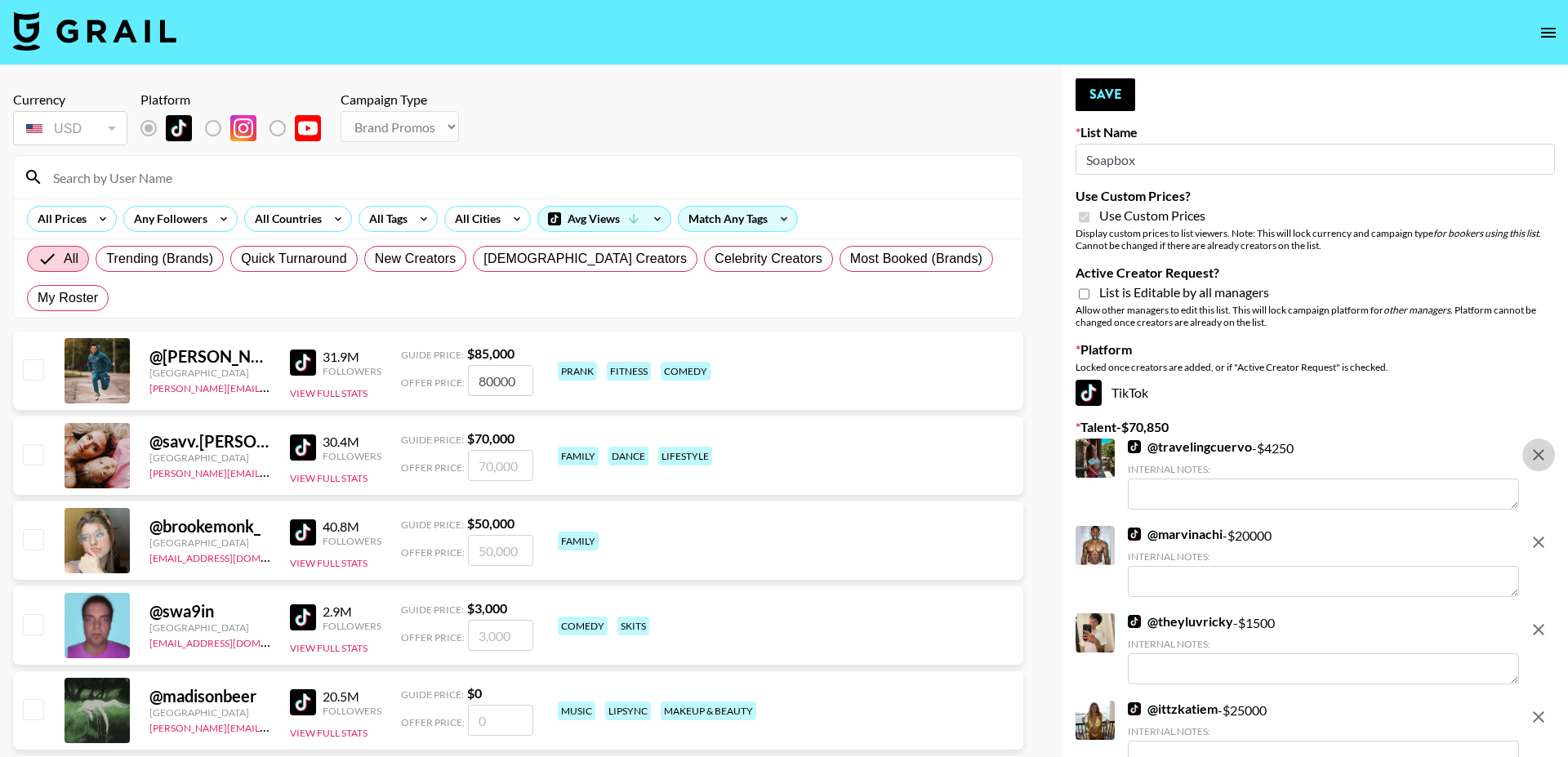
checkbox input "false"
click at [1549, 462] on button "remove" at bounding box center [1538, 454] width 33 height 33
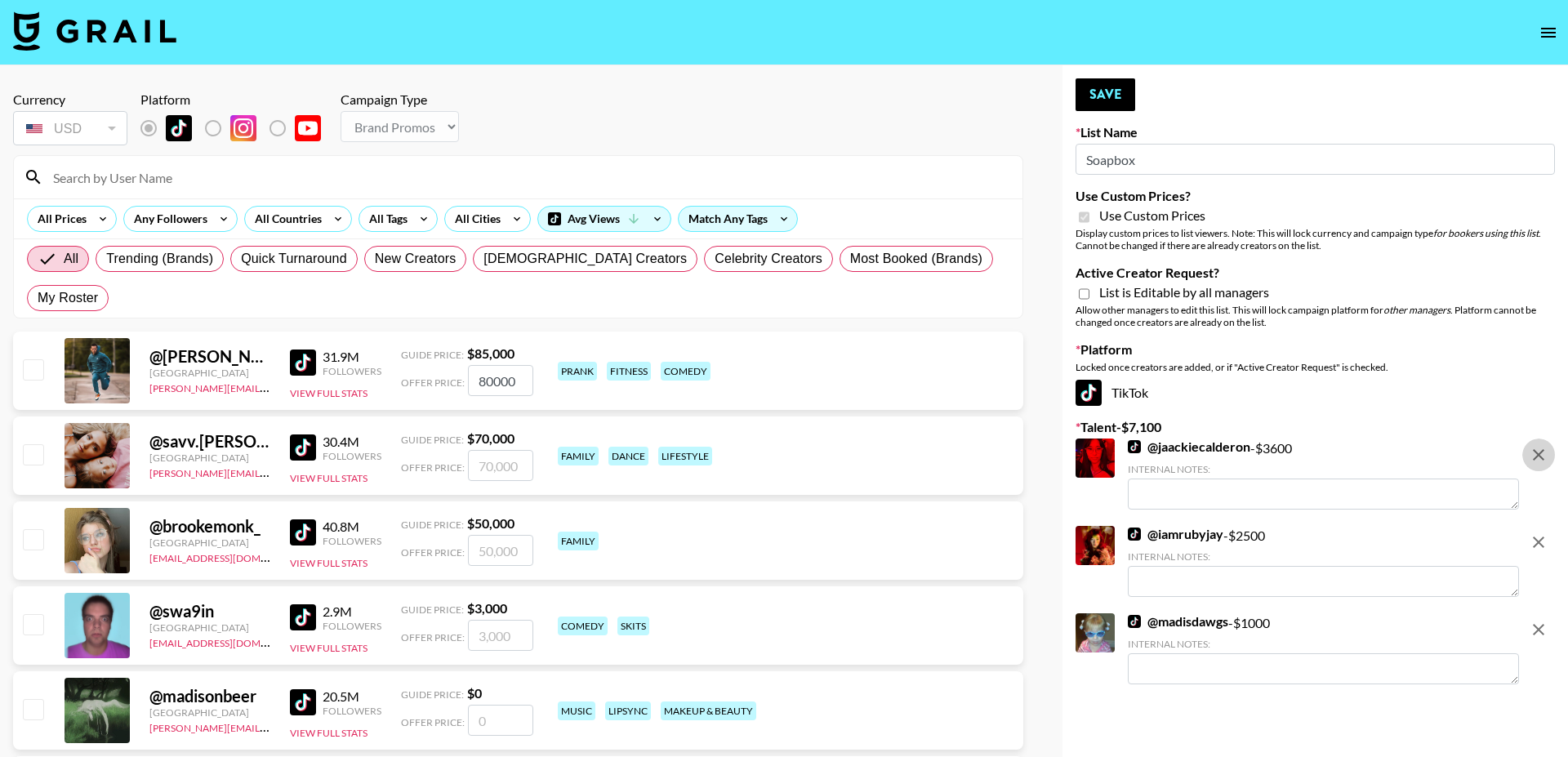
click at [1549, 462] on button "remove" at bounding box center [1538, 454] width 33 height 33
click at [1549, 526] on button "remove" at bounding box center [1538, 541] width 33 height 33
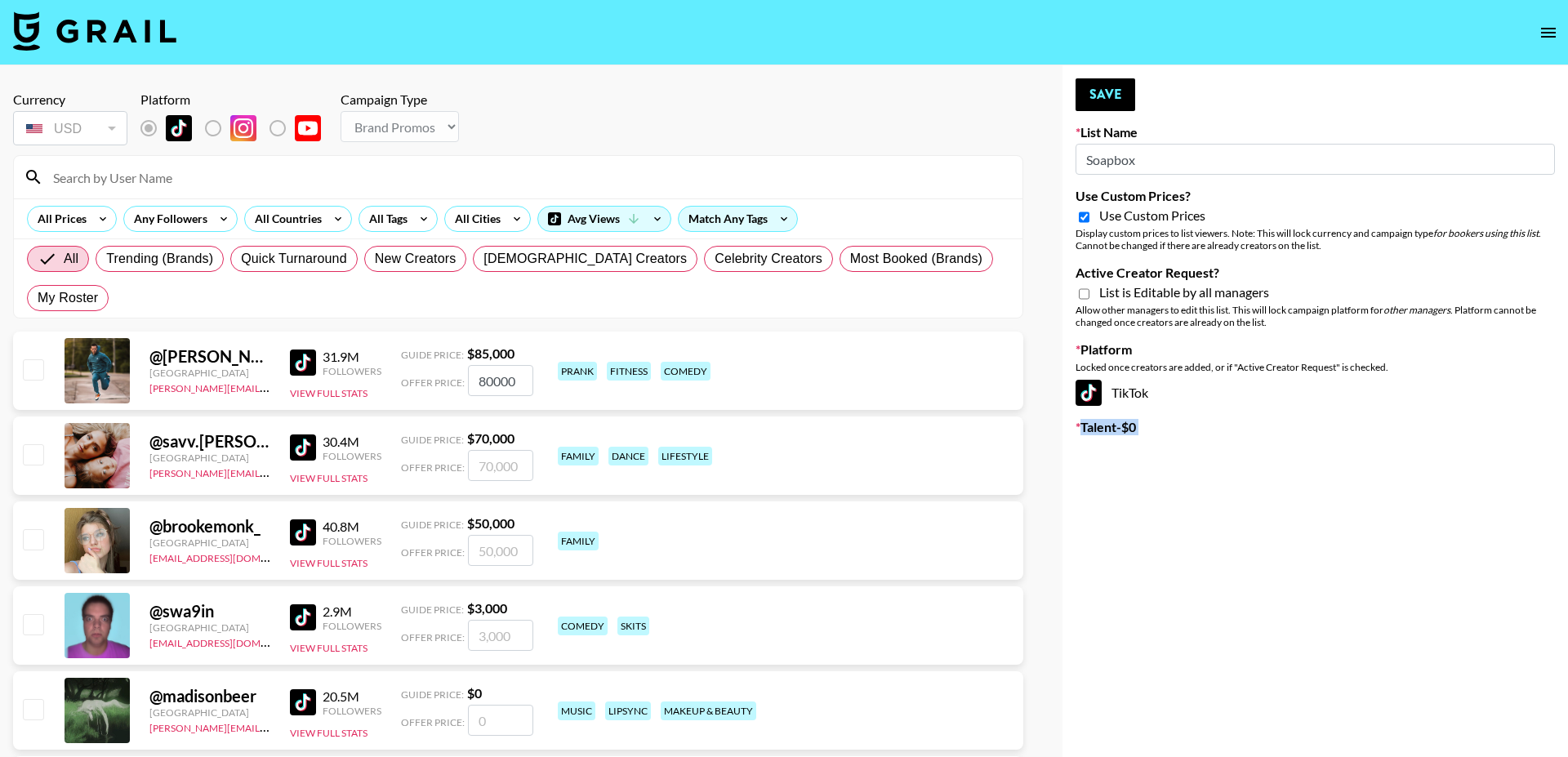
click at [1138, 159] on input "Soapbox" at bounding box center [1315, 159] width 479 height 31
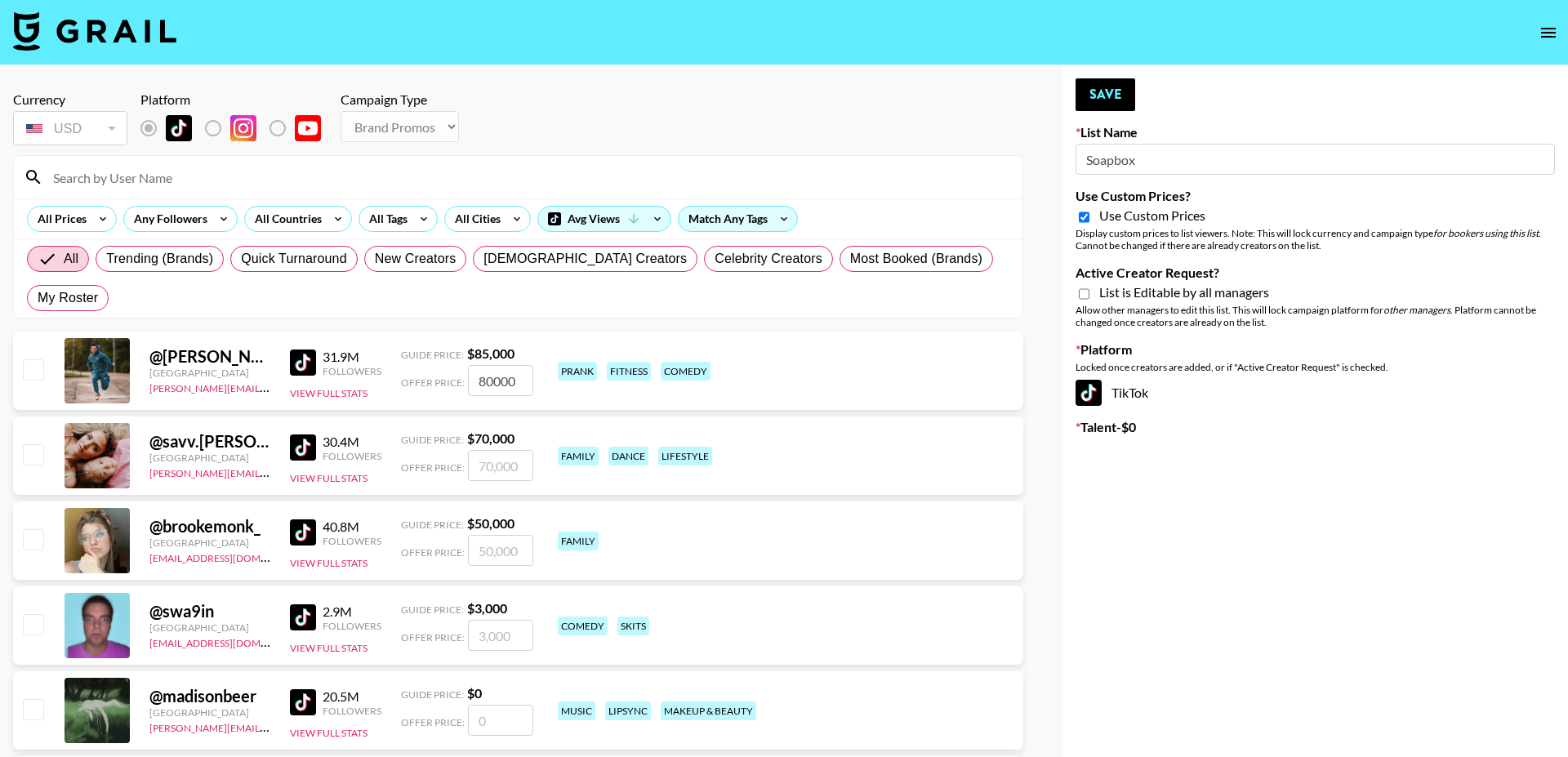
click at [1138, 159] on input "Soapbox" at bounding box center [1315, 159] width 479 height 31
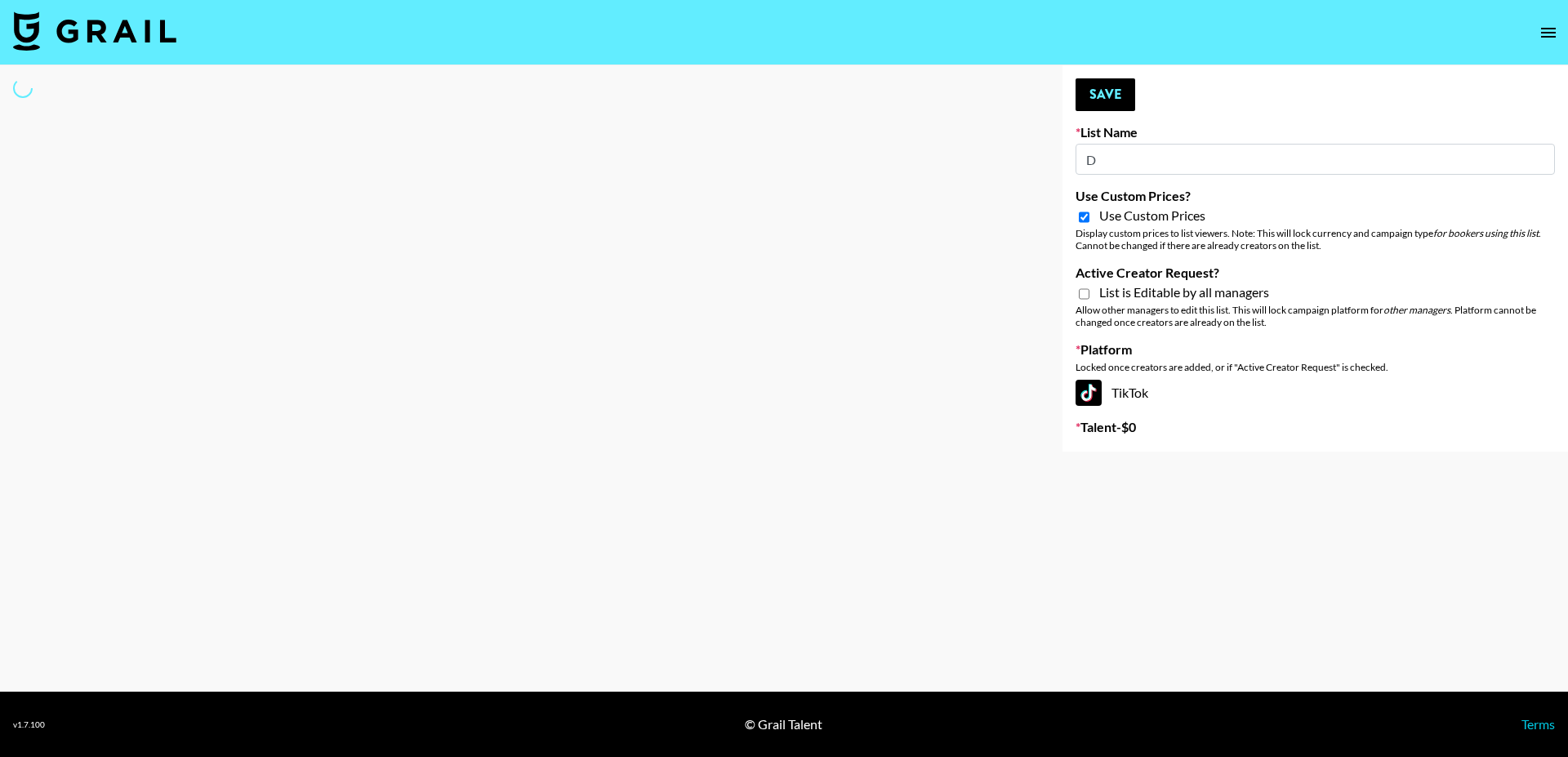
type input "Di"
select select "Brand"
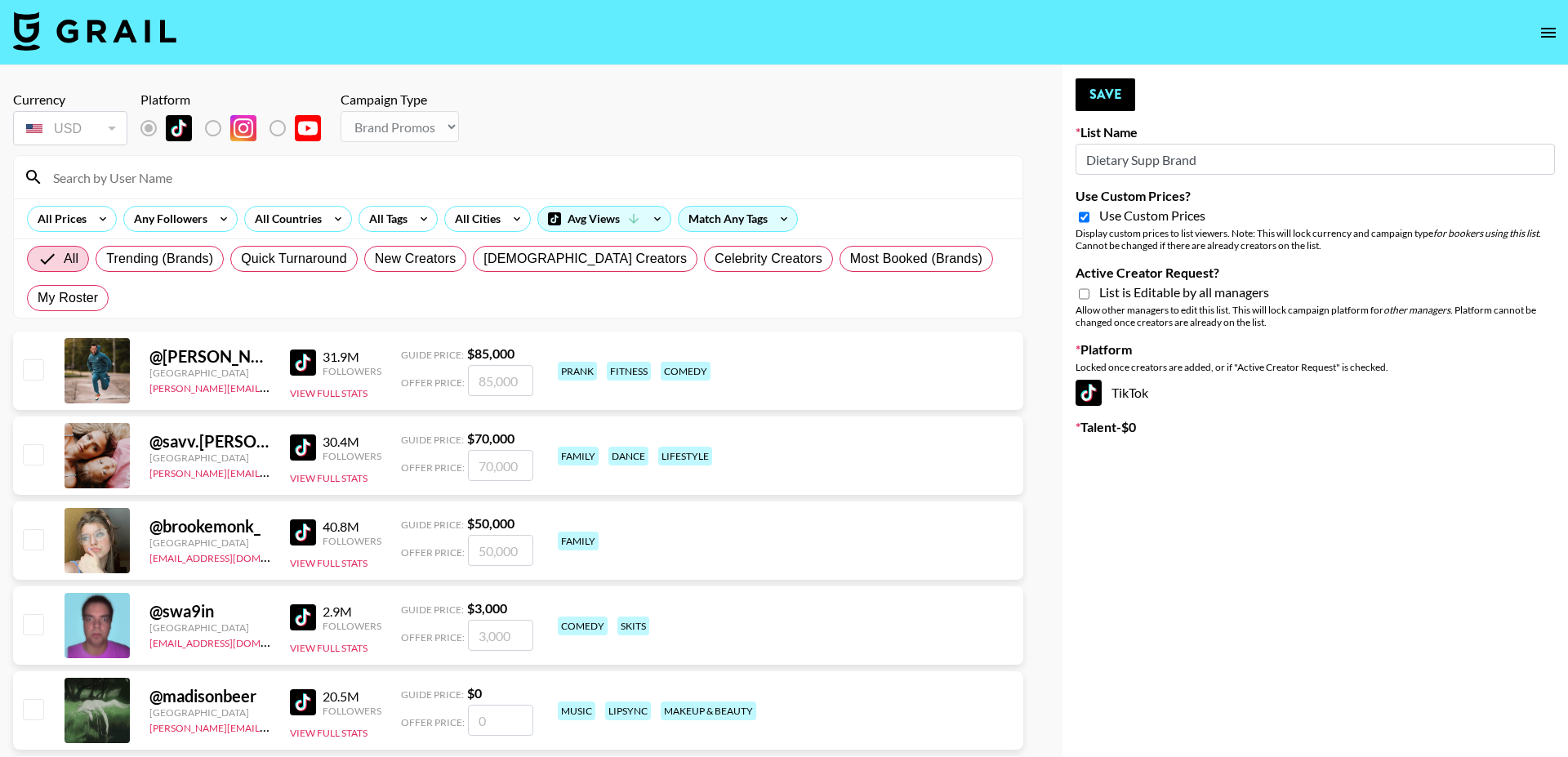
type input "Dietary Supp Brand"
click at [1078, 291] on div "List is Editable by all managers" at bounding box center [1315, 294] width 479 height 20
click at [1082, 294] on input "Active Creator Request?" at bounding box center [1083, 293] width 11 height 15
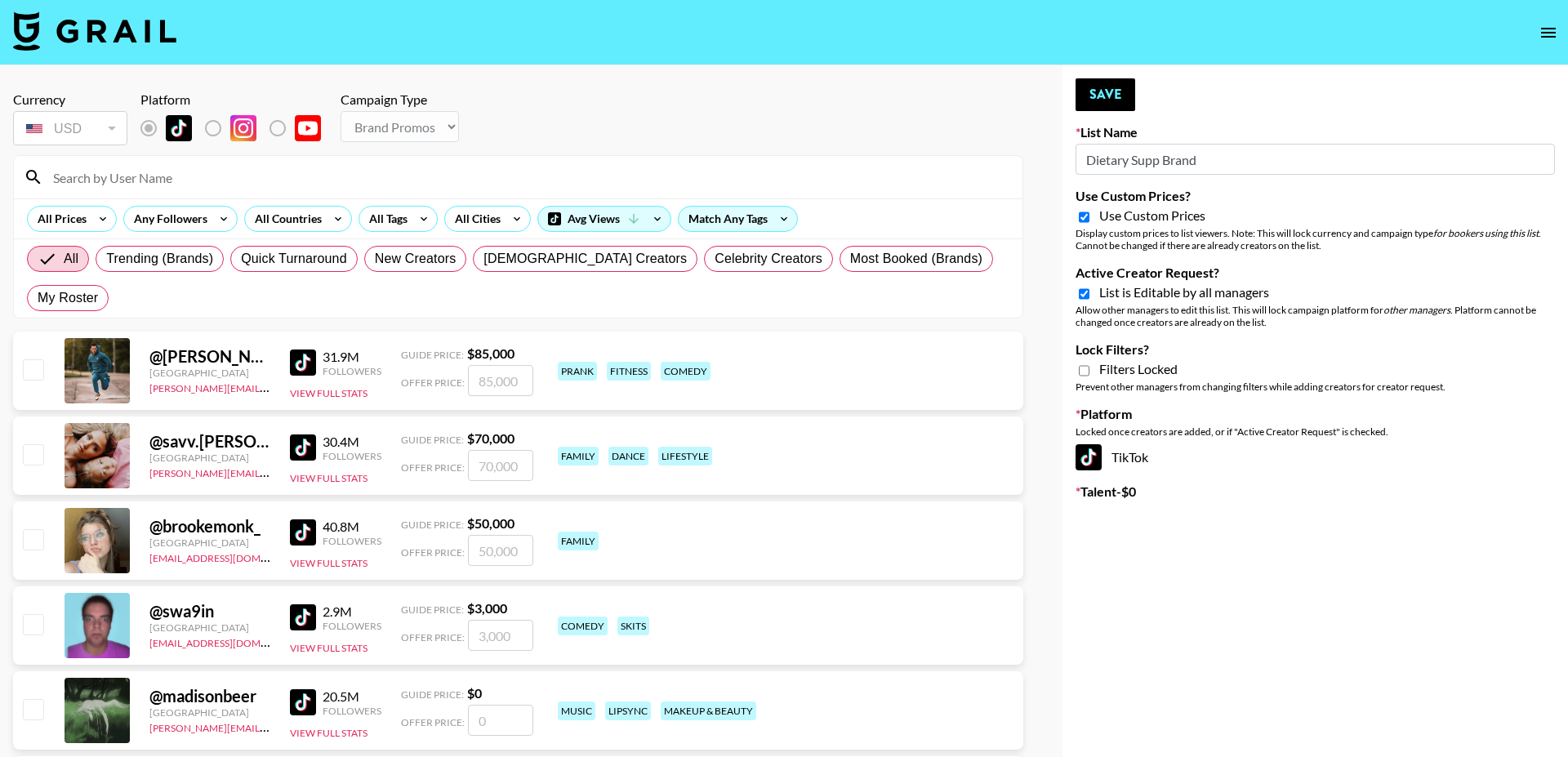
click at [1086, 297] on input "Active Creator Request?" at bounding box center [1083, 293] width 11 height 15
checkbox input "false"
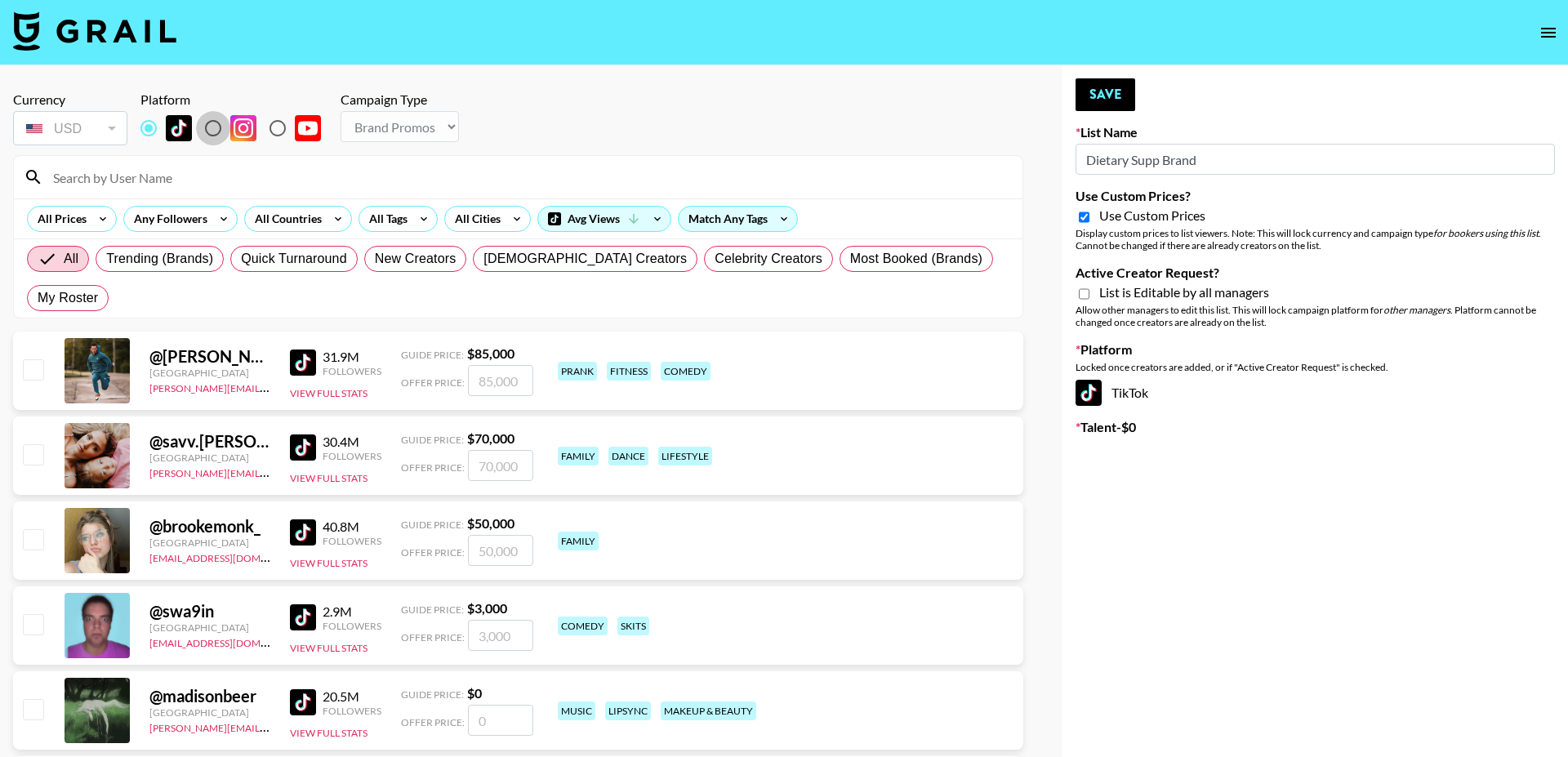
click at [211, 127] on input "radio" at bounding box center [213, 128] width 35 height 35
radio input "true"
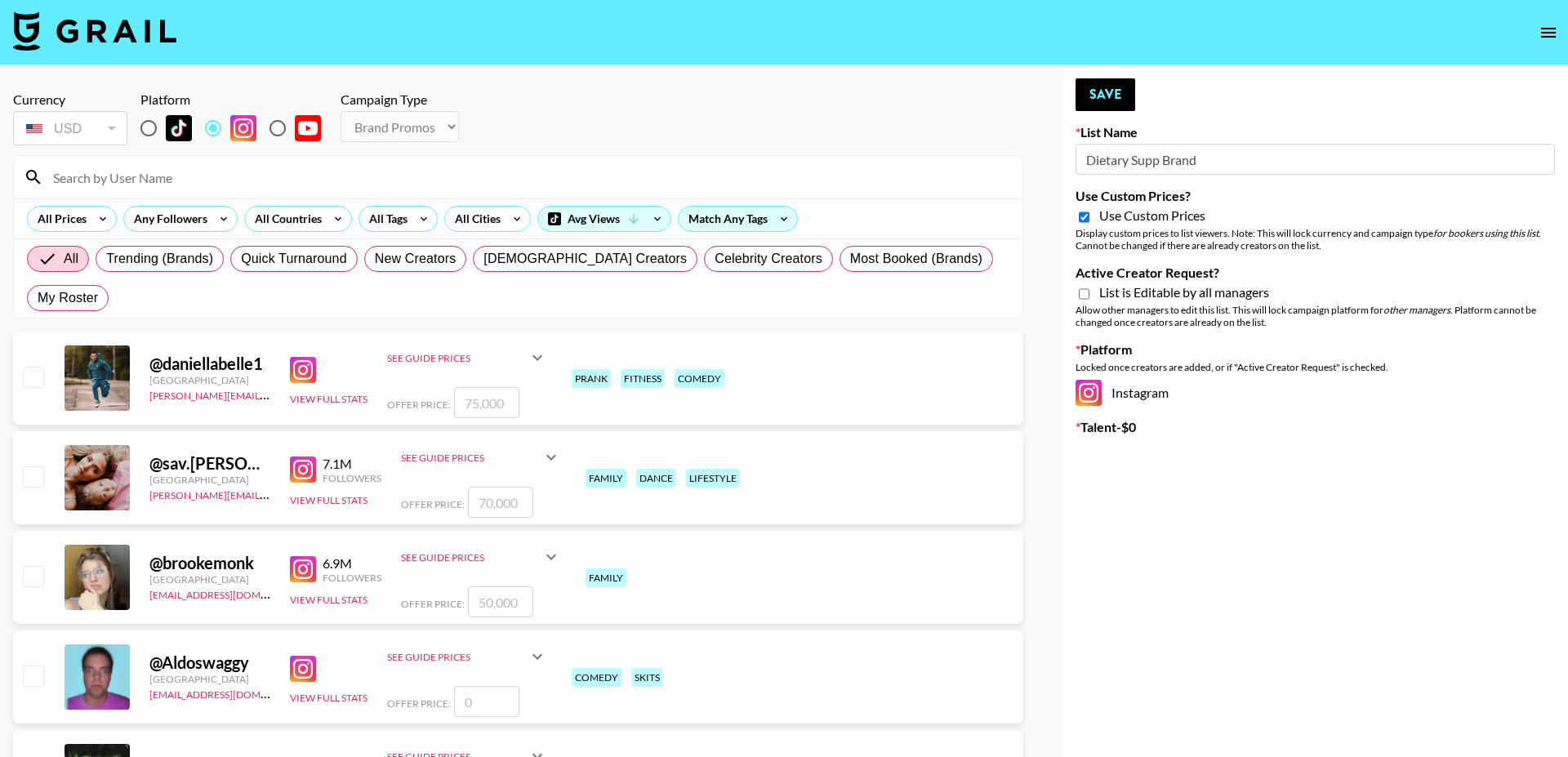
click at [1081, 295] on input "Active Creator Request?" at bounding box center [1083, 293] width 11 height 15
checkbox input "true"
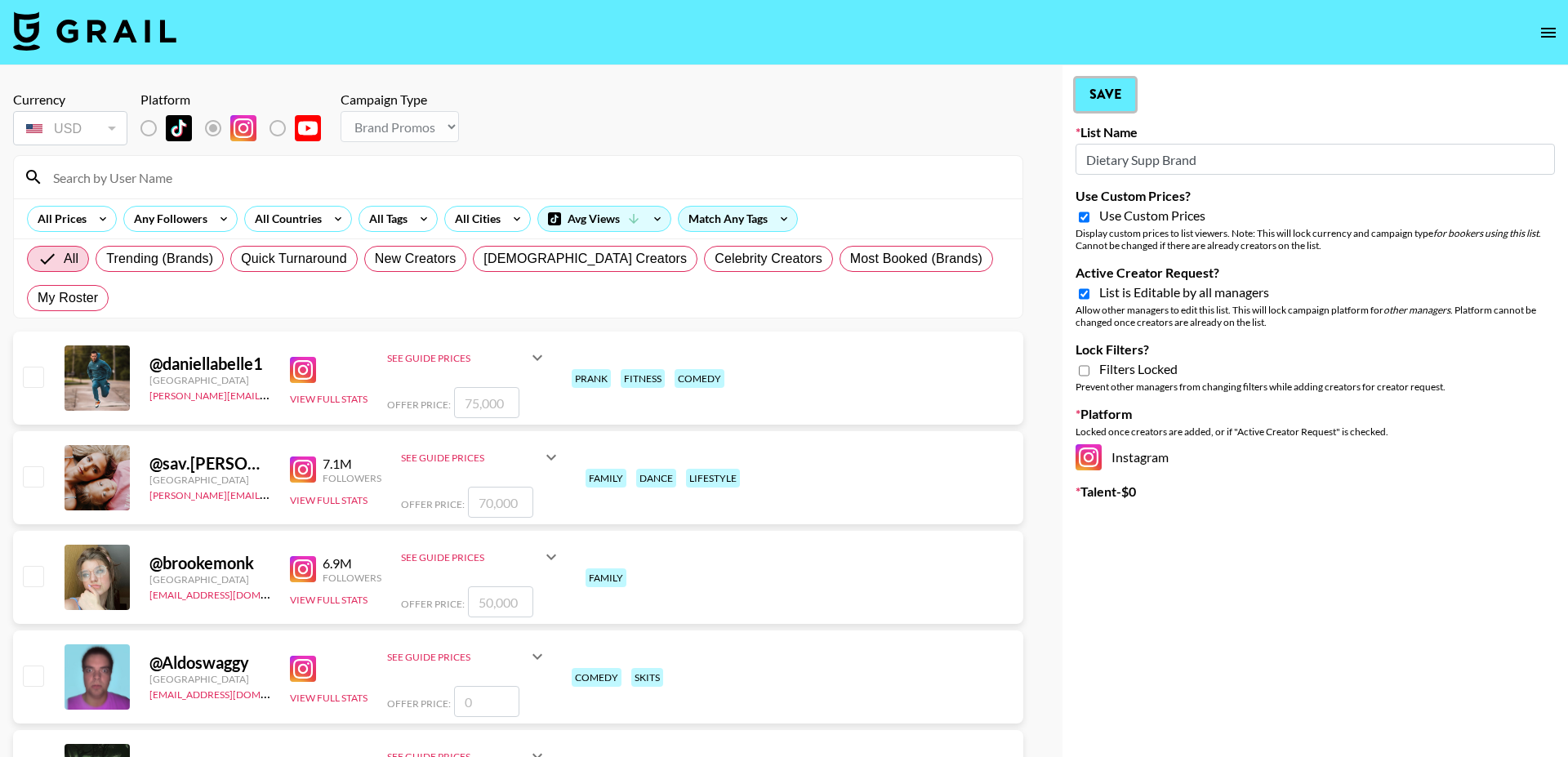
click at [1096, 84] on button "Save" at bounding box center [1105, 94] width 60 height 33
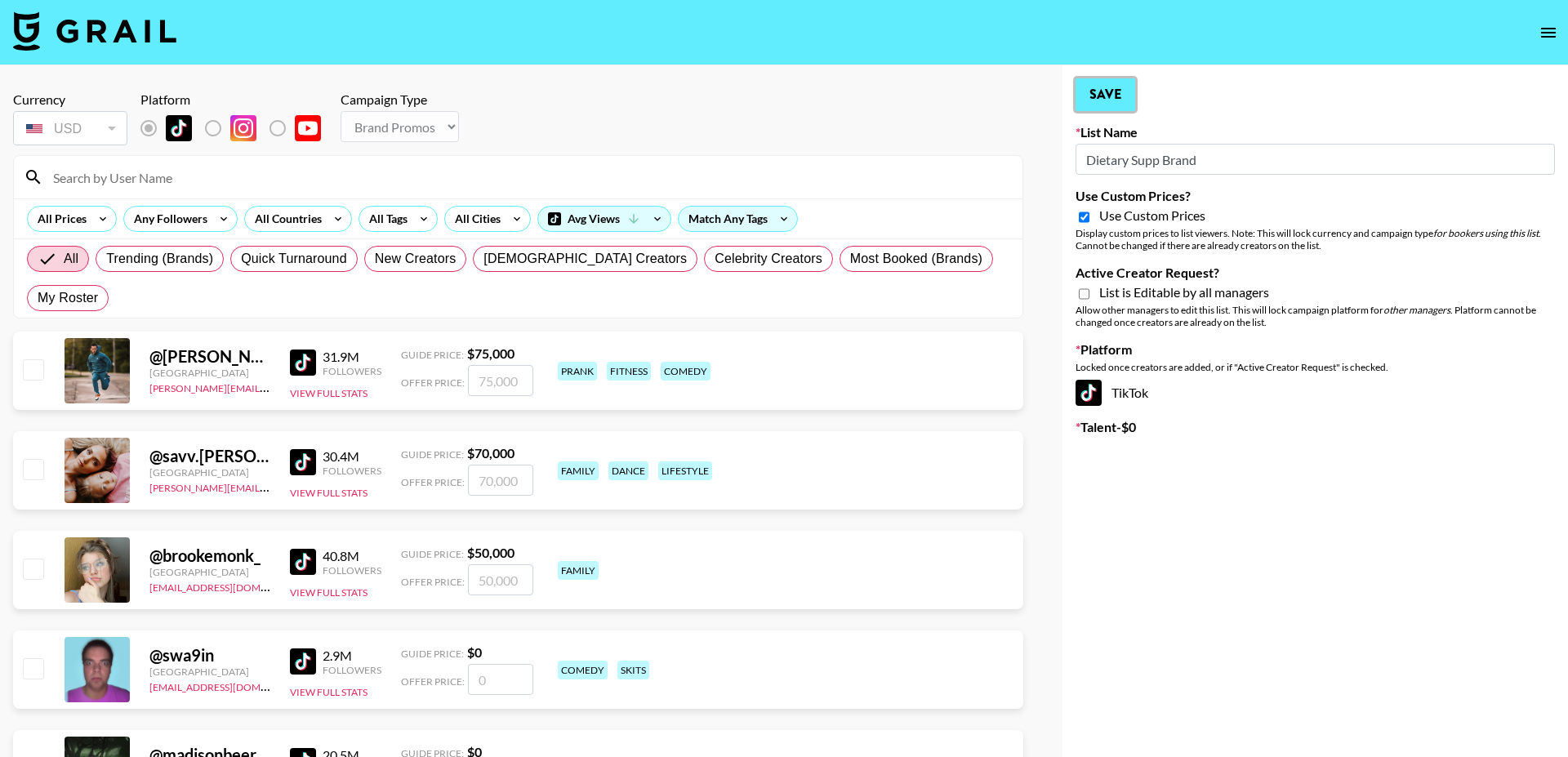
type input "Soapbox"
checkbox input "false"
radio input "true"
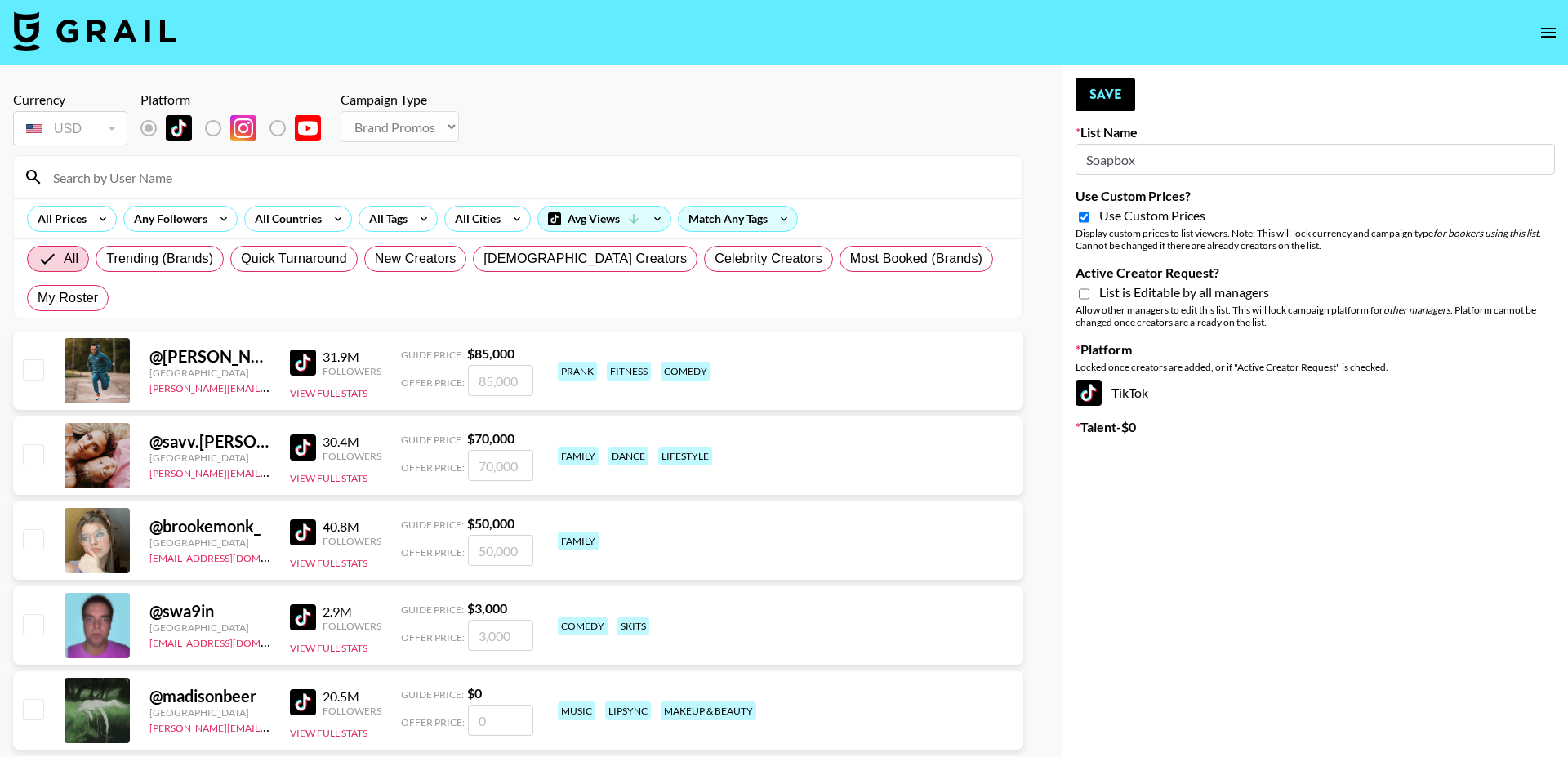
type input "Dietary Supp Brand"
checkbox input "true"
radio input "false"
radio input "true"
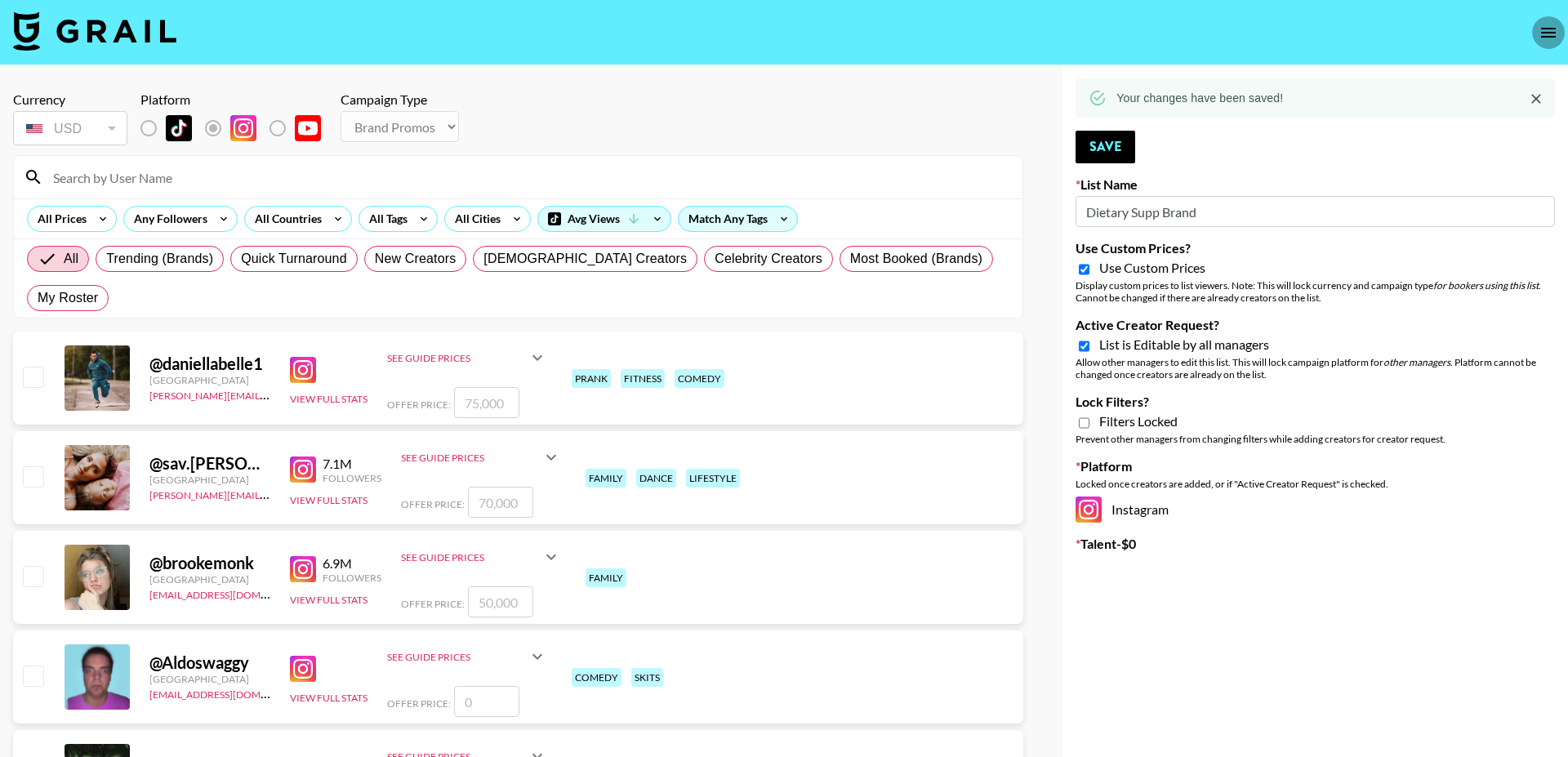
click at [1551, 37] on icon "open drawer" at bounding box center [1547, 33] width 15 height 10
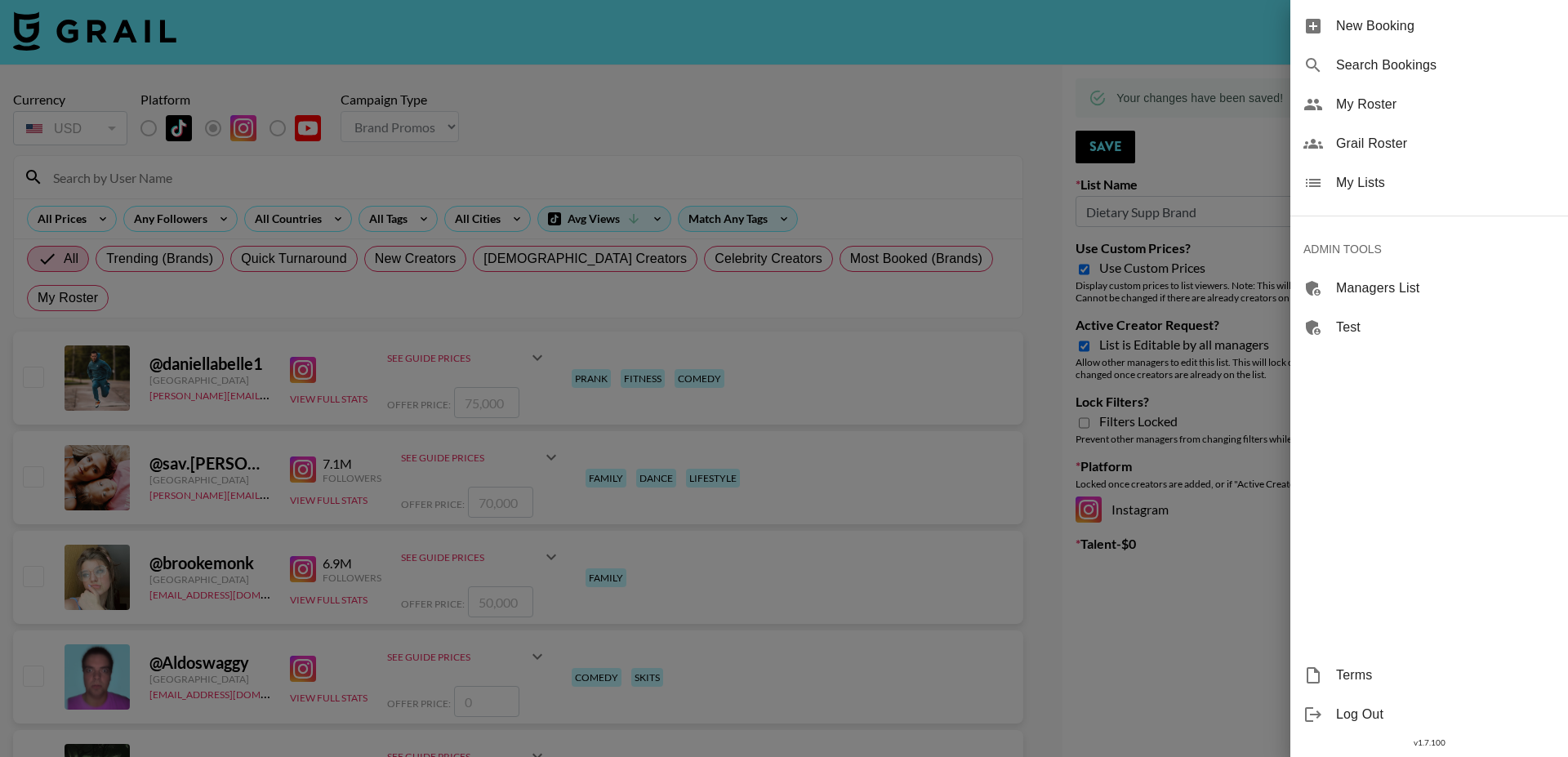
click at [1374, 171] on div "My Lists" at bounding box center [1428, 182] width 277 height 39
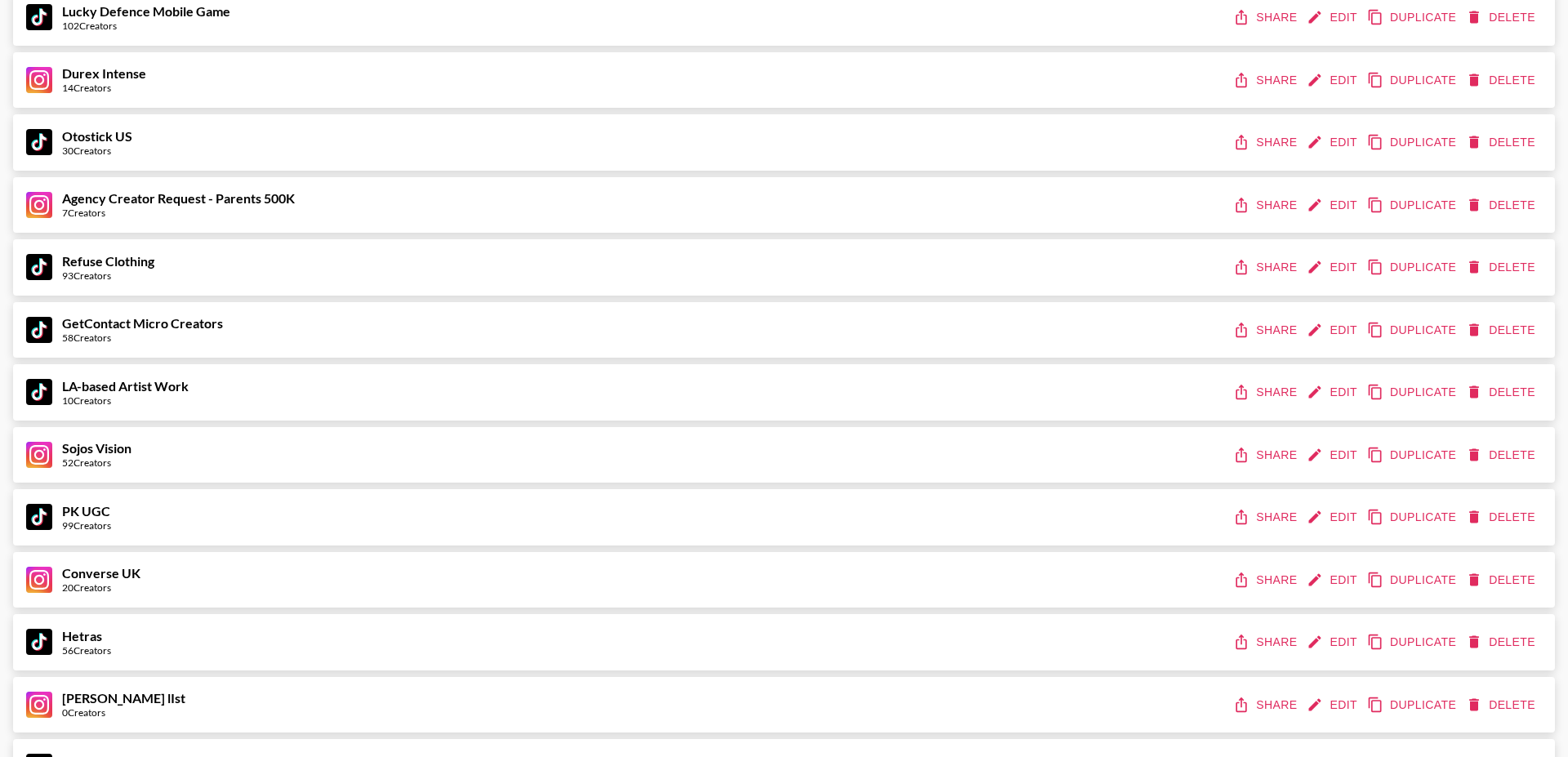
scroll to position [7650, 0]
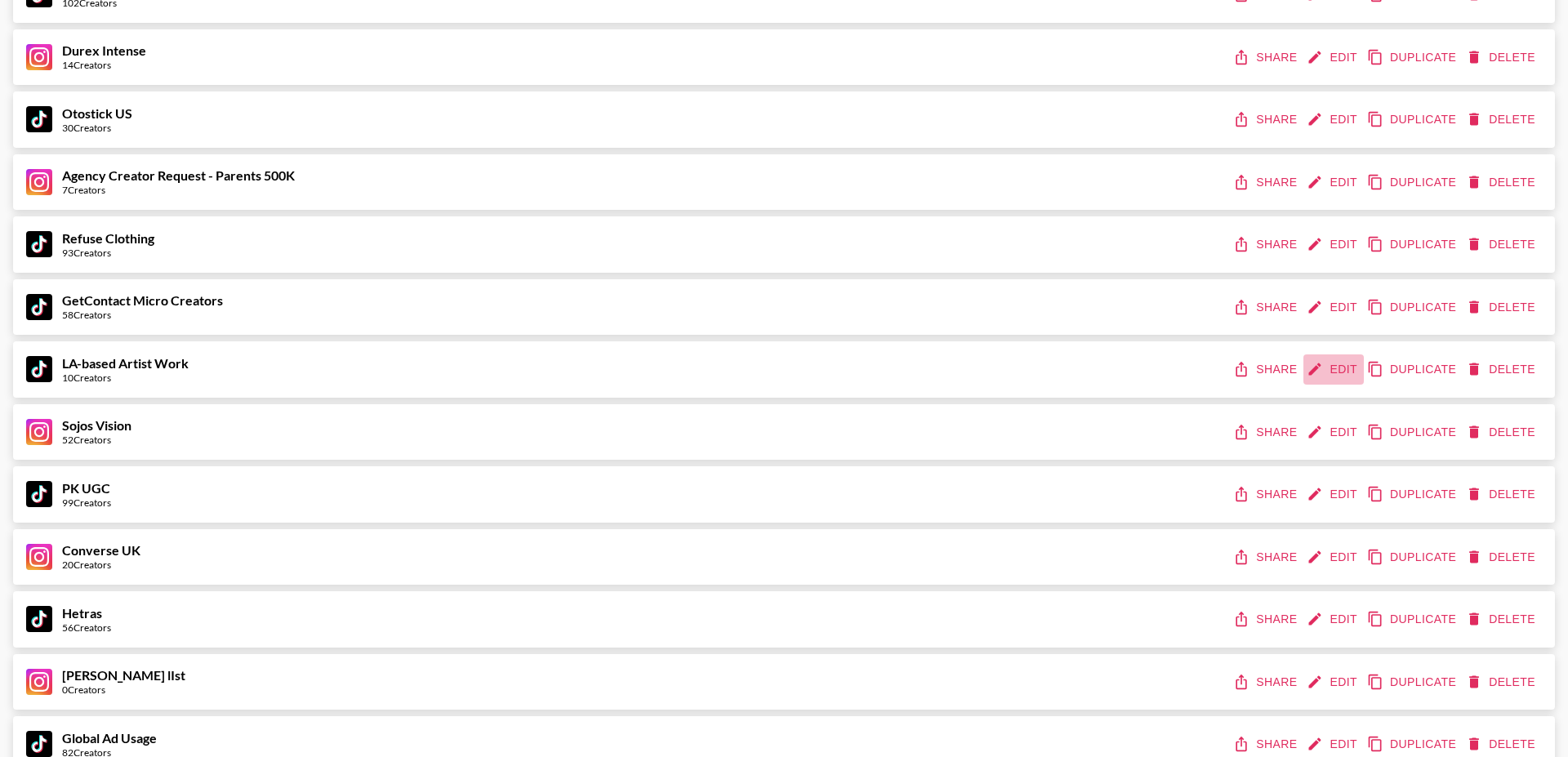
click at [1327, 358] on button "Edit" at bounding box center [1333, 370] width 61 height 30
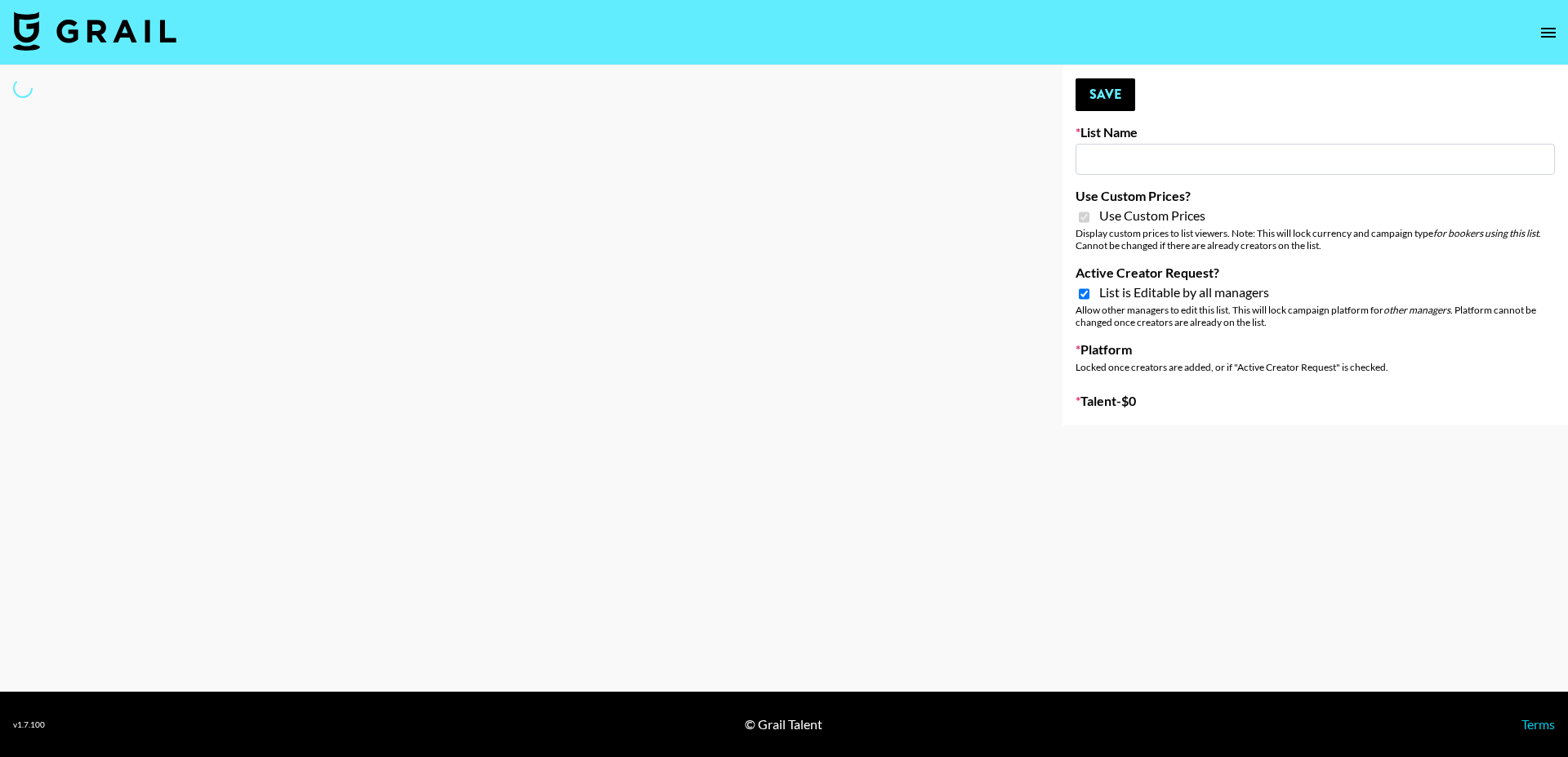
type input "LA-based Artist Work"
checkbox input "true"
select select "Song"
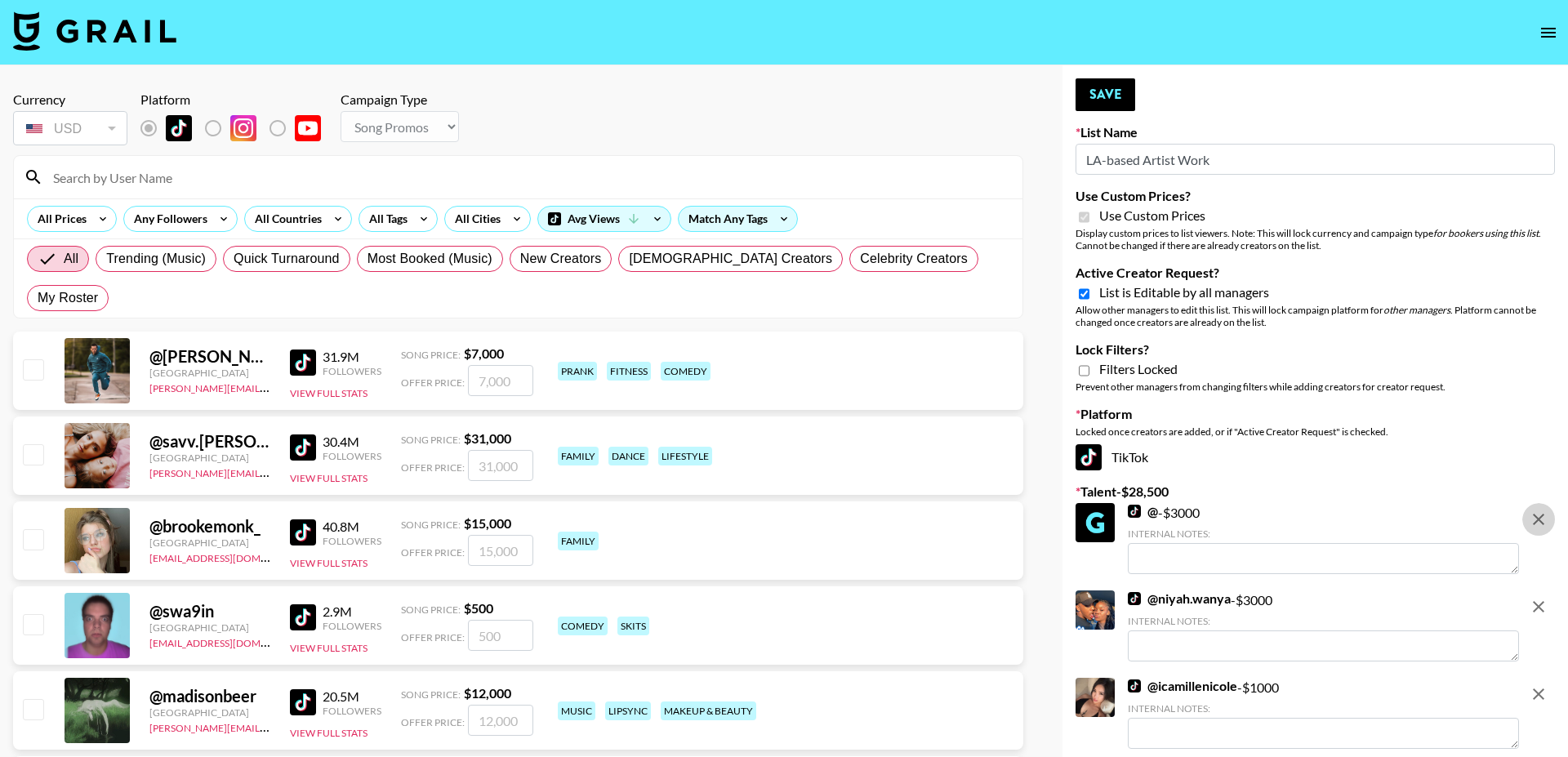
click at [1527, 525] on button "remove" at bounding box center [1538, 519] width 33 height 33
click at [1527, 590] on button "remove" at bounding box center [1538, 606] width 33 height 33
click at [1527, 525] on button "remove" at bounding box center [1538, 519] width 33 height 33
click at [1527, 590] on button "remove" at bounding box center [1538, 606] width 33 height 33
click at [1527, 525] on button "remove" at bounding box center [1538, 519] width 33 height 33
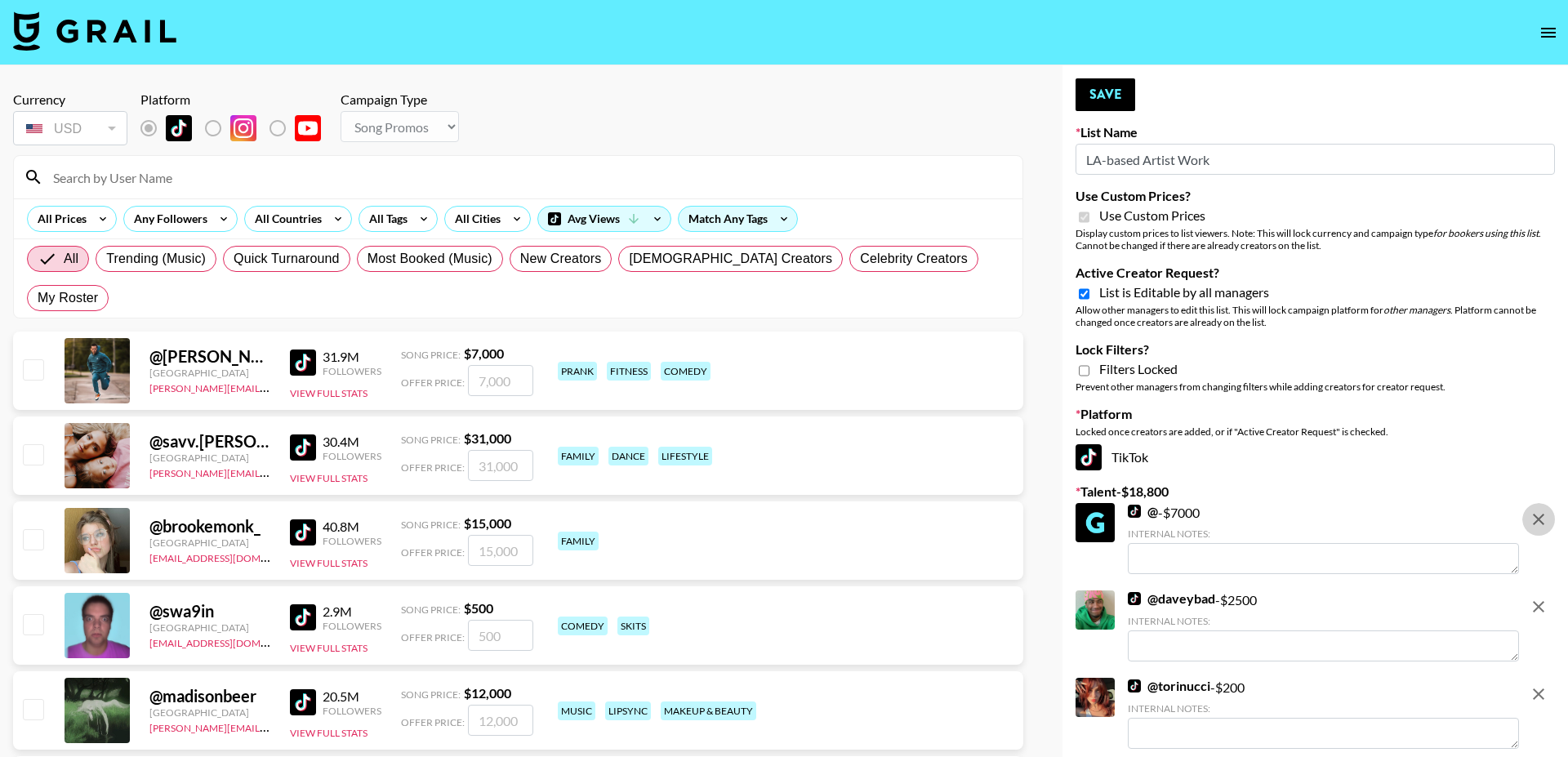
click at [1527, 525] on button "remove" at bounding box center [1538, 519] width 33 height 33
click at [1527, 590] on button "remove" at bounding box center [1538, 606] width 33 height 33
click at [1527, 525] on button "remove" at bounding box center [1538, 519] width 33 height 33
click at [1527, 590] on button "remove" at bounding box center [1538, 606] width 33 height 33
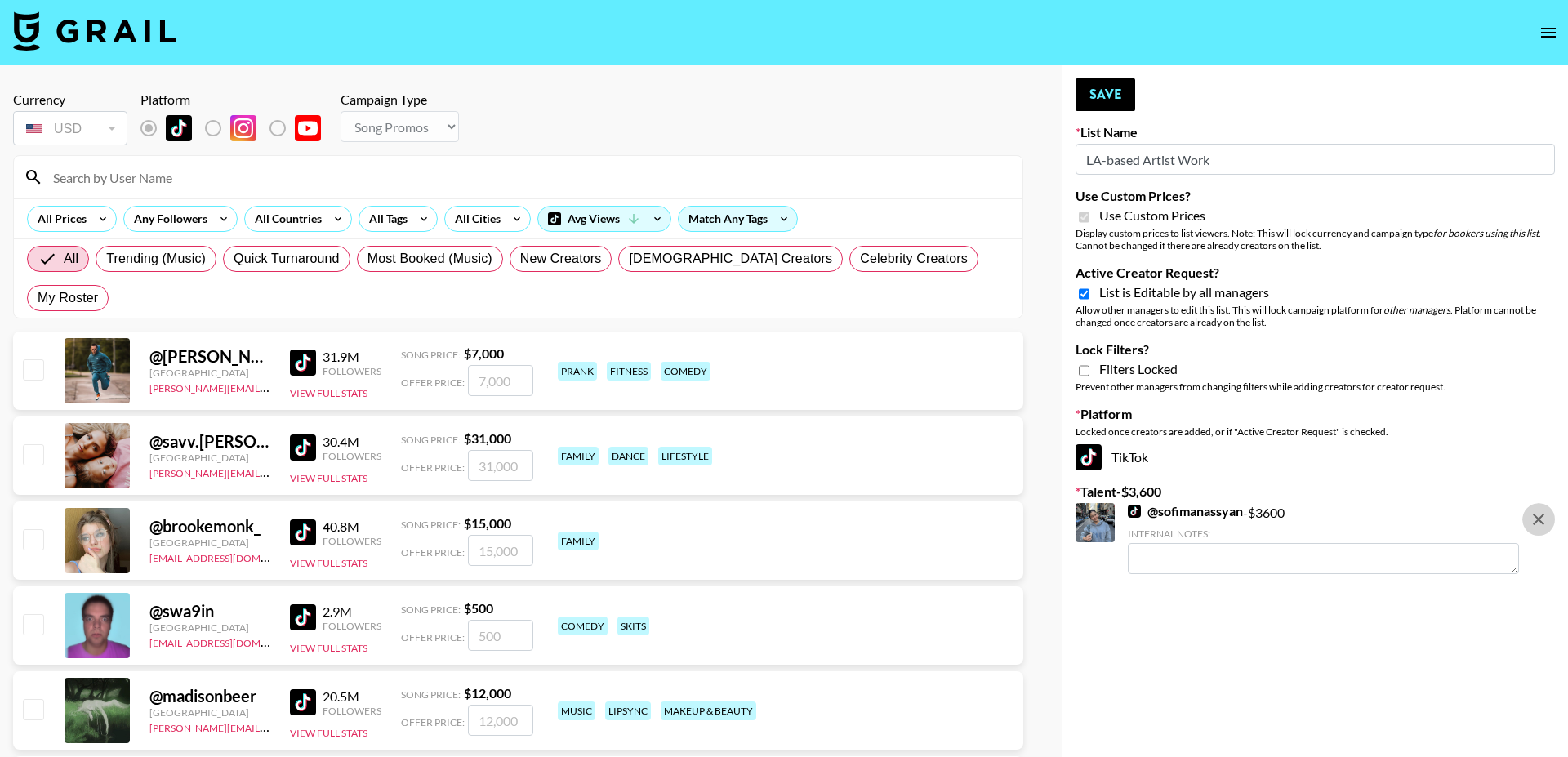
click at [1527, 525] on button "remove" at bounding box center [1538, 519] width 33 height 33
click at [1154, 164] on input "LA-based Artist Work" at bounding box center [1315, 159] width 479 height 31
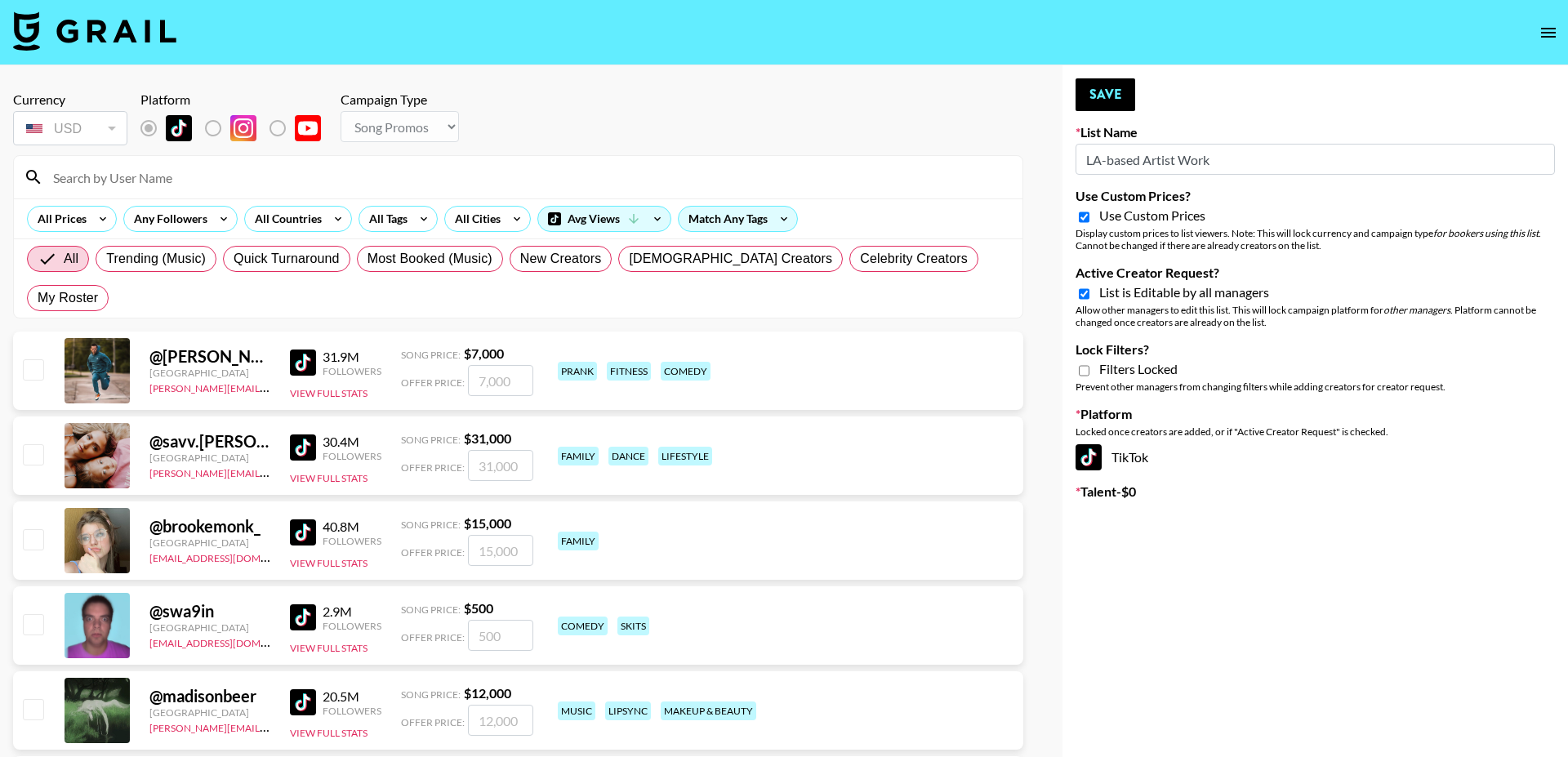
click at [1154, 164] on input "LA-based Artist Work" at bounding box center [1315, 159] width 479 height 31
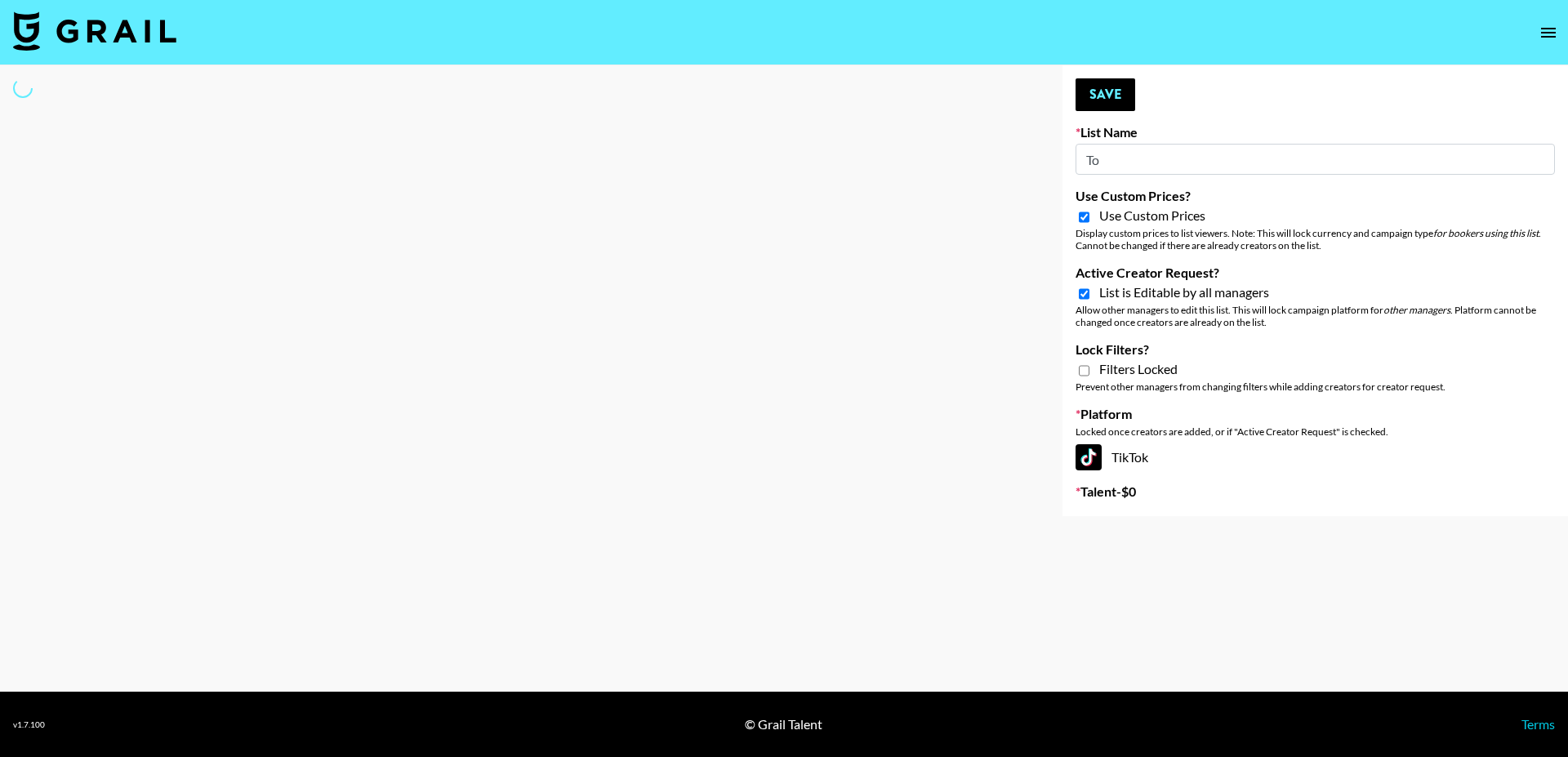
type input "Toy"
select select "Song"
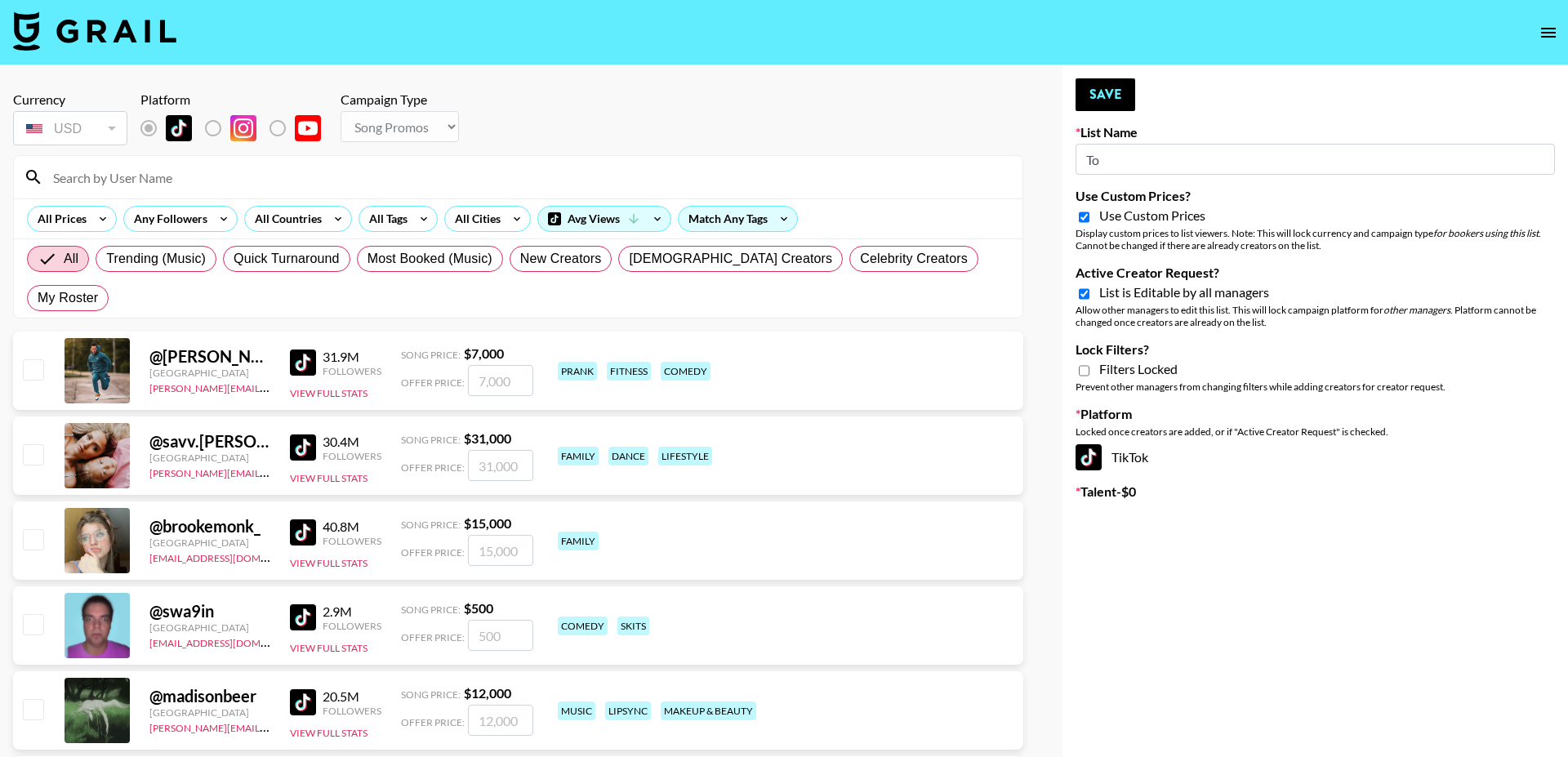
type input "T"
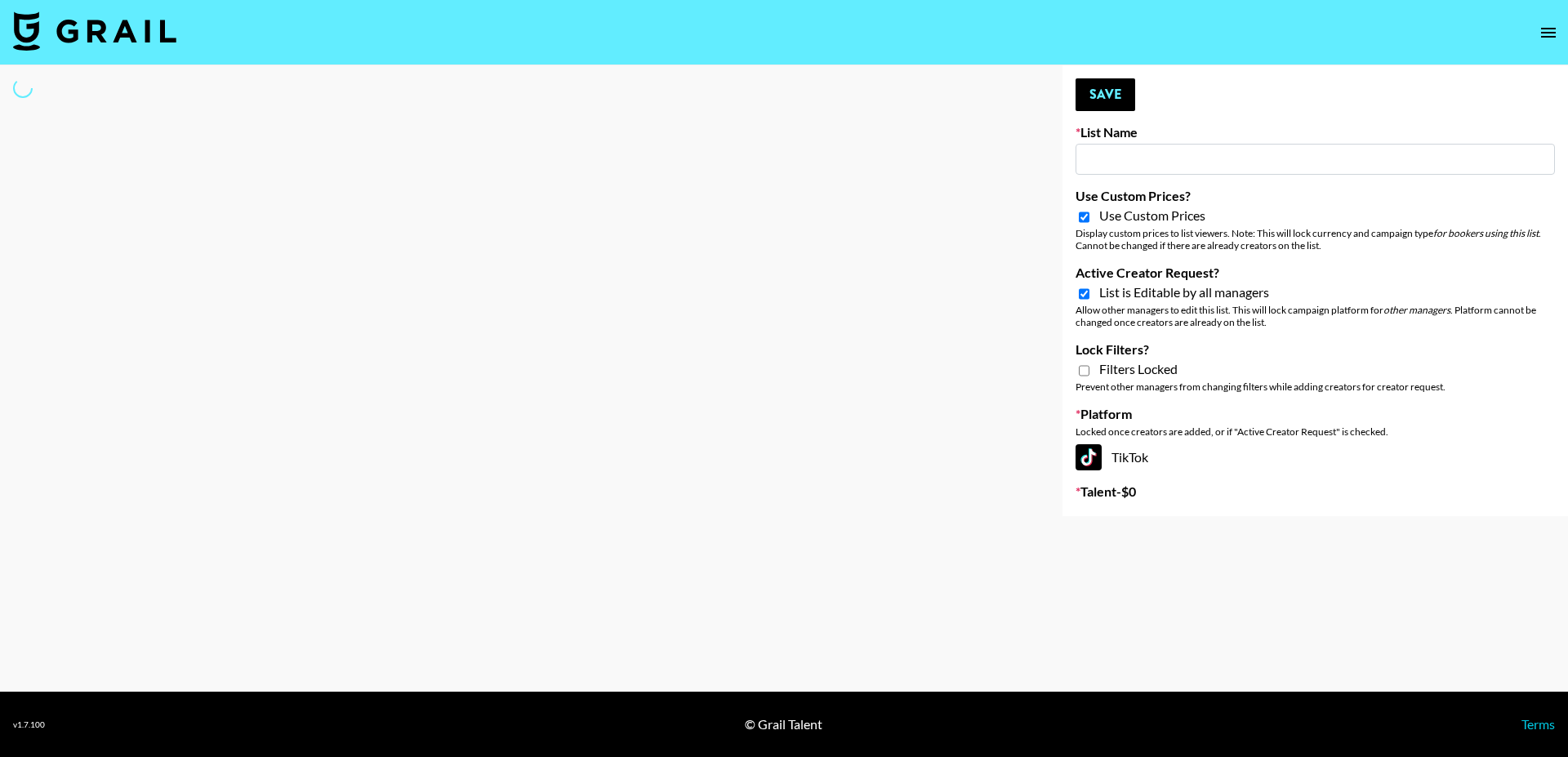
type input "K"
select select "Song"
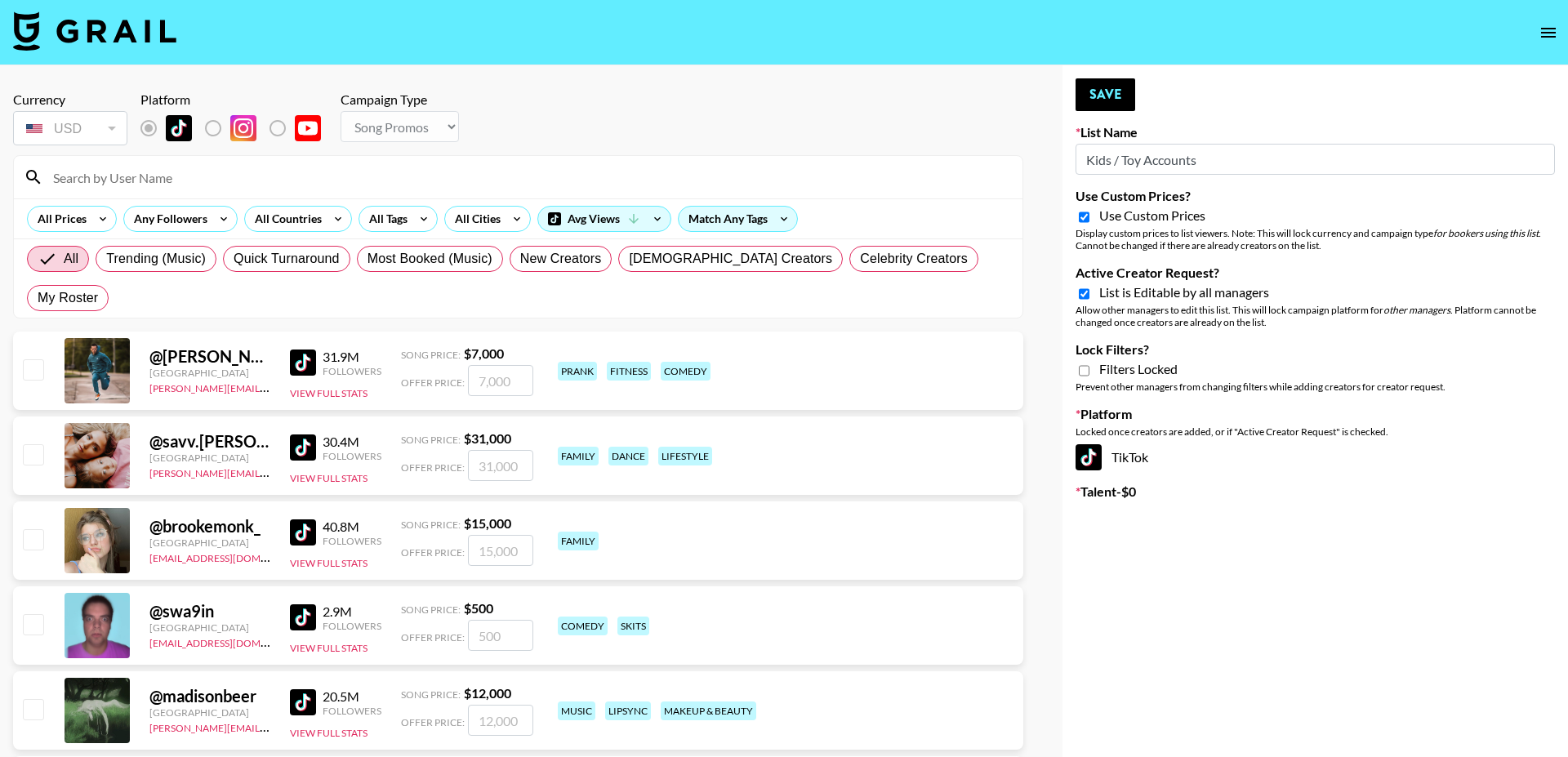
type input "Kids / Toy Accounts"
click at [1082, 289] on input "Active Creator Request?" at bounding box center [1083, 293] width 11 height 15
checkbox input "false"
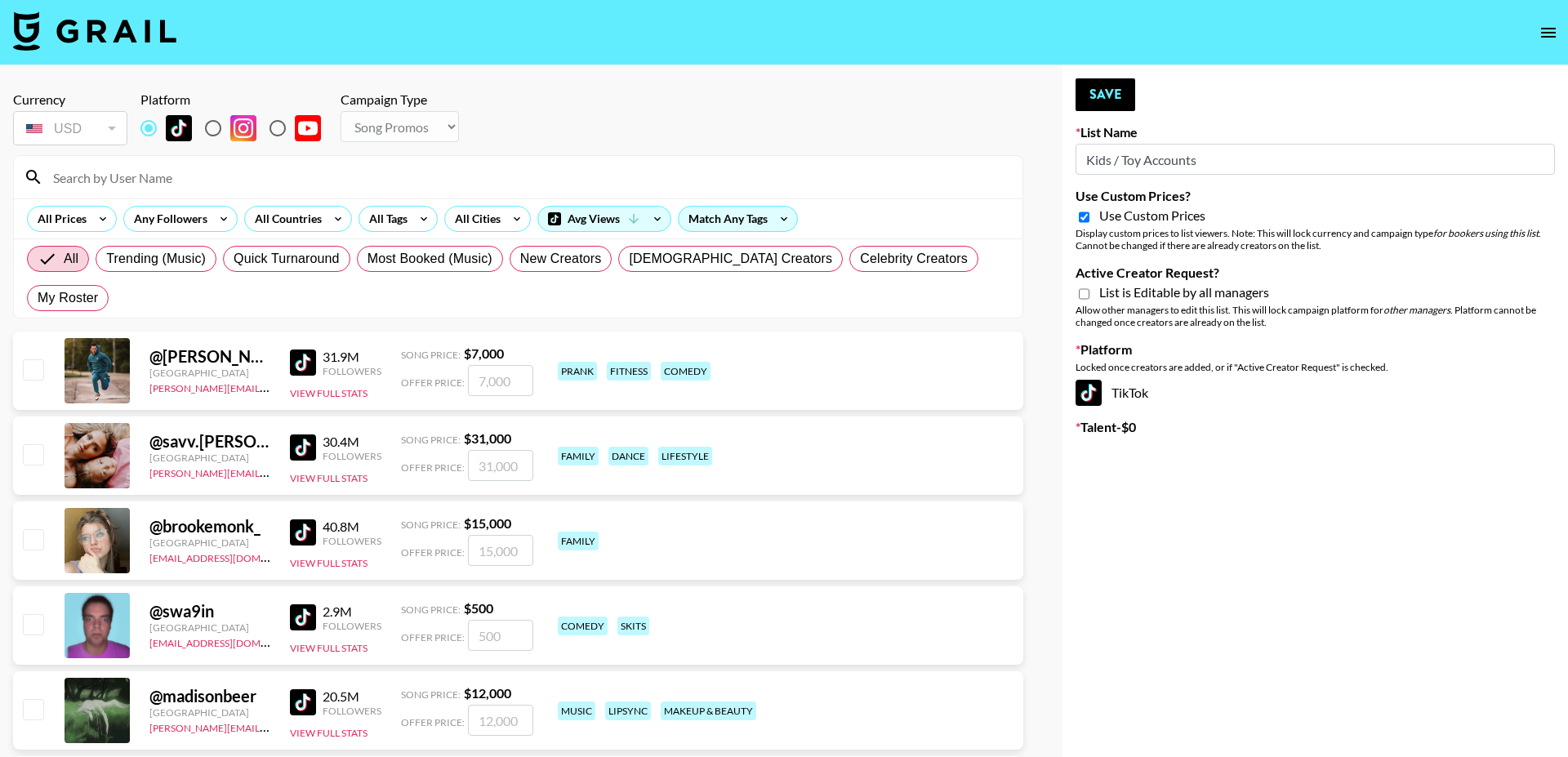
click at [1083, 217] on input "Use Custom Prices?" at bounding box center [1083, 217] width 11 height 15
checkbox input "false"
click at [382, 119] on select "Choose Type... Song Promos Brand Promos" at bounding box center [399, 126] width 118 height 31
click at [341, 111] on select "Choose Type... Song Promos Brand Promos" at bounding box center [399, 126] width 118 height 31
click at [383, 125] on select "Choose Type... Song Promos Brand Promos" at bounding box center [399, 126] width 118 height 31
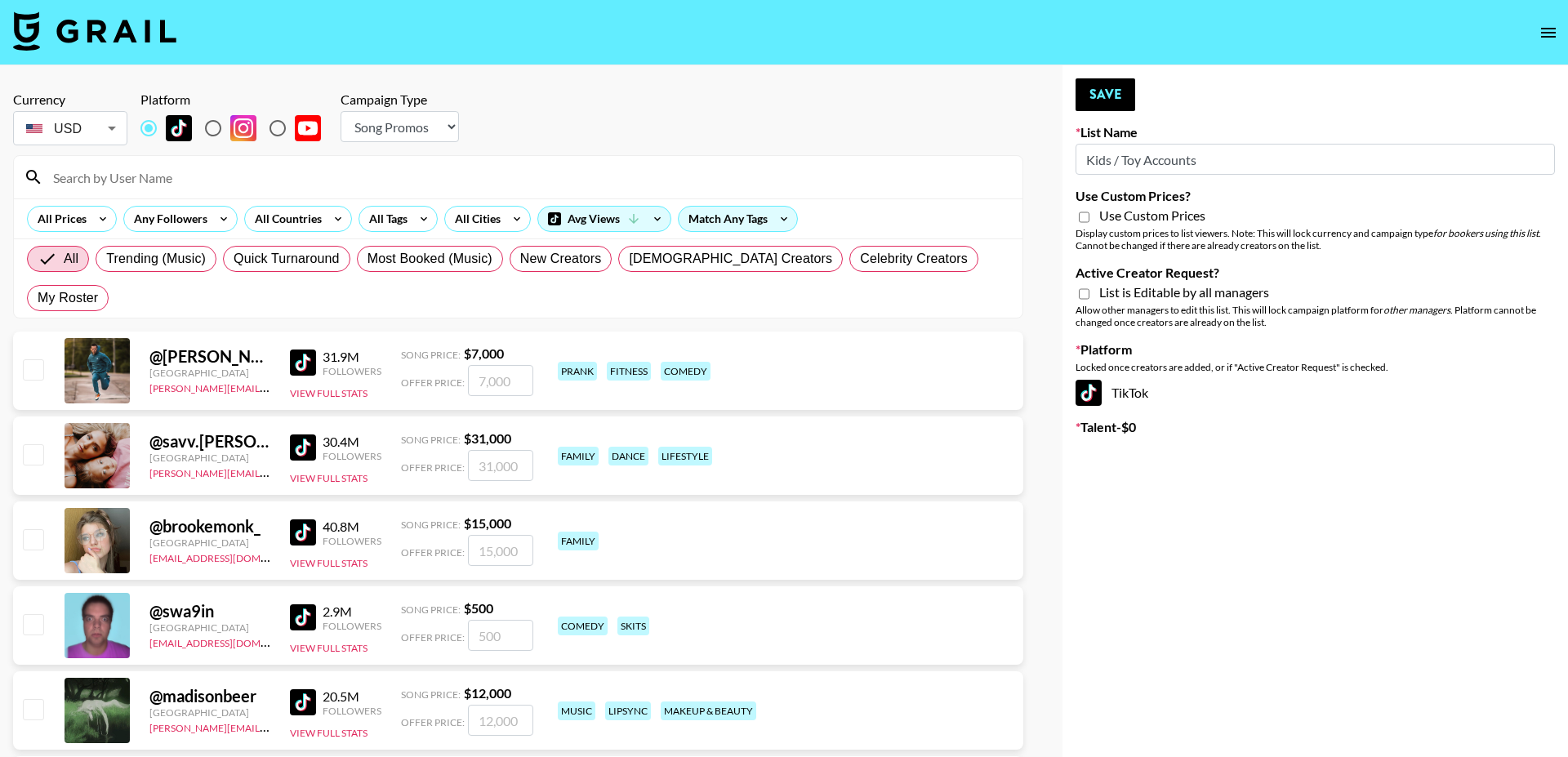
select select "Brand"
click at [341, 111] on select "Choose Type... Song Promos Brand Promos" at bounding box center [399, 126] width 118 height 31
click at [1082, 220] on input "Use Custom Prices?" at bounding box center [1083, 217] width 11 height 15
checkbox input "true"
click at [1082, 292] on input "Active Creator Request?" at bounding box center [1083, 293] width 11 height 15
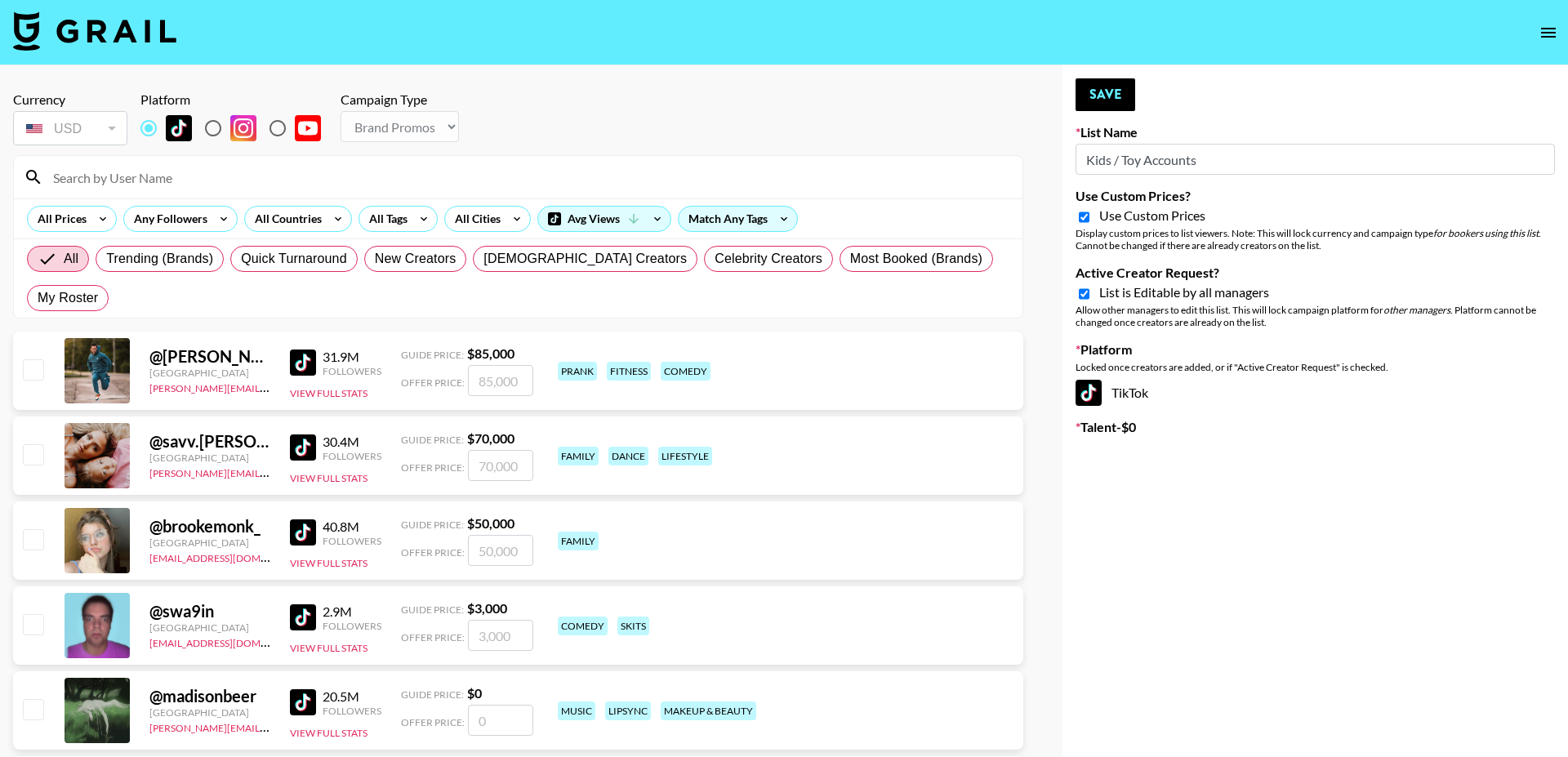
checkbox input "true"
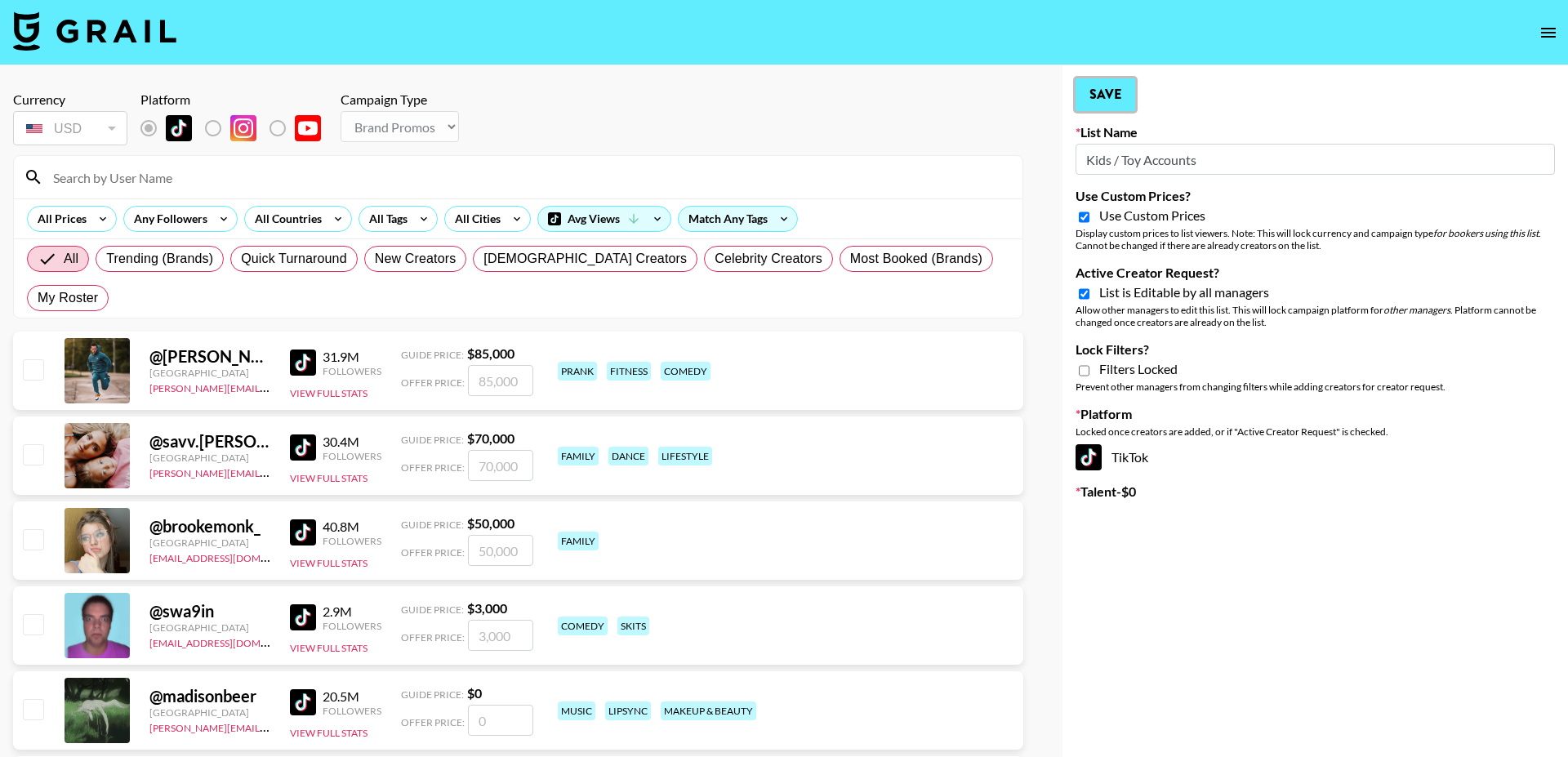
click at [1116, 107] on button "Save" at bounding box center [1105, 94] width 60 height 33
type input "LA-based Artist Work"
select select "Song"
type input "Kids / Toy Accounts"
select select "Brand"
